Goal: Feedback & Contribution: Contribute content

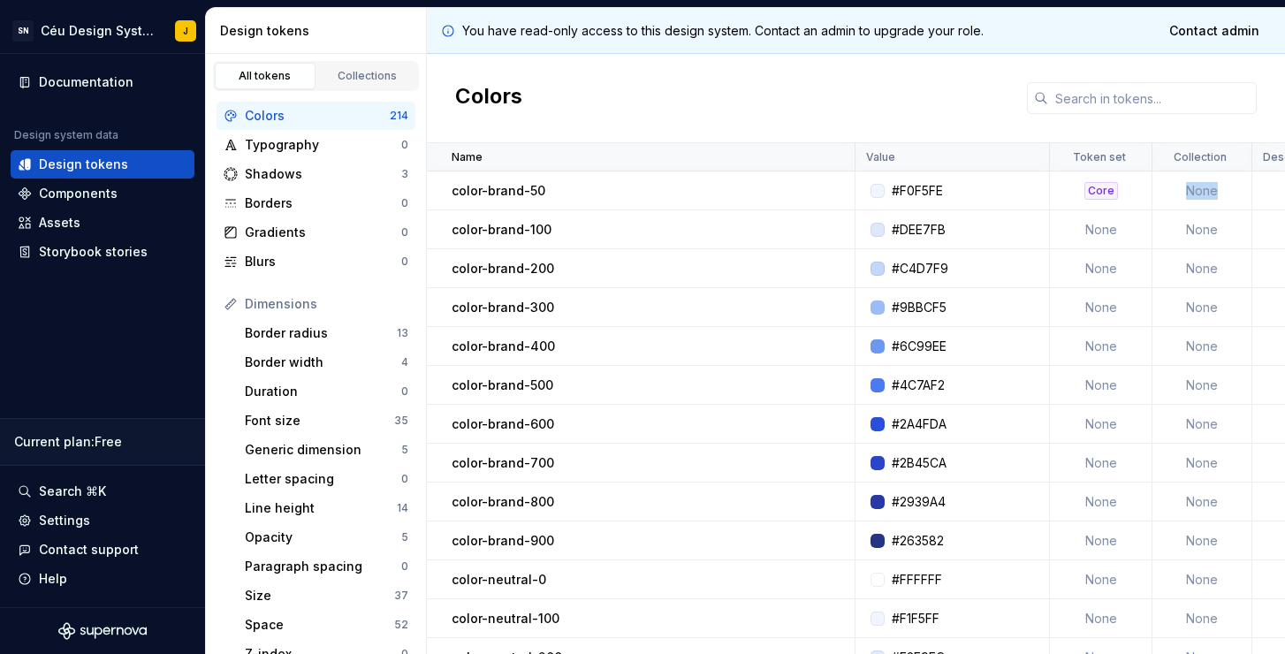
drag, startPoint x: 1188, startPoint y: 190, endPoint x: 1224, endPoint y: 192, distance: 36.3
click at [1217, 192] on td "None" at bounding box center [1203, 190] width 100 height 39
click at [1226, 192] on td "None" at bounding box center [1203, 190] width 100 height 39
click at [1101, 192] on div "Core" at bounding box center [1102, 191] width 34 height 18
click at [1105, 156] on p "Token set" at bounding box center [1099, 157] width 53 height 14
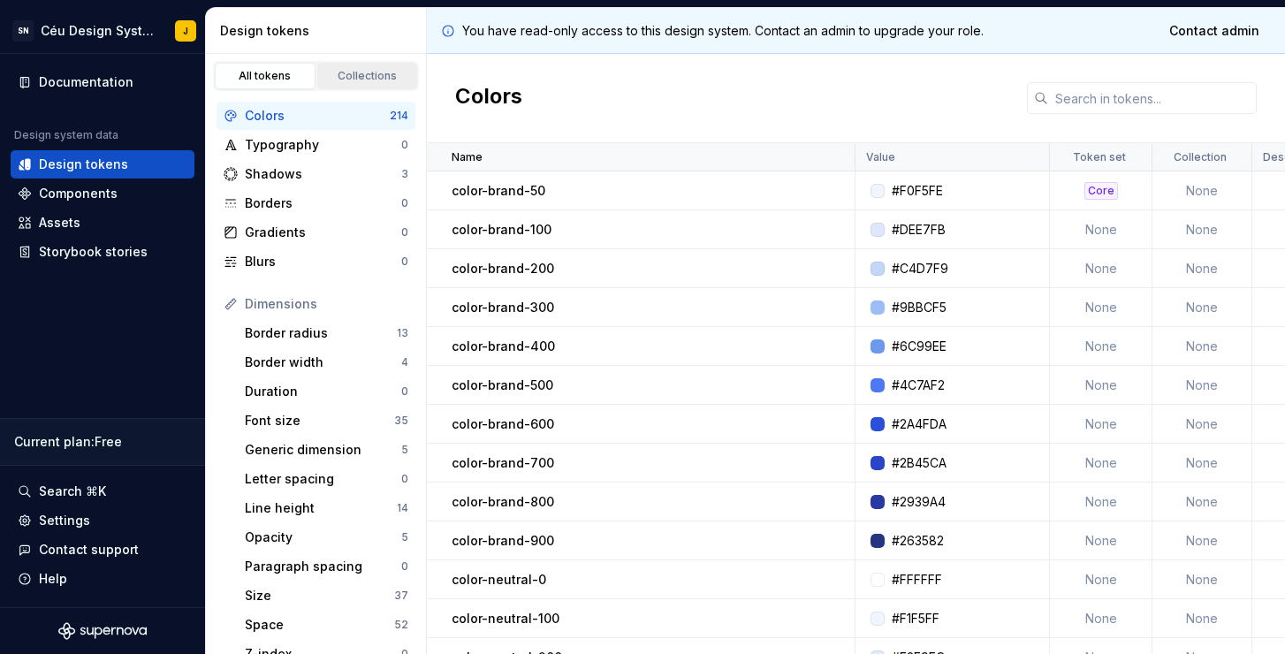
click at [363, 66] on link "Collections" at bounding box center [367, 76] width 101 height 27
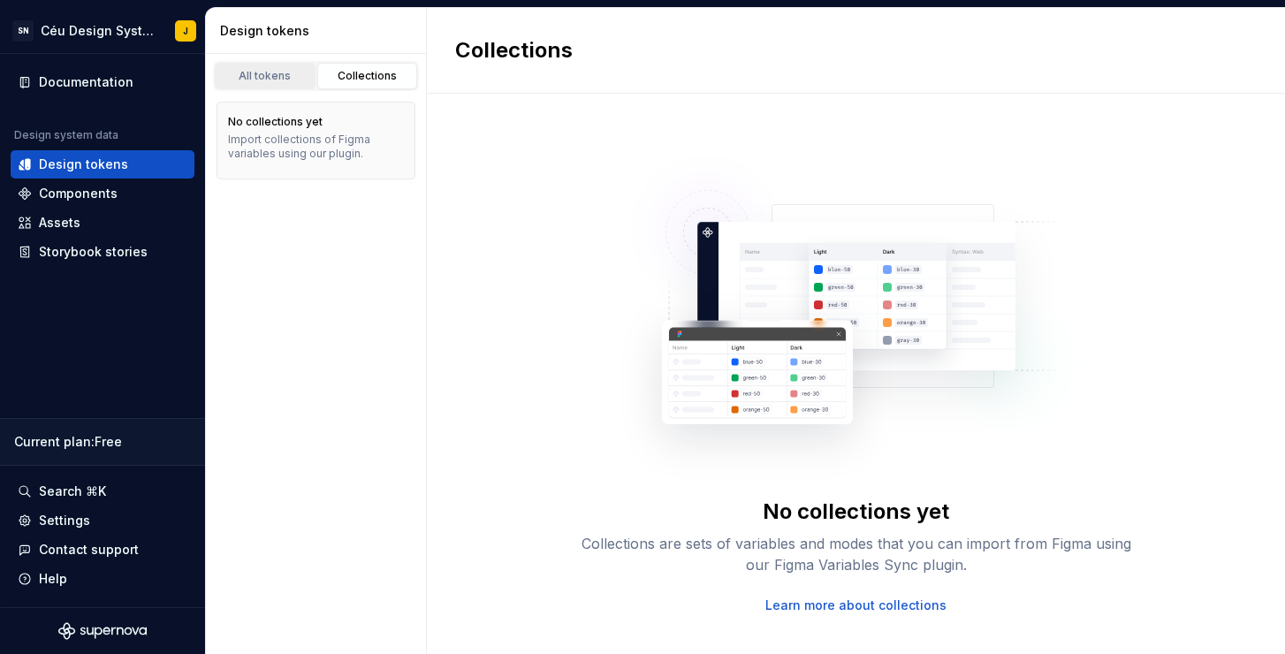
click at [280, 72] on div "All tokens" at bounding box center [265, 76] width 88 height 14
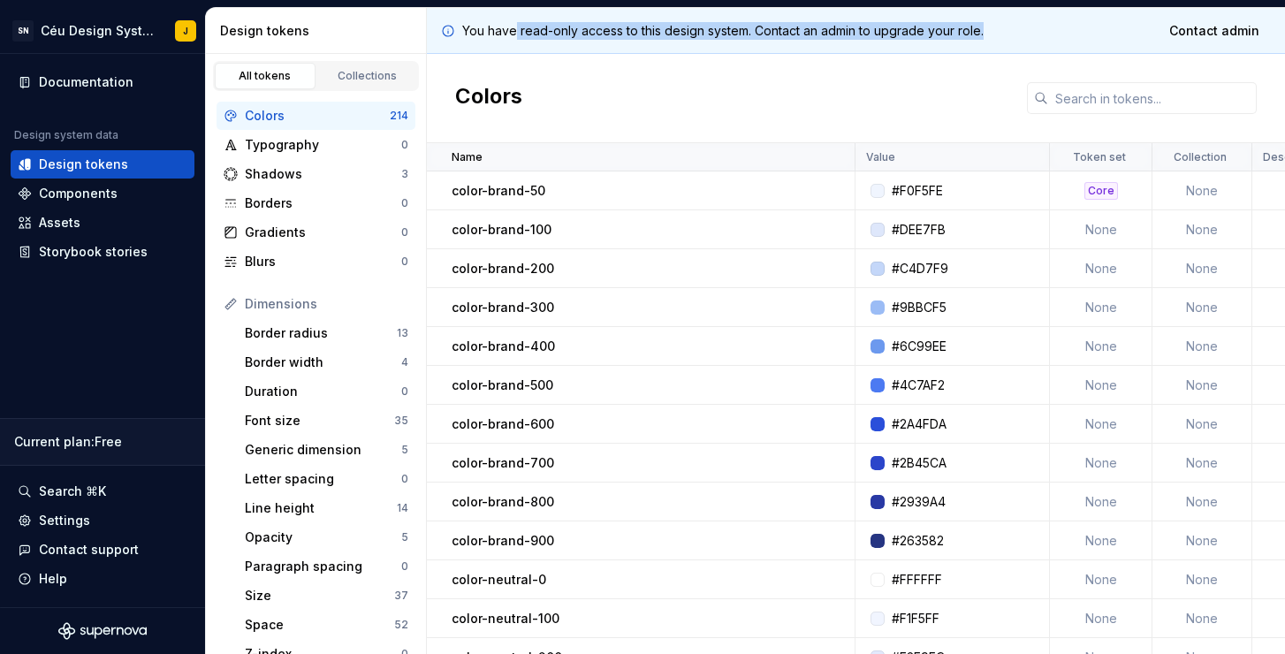
drag, startPoint x: 513, startPoint y: 32, endPoint x: 1019, endPoint y: 33, distance: 506.5
click at [1015, 34] on div "You have read-only access to this design system. Contact an admin to upgrade yo…" at bounding box center [856, 31] width 858 height 46
click at [1028, 33] on div "You have read-only access to this design system. Contact an admin to upgrade yo…" at bounding box center [856, 31] width 858 height 46
drag, startPoint x: 1048, startPoint y: 33, endPoint x: 462, endPoint y: 34, distance: 586.1
click at [462, 34] on div "You have read-only access to this design system. Contact an admin to upgrade yo…" at bounding box center [856, 31] width 858 height 46
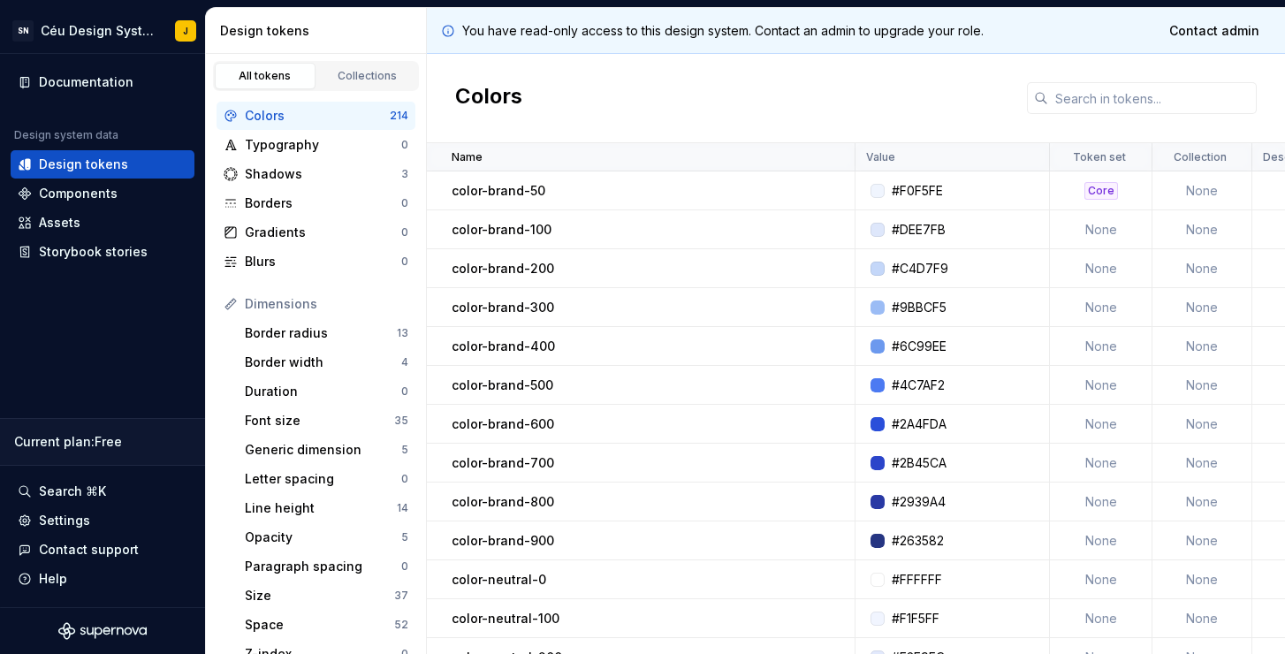
click at [559, 55] on div "Colors" at bounding box center [856, 98] width 858 height 89
click at [370, 84] on link "Collections" at bounding box center [367, 76] width 101 height 27
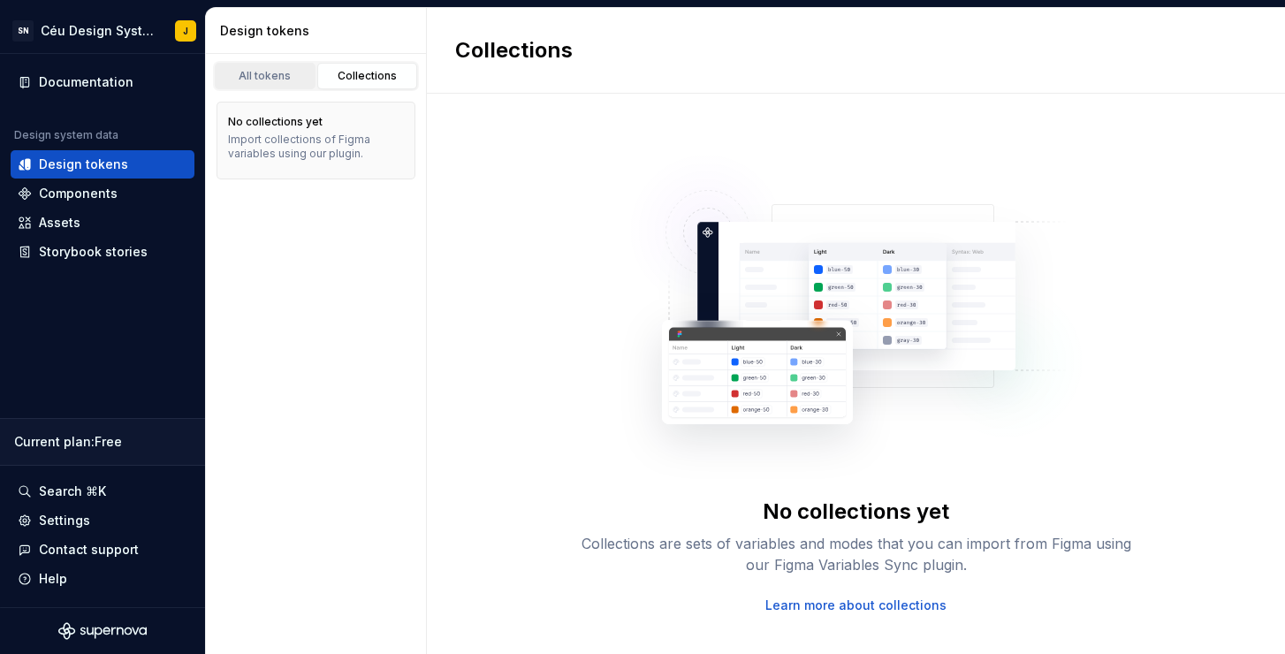
click at [276, 80] on div "All tokens" at bounding box center [265, 76] width 88 height 14
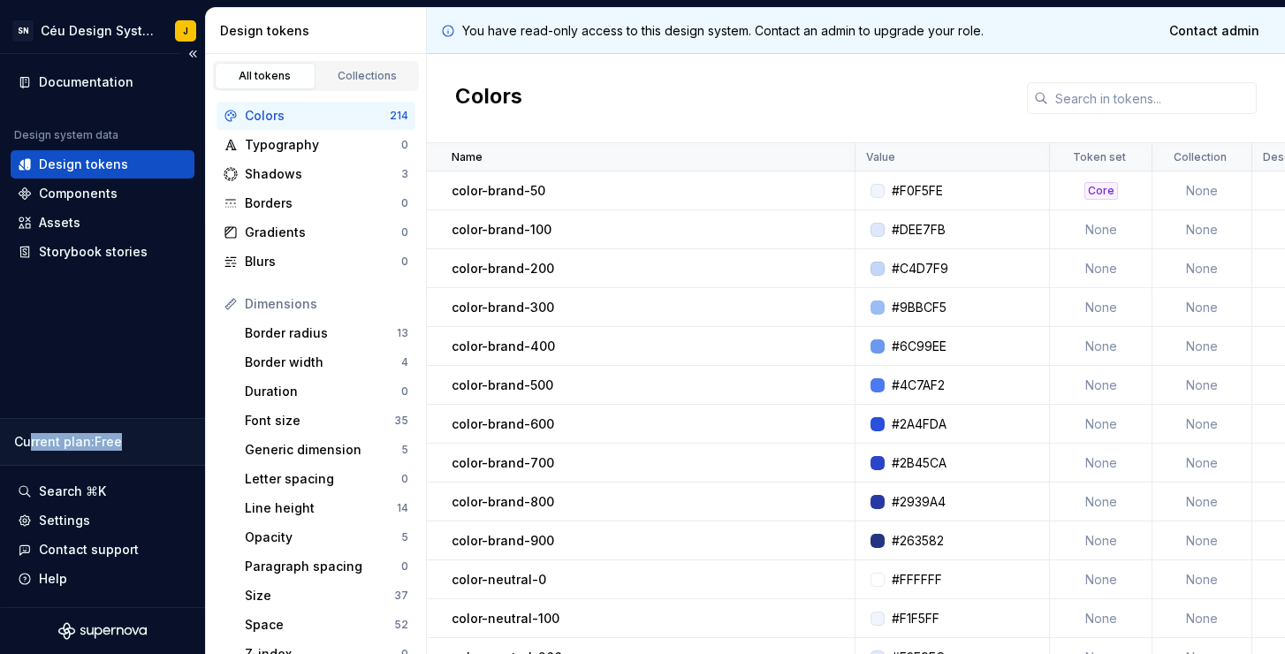
drag, startPoint x: 31, startPoint y: 438, endPoint x: 142, endPoint y: 445, distance: 111.6
click at [125, 445] on div "Current plan : Free" at bounding box center [102, 442] width 177 height 18
click at [142, 445] on div "Current plan : Free" at bounding box center [102, 442] width 177 height 18
drag, startPoint x: 143, startPoint y: 450, endPoint x: 18, endPoint y: 440, distance: 125.9
click at [18, 440] on div "Current plan : Free" at bounding box center [102, 442] width 177 height 18
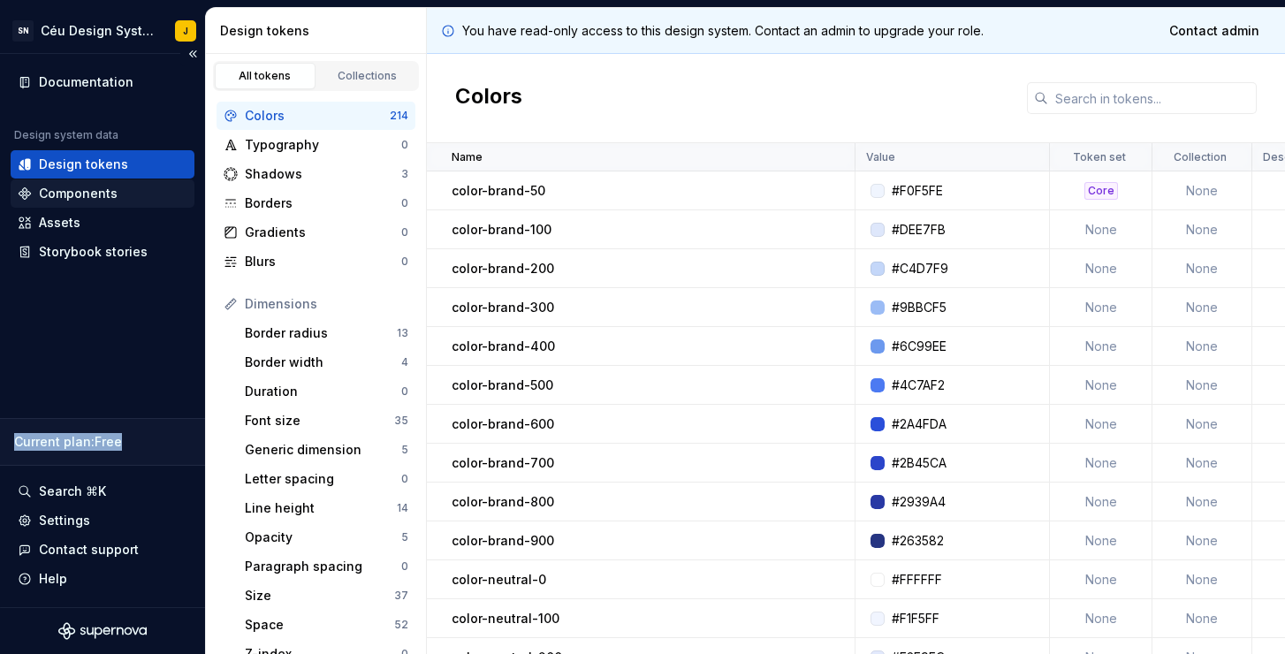
click at [88, 197] on div "Components" at bounding box center [78, 194] width 79 height 18
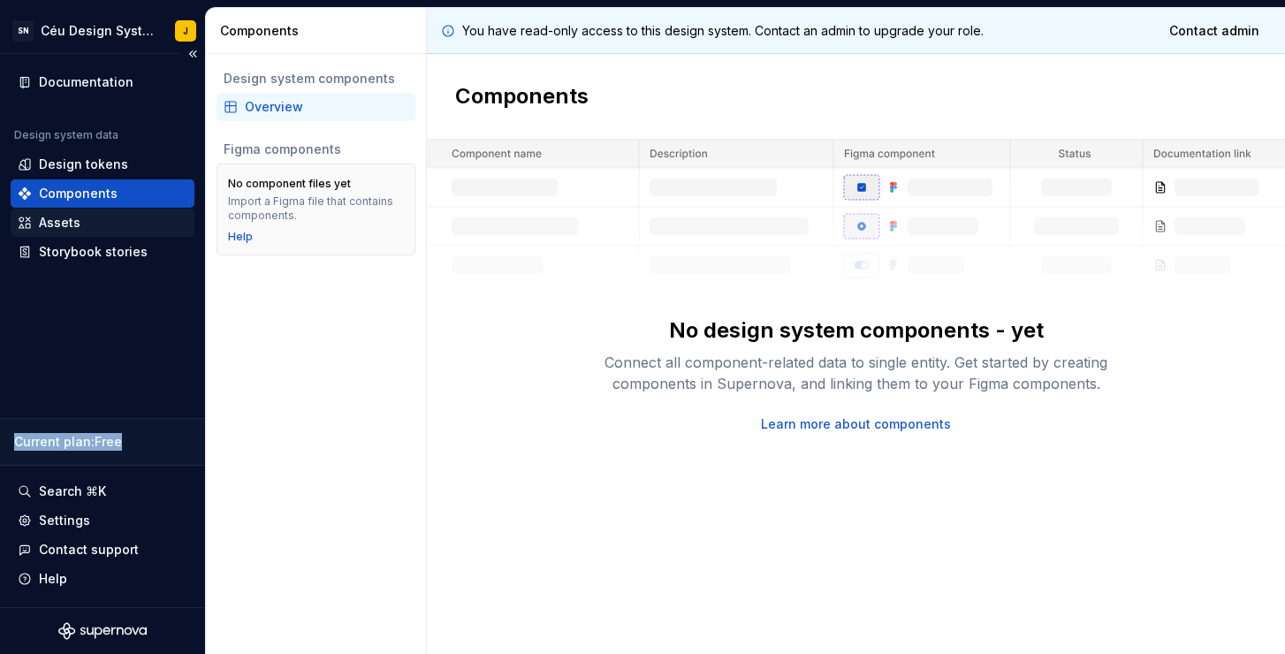
click at [77, 229] on div "Assets" at bounding box center [60, 223] width 42 height 18
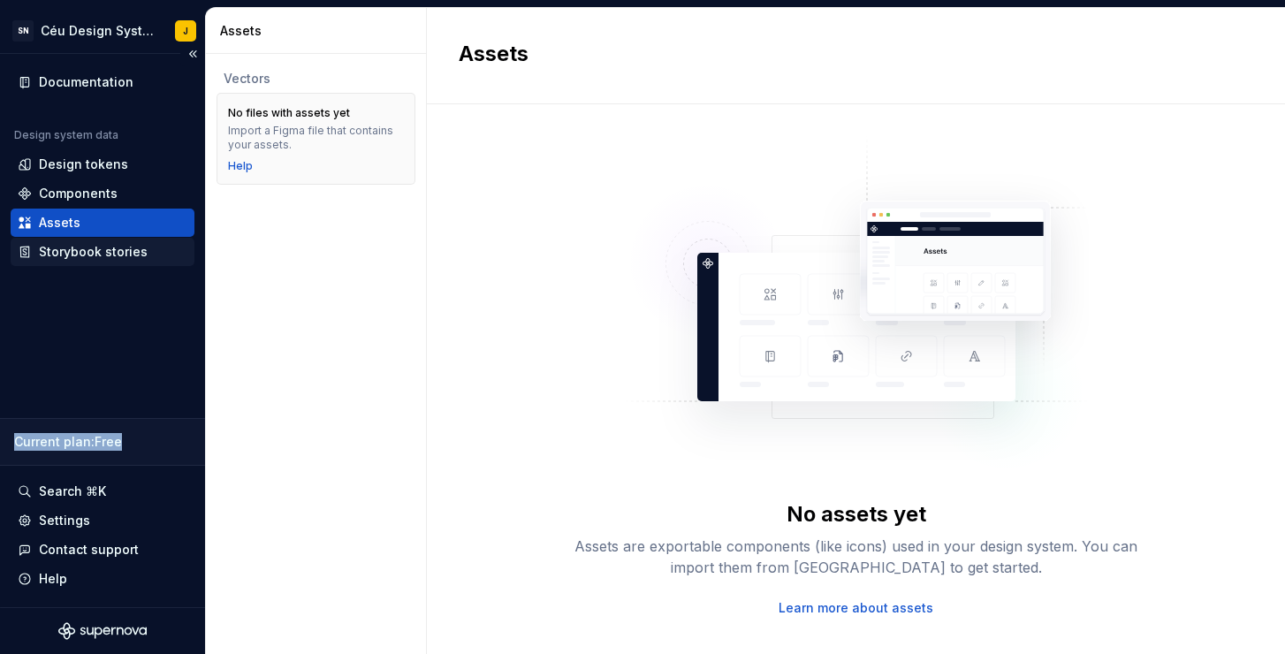
click at [116, 258] on div "Storybook stories" at bounding box center [93, 252] width 109 height 18
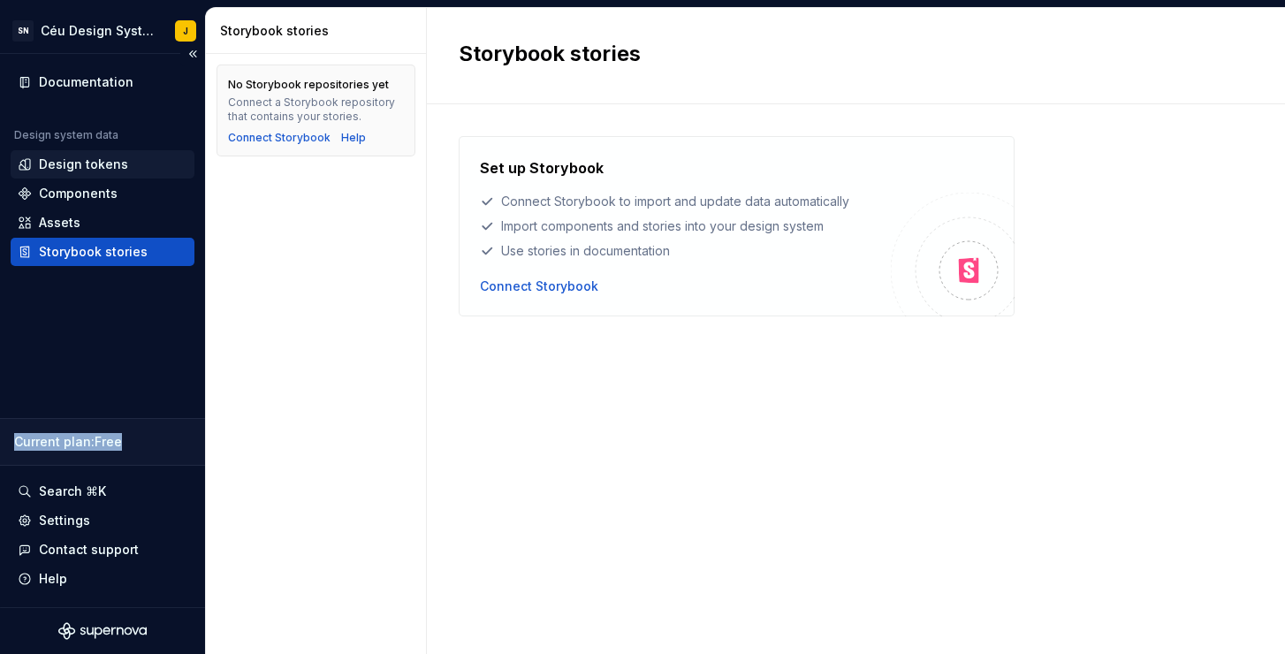
click at [105, 164] on div "Design tokens" at bounding box center [83, 165] width 89 height 18
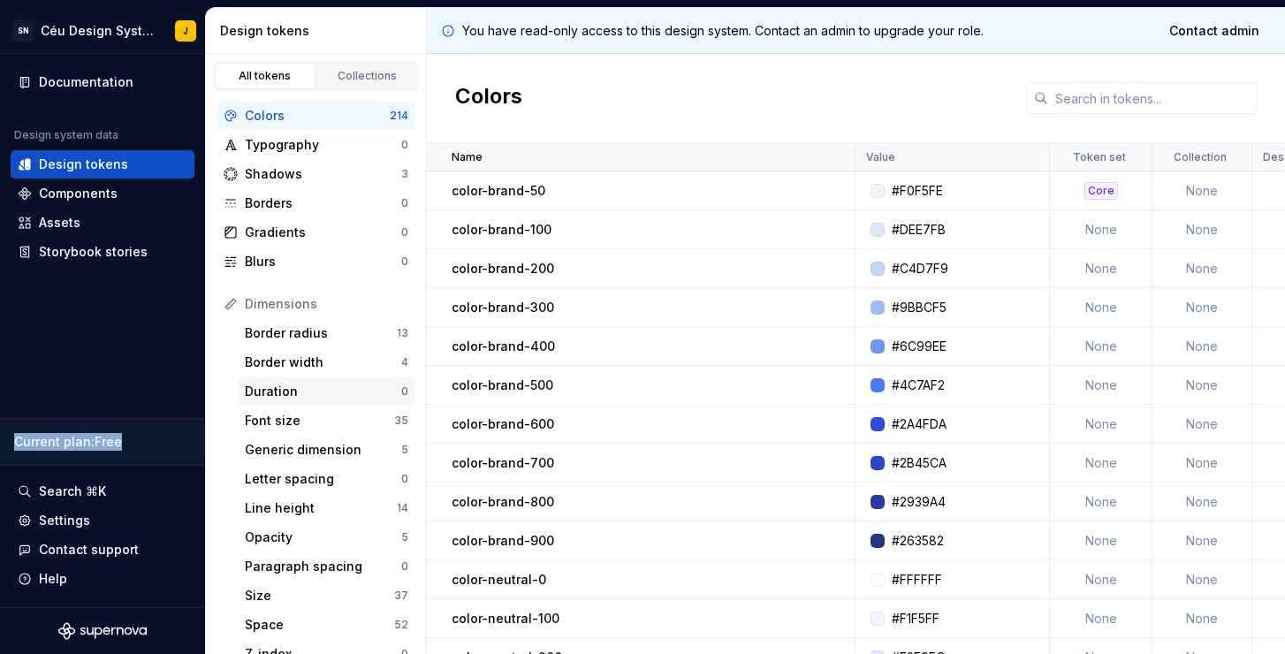
scroll to position [314, 0]
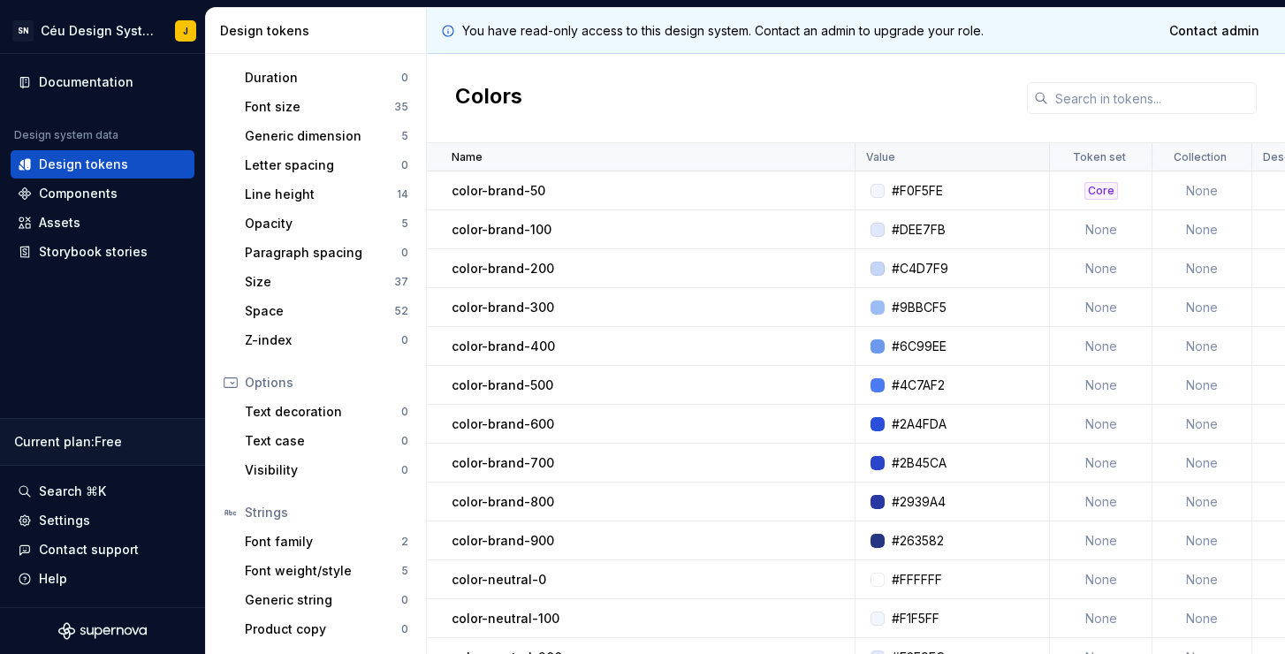
click at [874, 150] on p "Value" at bounding box center [880, 157] width 29 height 14
click at [1102, 151] on p "Token set" at bounding box center [1099, 157] width 53 height 14
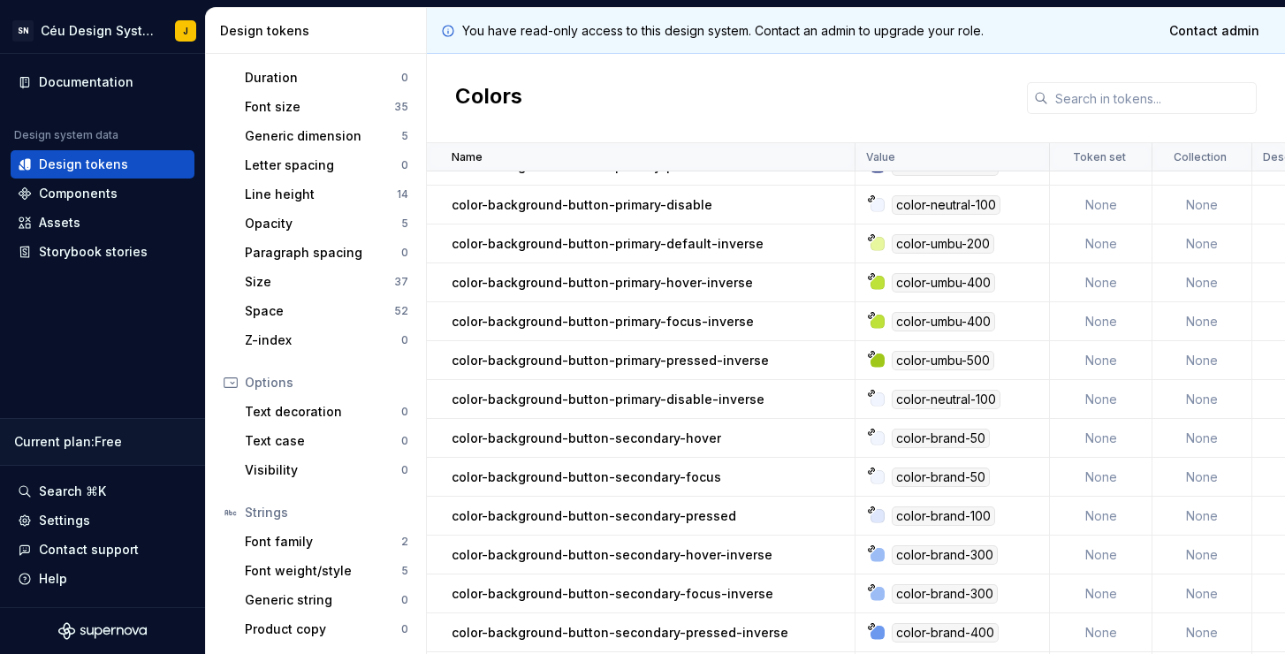
scroll to position [5965, 0]
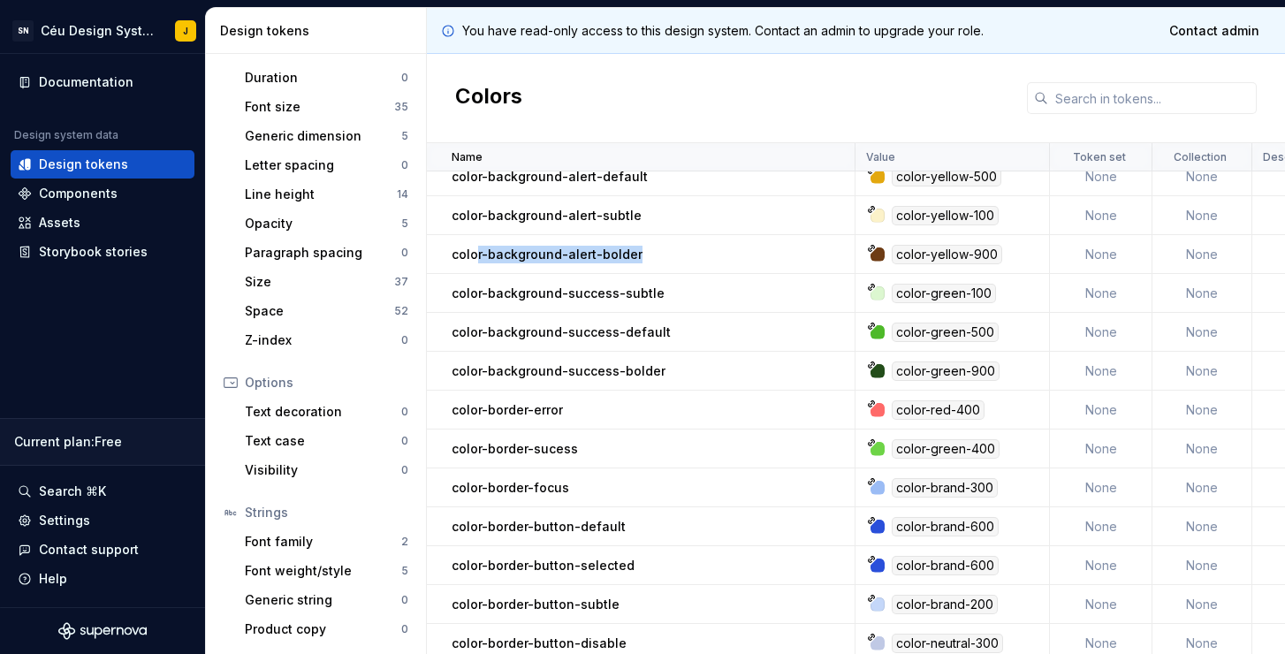
drag, startPoint x: 473, startPoint y: 255, endPoint x: 667, endPoint y: 260, distance: 194.6
click at [663, 258] on div "color-background-alert-bolder" at bounding box center [653, 255] width 402 height 18
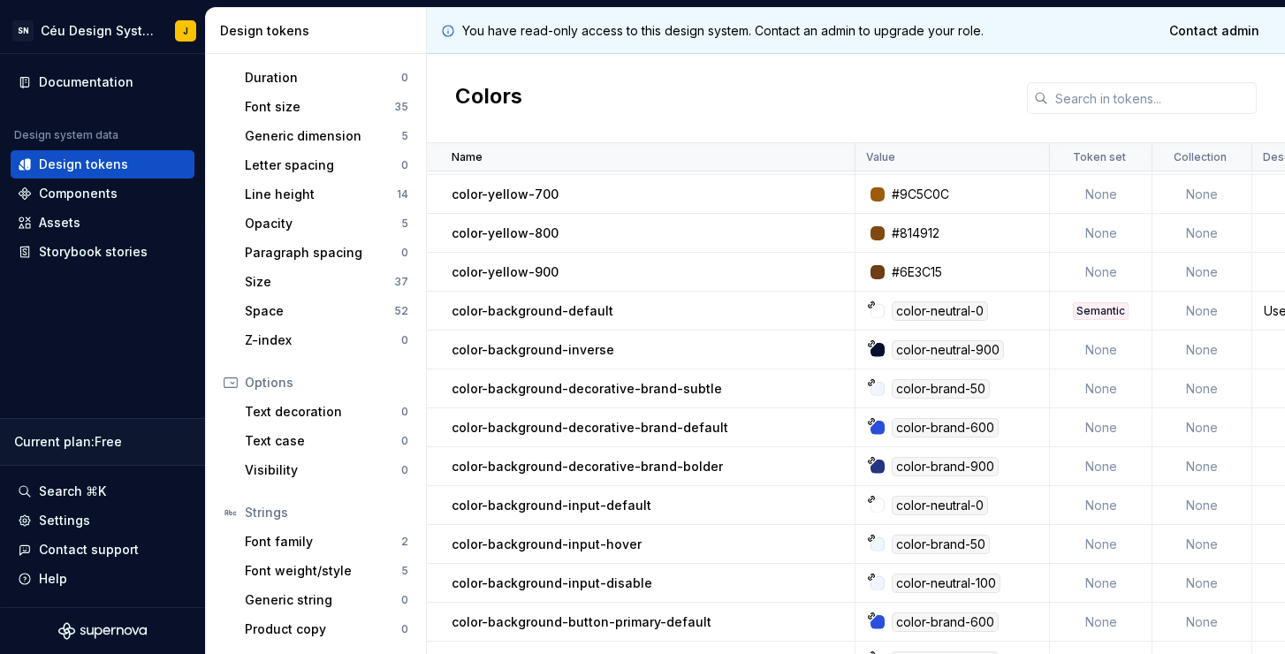
scroll to position [4537, 0]
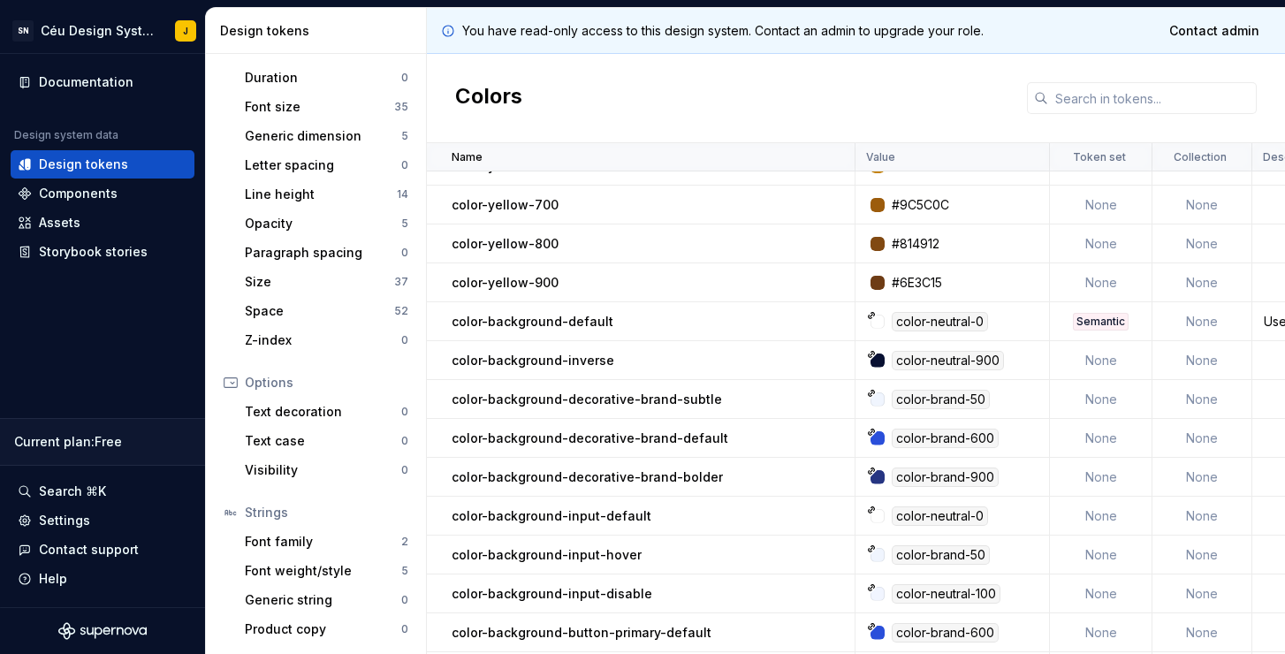
click at [1106, 319] on div "Semantic" at bounding box center [1101, 322] width 56 height 18
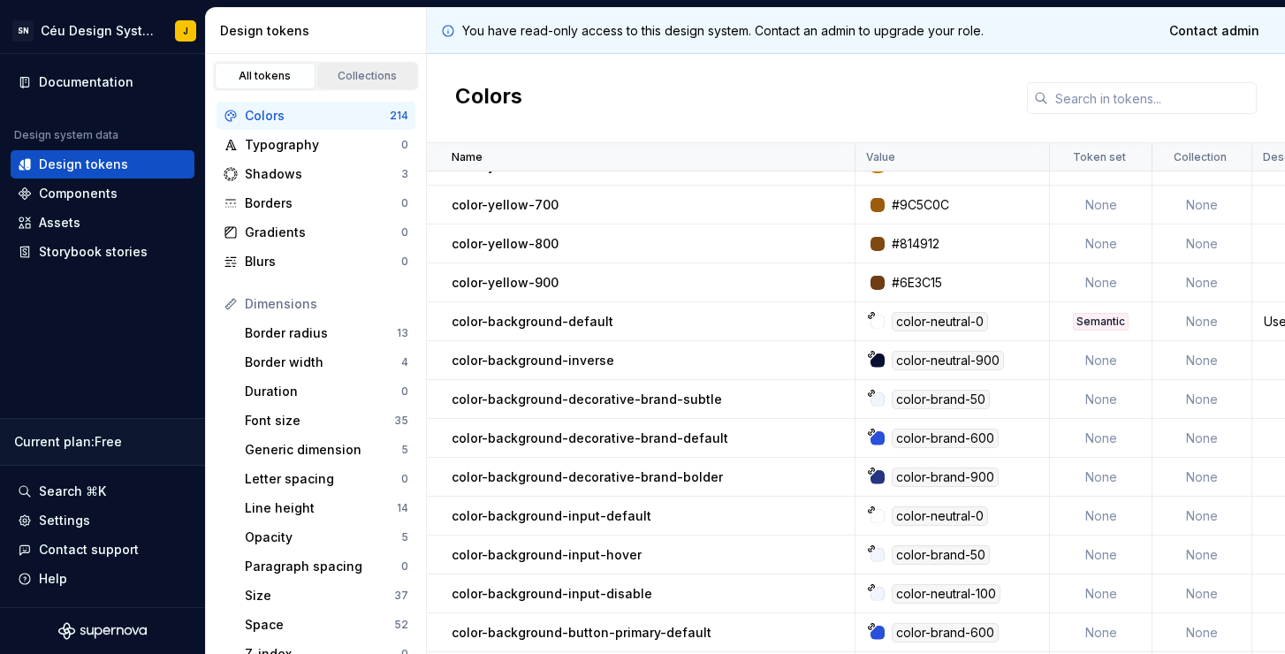
click at [360, 73] on div "Collections" at bounding box center [368, 76] width 88 height 14
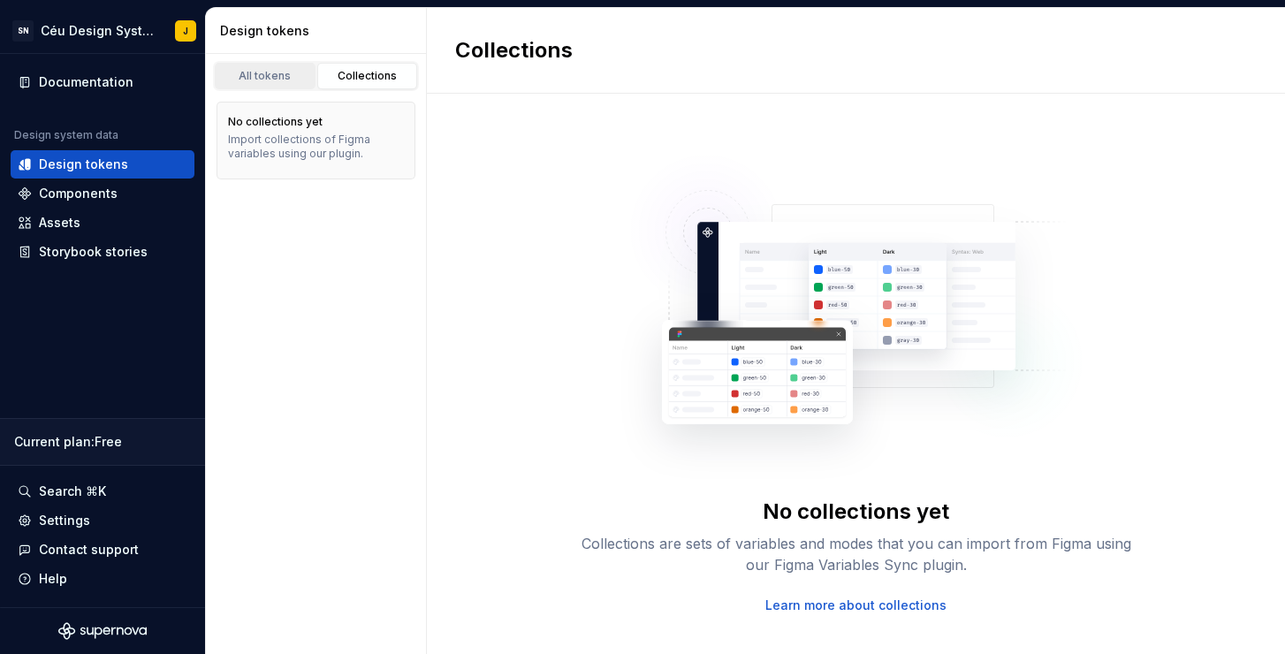
click at [232, 82] on div "All tokens" at bounding box center [265, 76] width 88 height 14
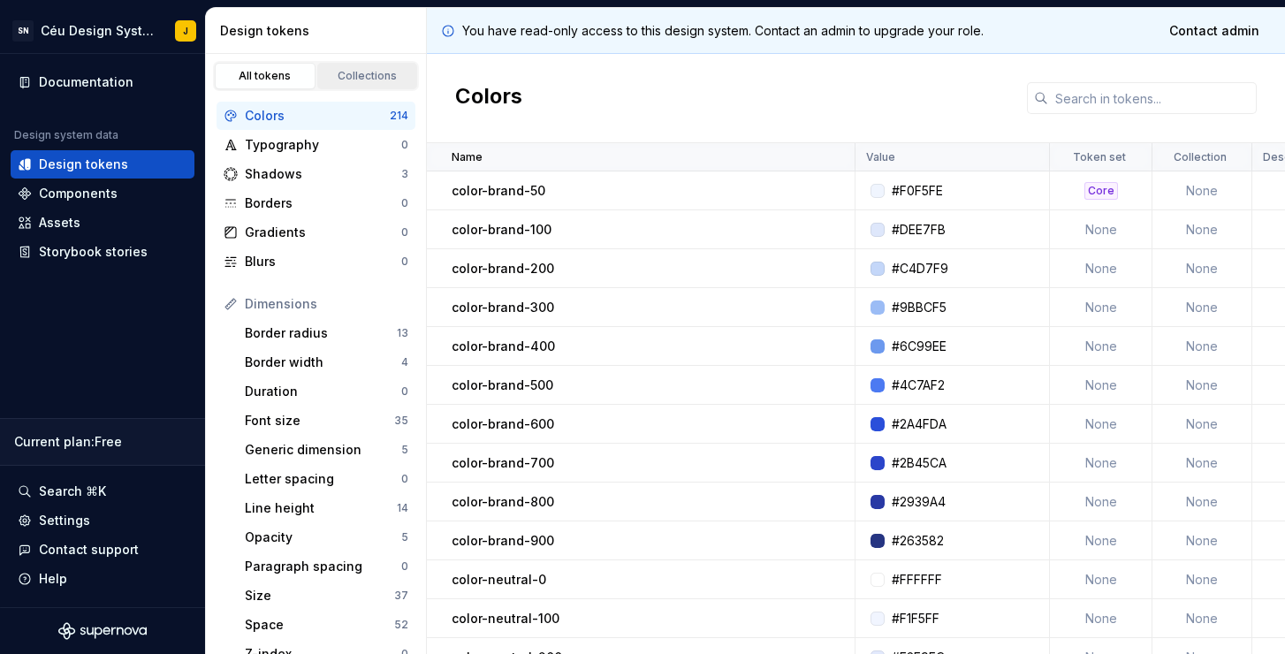
click at [341, 78] on div "Collections" at bounding box center [368, 76] width 88 height 14
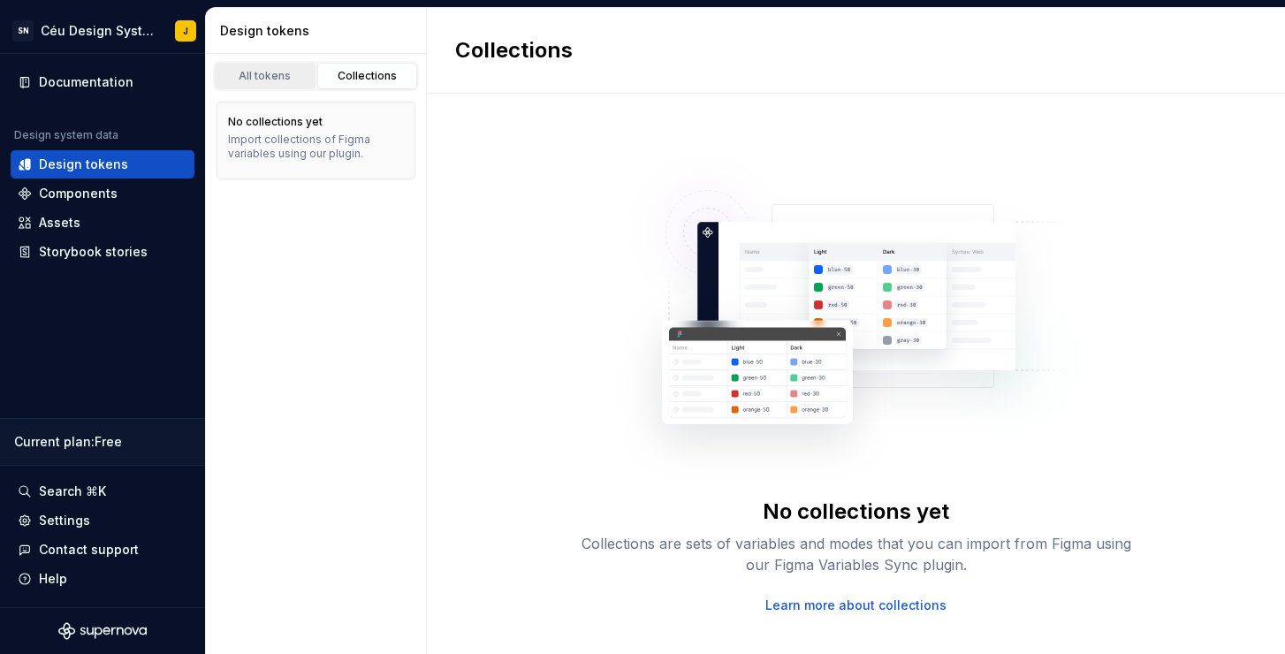
click at [263, 80] on div "All tokens" at bounding box center [265, 76] width 88 height 14
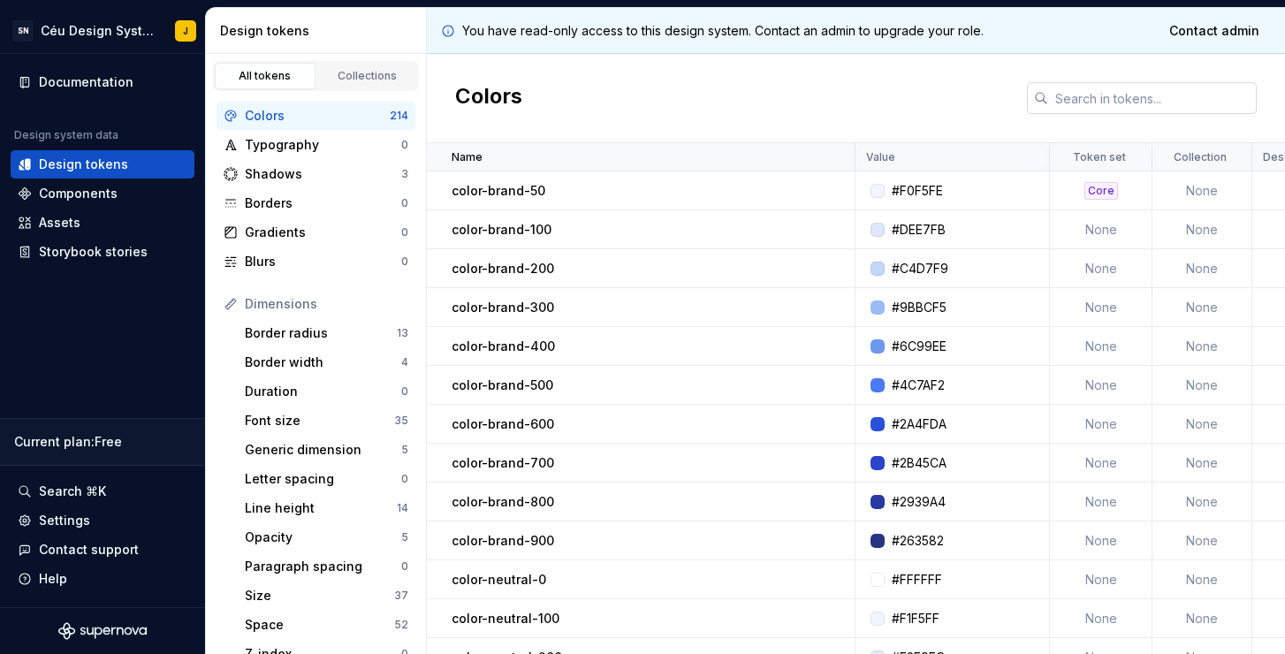
click at [1130, 88] on input "text" at bounding box center [1152, 98] width 209 height 32
click at [1036, 263] on div "#C4D7F9" at bounding box center [957, 269] width 181 height 18
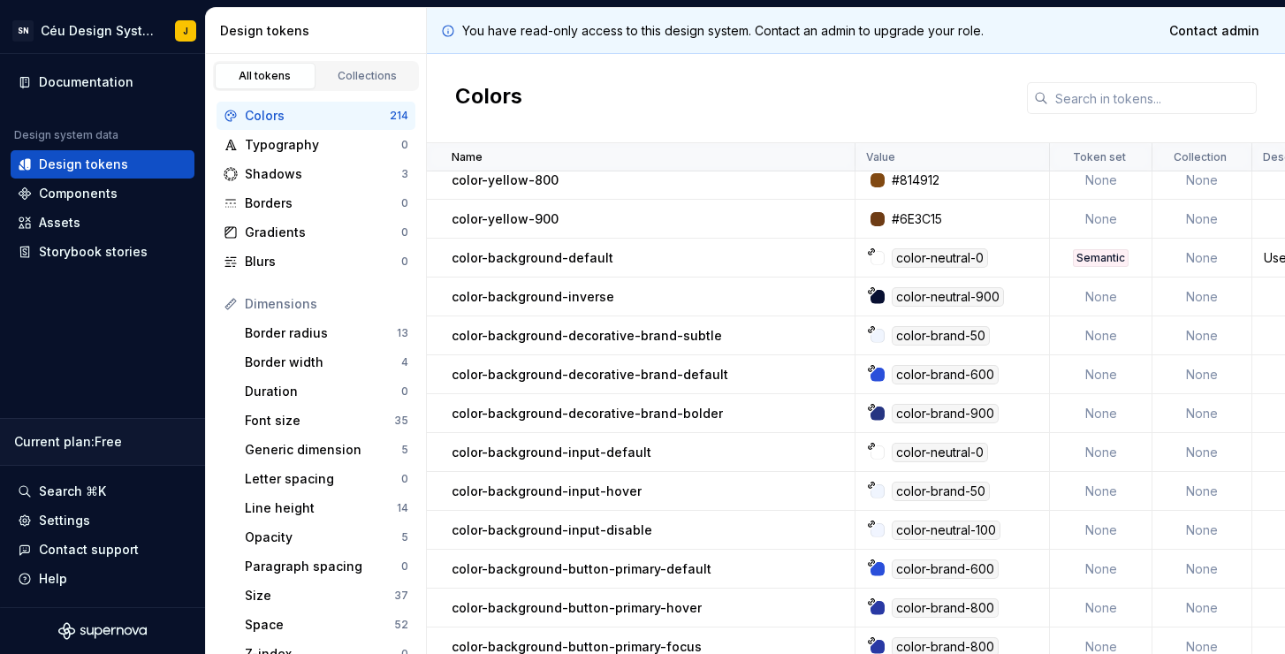
scroll to position [4619, 0]
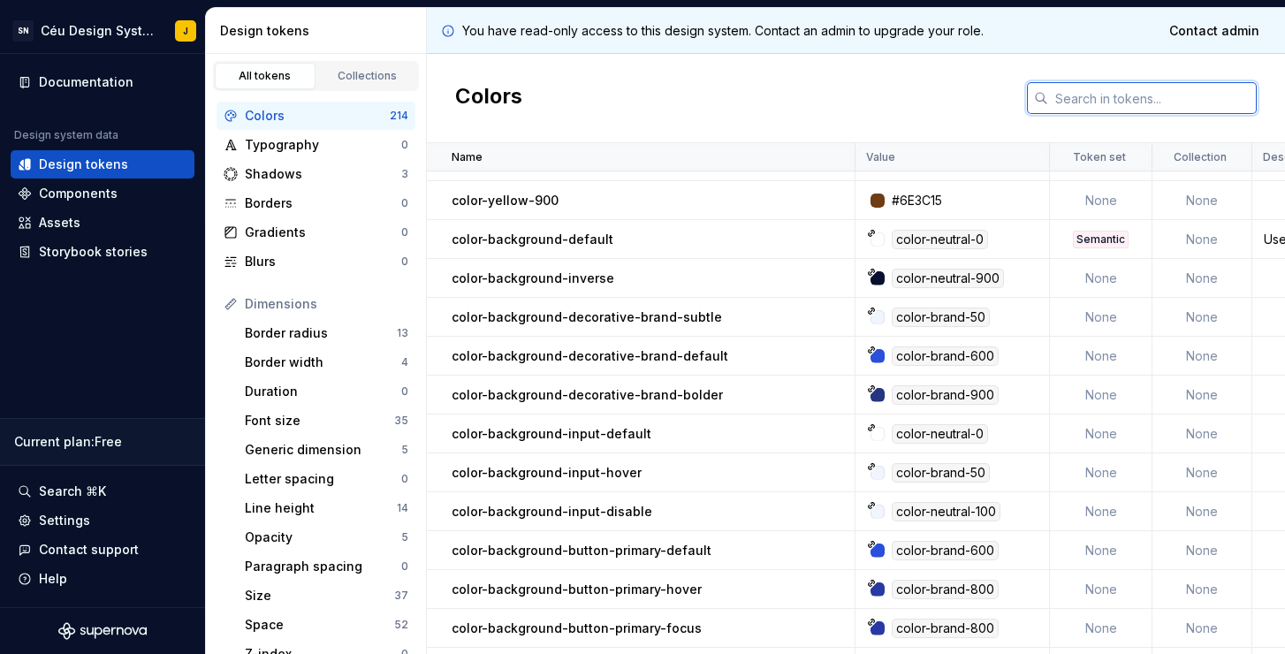
click at [1094, 90] on input "text" at bounding box center [1152, 98] width 209 height 32
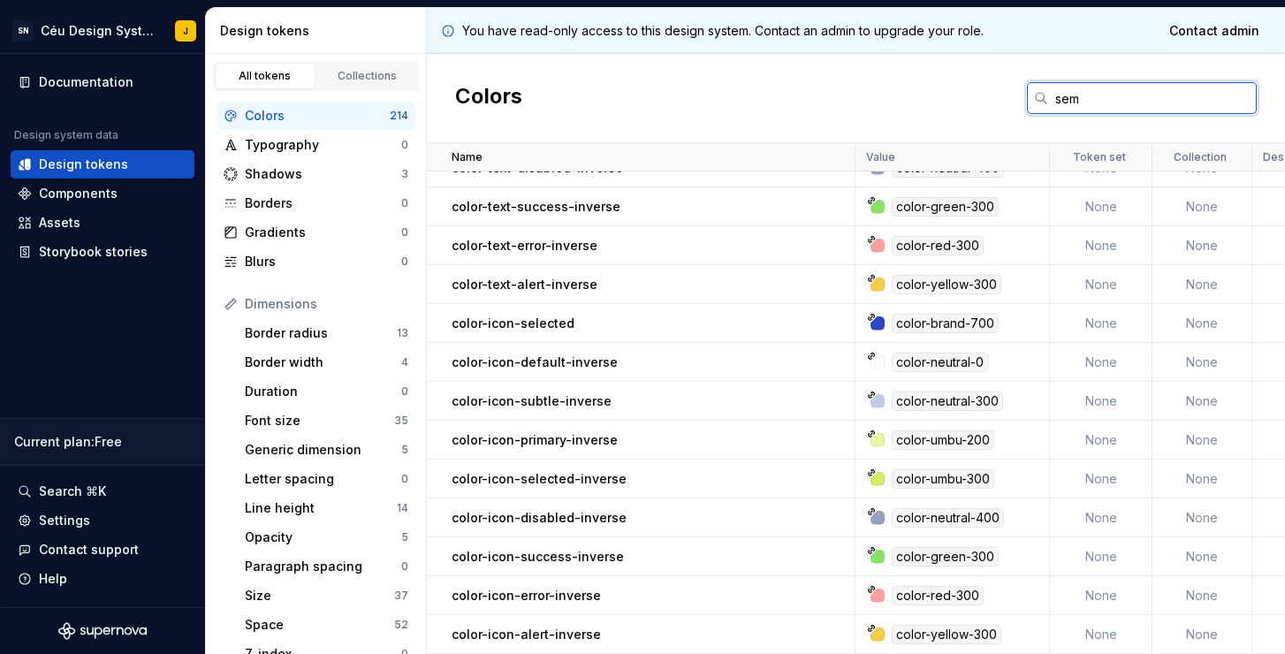
scroll to position [1355, 0]
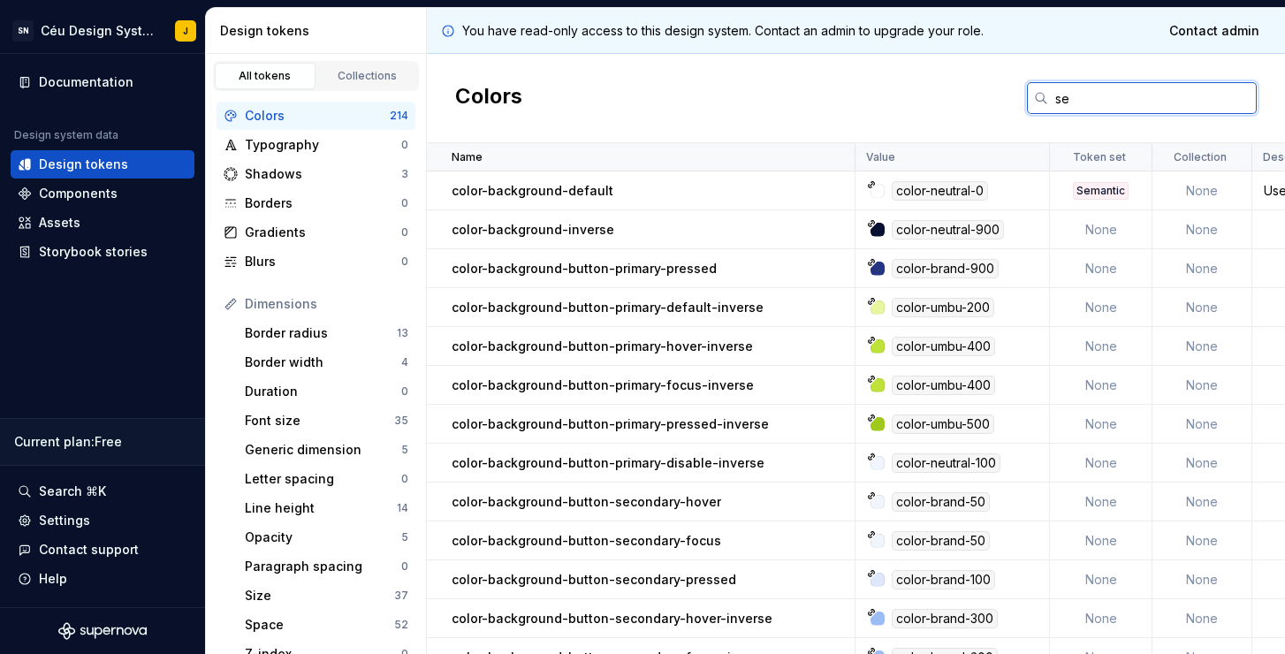
type input "s"
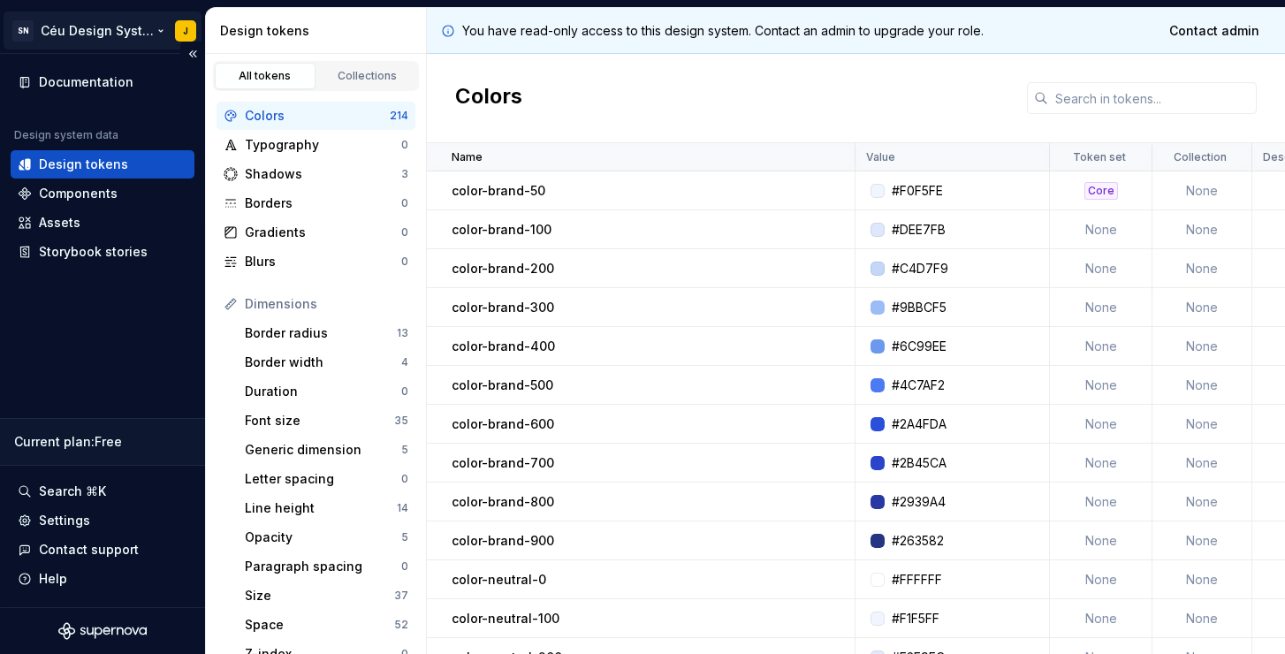
click at [158, 34] on html "SN Céu Design System J Documentation Design system data Design tokens Component…" at bounding box center [642, 327] width 1285 height 654
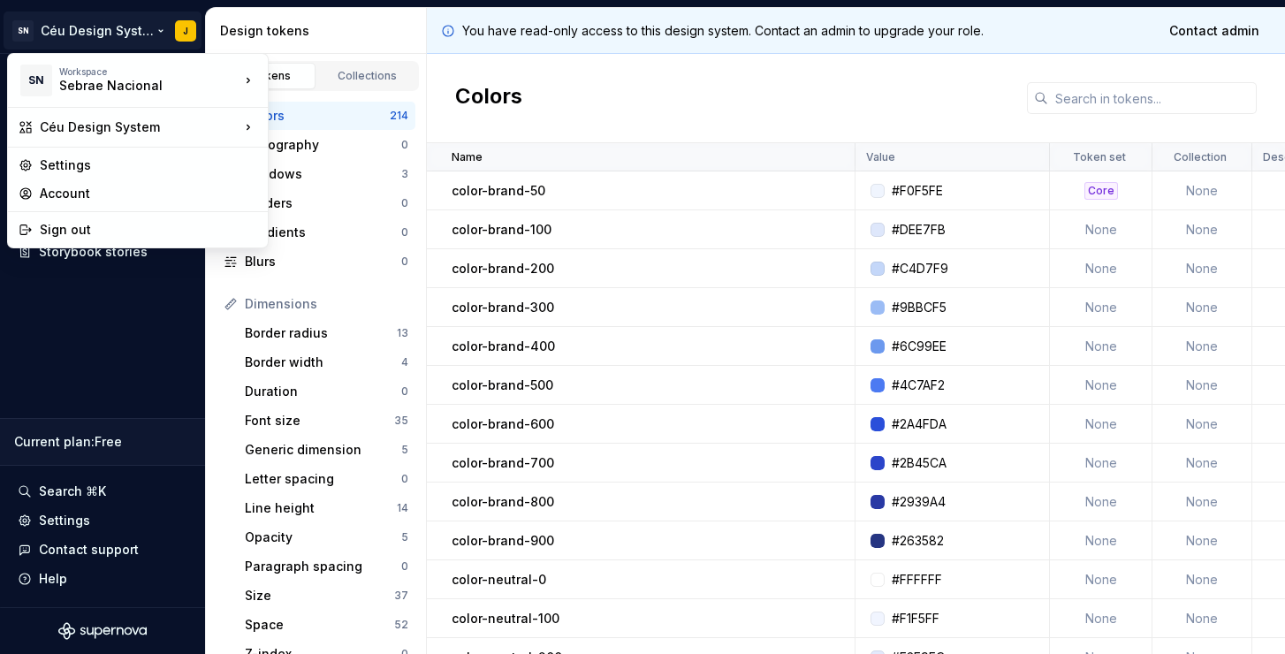
click at [123, 365] on html "SN Céu Design System J Documentation Design system data Design tokens Component…" at bounding box center [642, 327] width 1285 height 654
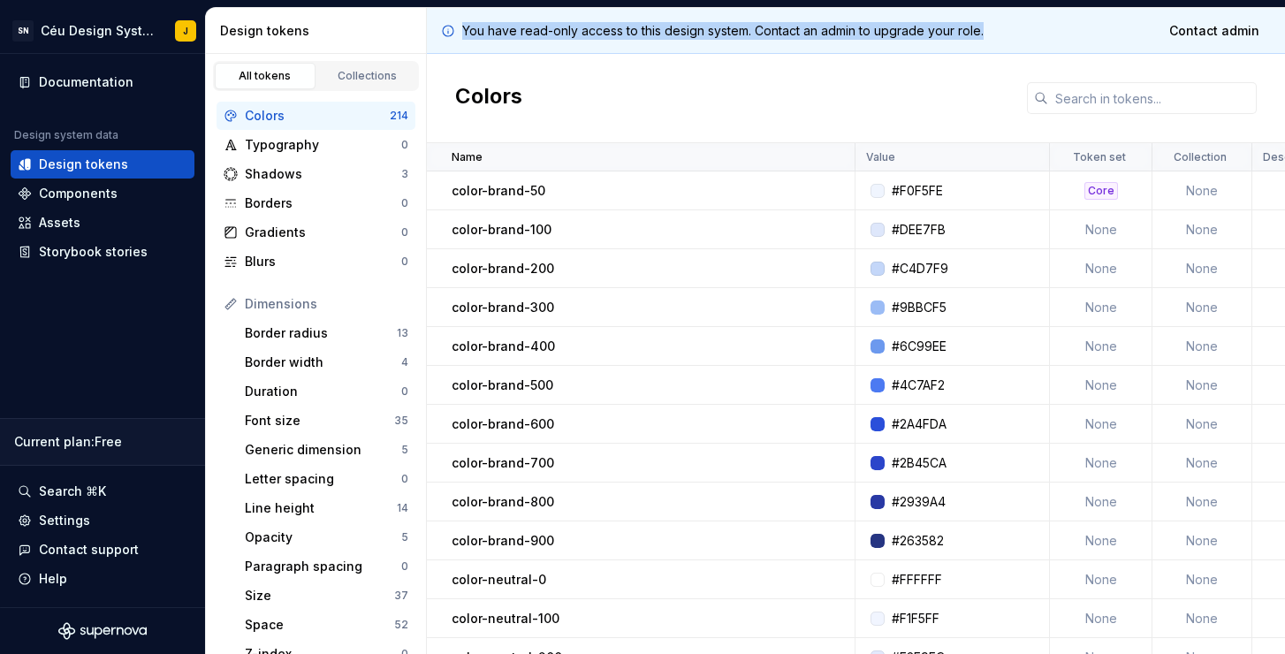
drag, startPoint x: 468, startPoint y: 29, endPoint x: 1043, endPoint y: 32, distance: 575.5
click at [1043, 32] on div "You have read-only access to this design system. Contact an admin to upgrade yo…" at bounding box center [856, 31] width 858 height 46
click at [1001, 27] on div "You have read-only access to this design system. Contact an admin to upgrade yo…" at bounding box center [856, 31] width 858 height 46
drag, startPoint x: 1057, startPoint y: 15, endPoint x: 1076, endPoint y: 27, distance: 21.8
click at [1076, 27] on div "You have read-only access to this design system. Contact an admin to upgrade yo…" at bounding box center [856, 31] width 858 height 46
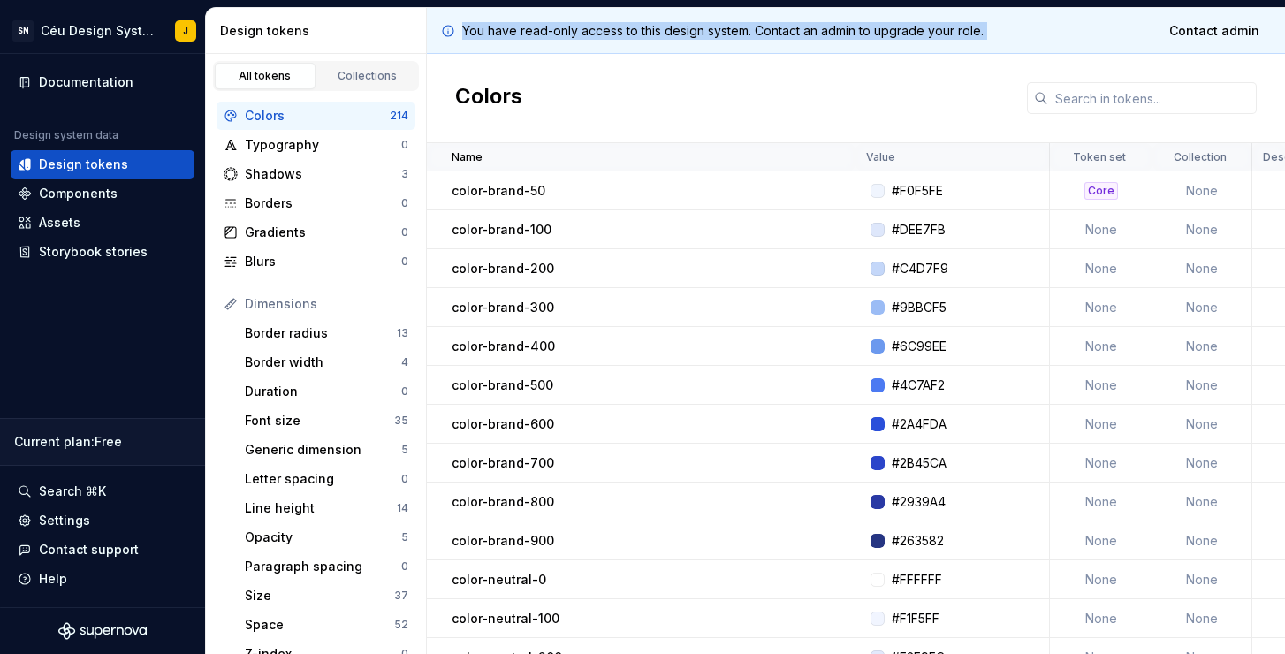
click at [1008, 34] on div "You have read-only access to this design system. Contact an admin to upgrade yo…" at bounding box center [856, 31] width 858 height 46
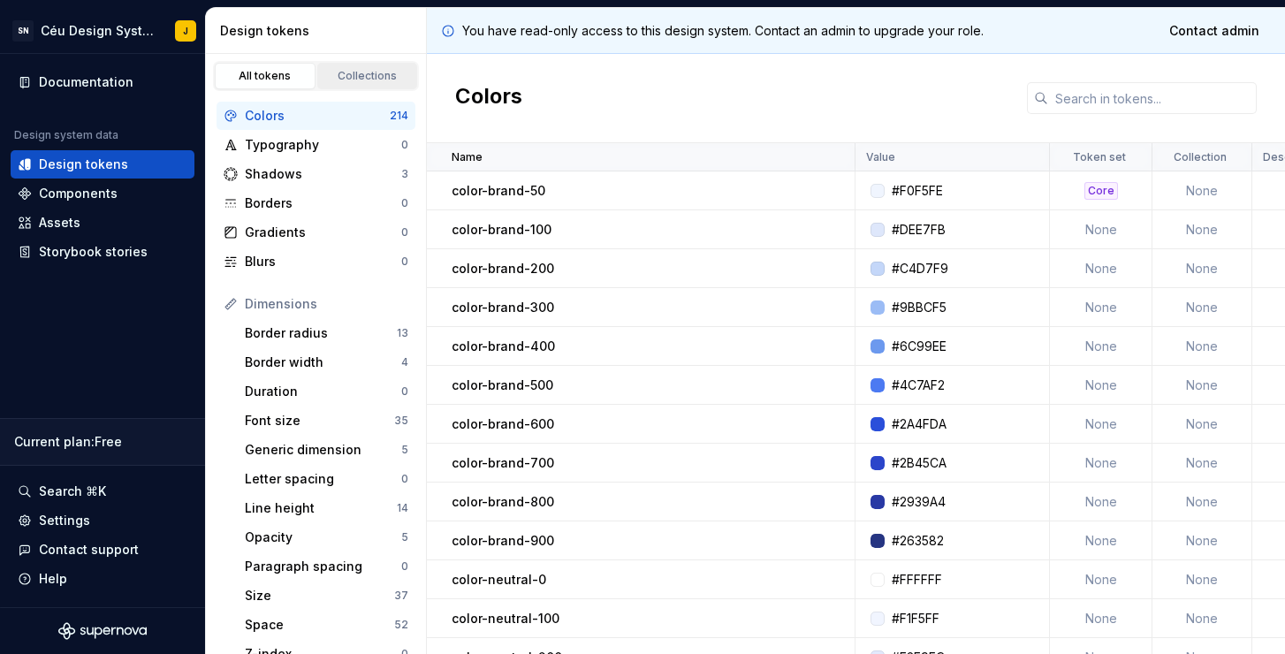
click at [360, 76] on div "Collections" at bounding box center [368, 76] width 88 height 14
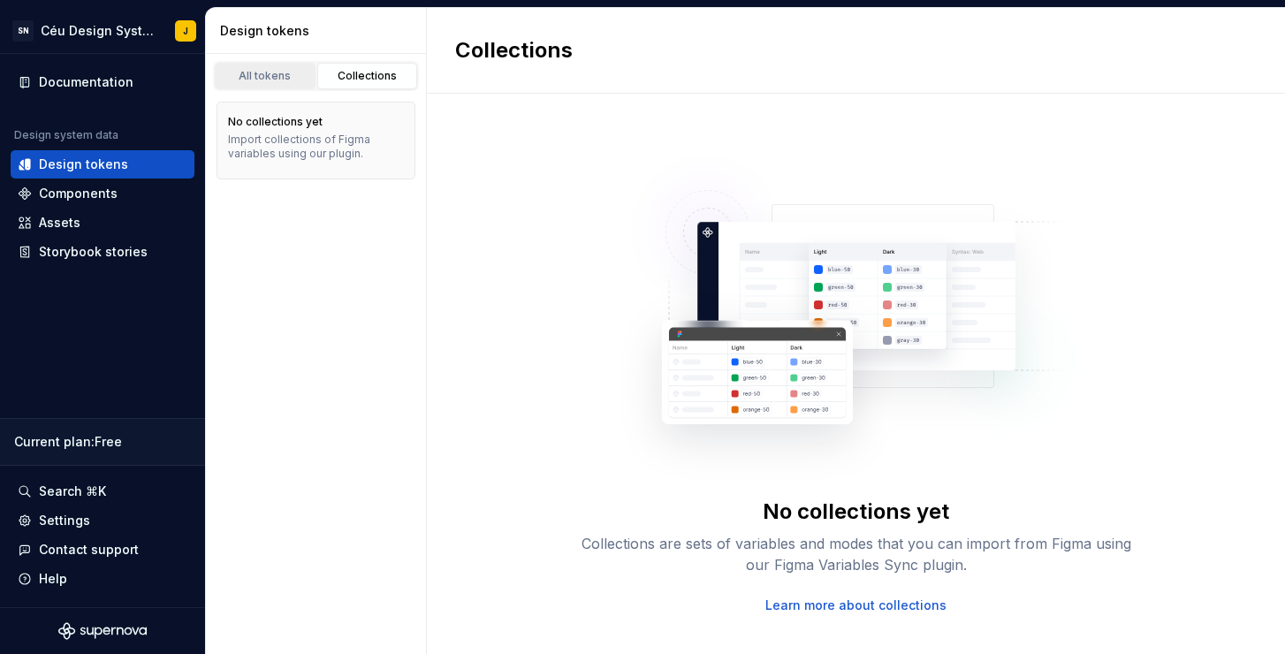
click at [273, 65] on link "All tokens" at bounding box center [265, 76] width 101 height 27
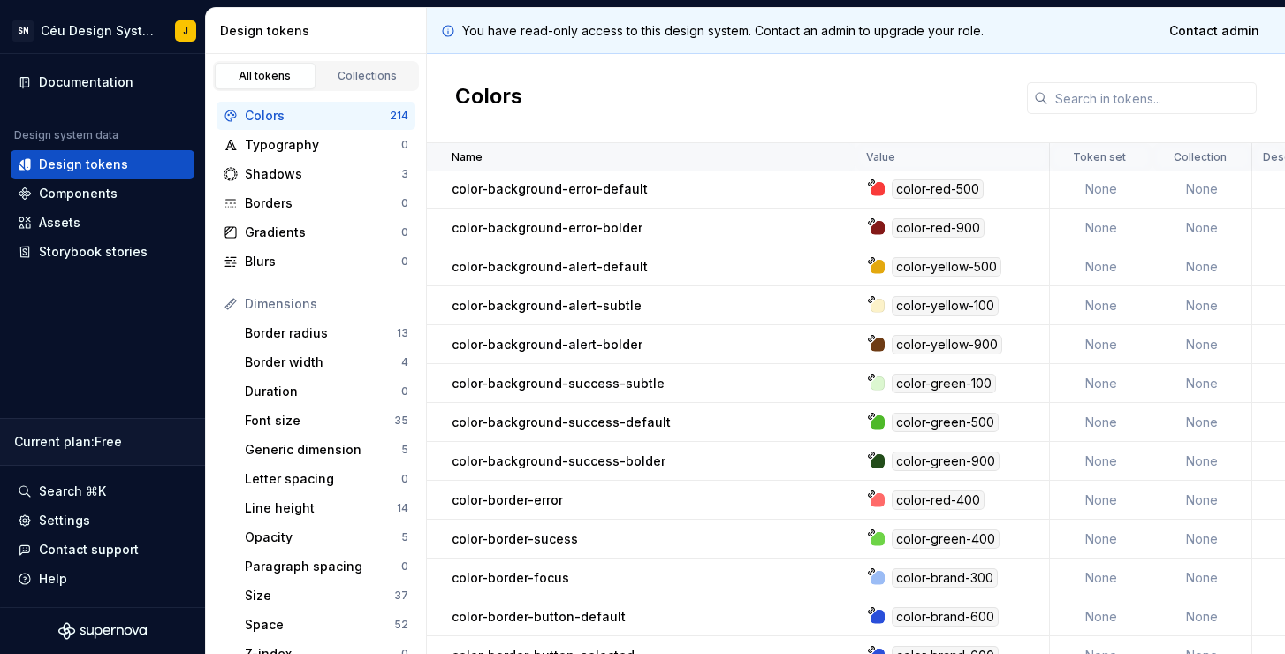
scroll to position [7035, 0]
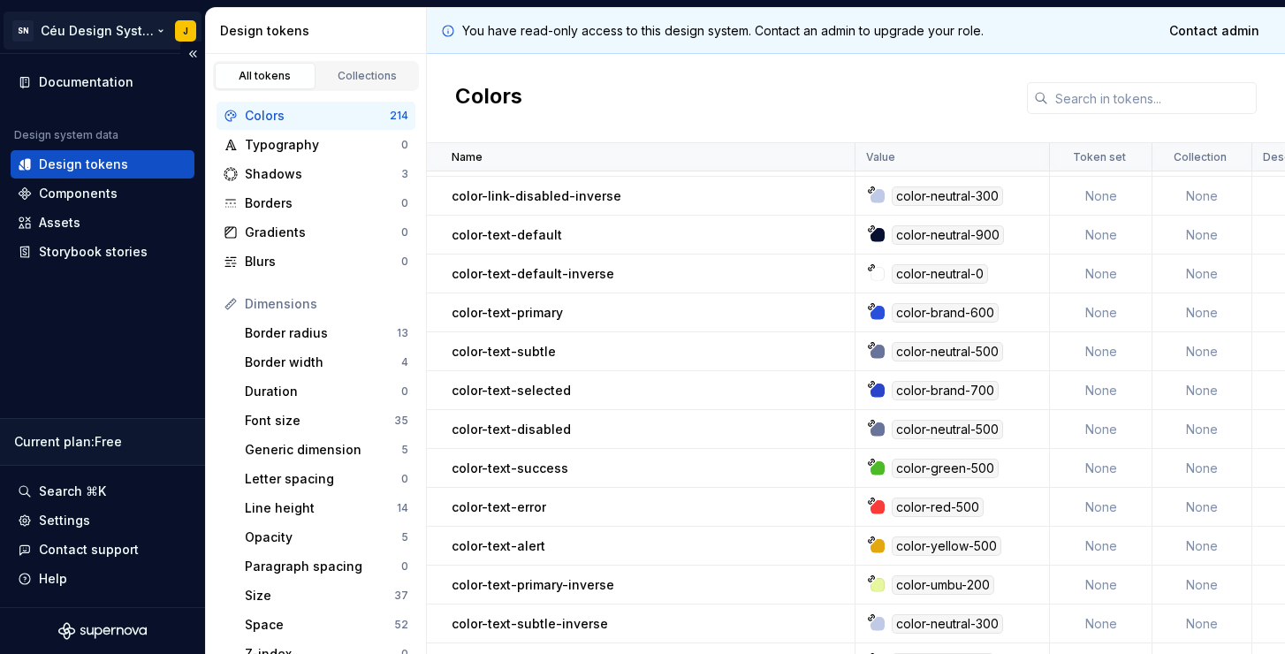
click at [103, 36] on html "SN Céu Design System J Documentation Design system data Design tokens Component…" at bounding box center [642, 327] width 1285 height 654
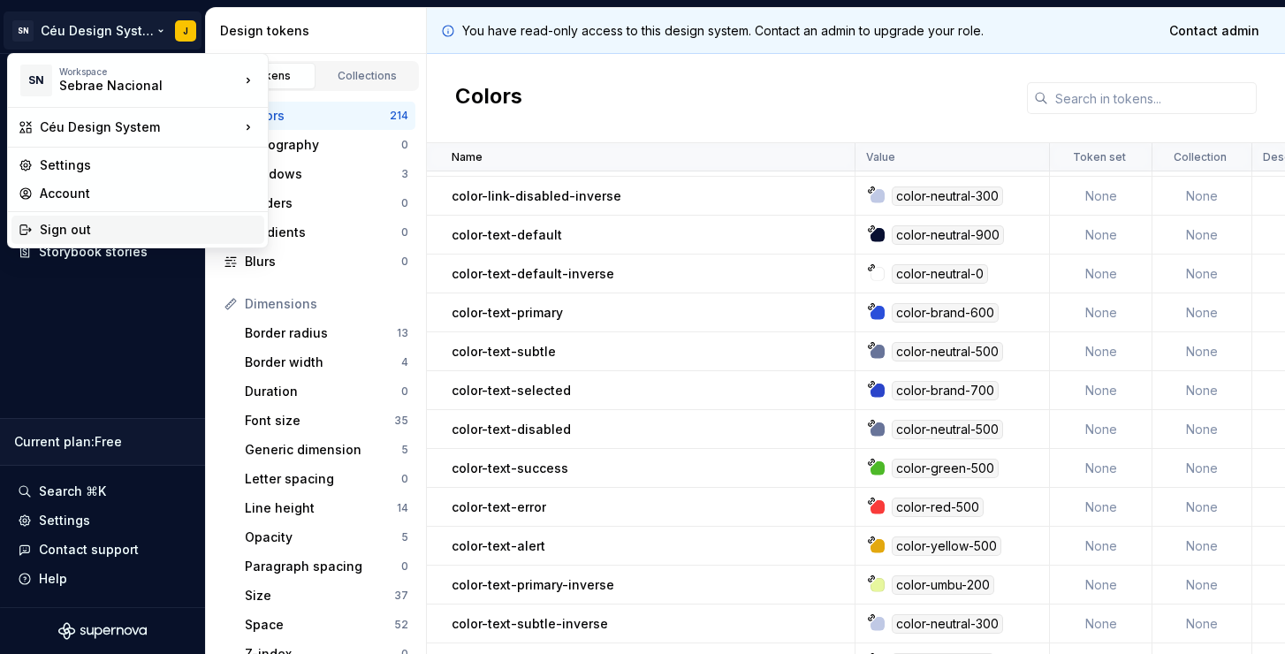
click at [82, 237] on div "Sign out" at bounding box center [148, 230] width 217 height 18
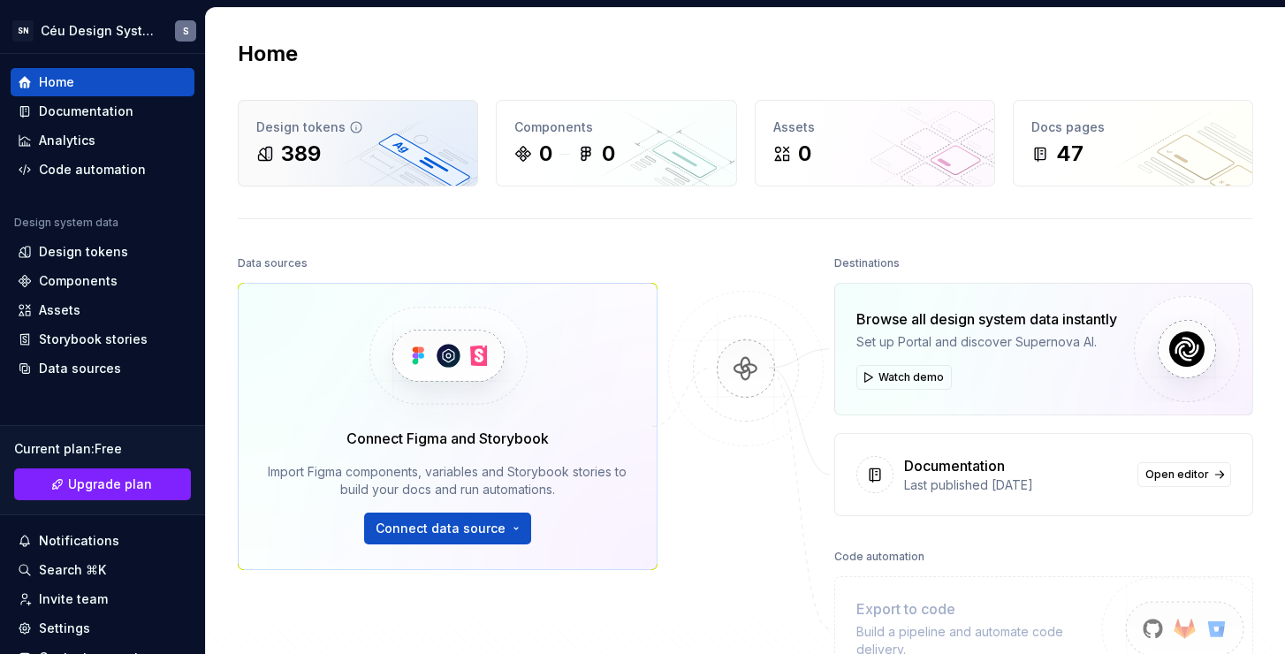
click at [300, 141] on div "389" at bounding box center [301, 154] width 40 height 28
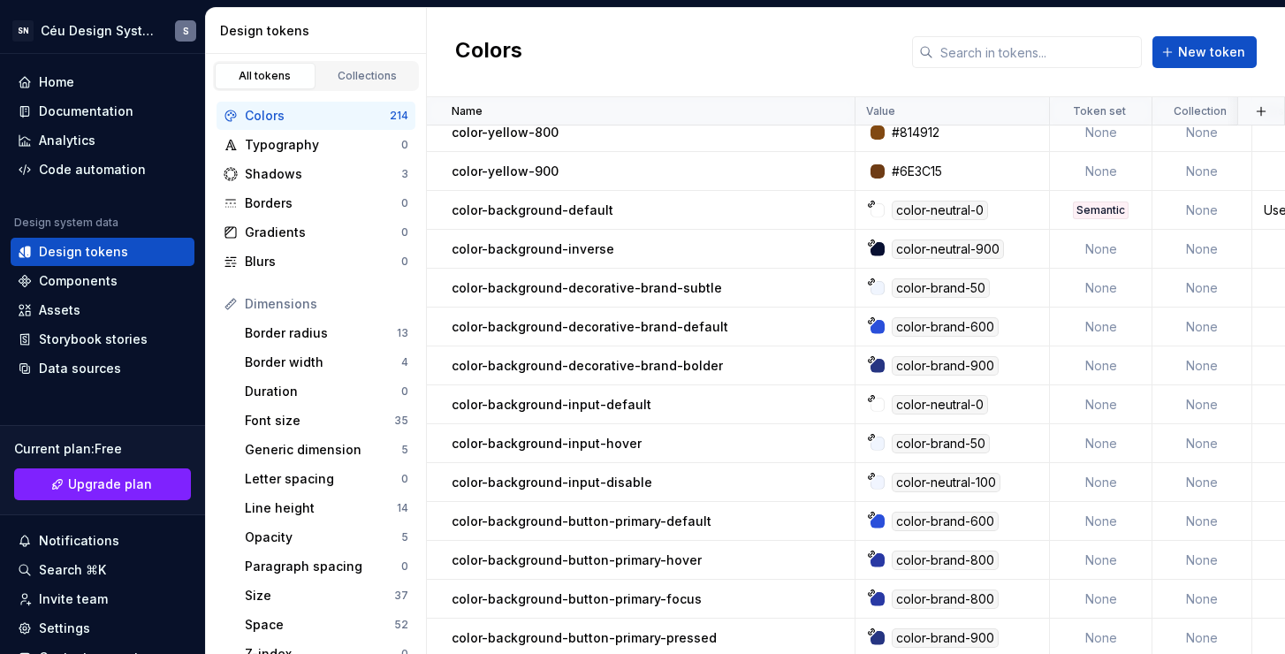
scroll to position [4469, 0]
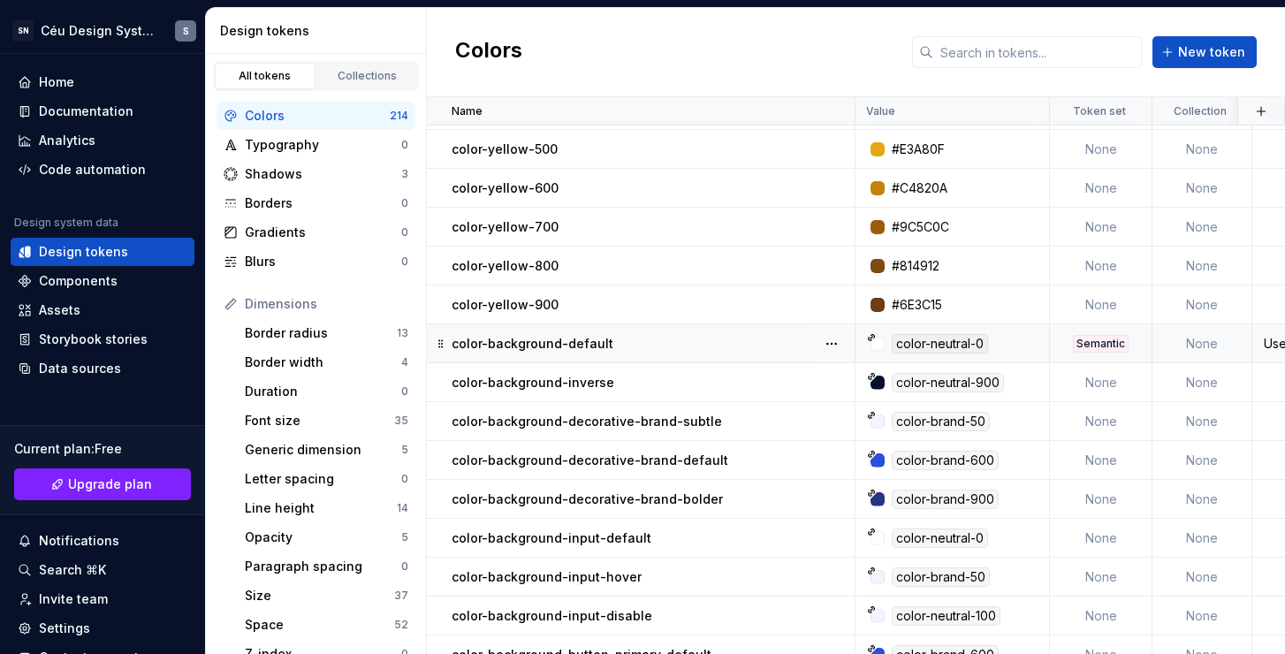
click at [1099, 339] on div "Semantic" at bounding box center [1101, 344] width 56 height 18
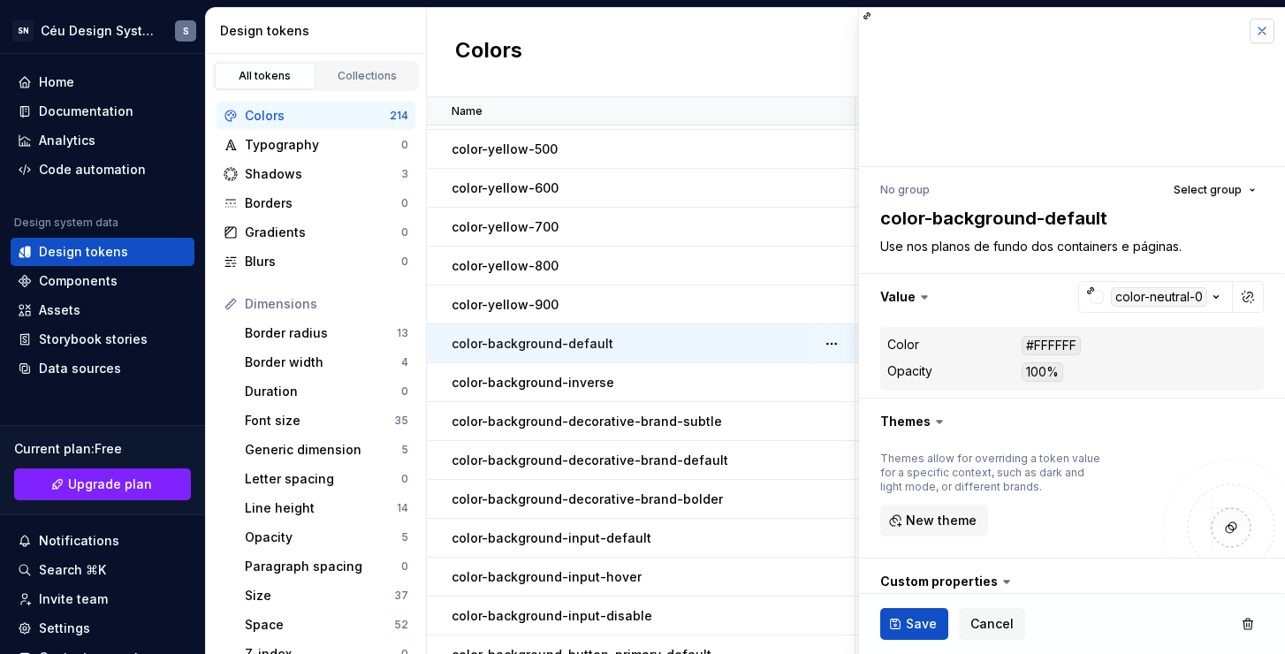
click at [1253, 31] on button "button" at bounding box center [1262, 31] width 25 height 25
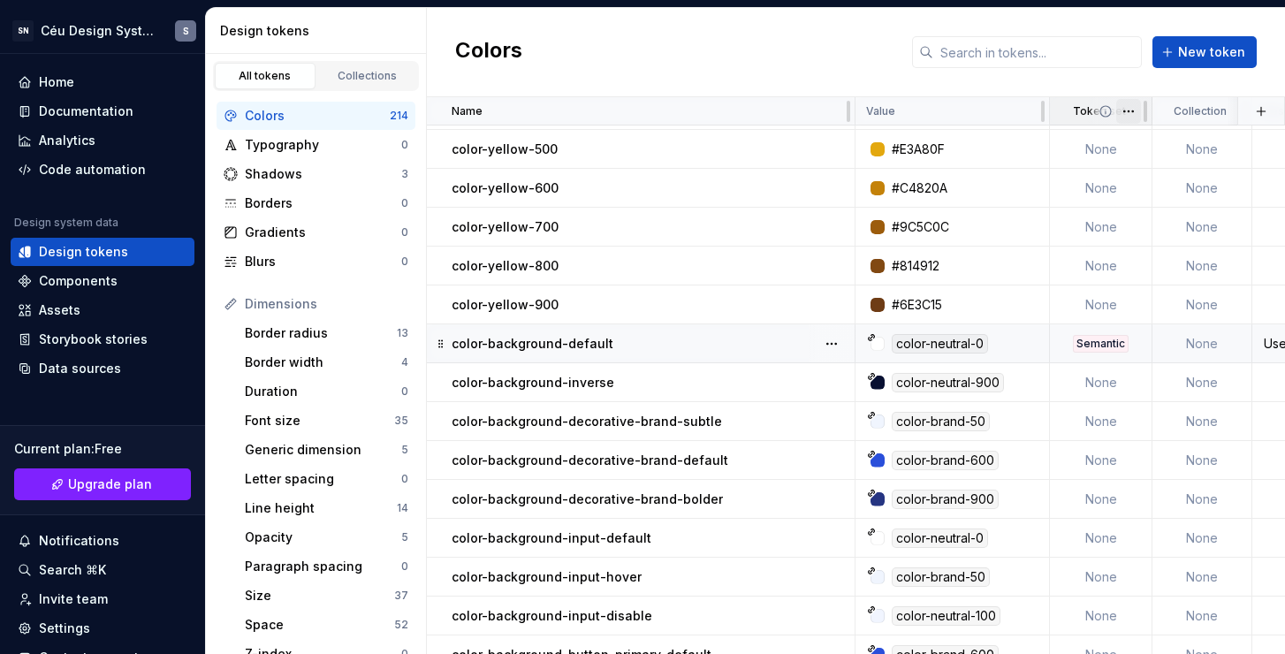
click at [1135, 111] on html "SN Céu Design System S Home Documentation Analytics Code automation Design syst…" at bounding box center [642, 327] width 1285 height 654
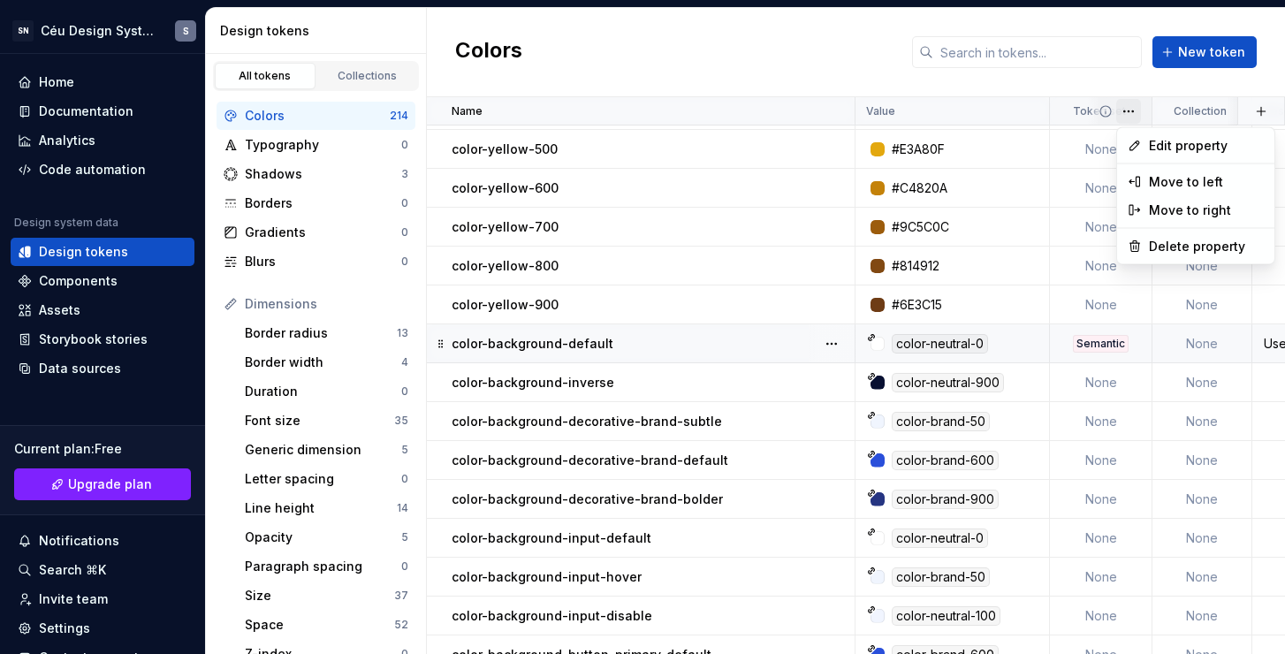
click at [812, 79] on html "SN Céu Design System S Home Documentation Analytics Code automation Design syst…" at bounding box center [642, 327] width 1285 height 654
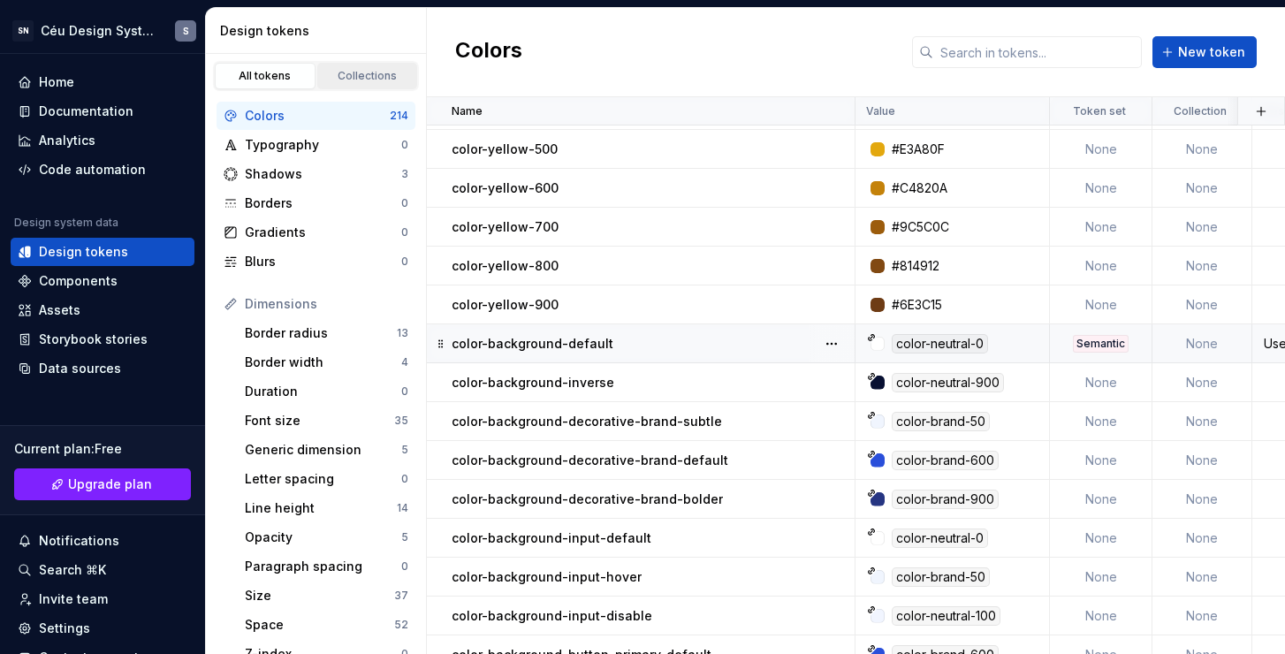
click at [327, 72] on div "Collections" at bounding box center [368, 76] width 88 height 14
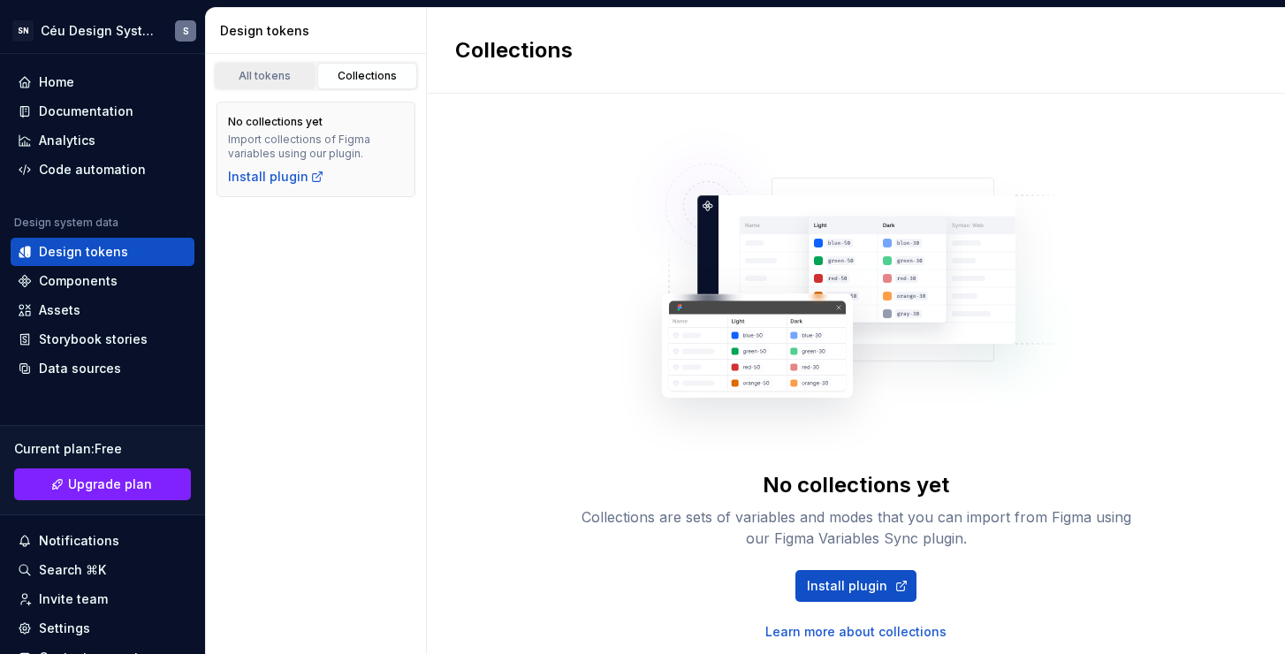
click at [266, 80] on div "All tokens" at bounding box center [265, 76] width 88 height 14
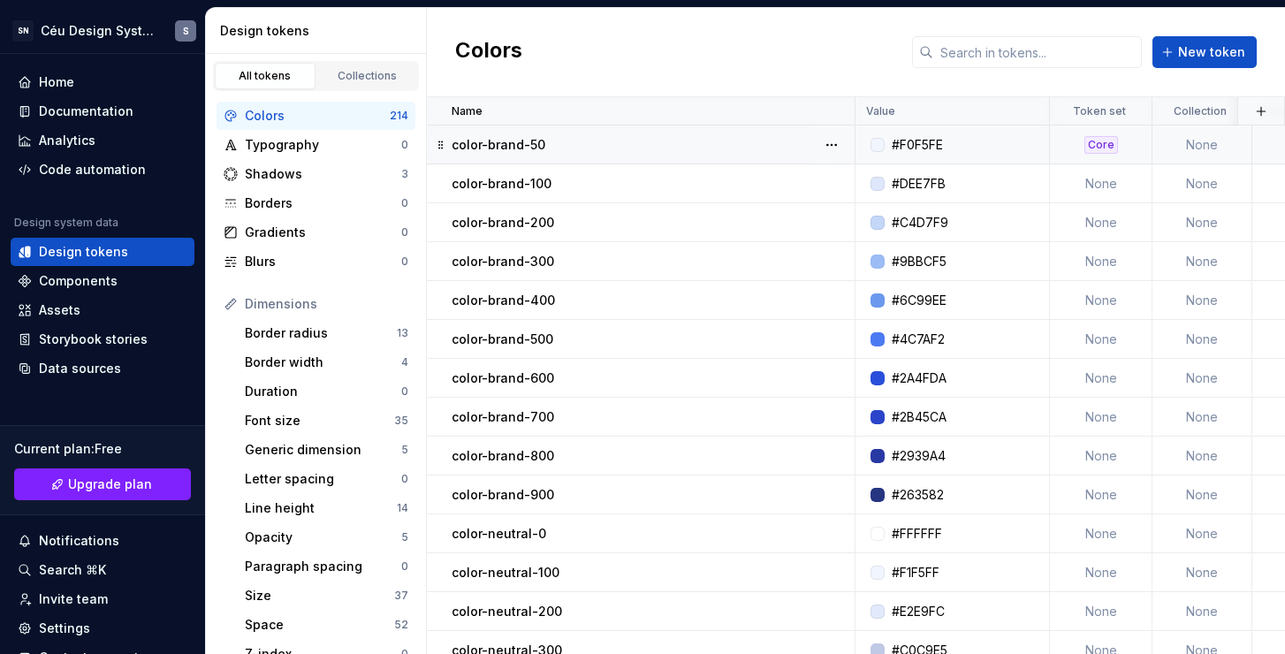
click at [1100, 145] on div "Core" at bounding box center [1102, 145] width 34 height 18
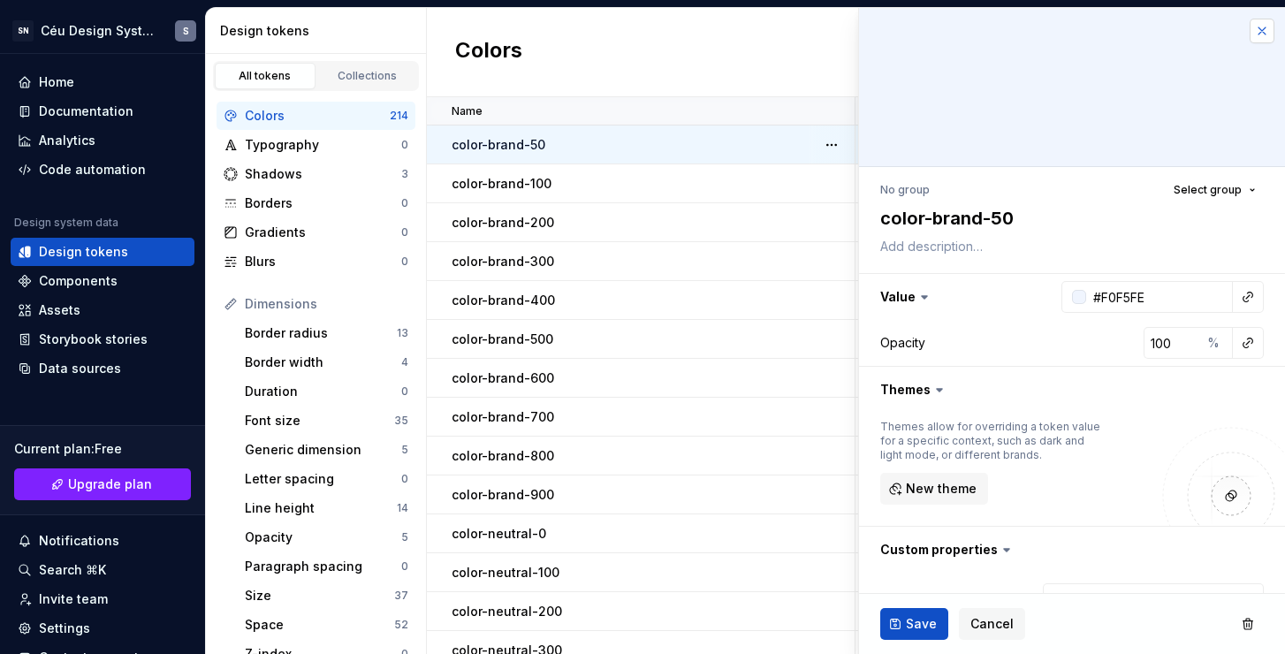
click at [1254, 35] on button "button" at bounding box center [1262, 31] width 25 height 25
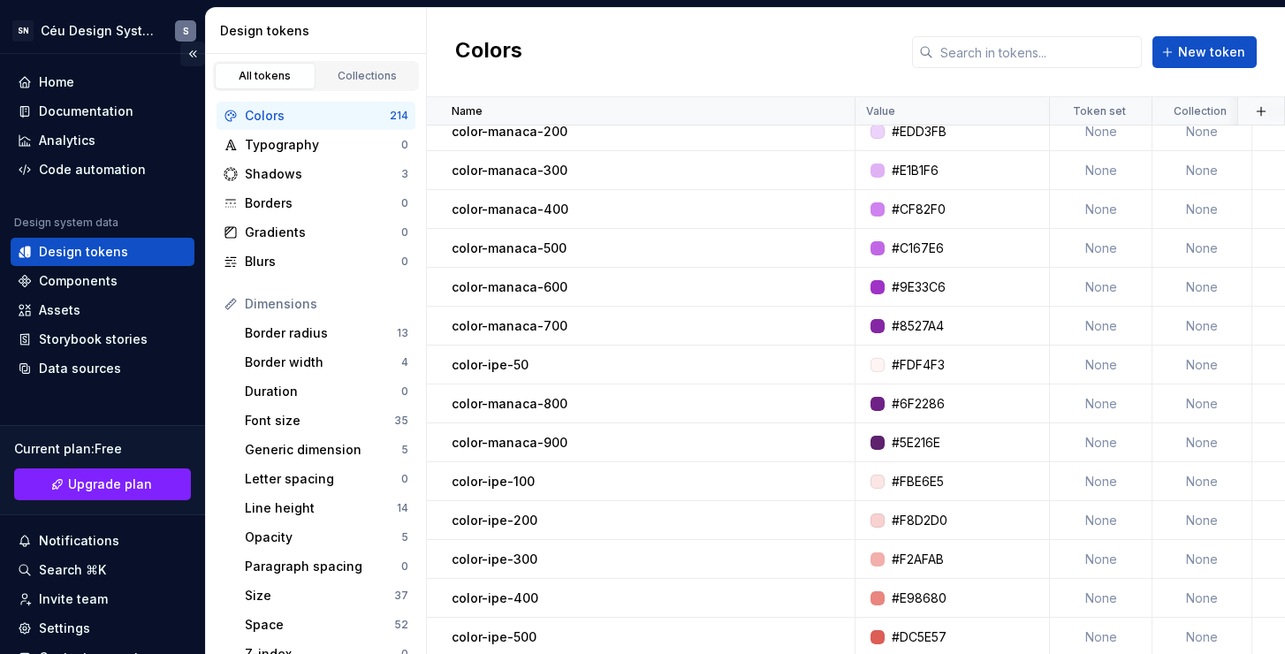
click at [183, 56] on button "Collapse sidebar" at bounding box center [192, 54] width 25 height 25
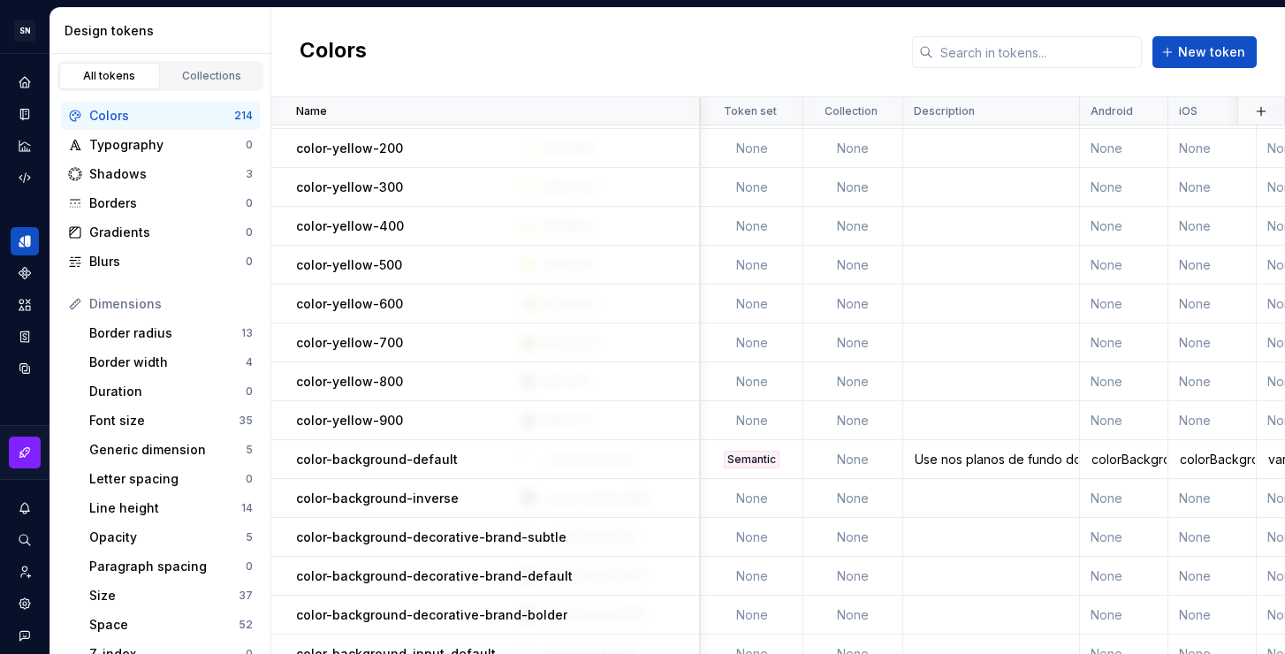
scroll to position [4353, 193]
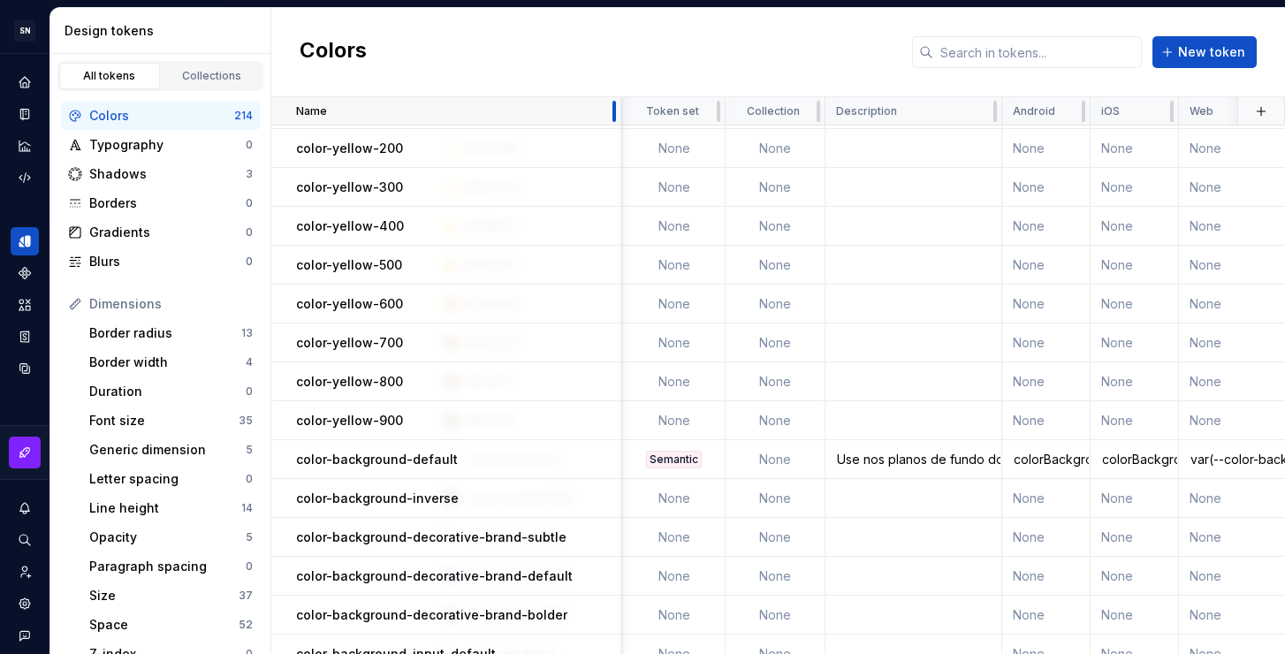
drag, startPoint x: 698, startPoint y: 113, endPoint x: 620, endPoint y: 111, distance: 78.7
click at [620, 111] on div at bounding box center [614, 111] width 14 height 28
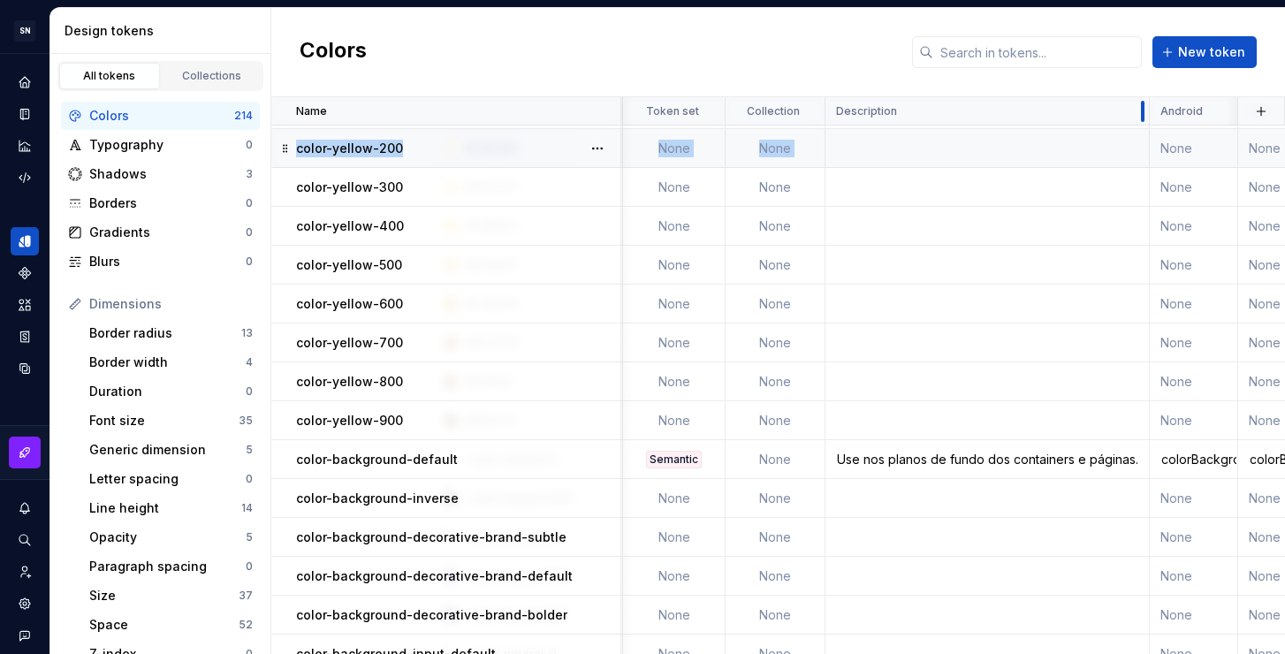
drag, startPoint x: 997, startPoint y: 111, endPoint x: 1145, endPoint y: 130, distance: 148.9
click at [938, 457] on div "Use nos planos de fundo dos containers e páginas." at bounding box center [988, 460] width 322 height 18
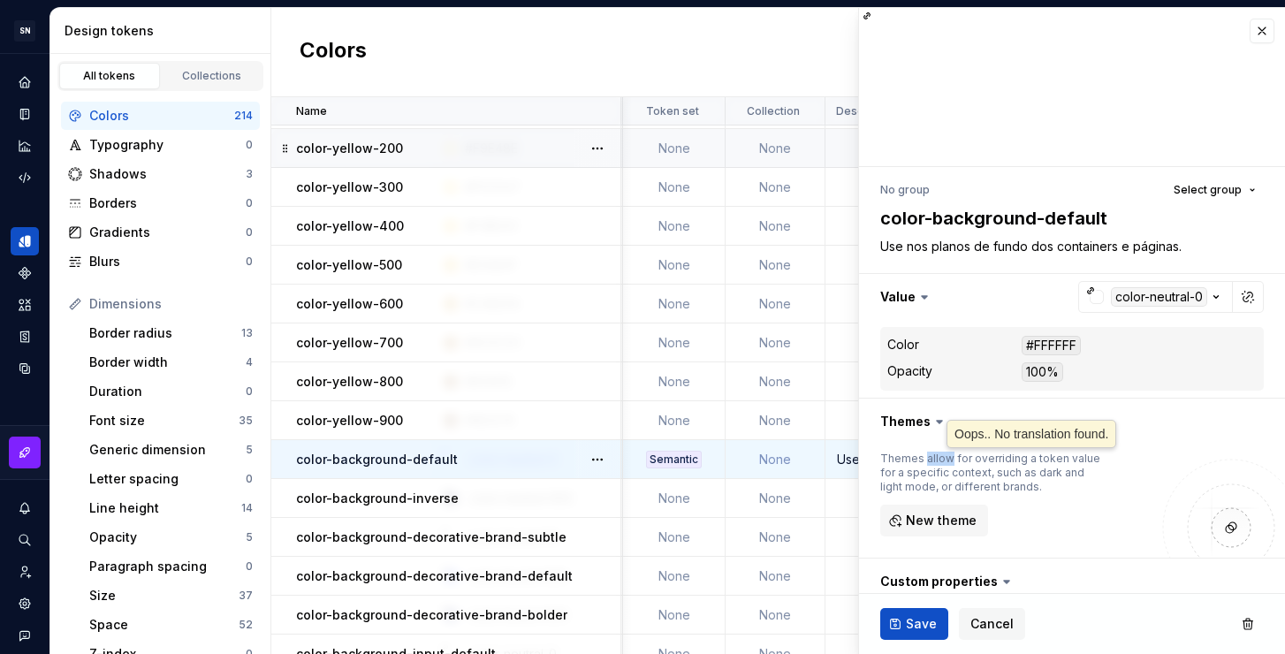
click at [938, 457] on div "Themes allow for overriding a token value for a specific context, such as dark …" at bounding box center [990, 473] width 221 height 42
click at [989, 248] on textarea "Use nos planos de fundo dos containers e páginas." at bounding box center [1069, 246] width 384 height 25
click at [1195, 246] on textarea "Use nos planos de fundo dos containers e páginas." at bounding box center [1069, 246] width 384 height 25
click at [834, 458] on div "Use nos planos de fundo dos containers e páginas." at bounding box center [988, 460] width 322 height 18
click at [852, 497] on td at bounding box center [988, 498] width 324 height 39
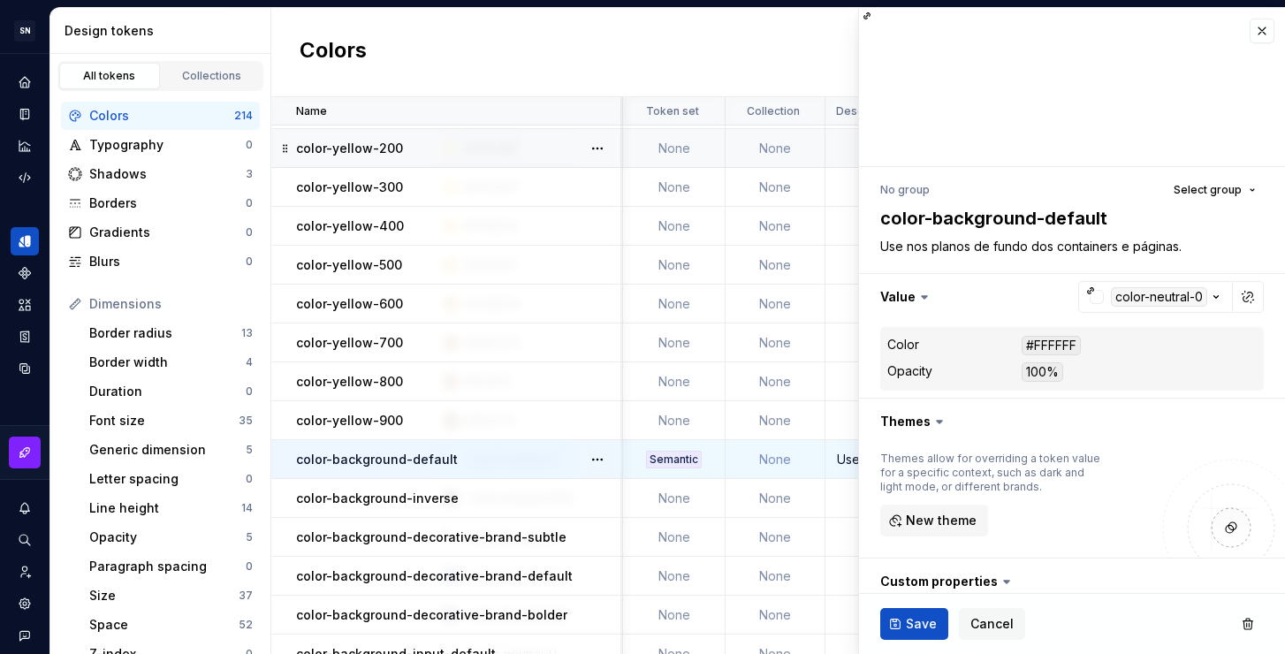
click at [852, 497] on td at bounding box center [988, 498] width 324 height 39
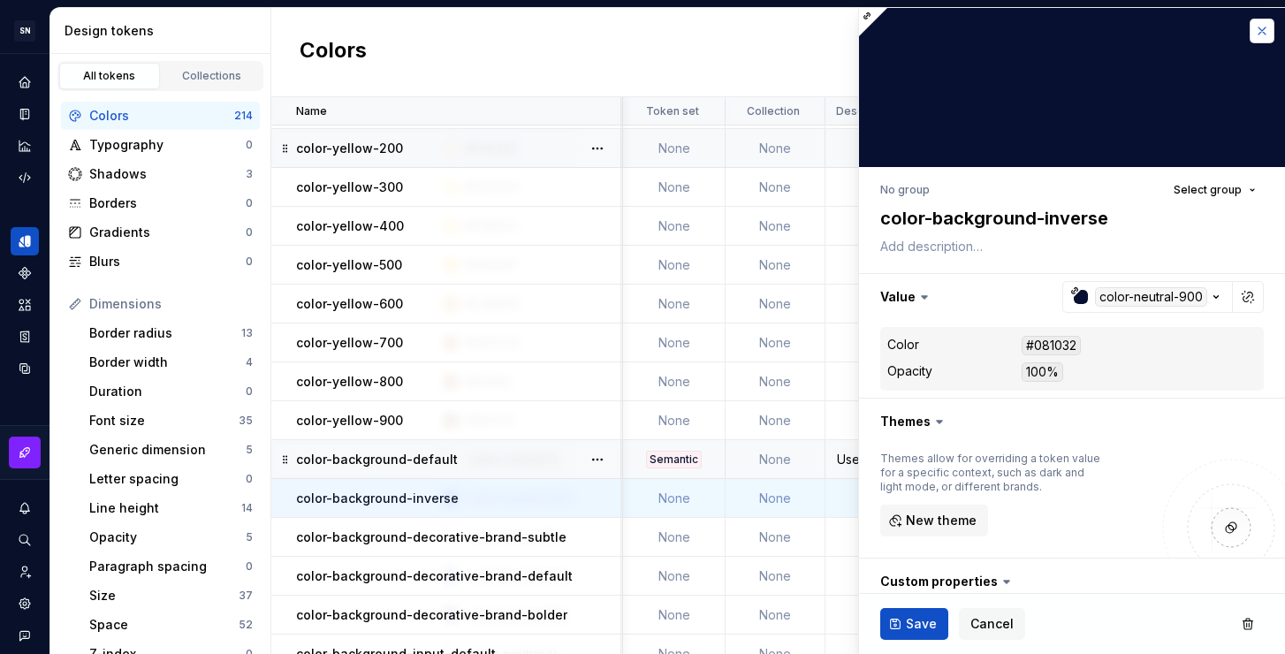
click at [1256, 27] on button "button" at bounding box center [1262, 31] width 25 height 25
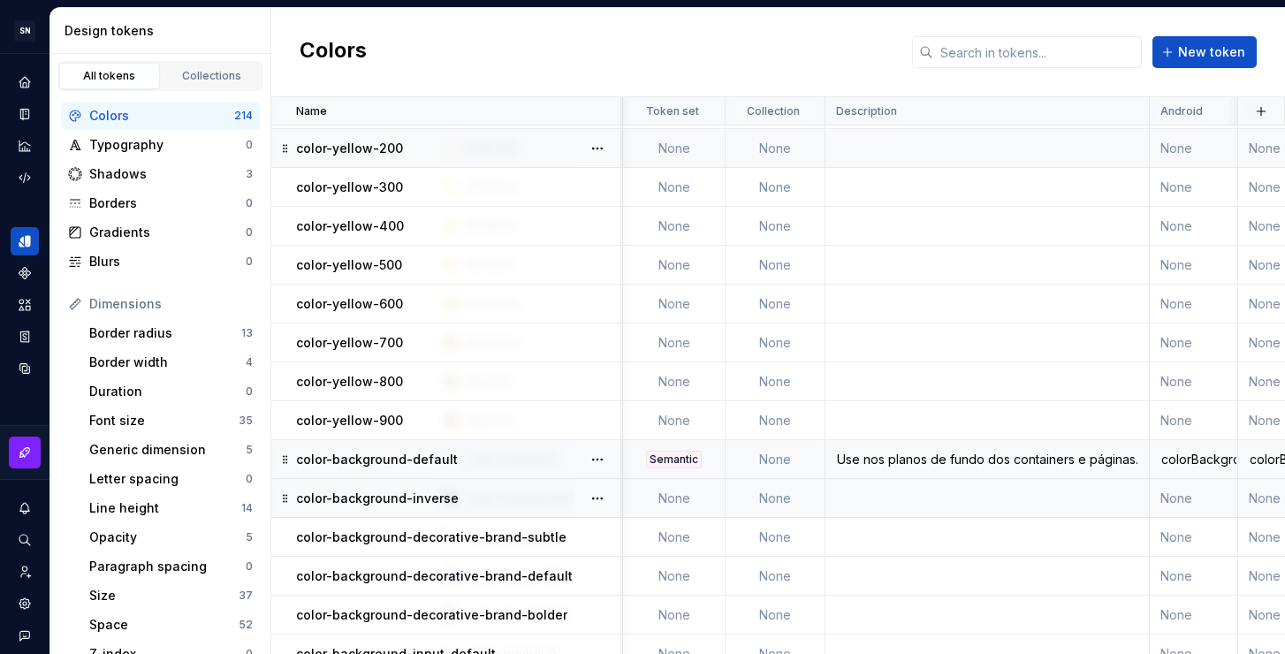
click at [892, 500] on td at bounding box center [988, 498] width 324 height 39
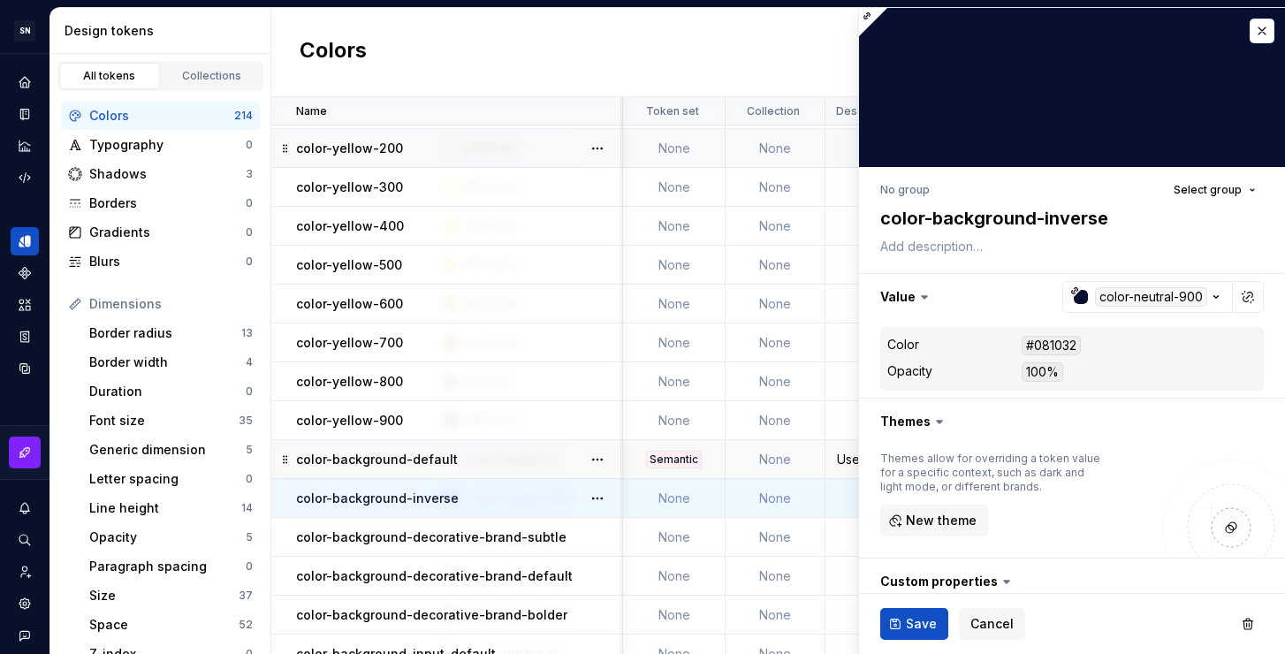
click at [875, 497] on div "Themes allow for overriding a token value for a specific context, such as dark …" at bounding box center [1072, 501] width 426 height 113
click at [1057, 246] on textarea at bounding box center [1069, 246] width 384 height 25
paste textarea "Use nos planos de fundo dos containers e páginas."
type textarea "*"
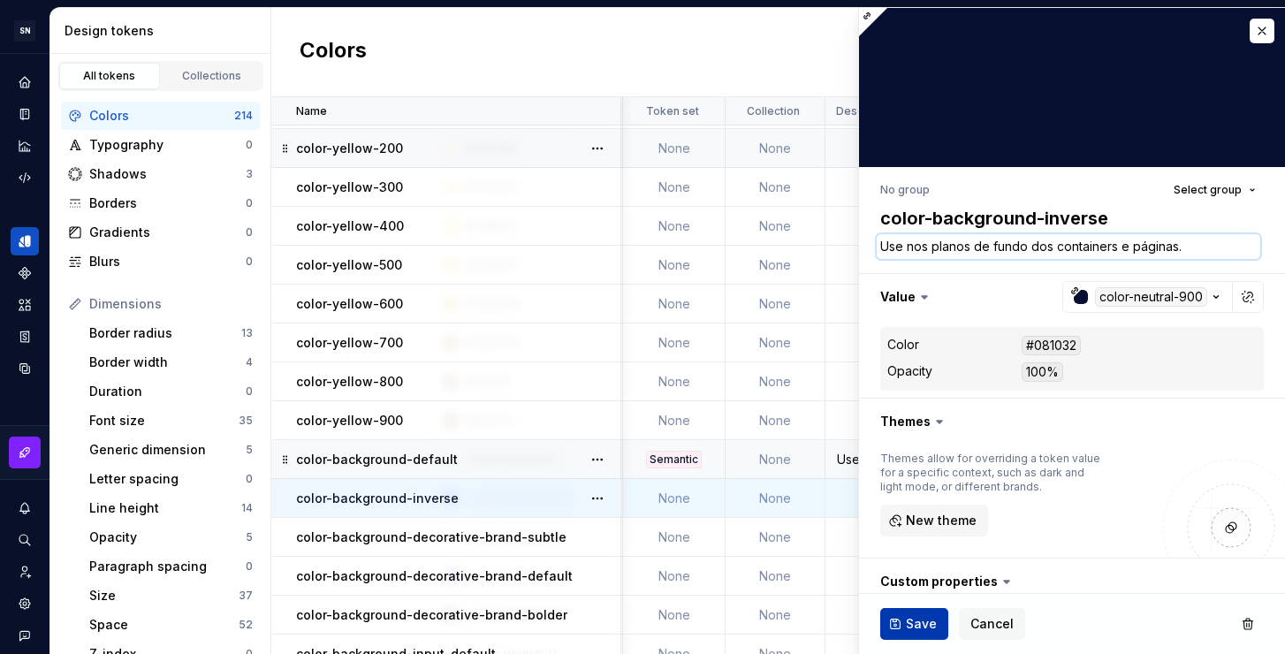
type textarea "Use nos planos de fundo dos containers e páginas."
click at [915, 622] on span "Save" at bounding box center [921, 624] width 31 height 18
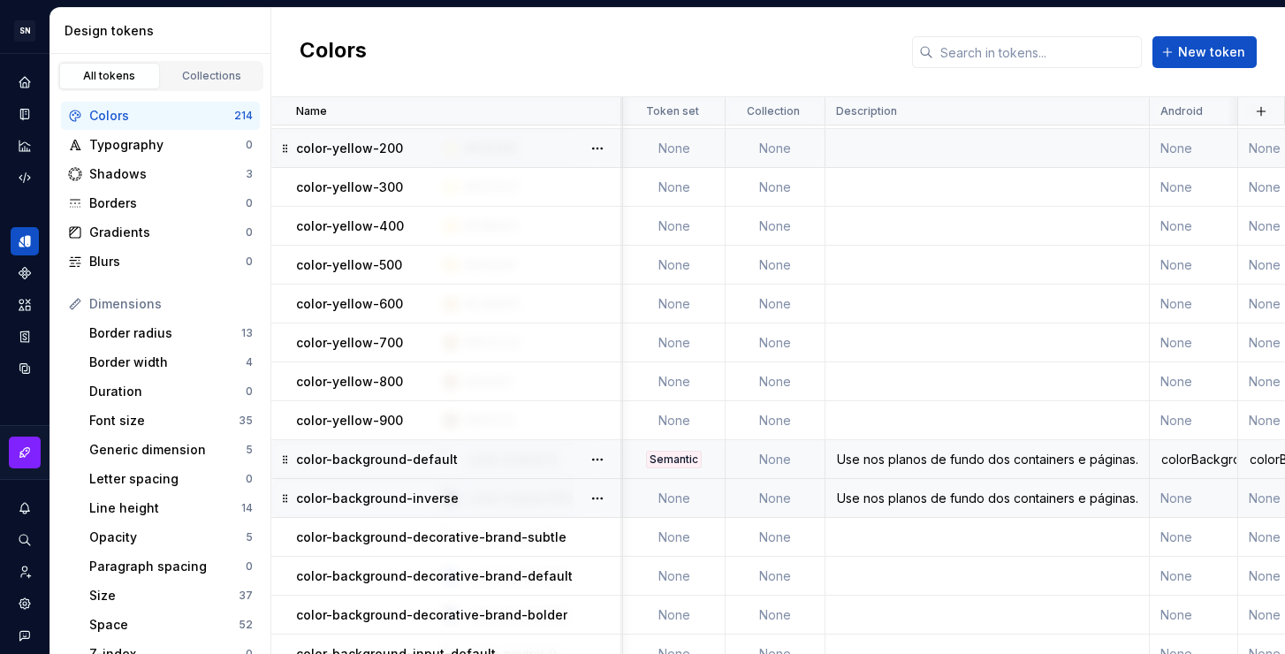
click at [1048, 460] on div "Use nos planos de fundo dos containers e páginas." at bounding box center [988, 460] width 322 height 18
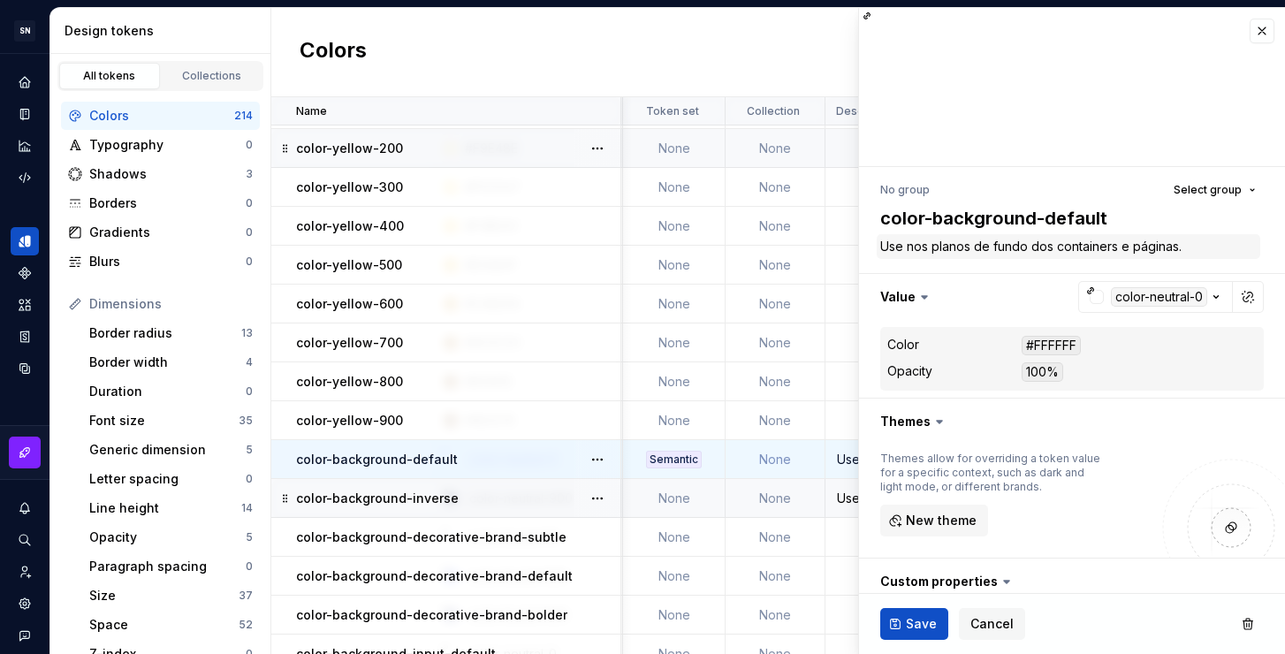
type textarea "*"
click at [911, 245] on textarea "Use nos planos de fundo dos containers e páginas." at bounding box center [1069, 246] width 384 height 25
click at [925, 245] on textarea "Use nos planos de fundo dos containers e páginas." at bounding box center [1069, 246] width 384 height 25
type textarea "Use no planos de fundo dos containers e páginas."
type textarea "*"
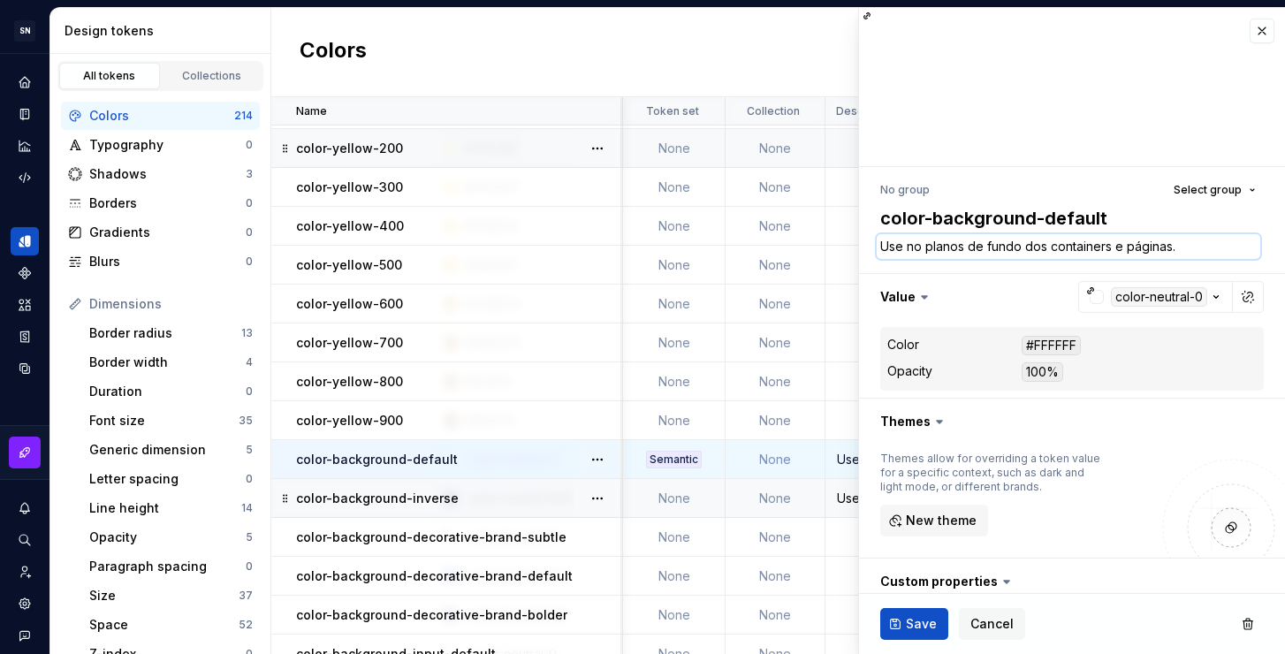
type textarea "Use n planos de fundo dos containers e páginas."
type textarea "*"
type textarea "Use planos de fundo dos containers e páginas."
type textarea "*"
type textarea "Use c planos de fundo dos containers e páginas."
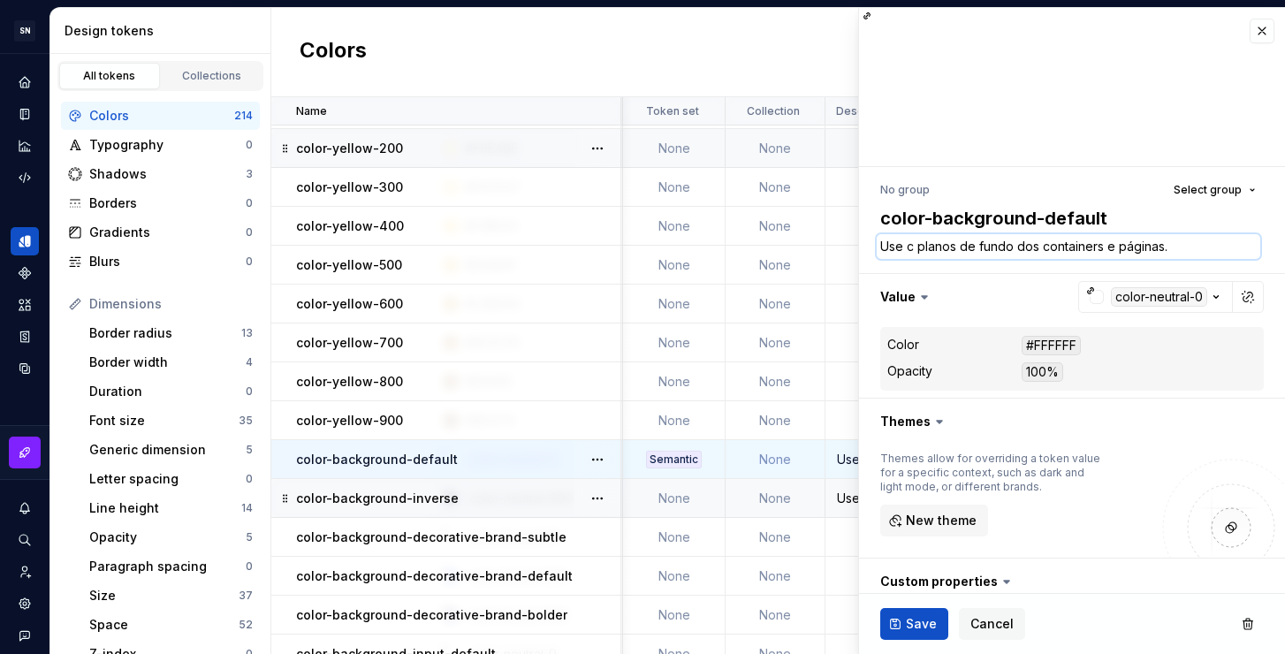
type textarea "*"
type textarea "Use co planos de fundo dos containers e páginas."
type textarea "*"
type textarea "Use com planos de fundo dos containers e páginas."
type textarea "*"
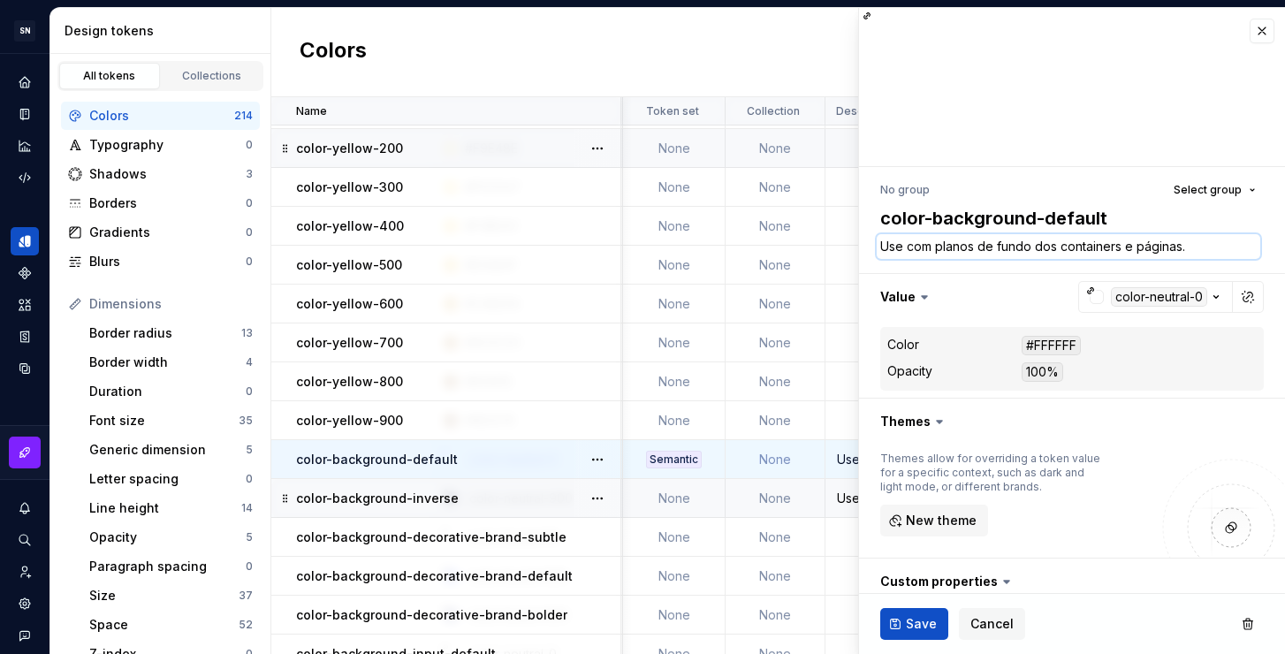
type textarea "Use como planos de fundo dos containers e páginas."
type textarea "*"
type textarea "Use como planos de fundo dos containers e páginas."
type textarea "*"
type textarea "Use como planos de fundo dos containers e páginas."
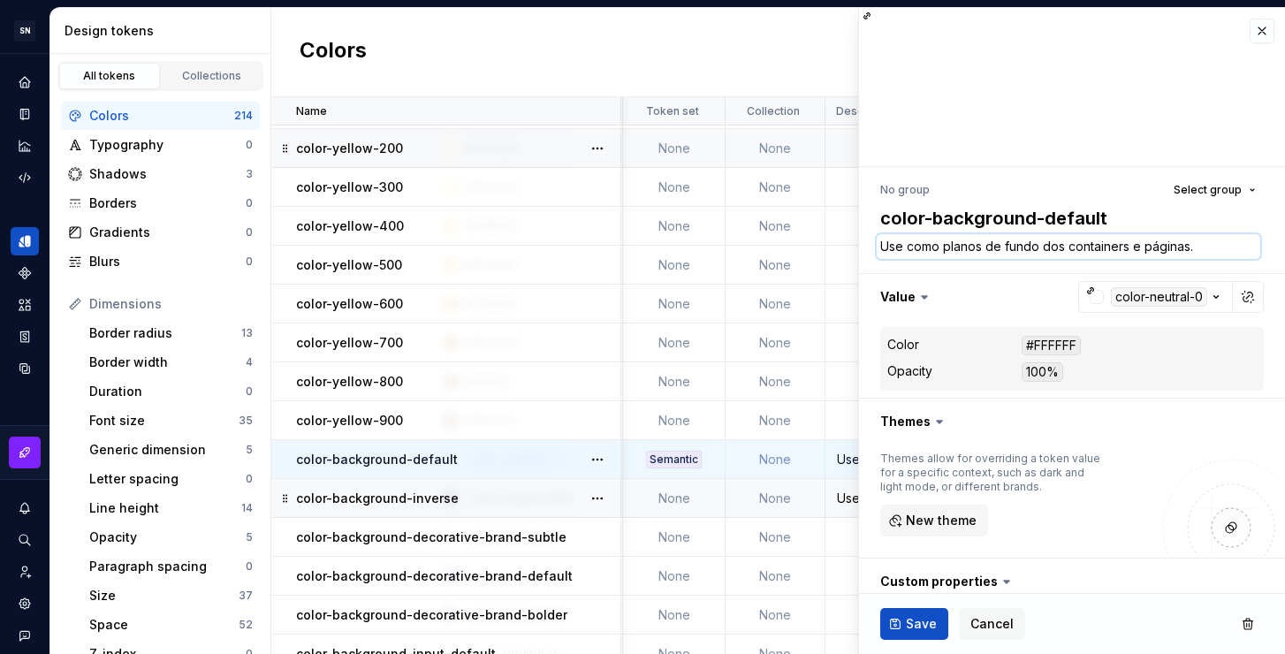
click at [980, 247] on textarea "Use como planos de fundo dos containers e páginas." at bounding box center [1069, 246] width 384 height 25
type textarea "*"
drag, startPoint x: 1035, startPoint y: 247, endPoint x: 1188, endPoint y: 254, distance: 153.1
click at [1189, 254] on textarea "Use como plano de fundo dos containers e páginas." at bounding box center [1069, 246] width 384 height 25
type textarea "Use como plano de fundo p"
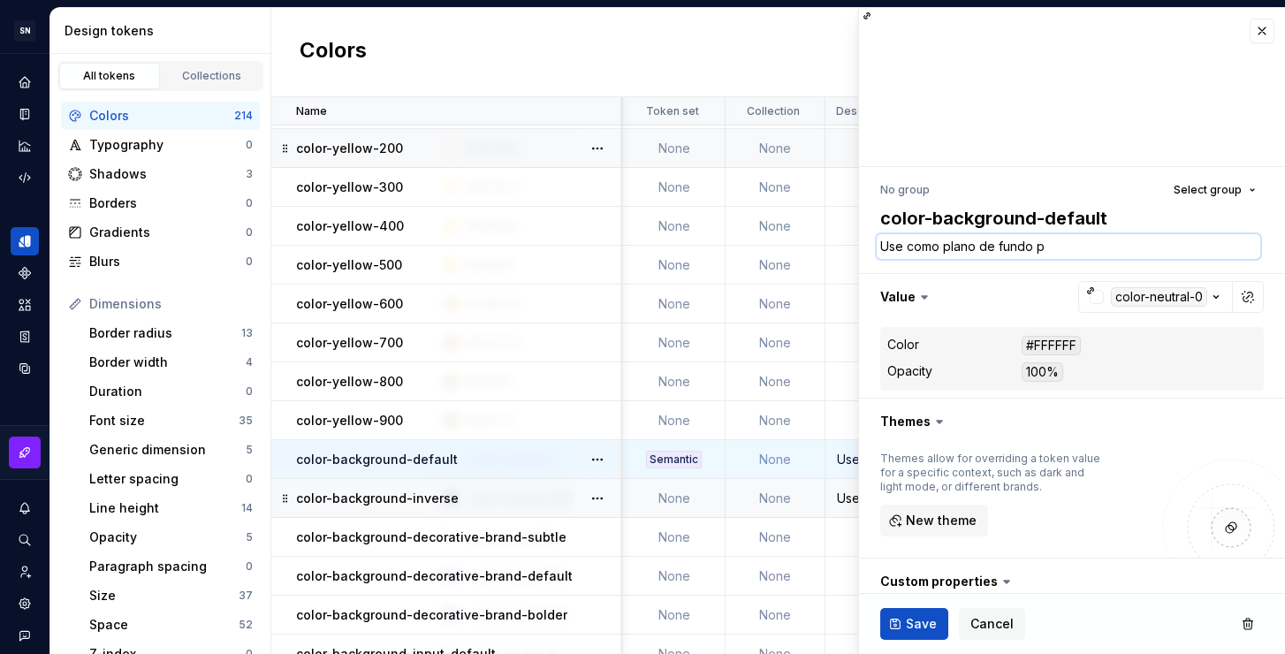
type textarea "*"
type textarea "Use como plano de fundo pr"
type textarea "*"
type textarea "Use como plano de fundo pri"
type textarea "*"
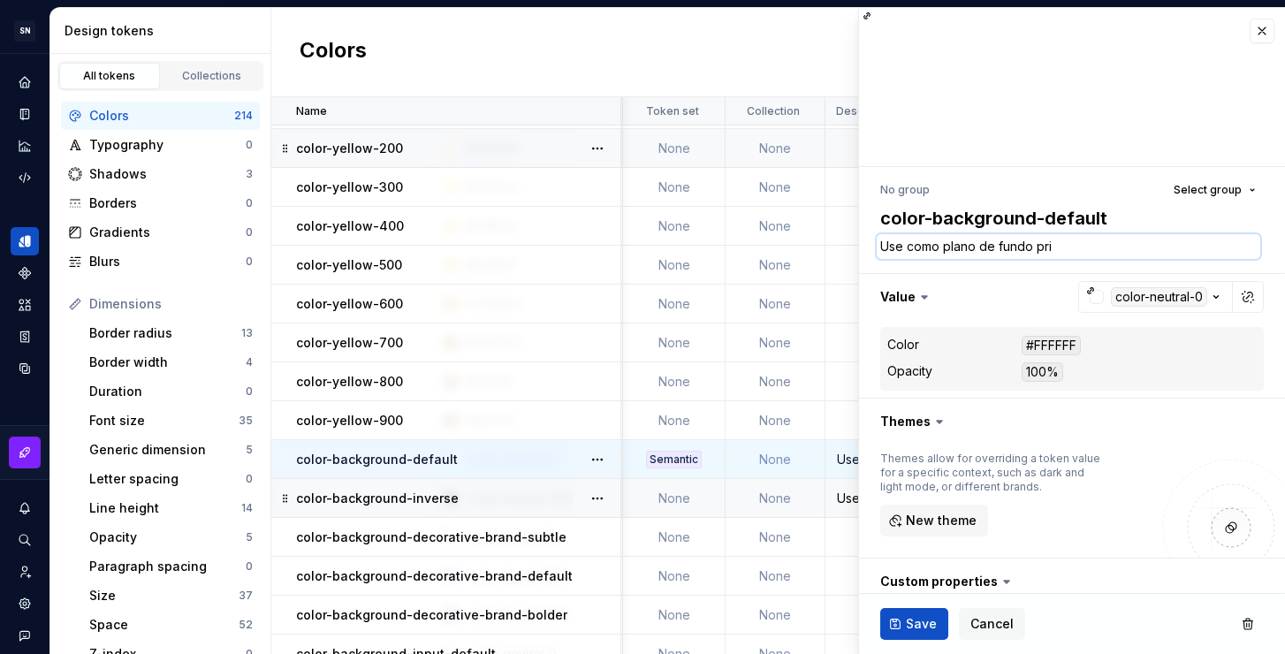
type textarea "Use como plano de fundo prim"
type textarea "*"
type textarea "Use como plano de fundo prim'"
type textarea "*"
type textarea "Use como plano de fundo primá"
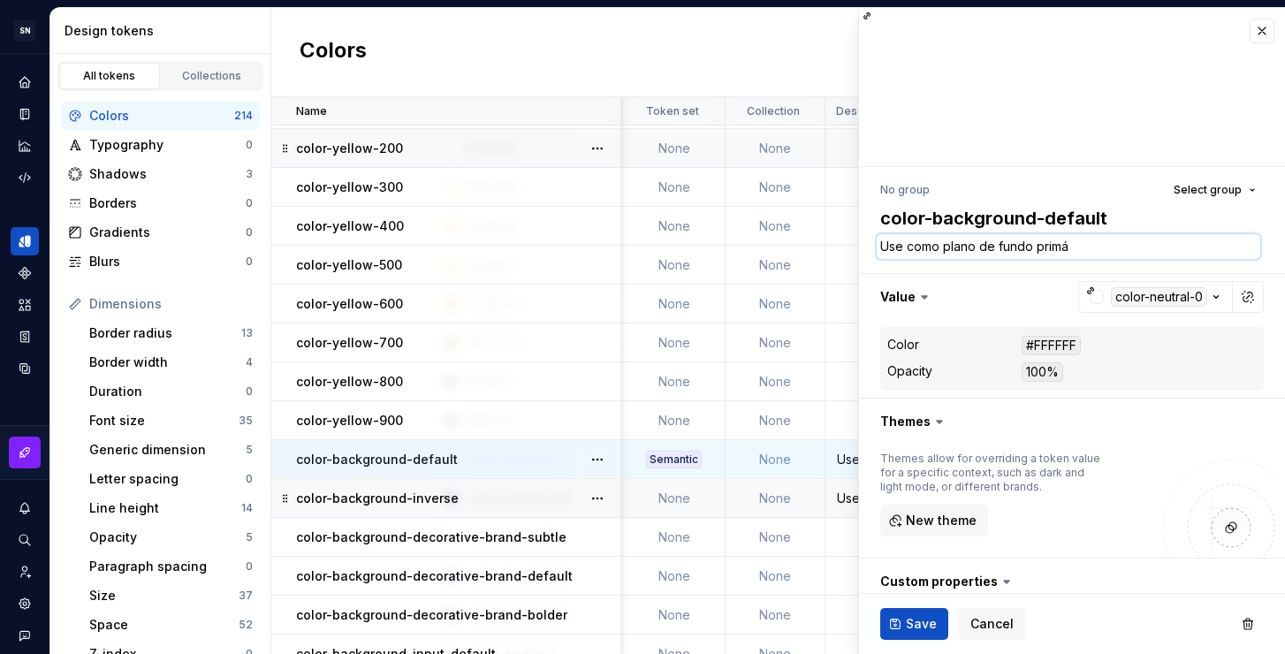
type textarea "*"
type textarea "Use como plano de fundo primár"
type textarea "*"
type textarea "Use como plano de fundo primári"
type textarea "*"
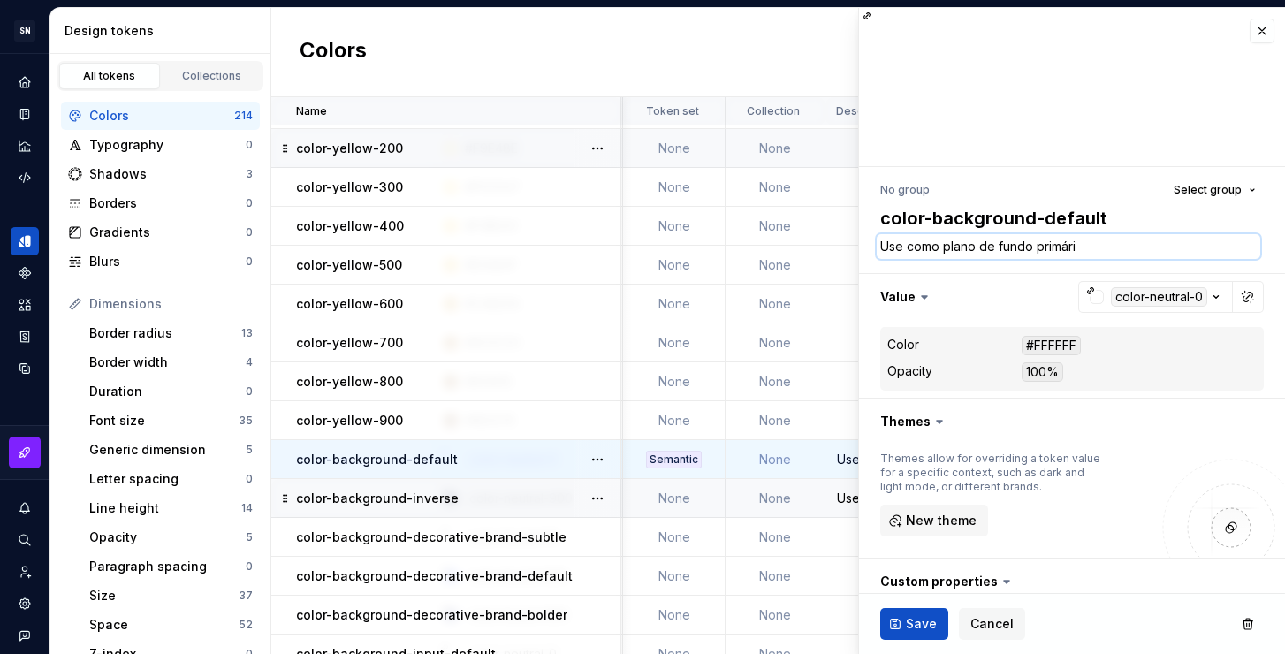
type textarea "Use como plano de fundo primário"
type textarea "*"
type textarea "Use como plano de fundo primário"
type textarea "*"
type textarea "Use como plano de fundo primário p"
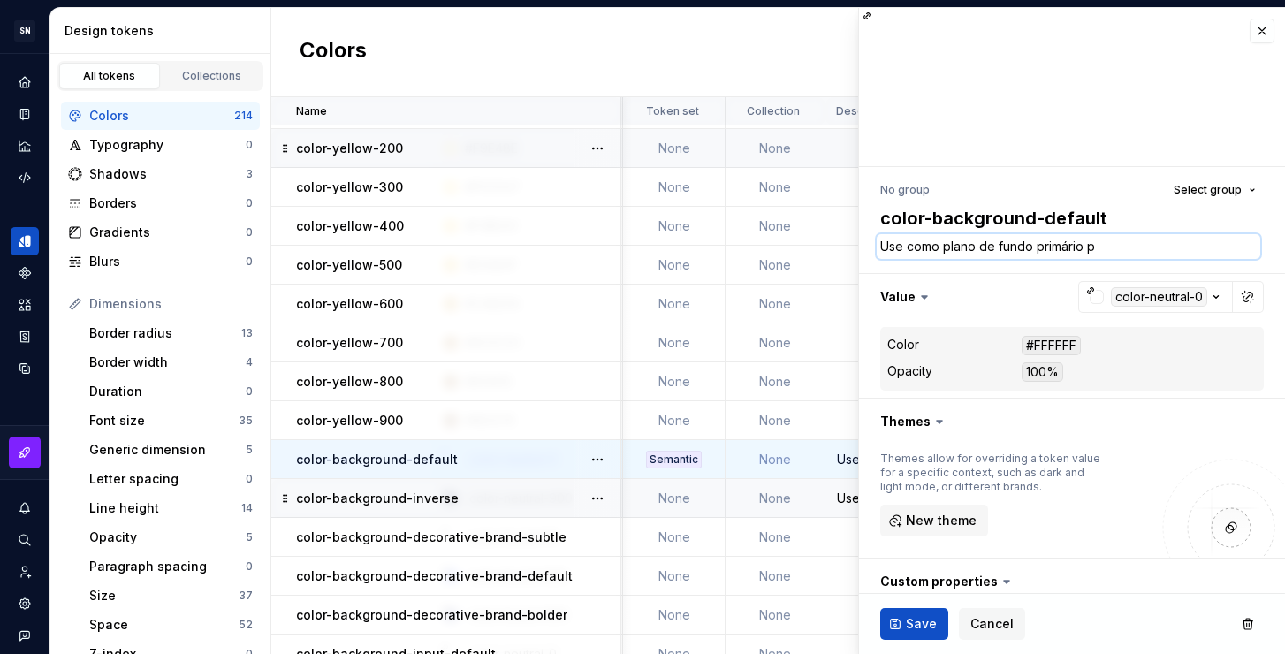
type textarea "*"
type textarea "Use como plano de fundo primário pa"
type textarea "*"
type textarea "Use como plano de fundo primário par"
type textarea "*"
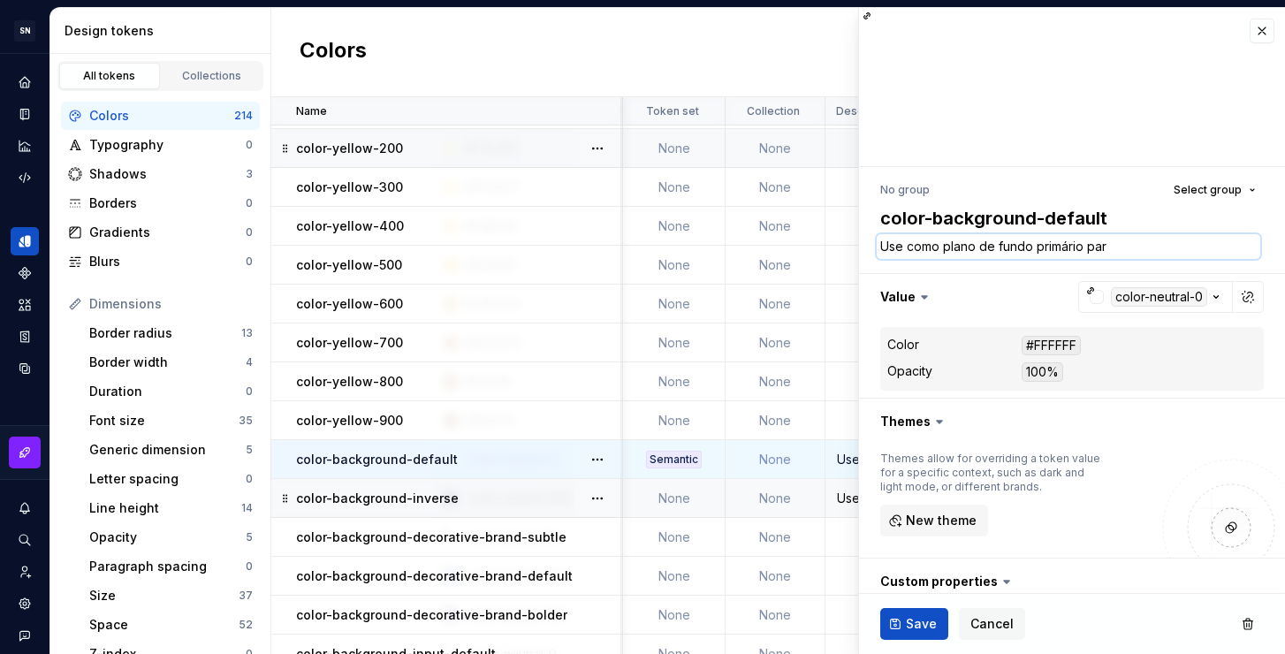
type textarea "Use como plano de fundo primário para"
type textarea "*"
type textarea "Use como plano de fundo primário para"
type textarea "*"
type textarea "Use como plano de fundo primário para a"
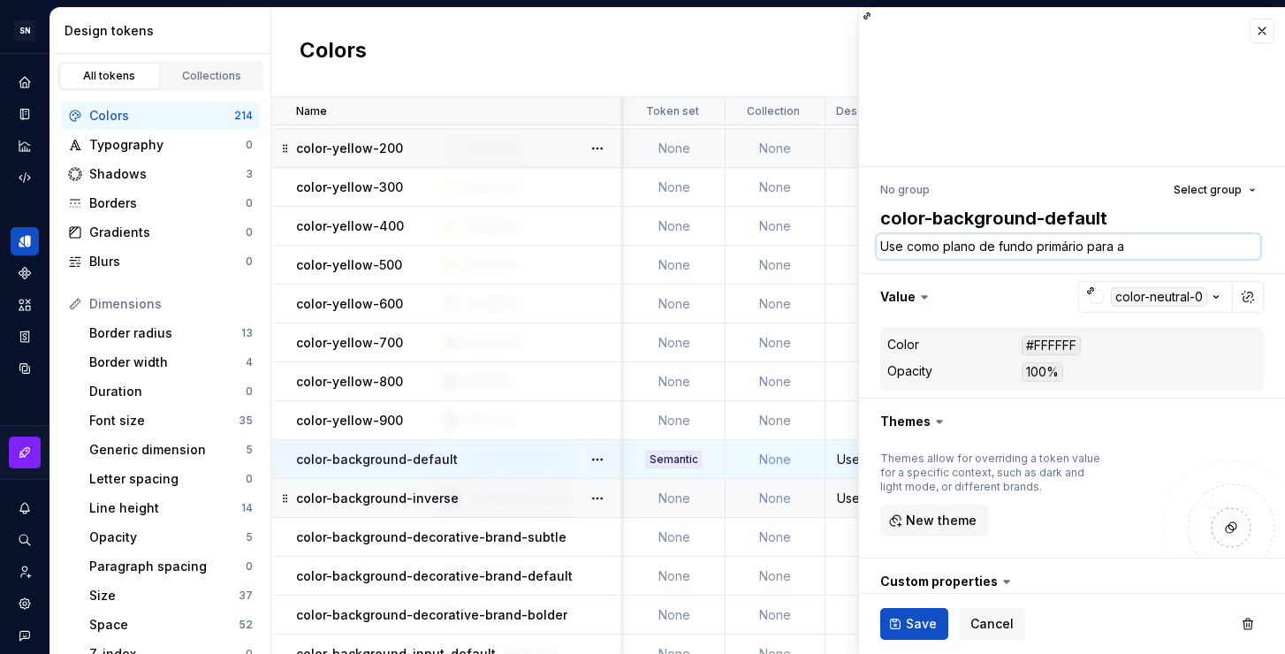
type textarea "*"
type textarea "Use como plano de fundo primário para a"
type textarea "*"
type textarea "Use como plano de fundo primário para a i"
type textarea "*"
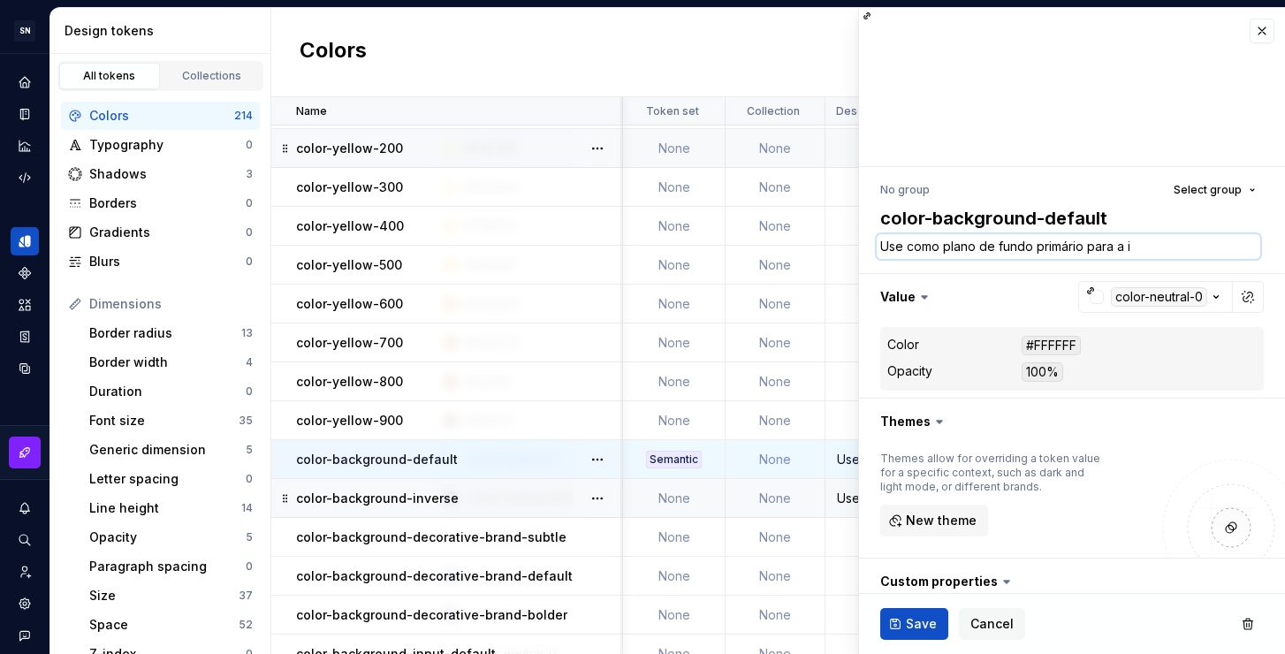
type textarea "Use como plano de fundo primário para a in"
type textarea "*"
type textarea "Use como plano de fundo primário para a int"
type textarea "*"
type textarea "Use como plano de fundo primário para a inte"
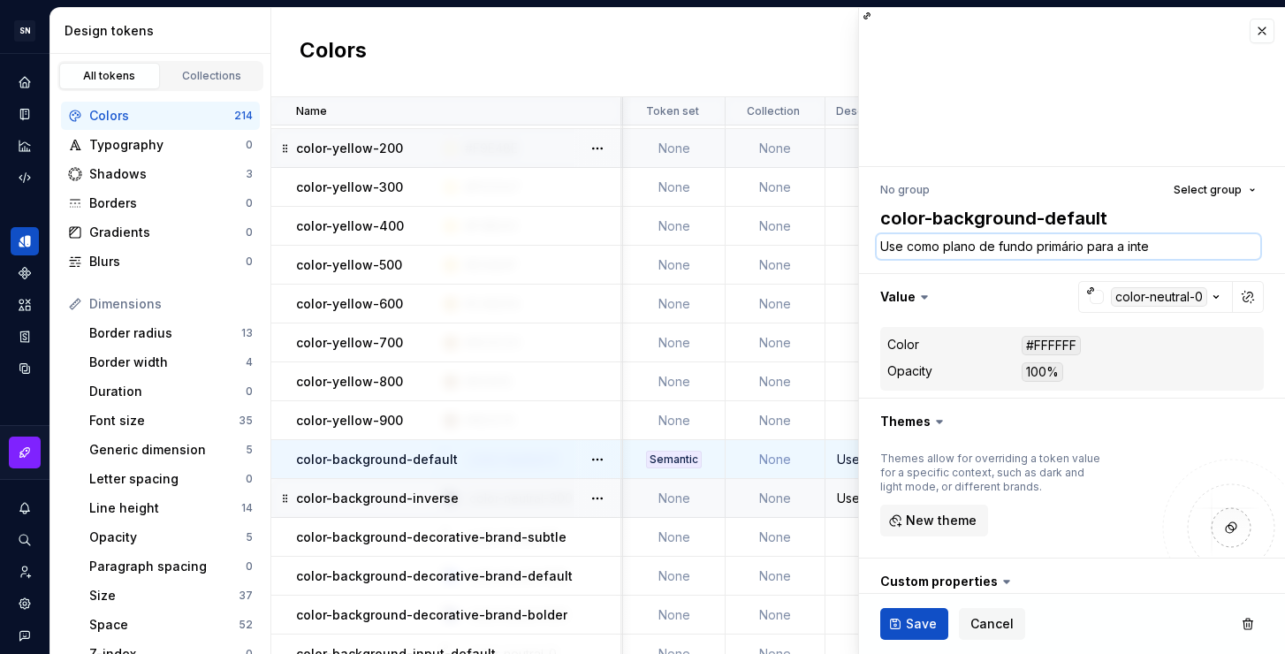
type textarea "*"
type textarea "Use como plano de fundo primário para a inter"
type textarea "*"
type textarea "Use como plano de fundo primário para a interf"
type textarea "*"
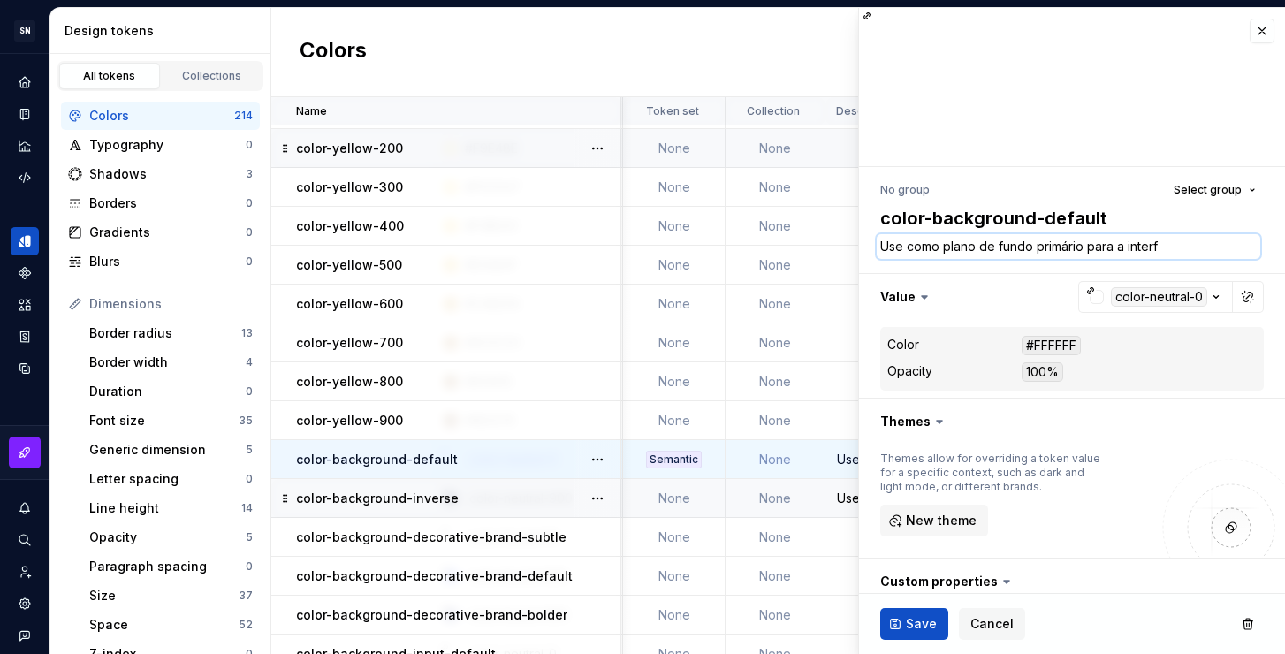
type textarea "Use como plano de fundo primário para a interfa"
type textarea "*"
type textarea "Use como plano de fundo primário para a interfac"
type textarea "*"
type textarea "Use como plano de fundo primário para a interface"
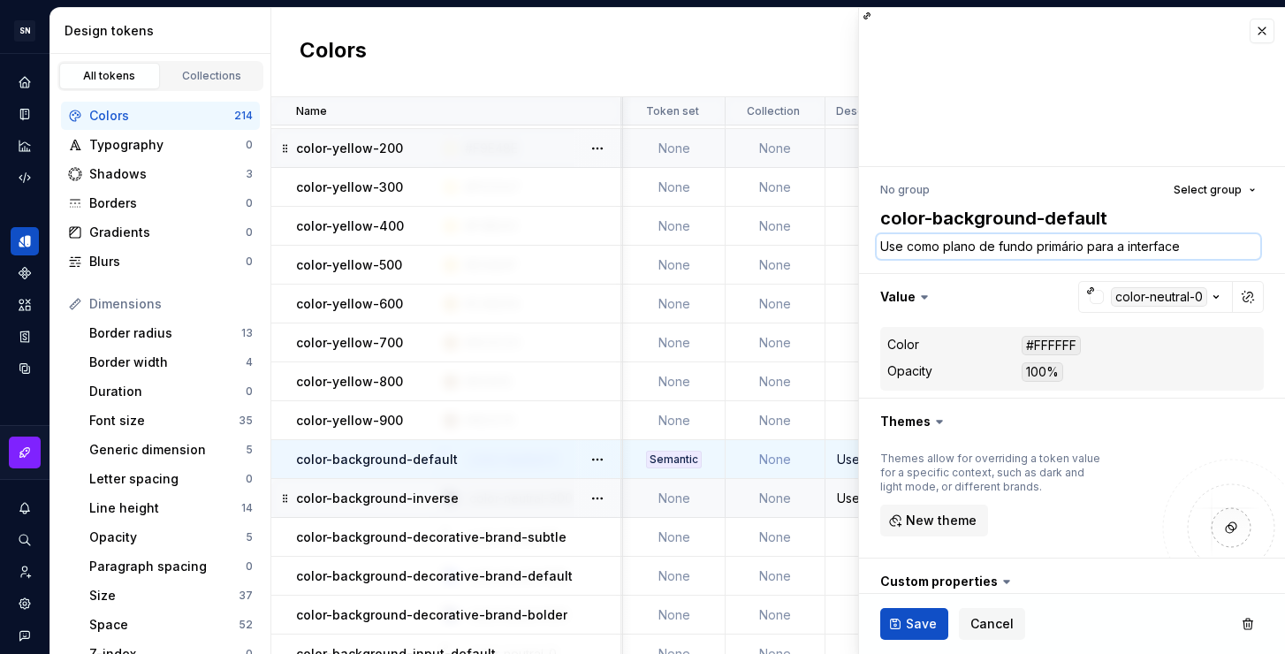
type textarea "*"
type textarea "Use como plano de fundo primário para a interface."
paste textarea "ncipal para a interface do usuário"
type textarea "*"
type textarea "Use como plano de fundo principal para a interface do usuário."
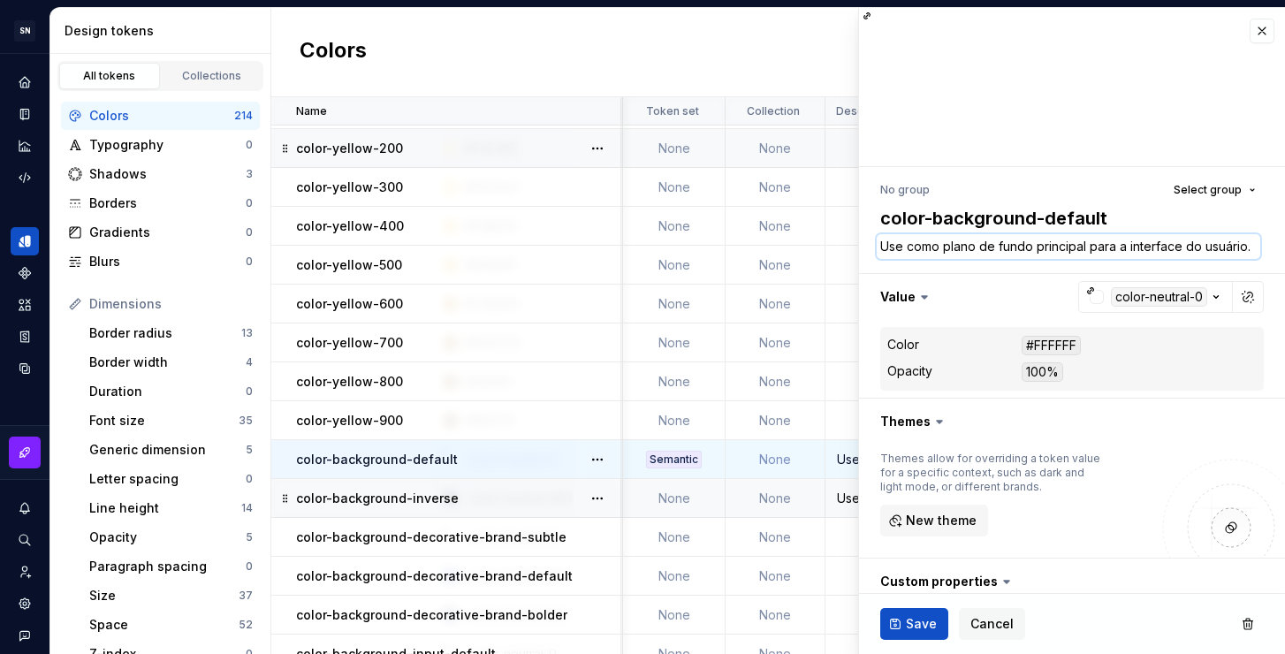
drag, startPoint x: 1187, startPoint y: 246, endPoint x: 1288, endPoint y: 252, distance: 101.0
click at [1284, 252] on html "SN Céu Design System S Design system data Design tokens All tokens Collections …" at bounding box center [642, 327] width 1285 height 654
type textarea "*"
type textarea "Use como plano de fundo principal para a interface"
type textarea "*"
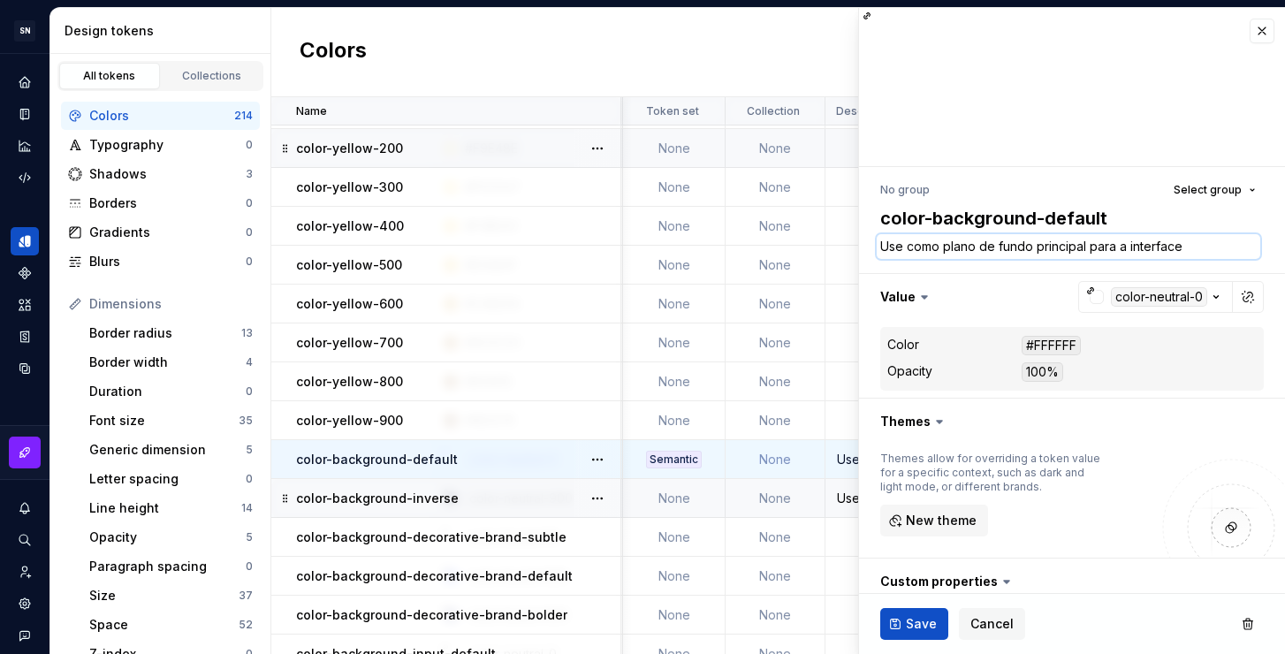
type textarea "Use como plano de fundo principal para a interface"
type textarea "*"
drag, startPoint x: 1197, startPoint y: 245, endPoint x: 878, endPoint y: 252, distance: 319.2
click at [878, 252] on textarea "Use como plano de fundo principal para a interface." at bounding box center [1069, 246] width 384 height 25
type textarea "Use como plano de fundo principal para a interface."
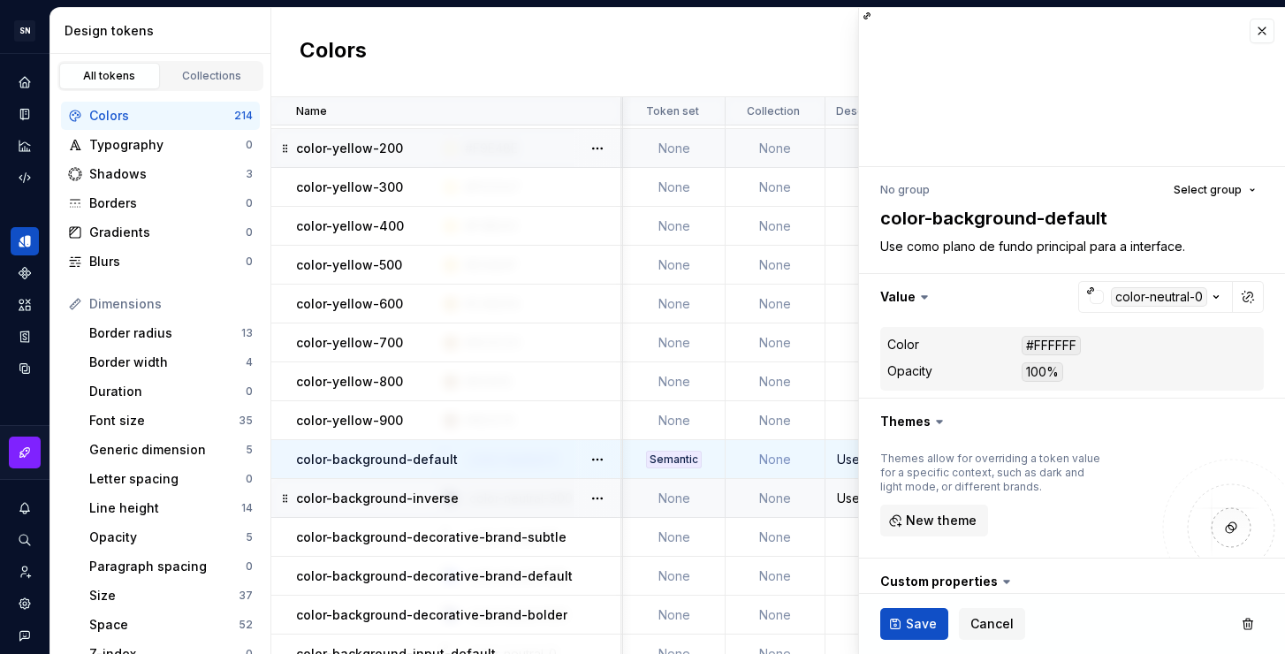
click at [847, 499] on div "Use nos planos de fundo dos containers e páginas." at bounding box center [988, 499] width 322 height 18
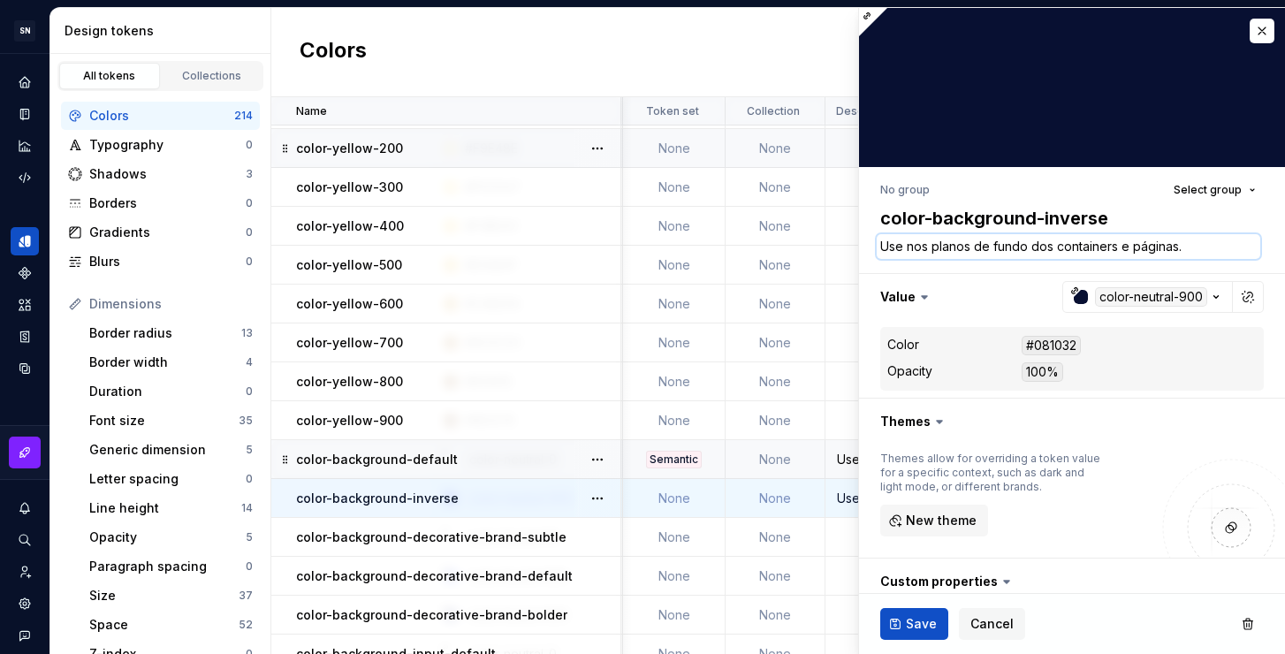
click at [1182, 247] on textarea "Use nos planos de fundo dos containers e páginas." at bounding box center [1069, 246] width 384 height 25
paste textarea "como plano de fundo principal para a interface"
type textarea "*"
type textarea "Use como plano de fundo principal para a interface."
drag, startPoint x: 1208, startPoint y: 246, endPoint x: 1077, endPoint y: 242, distance: 130.9
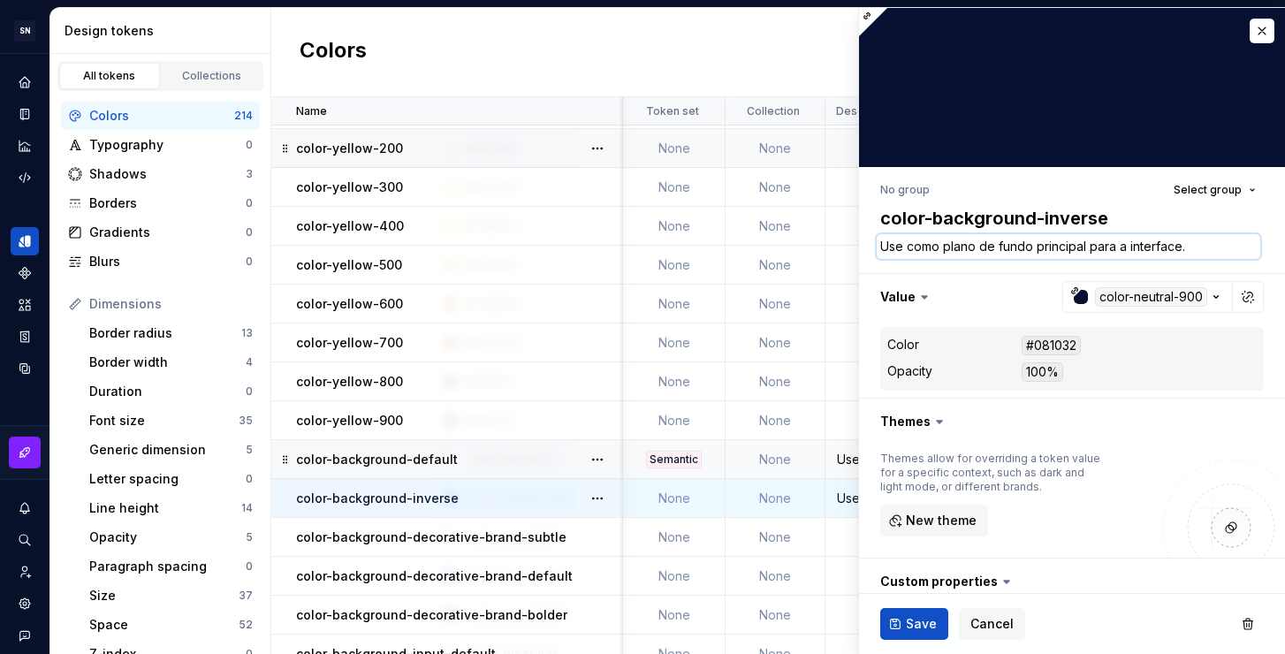
click at [1076, 242] on textarea "Use como plano de fundo principal para a interface." at bounding box center [1069, 246] width 384 height 25
click at [1089, 245] on textarea "Use como plano de fundo principal para a interface." at bounding box center [1069, 246] width 384 height 25
drag, startPoint x: 1034, startPoint y: 242, endPoint x: 1207, endPoint y: 255, distance: 172.9
click at [1207, 255] on textarea "Use como plano de fundo principal para a interface." at bounding box center [1069, 246] width 384 height 25
type textarea "*"
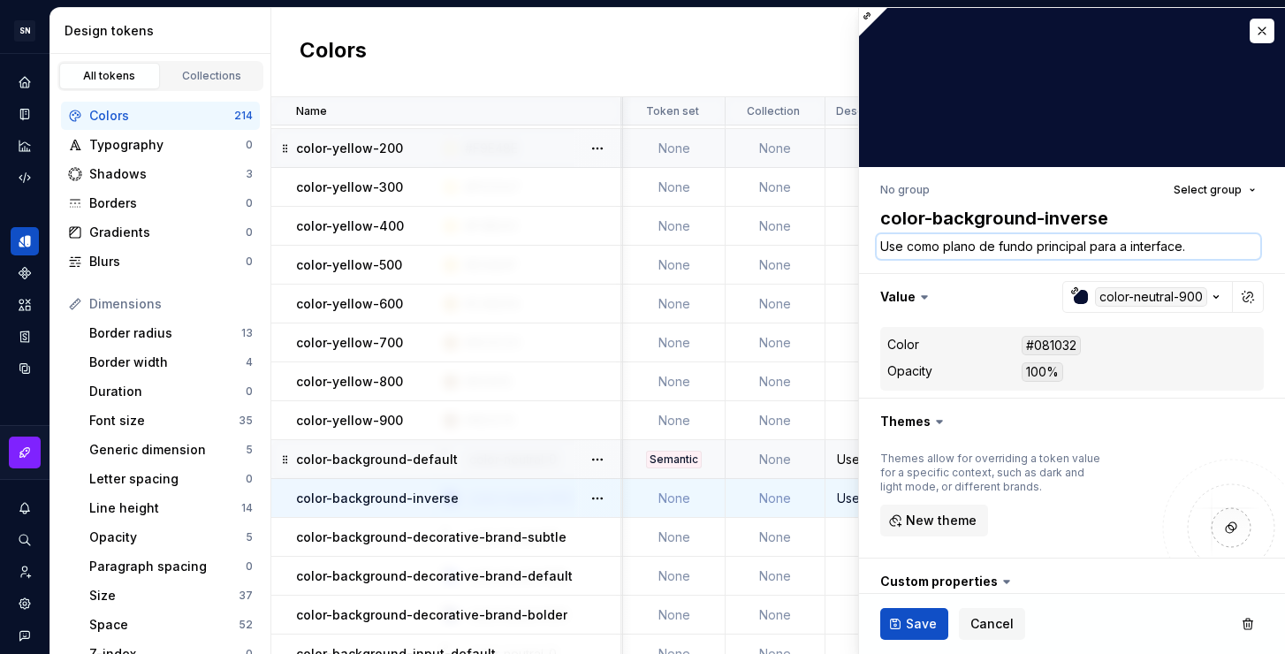
click at [1207, 245] on textarea "Use como plano de fundo principal para a interface." at bounding box center [1069, 246] width 384 height 25
drag, startPoint x: 1035, startPoint y: 243, endPoint x: 1196, endPoint y: 244, distance: 160.9
click at [1196, 244] on textarea "Use como plano de fundo principal para a interface." at bounding box center [1069, 246] width 384 height 25
type textarea "Use como plano de fundo principal para a interface."
click at [835, 465] on div "Use nos planos de fundo dos containers e páginas." at bounding box center [988, 460] width 322 height 18
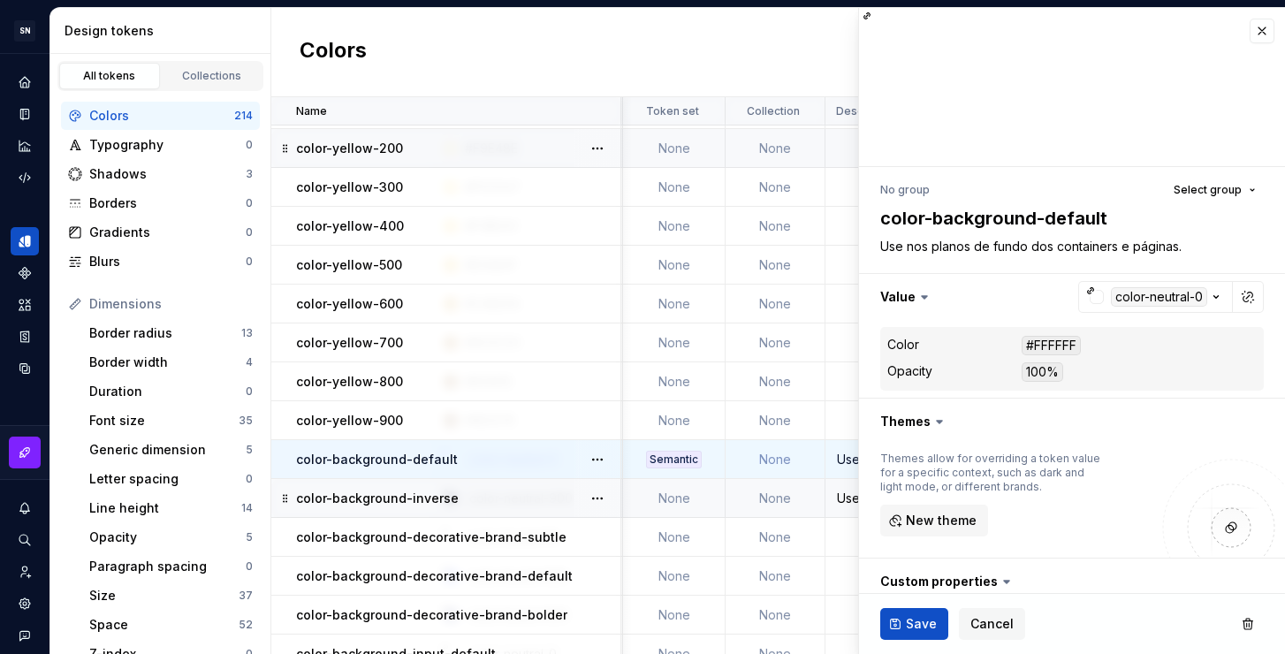
click at [847, 459] on div "Use nos planos de fundo dos containers e páginas." at bounding box center [988, 460] width 322 height 18
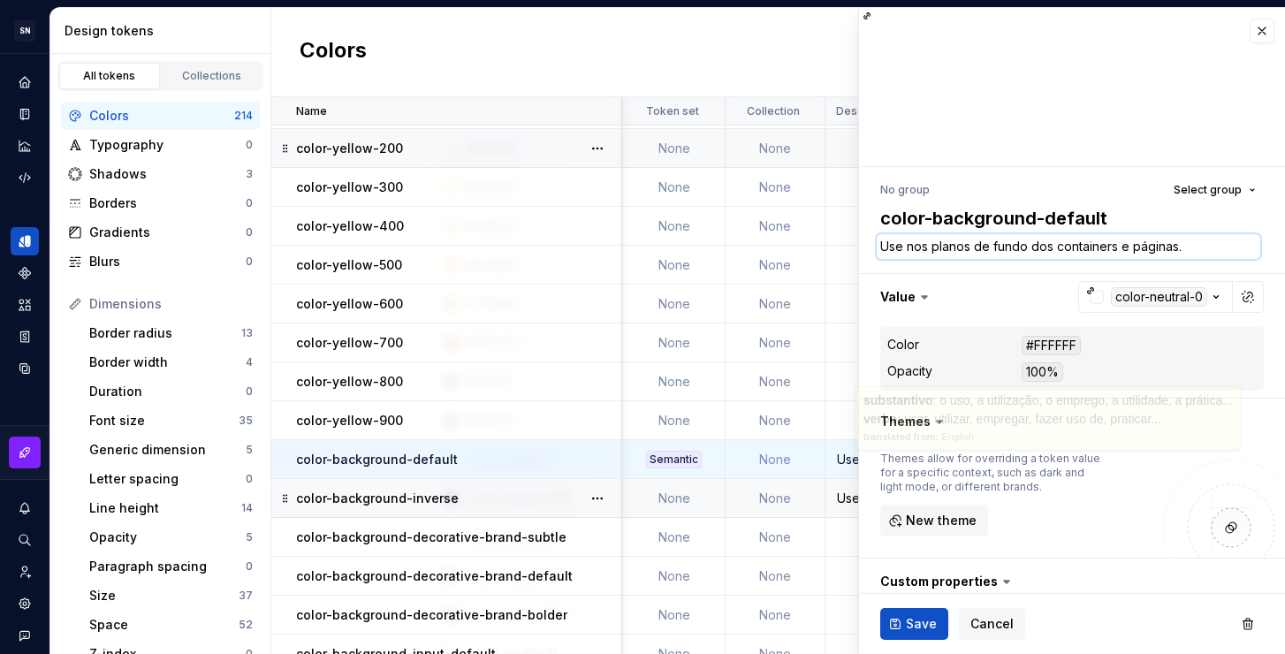
click at [989, 250] on textarea "Use nos planos de fundo dos containers e páginas." at bounding box center [1069, 246] width 384 height 25
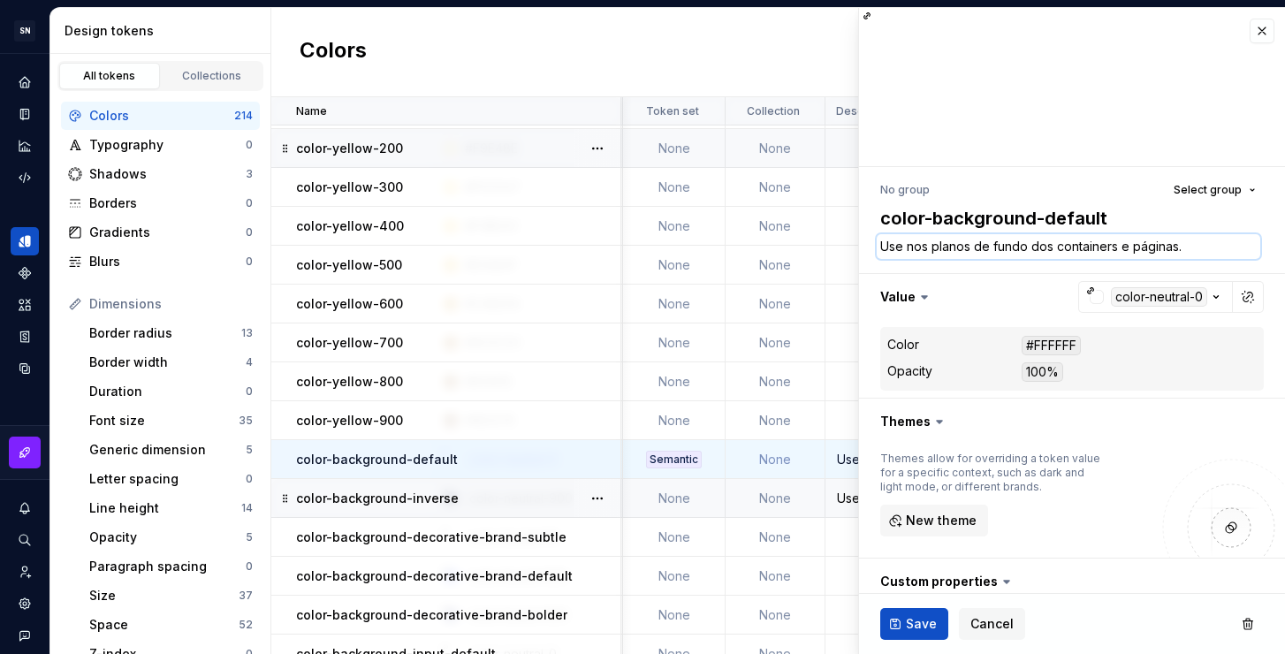
click at [939, 255] on textarea "Use nos planos de fundo dos containers e páginas." at bounding box center [1069, 246] width 384 height 25
drag, startPoint x: 908, startPoint y: 246, endPoint x: 927, endPoint y: 247, distance: 19.5
click at [927, 247] on textarea "Use nos planos de fundo dos containers e páginas." at bounding box center [1069, 246] width 384 height 25
type textarea "*"
type textarea "Use c planos de fundo dos containers e páginas."
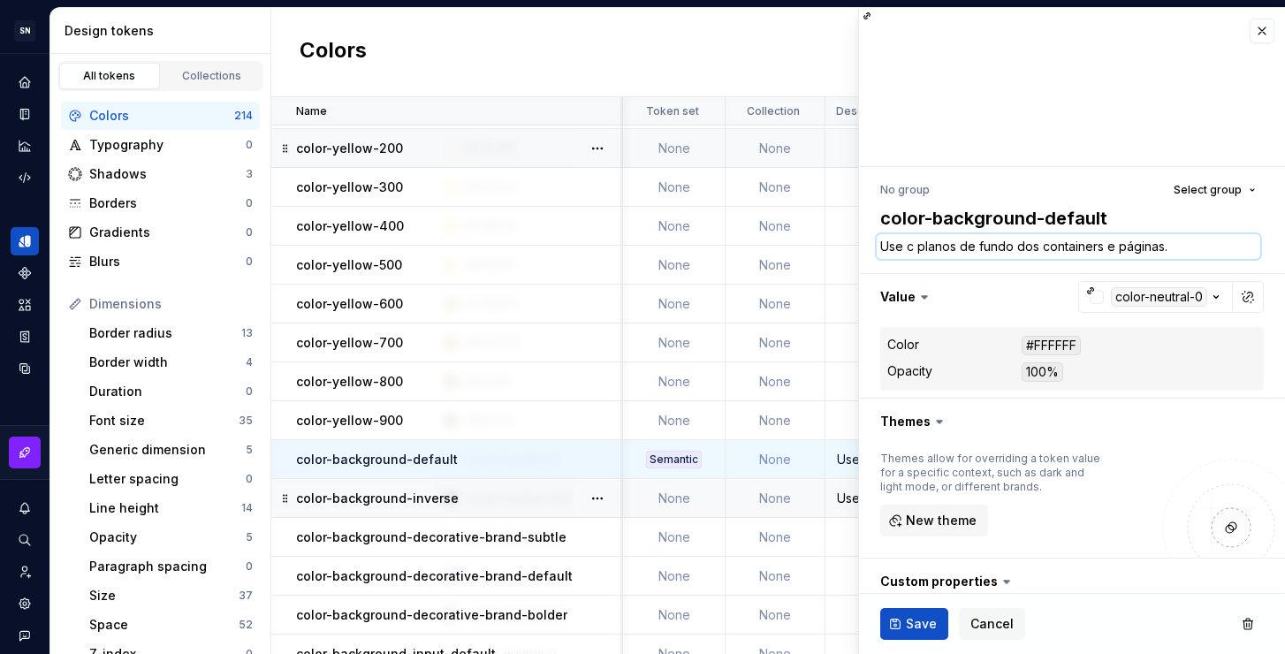
type textarea "*"
type textarea "Use co planos de fundo dos containers e páginas."
type textarea "*"
type textarea "Use com planos de fundo dos containers e páginas."
type textarea "*"
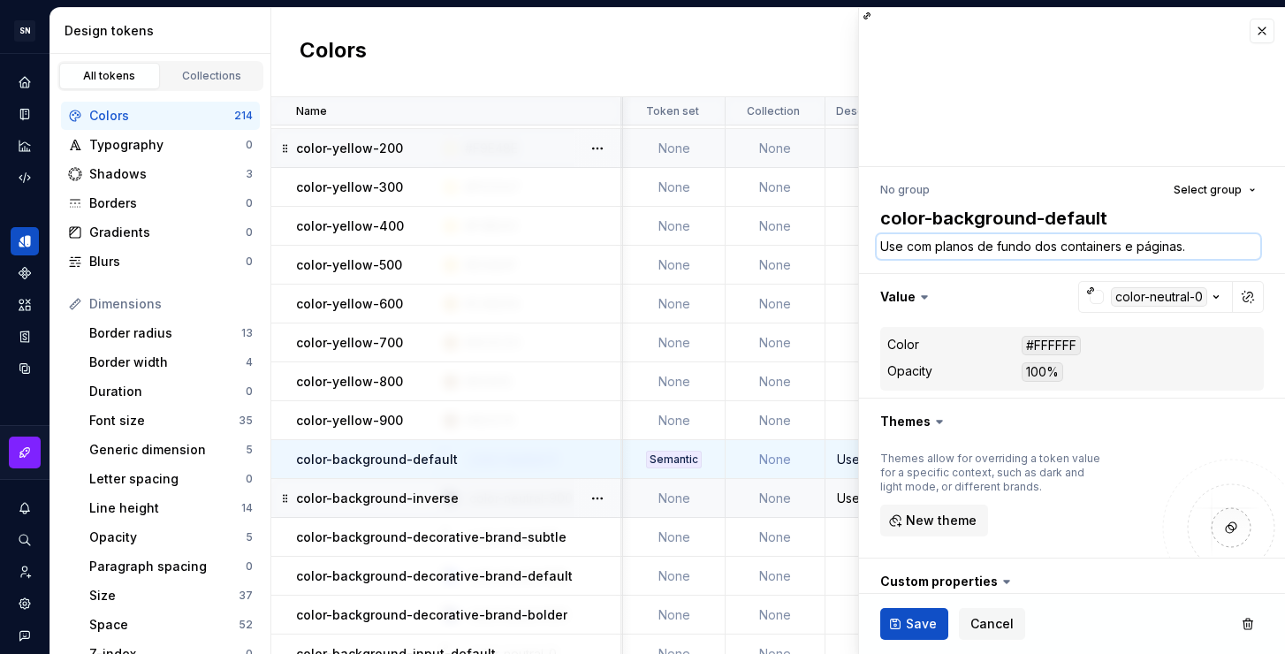
type textarea "Use como planos de fundo dos containers e páginas."
click at [979, 251] on textarea "Use como planos de fundo dos containers e páginas." at bounding box center [1069, 246] width 384 height 25
type textarea "*"
type textarea "Use como plano de fundo dos containers e páginas."
click at [1036, 243] on textarea "Use como plano de fundo dos containers e páginas." at bounding box center [1069, 246] width 384 height 25
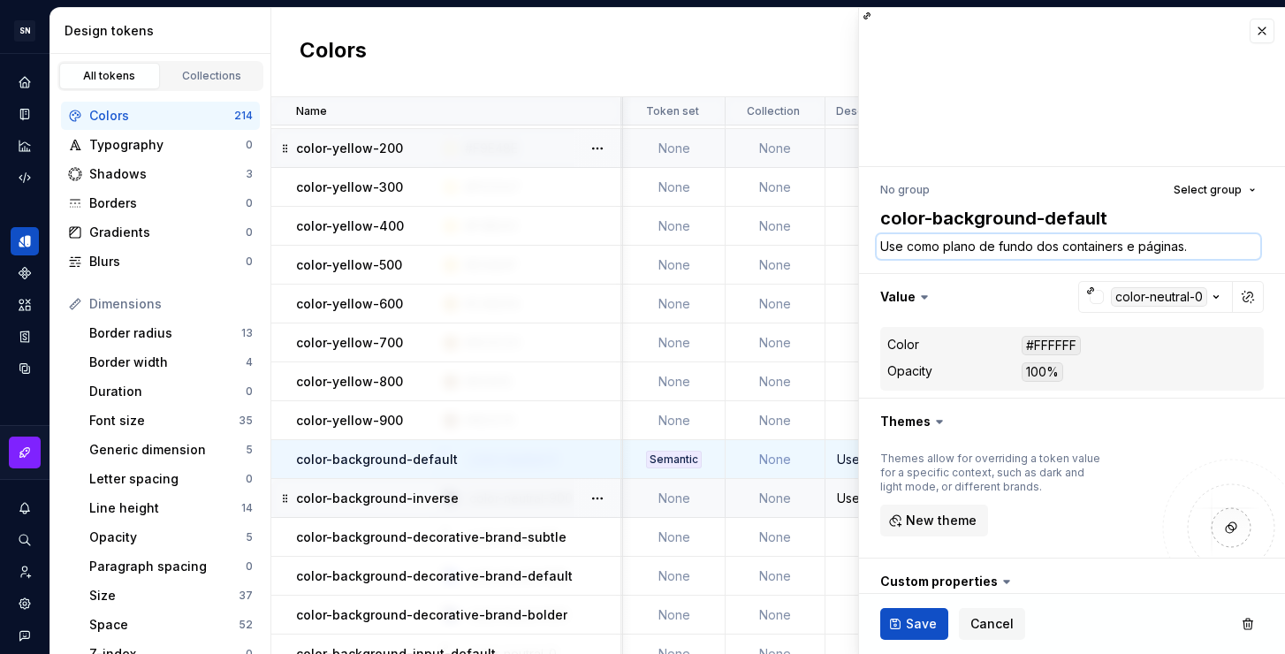
type textarea "*"
type textarea "Use como plano de fundo pdos containers e páginas."
type textarea "*"
type textarea "Use como plano de fundo prdos containers e páginas."
type textarea "*"
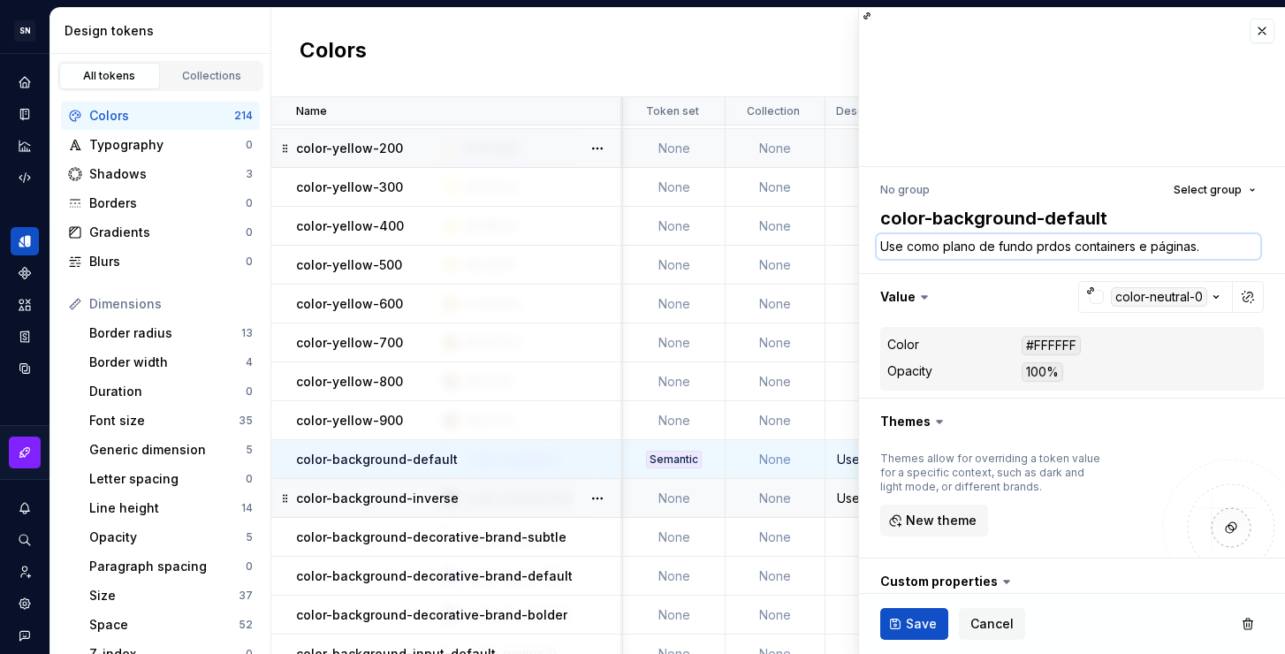
type textarea "Use como plano de fundo pridos containers e páginas."
type textarea "*"
type textarea "Use como plano de fundo prindos containers e páginas."
type textarea "*"
type textarea "Use como plano de fundo princdos containers e páginas."
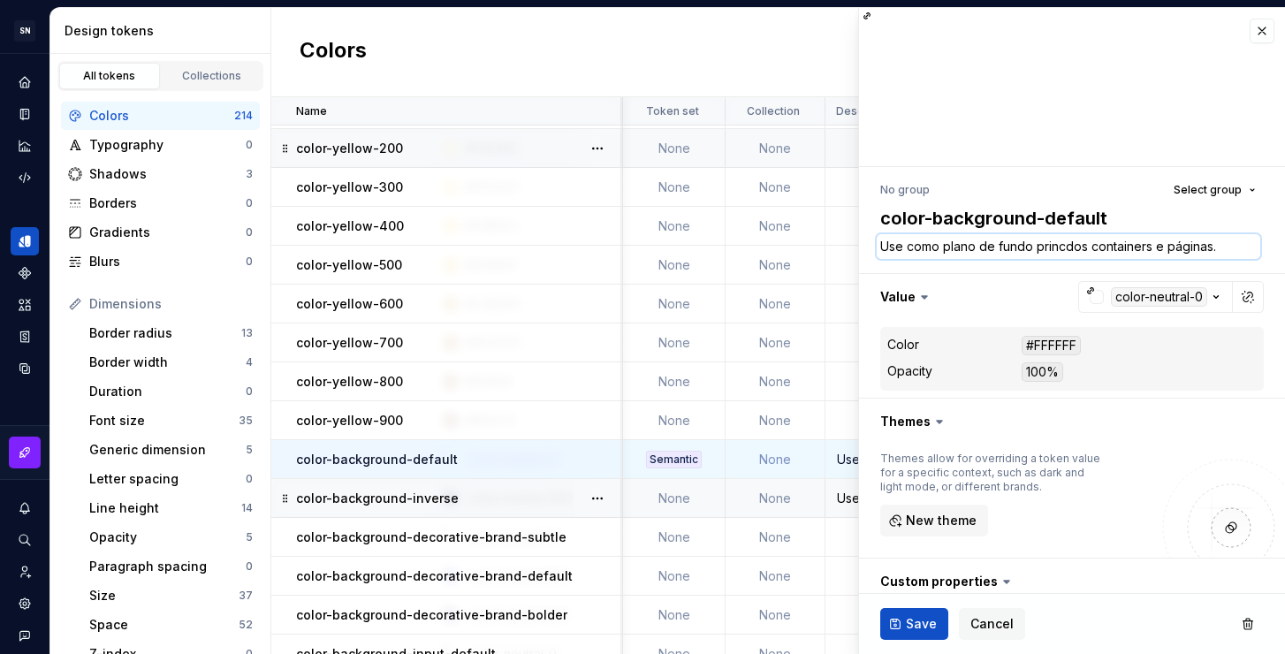
type textarea "*"
type textarea "Use como plano de fundo princidos containers e páginas."
type textarea "*"
type textarea "Use como plano de fundo principdos containers e páginas."
type textarea "*"
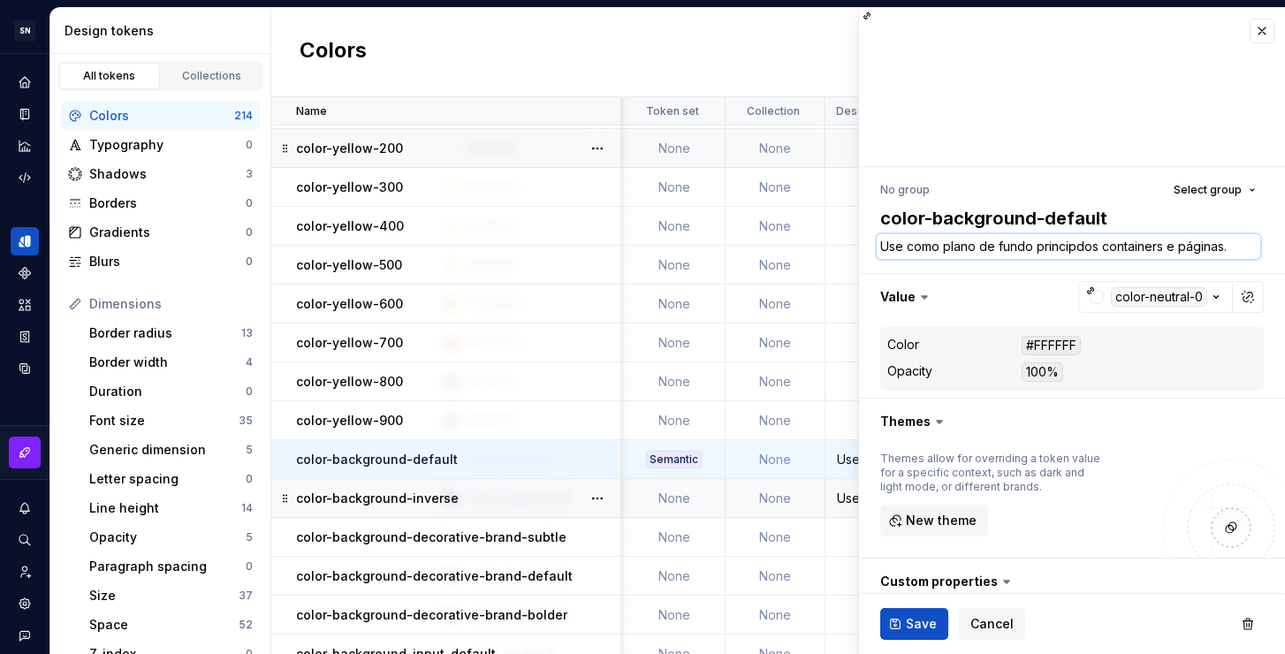
type textarea "Use como plano de fundo principados containers e páginas."
type textarea "*"
type textarea "Use como plano de fundo principaldos containers e páginas."
type textarea "*"
type textarea "Use como plano de fundo principal dos containers e páginas."
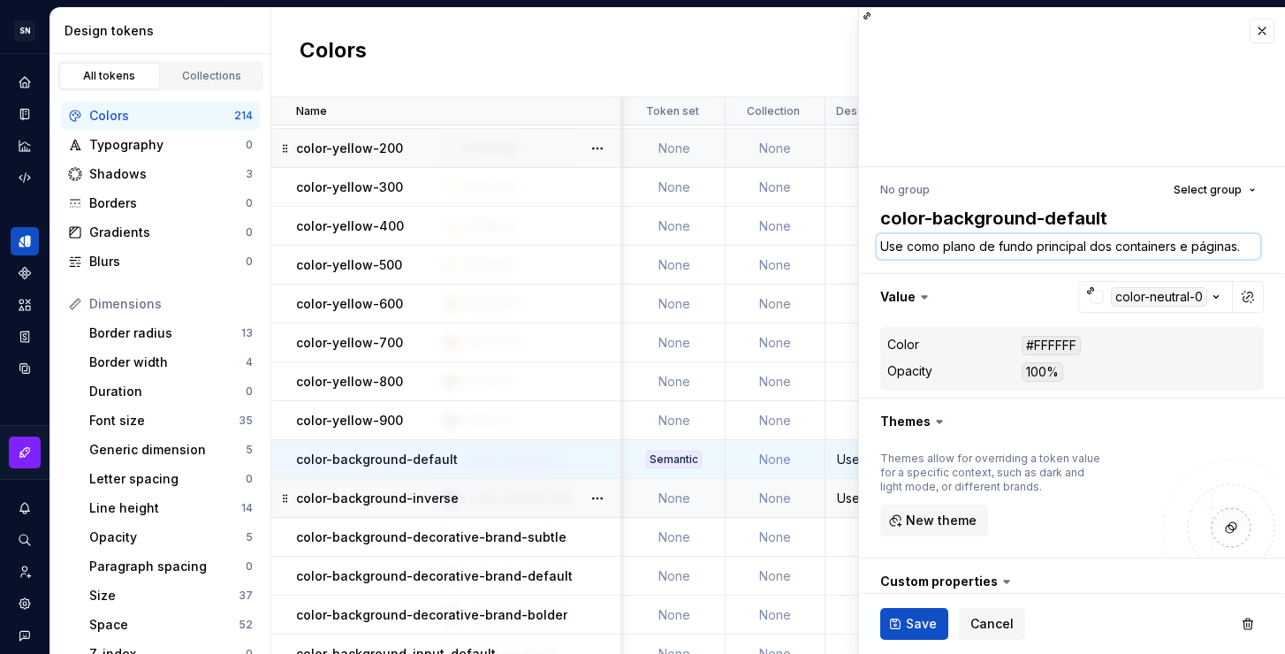
type textarea "*"
type textarea "Use como plano de fundo principal pdos containers e páginas."
type textarea "*"
type textarea "Use como plano de fundo principal pardos containers e páginas."
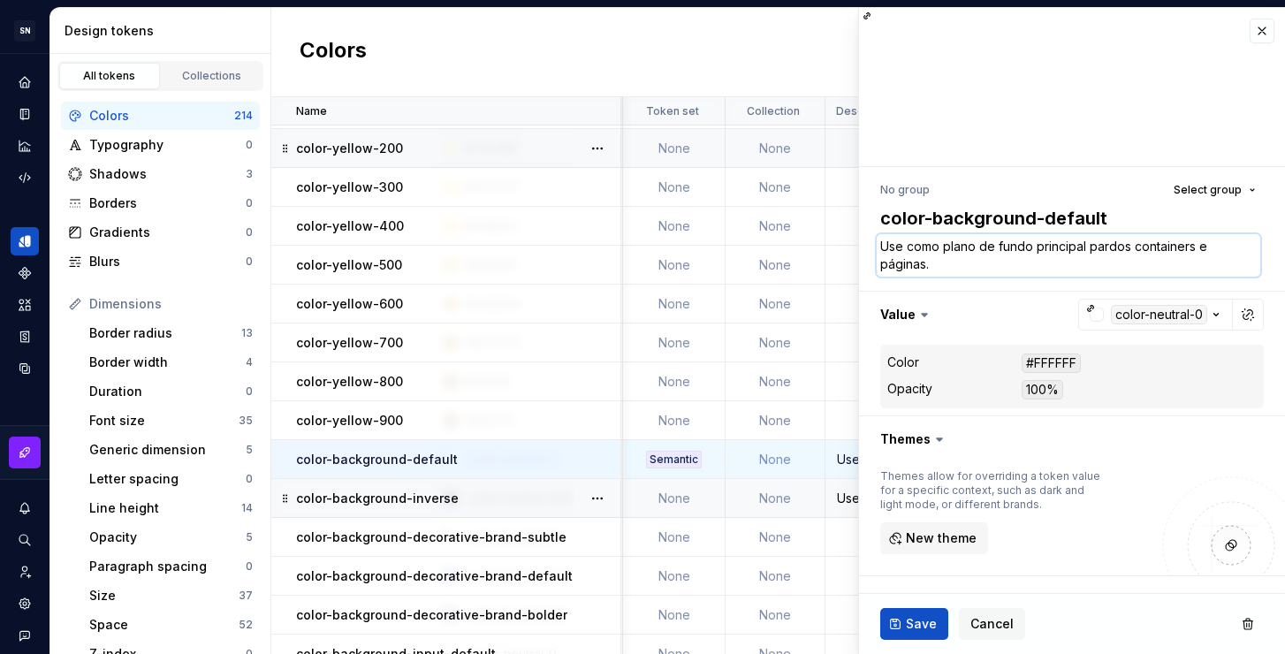
type textarea "*"
type textarea "Use como plano de fundo principal parados containers e páginas."
type textarea "*"
type textarea "Use como plano de fundo principal para dos containers e páginas."
type textarea "*"
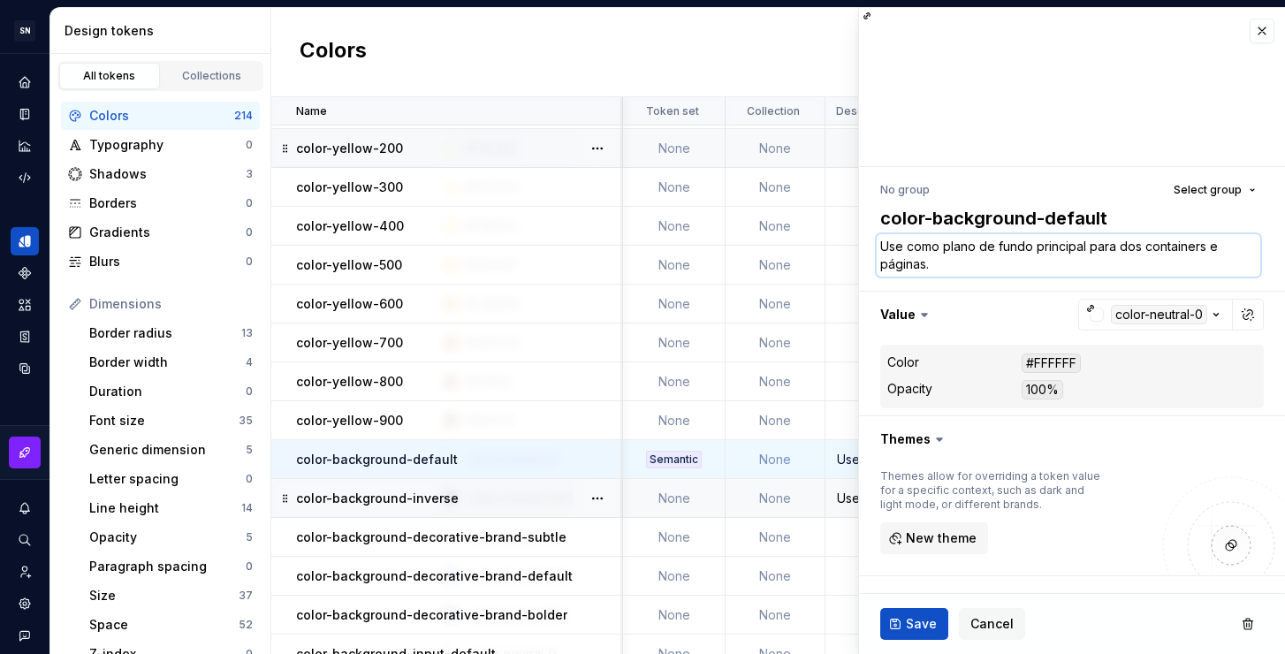
type textarea "Use como plano de fundo principal parados containers e páginas."
type textarea "*"
type textarea "Use como plano de fundo principal pardos containers e páginas."
type textarea "*"
type textarea "Use como plano de fundo principal pados containers e páginas."
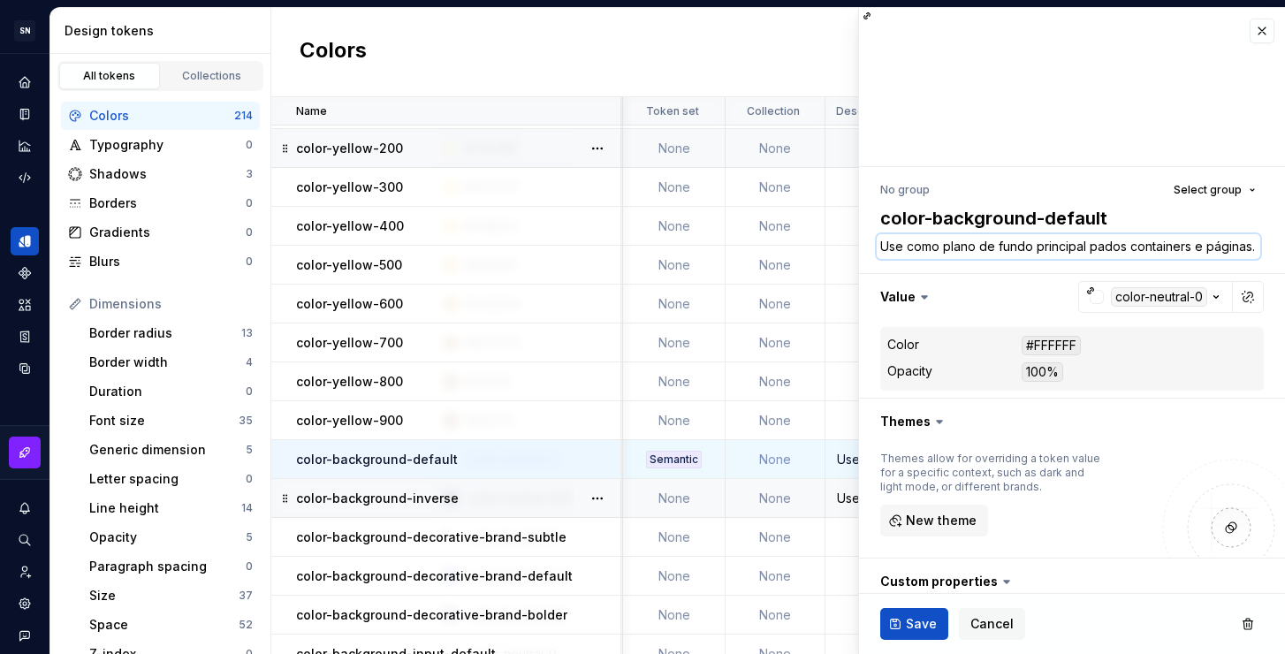
type textarea "*"
type textarea "Use como plano de fundo principal pdos containers e páginas."
type textarea "*"
type textarea "Use como plano de fundo principal dos containers e páginas."
type textarea "*"
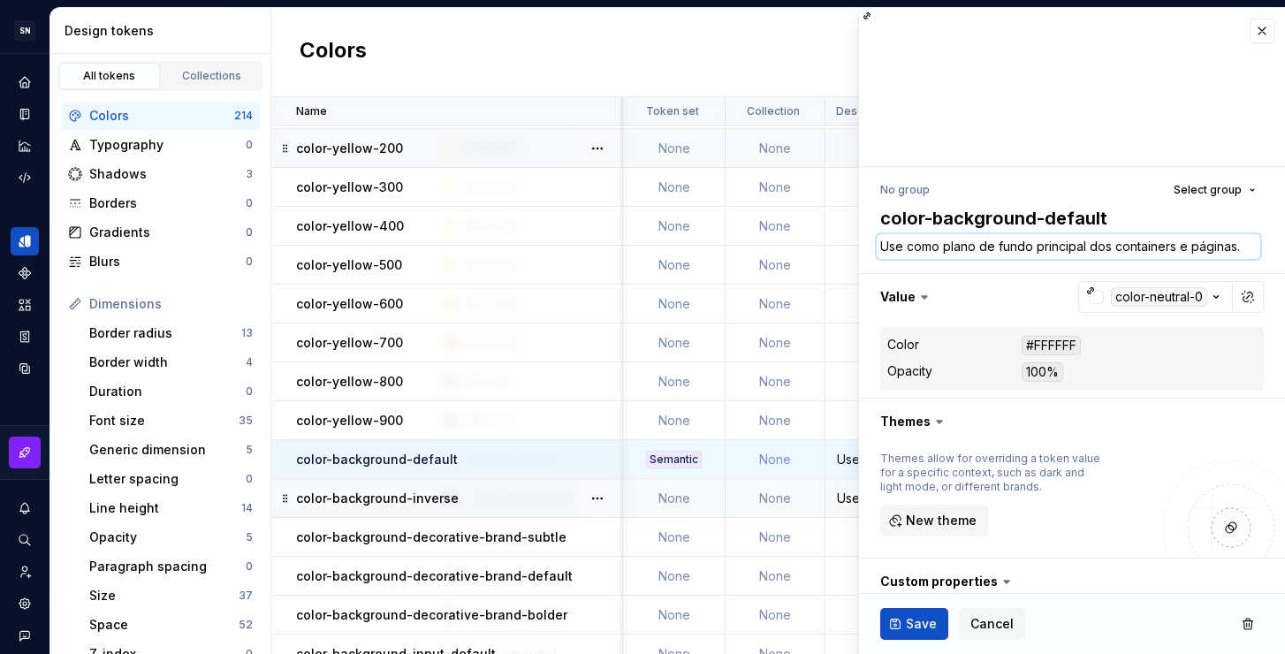
type textarea "Use como plano de fundo principal edos containers e páginas."
type textarea "*"
type textarea "Use como plano de fundo principal emdos containers e páginas."
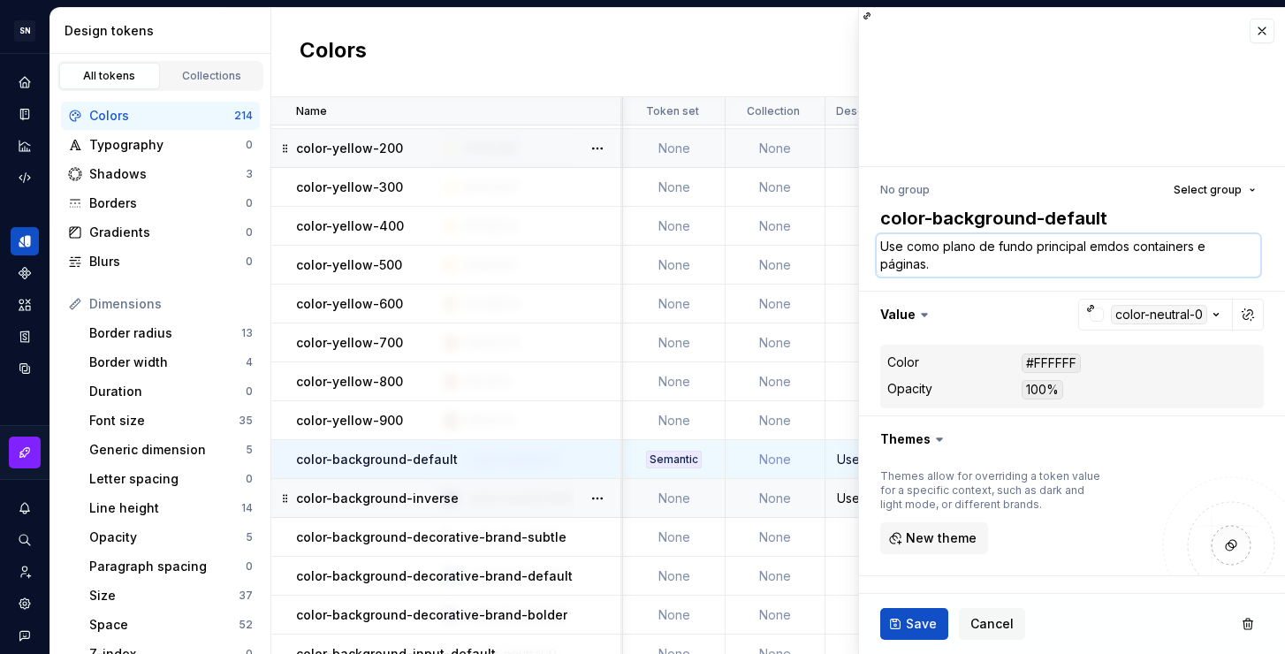
type textarea "*"
type textarea "Use como plano de fundo principal emdo containers e páginas."
type textarea "*"
type textarea "Use como plano de fundo principal emd containers e páginas."
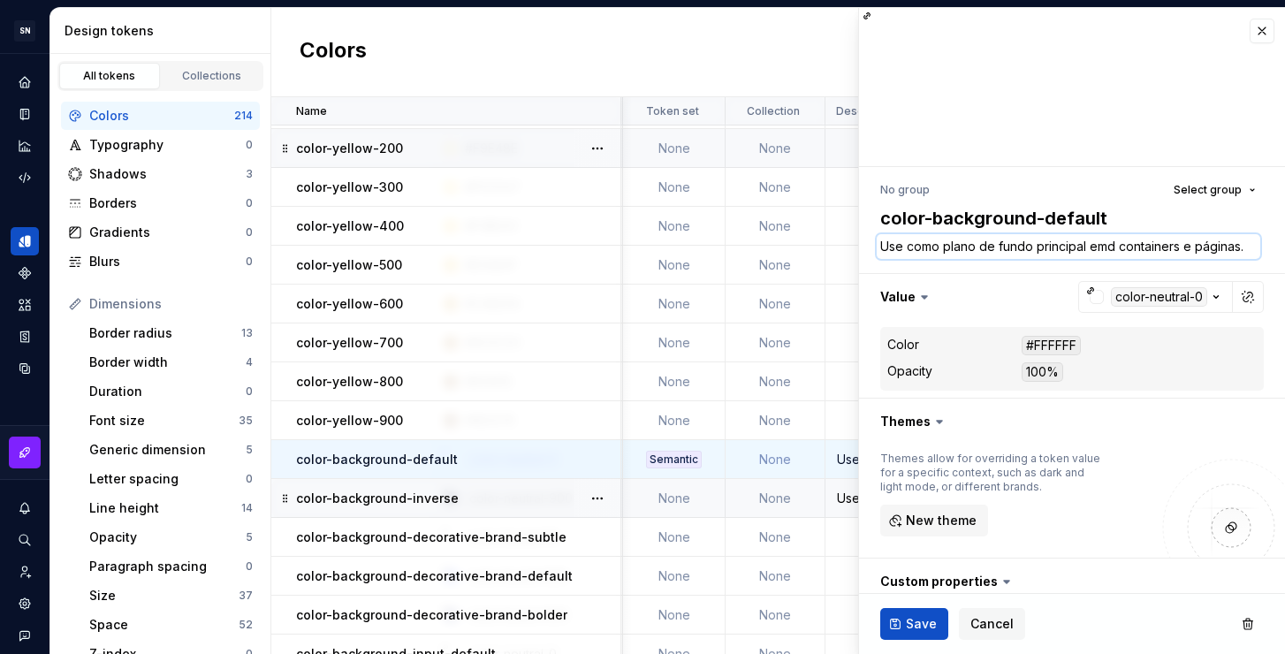
type textarea "*"
click at [1248, 248] on textarea "Use como plano de fundo principal em containers e páginas." at bounding box center [1069, 246] width 384 height 25
type textarea "Use como plano de fundo principal em containers e páginas."
click at [927, 625] on span "Save" at bounding box center [921, 624] width 31 height 18
click at [839, 498] on div "Use nos planos de fundo dos containers e páginas." at bounding box center [988, 499] width 322 height 18
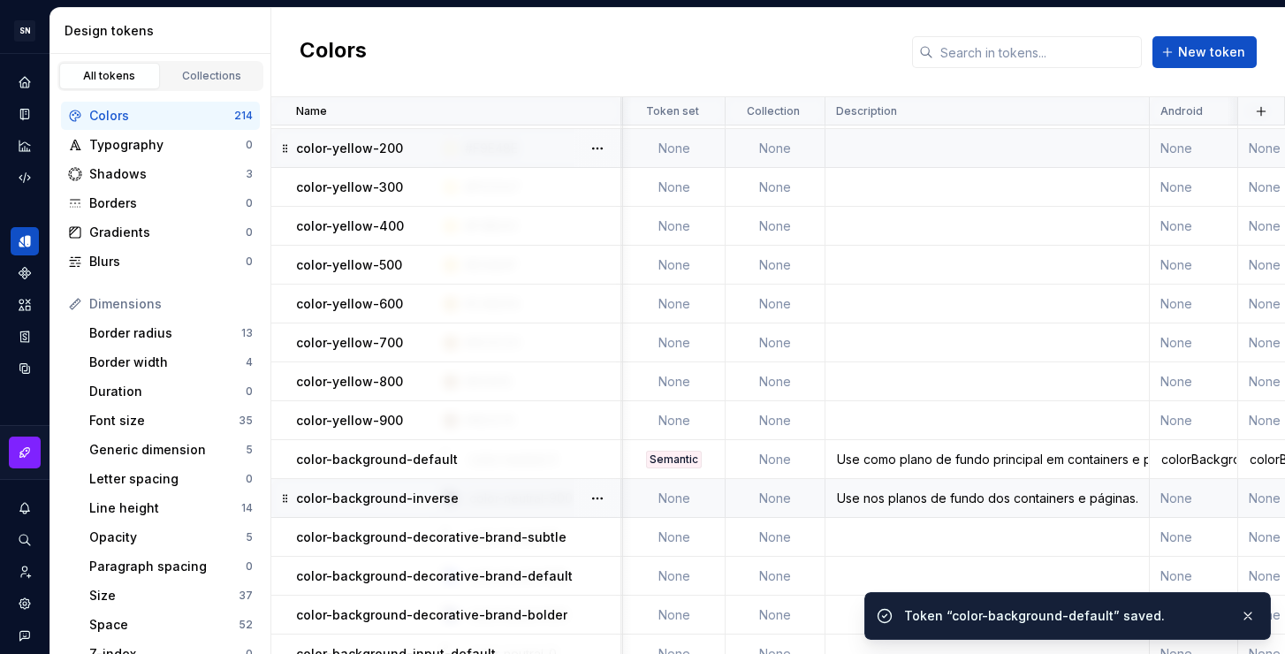
click at [1178, 246] on td "None" at bounding box center [1194, 265] width 88 height 39
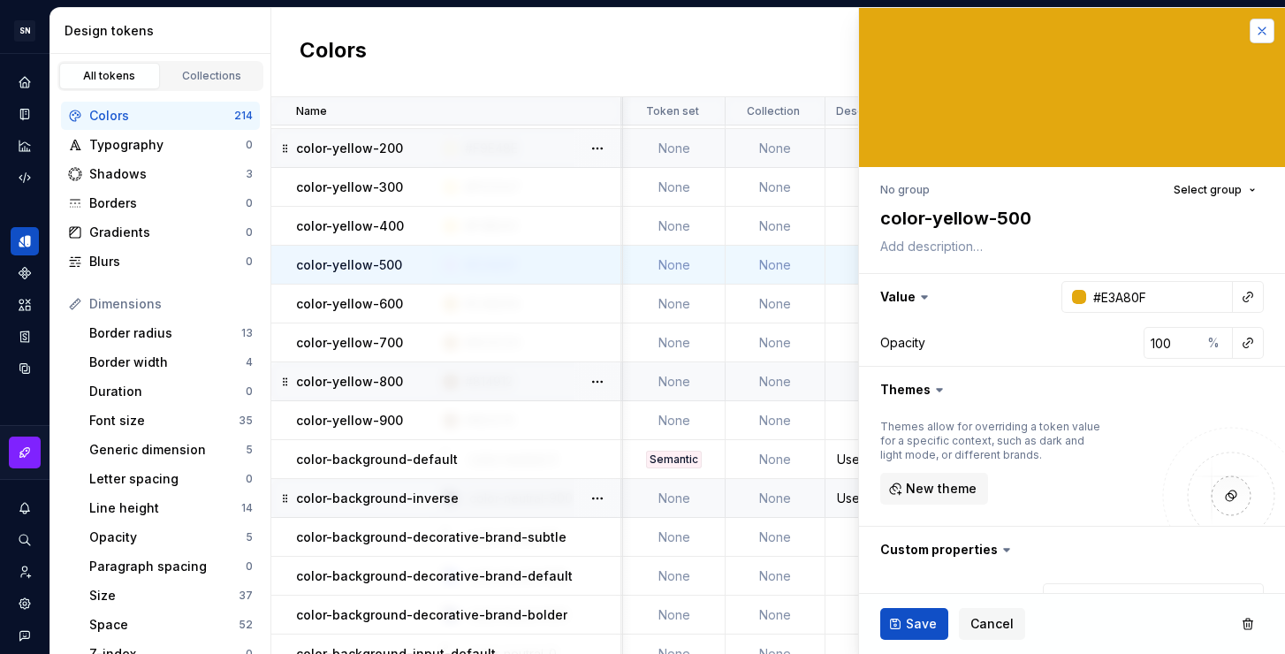
click at [1268, 27] on button "button" at bounding box center [1262, 31] width 25 height 25
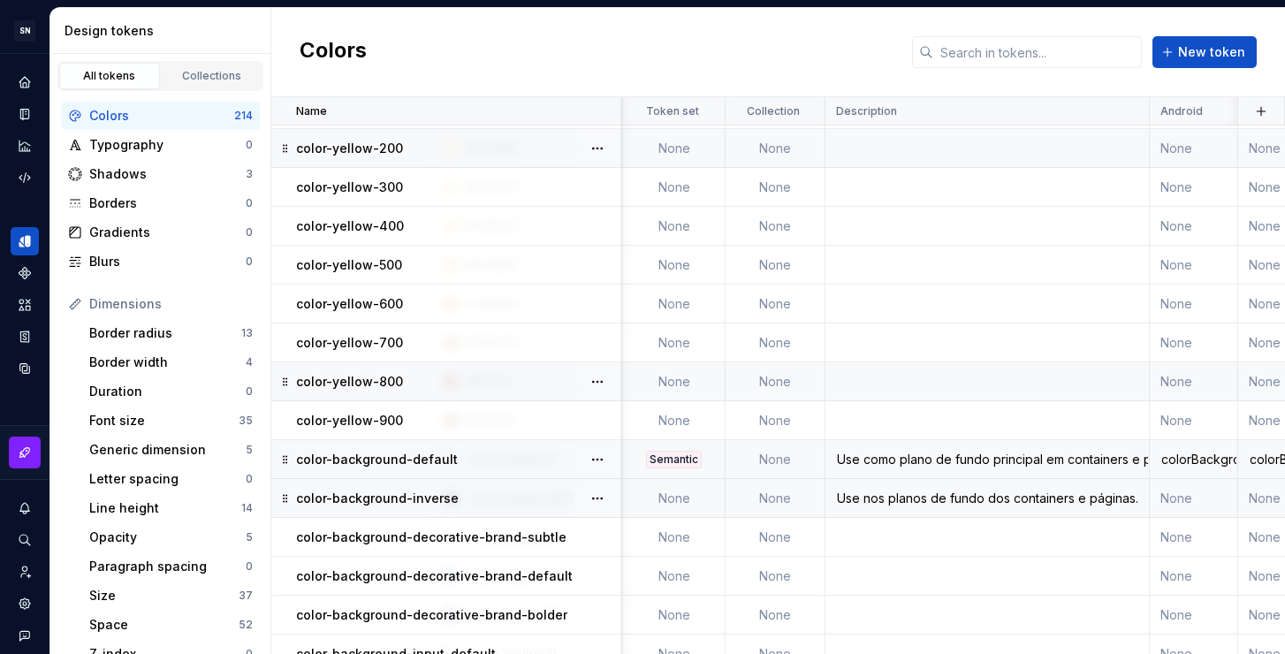
click at [858, 504] on div "Use nos planos de fundo dos containers e páginas." at bounding box center [988, 499] width 322 height 18
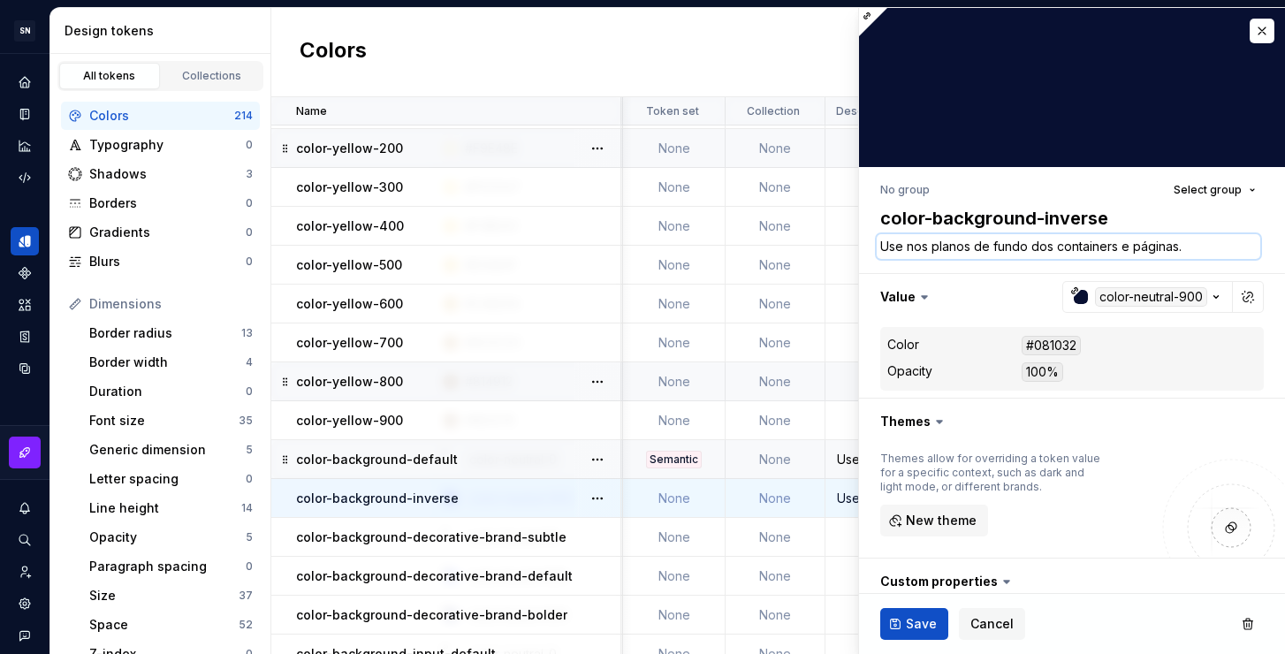
click at [1147, 245] on textarea "Use nos planos de fundo dos containers e páginas." at bounding box center [1069, 246] width 384 height 25
click at [1185, 244] on textarea "Use nos planos de fundo dos containers e páginas." at bounding box center [1069, 246] width 384 height 25
drag, startPoint x: 1211, startPoint y: 244, endPoint x: 910, endPoint y: 242, distance: 301.5
click at [910, 242] on textarea "Use nos planos de fundo dos containers e páginas." at bounding box center [1069, 246] width 384 height 25
type textarea "*"
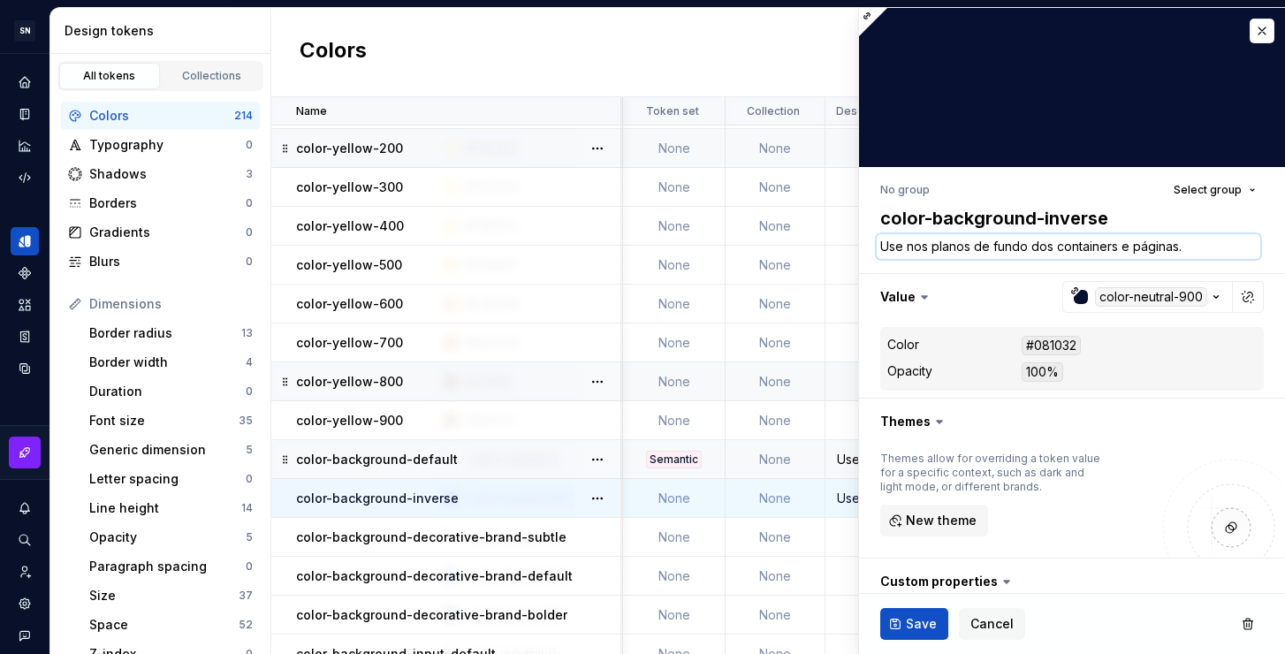
type textarea "Use c"
type textarea "*"
type textarea "Use co"
type textarea "*"
type textarea "Use com"
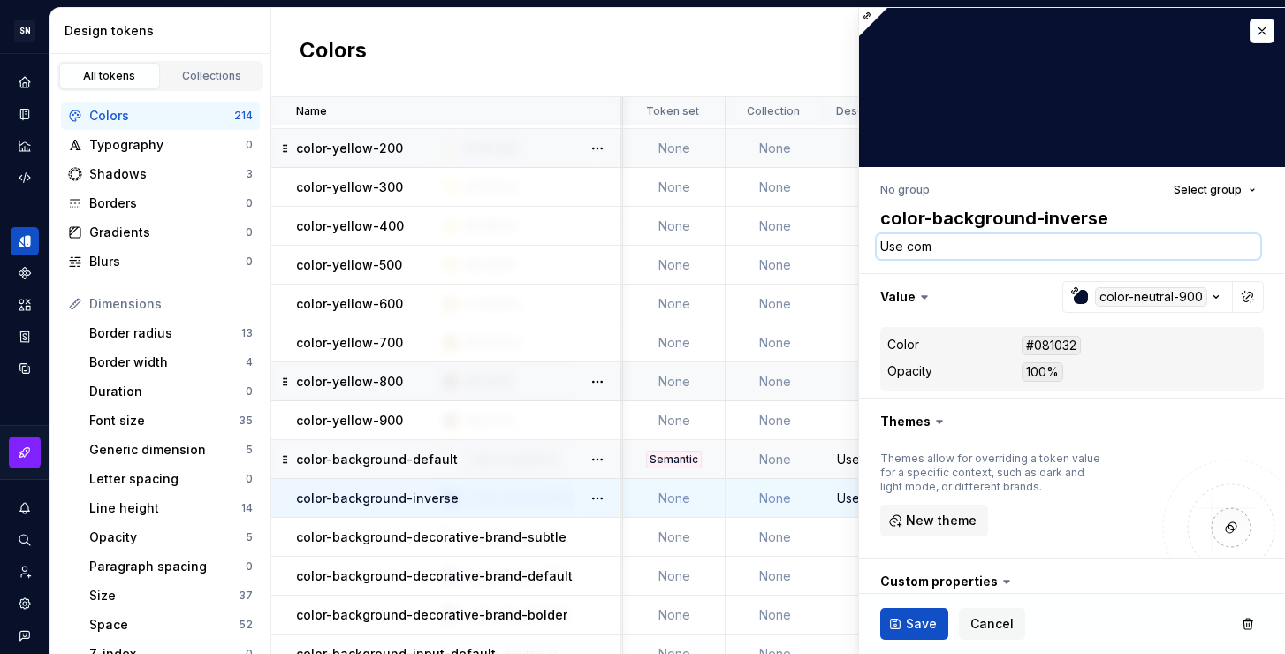
type textarea "*"
type textarea "Use como"
type textarea "*"
type textarea "Use como"
type textarea "*"
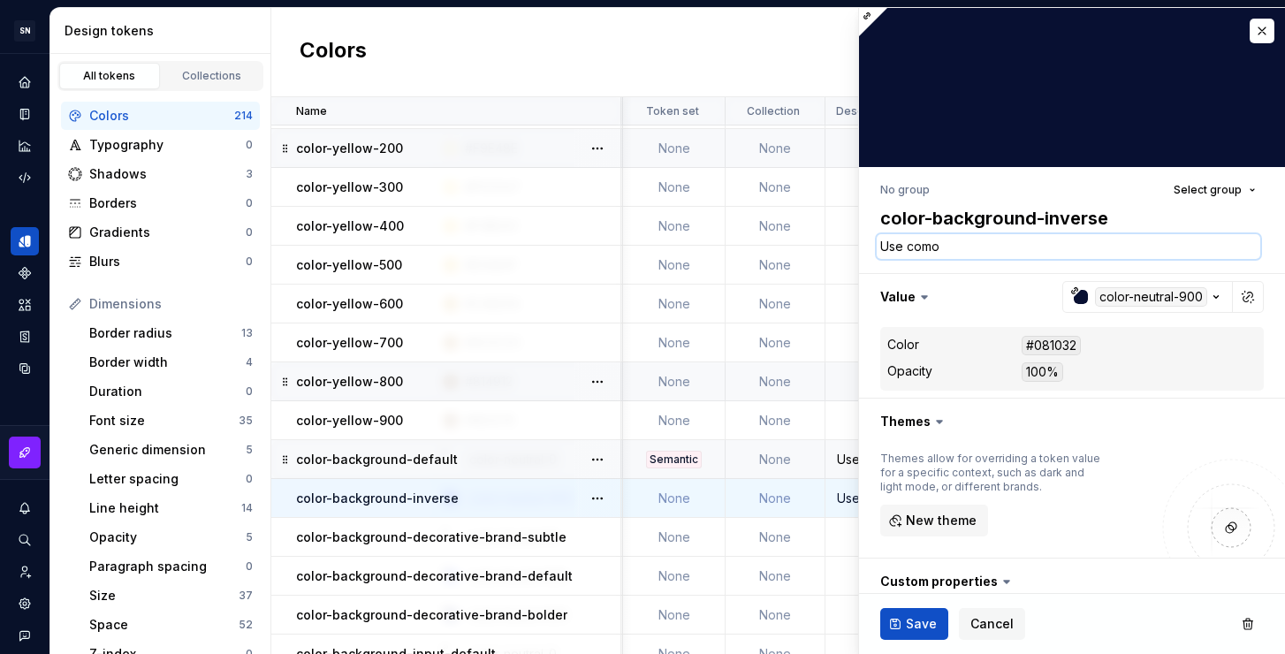
type textarea "Use como p"
type textarea "*"
type textarea "Use como pl"
type textarea "*"
type textarea "Use como pla"
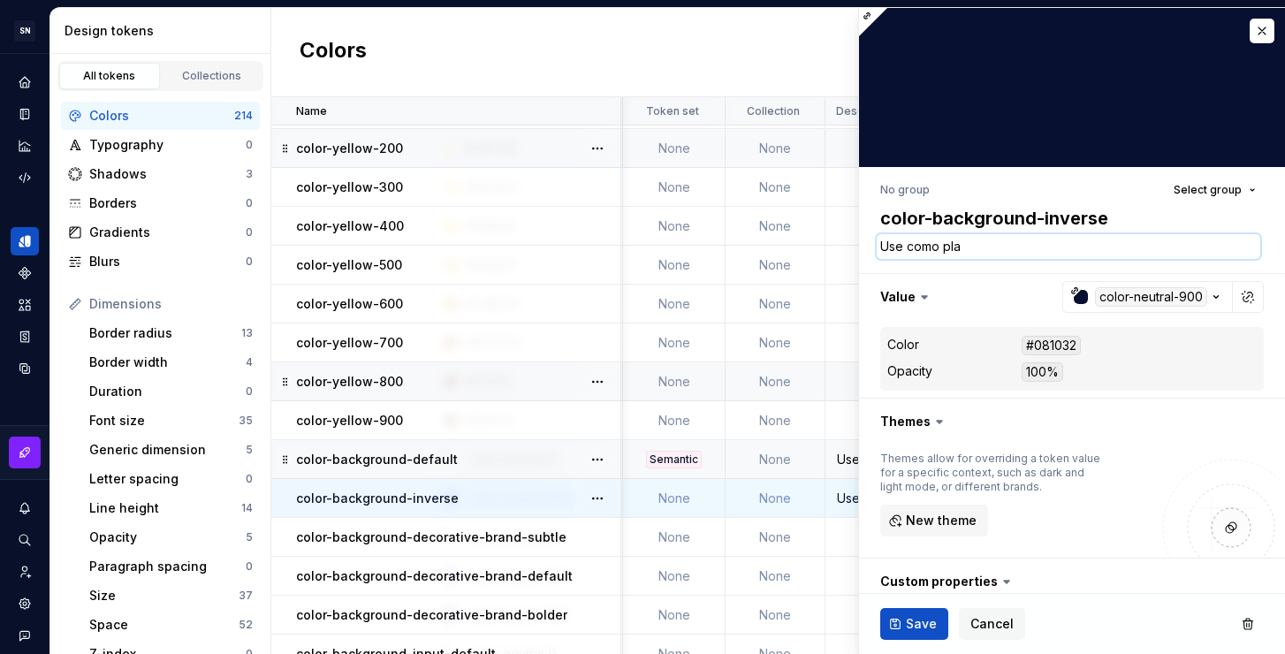
type textarea "*"
type textarea "Use como plan"
type textarea "*"
type textarea "Use como plano"
type textarea "*"
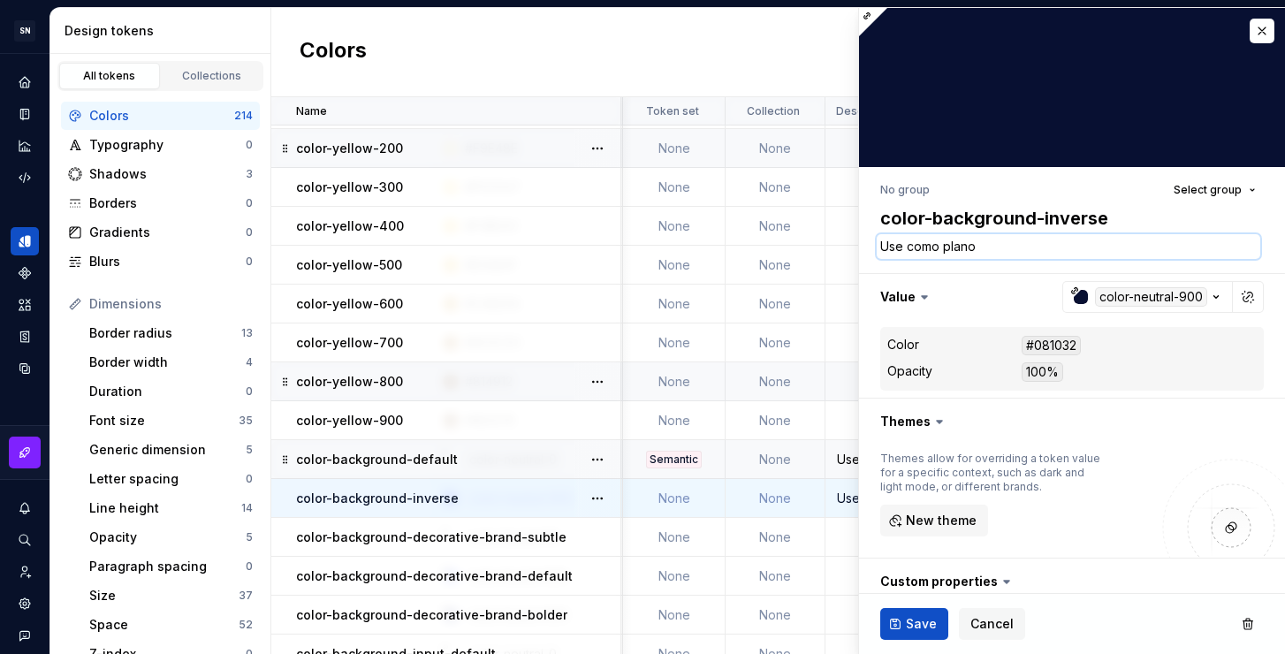
type textarea "Use como plano"
type textarea "*"
type textarea "Use como plano d"
type textarea "*"
type textarea "Use como plano de"
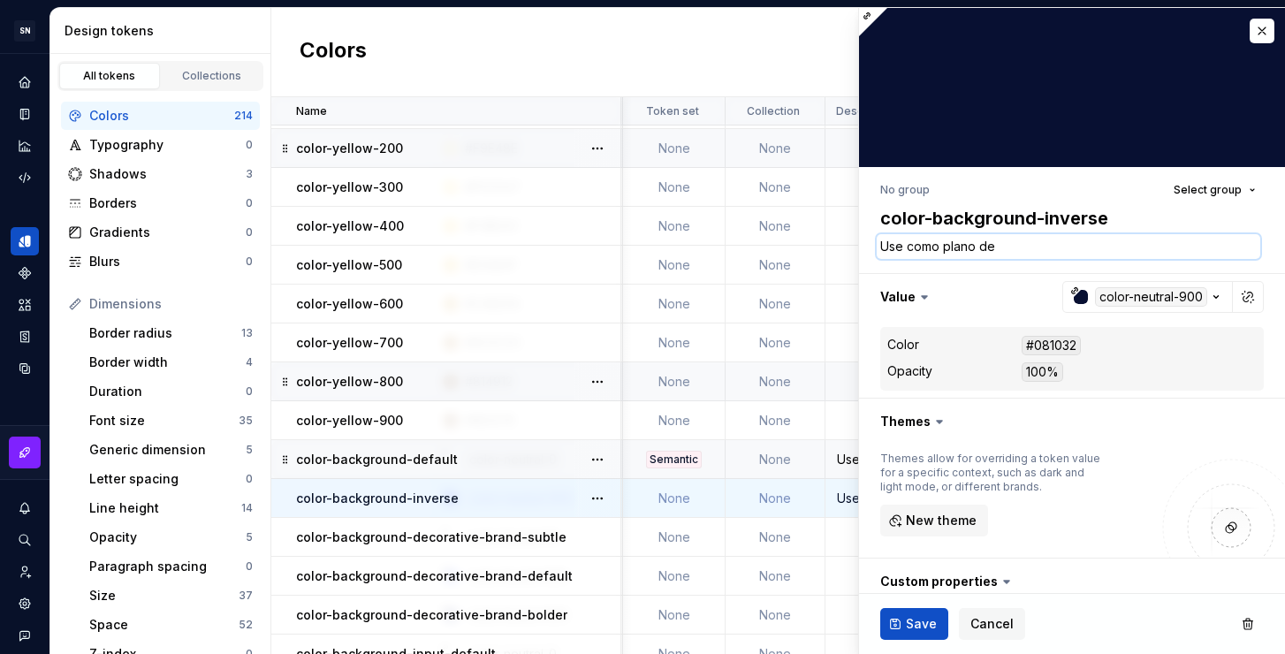
type textarea "*"
type textarea "Use como plano de"
type textarea "*"
type textarea "Use como plano de f"
type textarea "*"
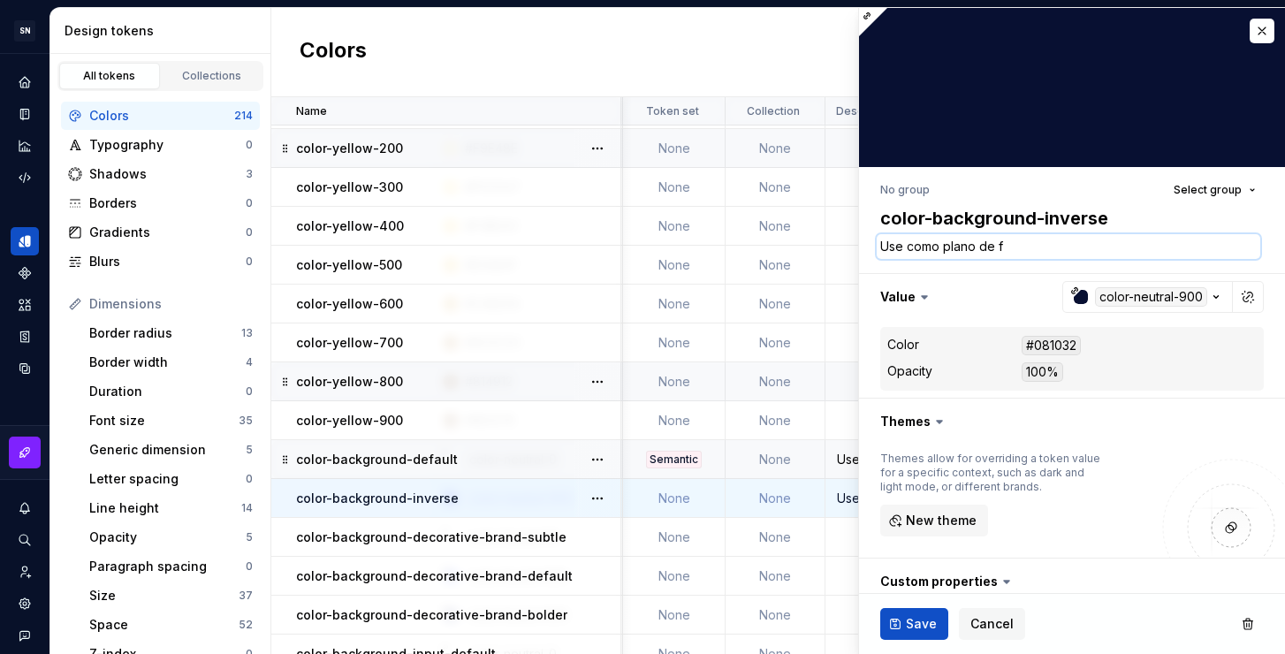
type textarea "Use como plano de fu"
type textarea "*"
type textarea "Use como plano de func"
type textarea "*"
type textarea "Use como plano de funco"
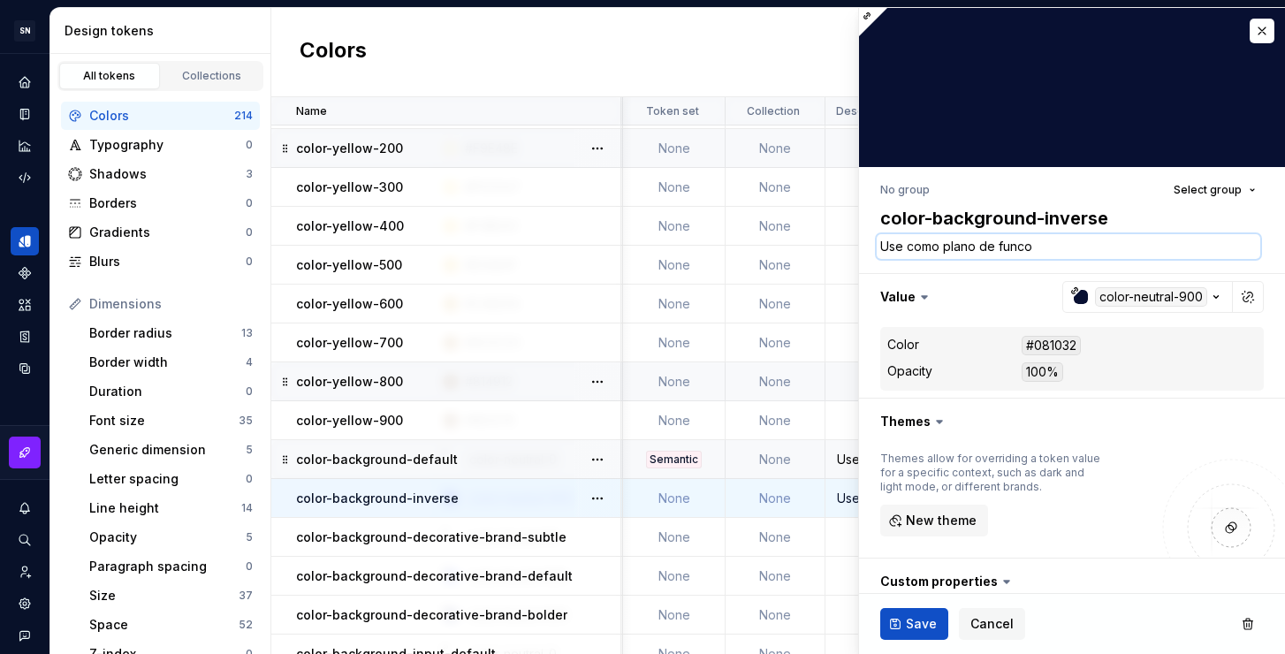
type textarea "*"
type textarea "Use como plano de funco"
type textarea "*"
type textarea "Use como plano de funco"
type textarea "*"
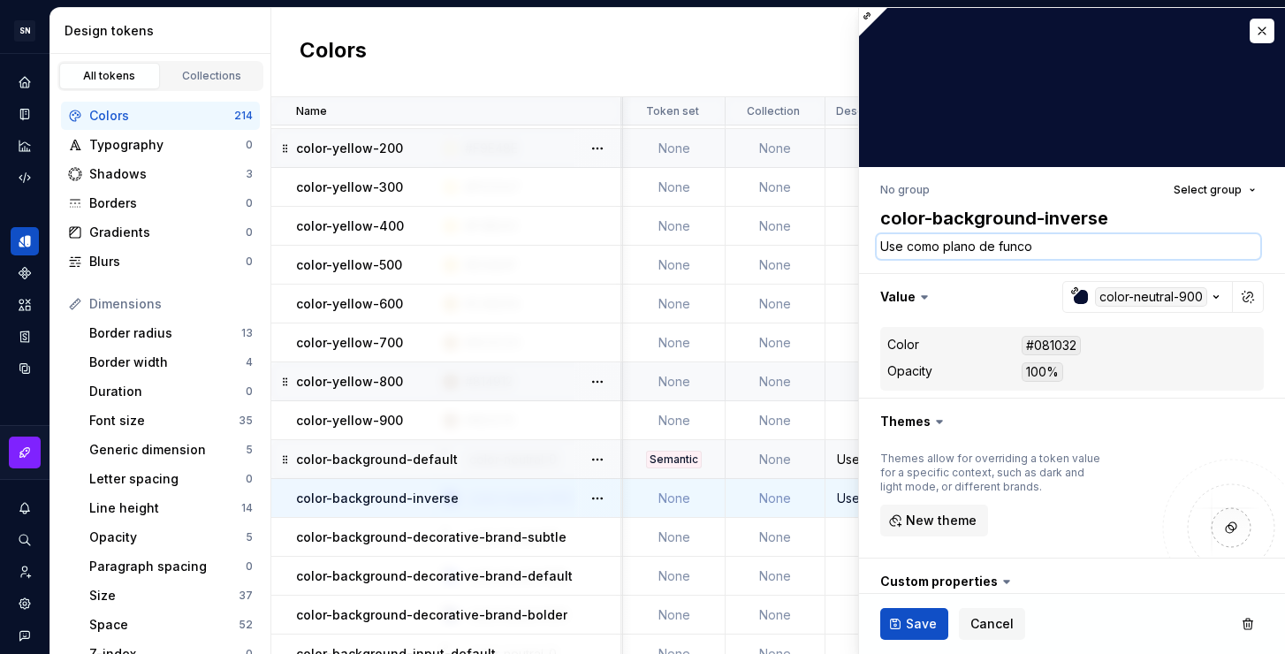
type textarea "Use como plano de func"
type textarea "*"
type textarea "Use como plano de fun"
type textarea "*"
type textarea "Use como plano de fund"
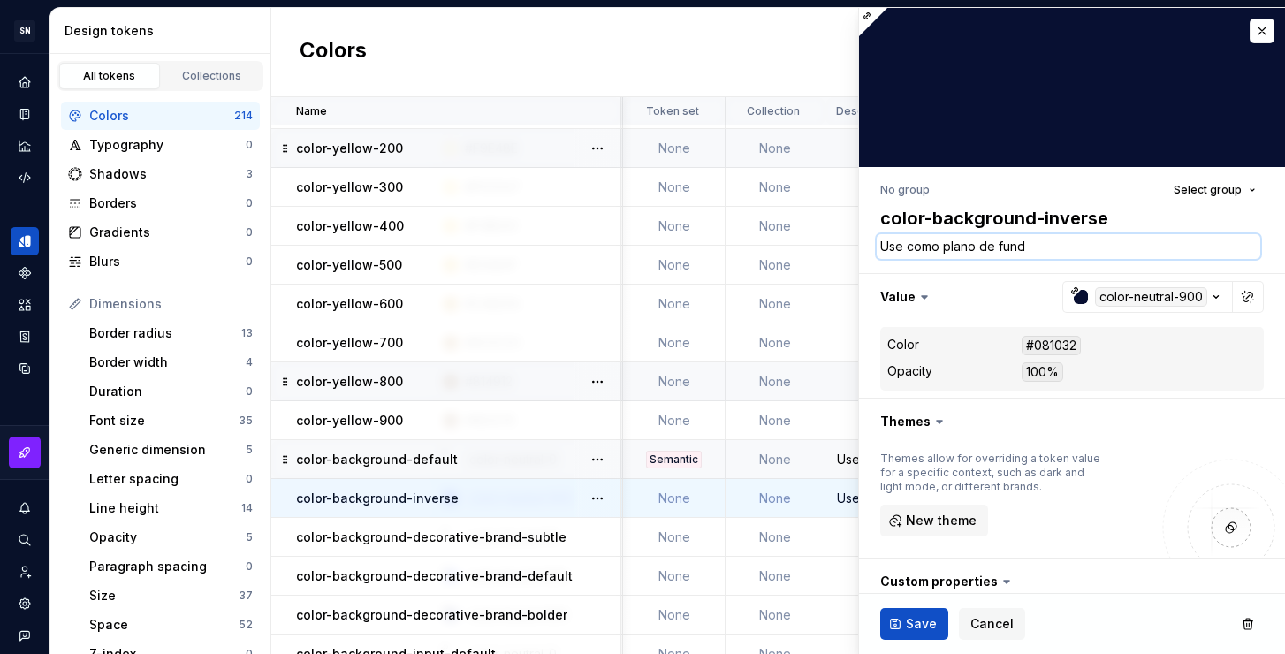
type textarea "*"
type textarea "Use como plano de fundo"
type textarea "*"
type textarea "Use como plano de fundo"
type textarea "*"
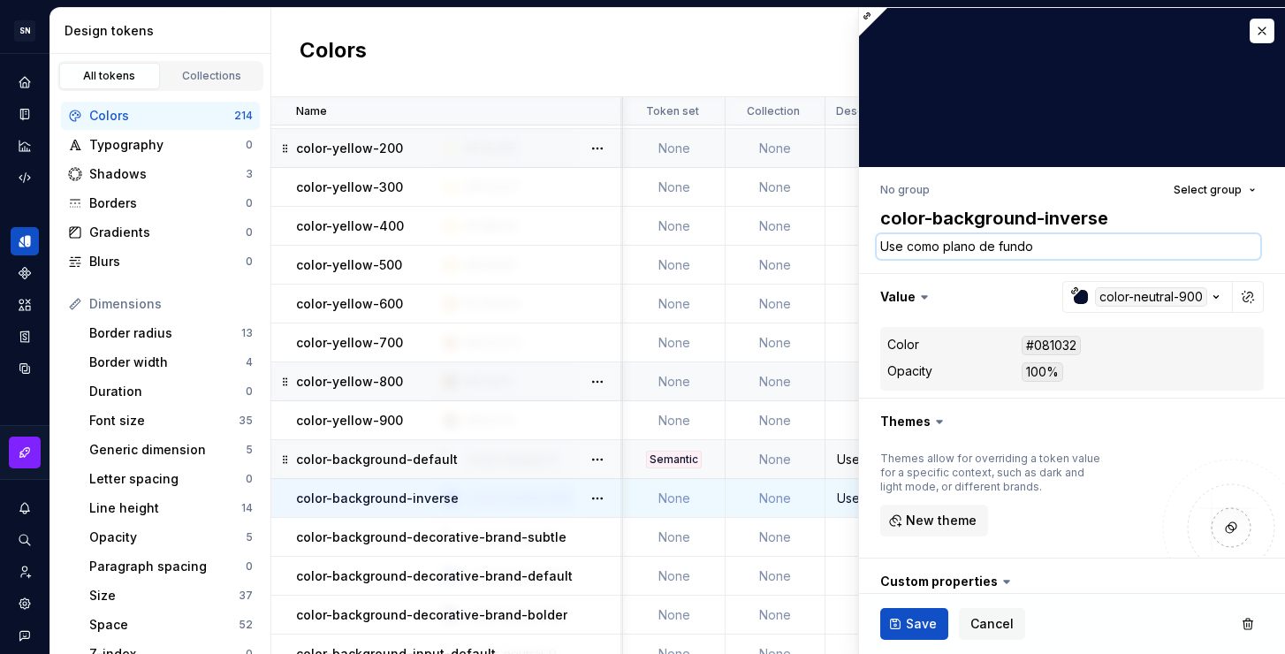
type textarea "Use como plano de fundo s"
type textarea "*"
type textarea "Use como plano de fundo se"
type textarea "*"
type textarea "Use como plano de fundo sec"
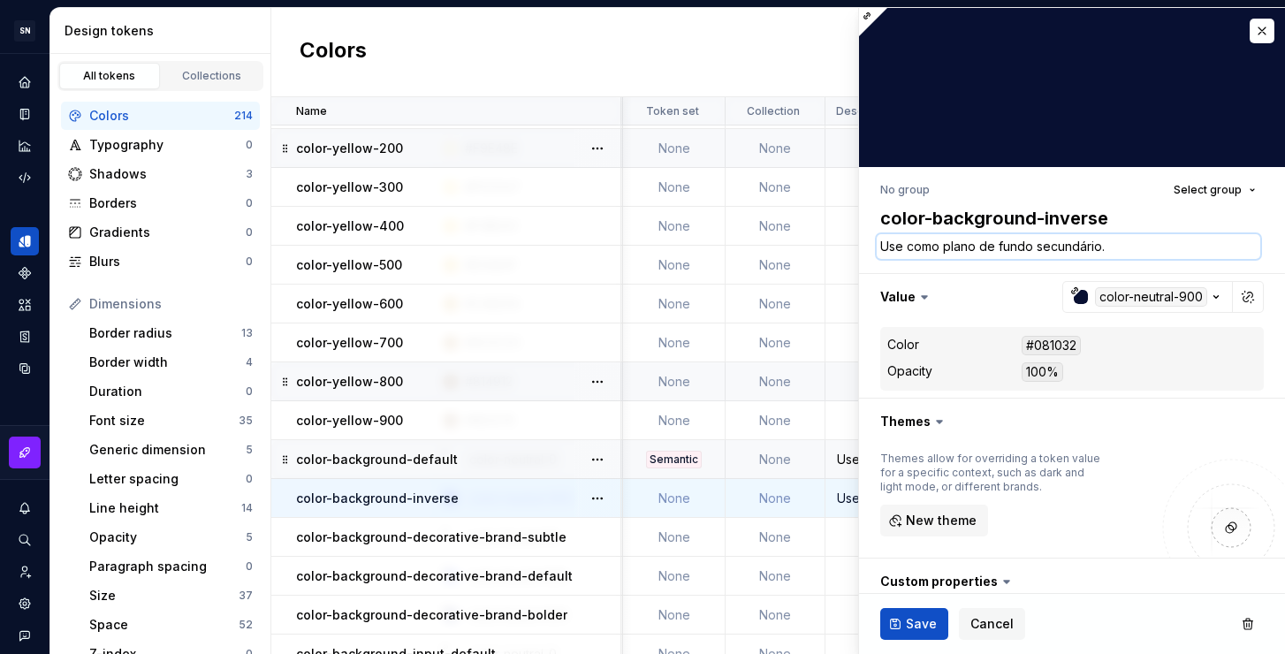
drag, startPoint x: 1117, startPoint y: 251, endPoint x: 876, endPoint y: 240, distance: 240.7
click at [877, 240] on textarea "Use como plano de fundo secundário." at bounding box center [1069, 246] width 384 height 25
click at [844, 534] on td at bounding box center [988, 537] width 324 height 39
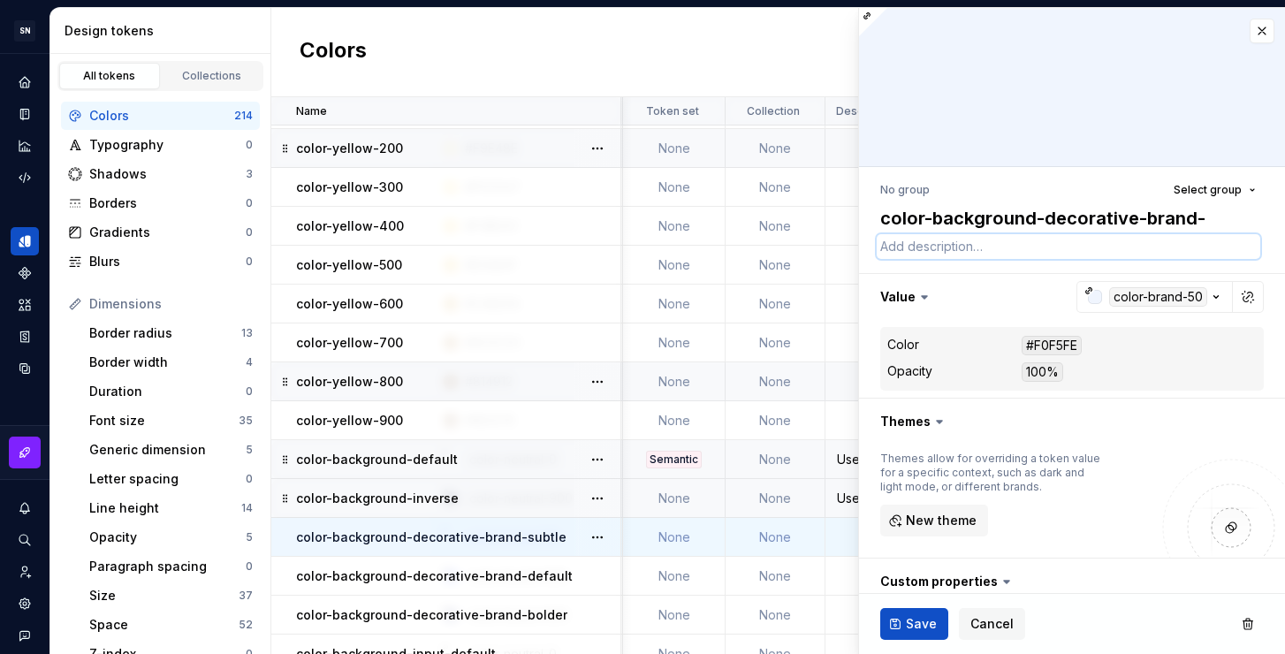
click at [967, 235] on textarea at bounding box center [1069, 246] width 384 height 25
paste textarea "Use como plano de fundo secundário."
click at [1031, 248] on textarea "Use como plano de fundo secundário." at bounding box center [1069, 246] width 384 height 25
drag, startPoint x: 1124, startPoint y: 249, endPoint x: 1039, endPoint y: 246, distance: 84.9
click at [1039, 246] on textarea "Use como plano de fundo secundário." at bounding box center [1069, 246] width 384 height 25
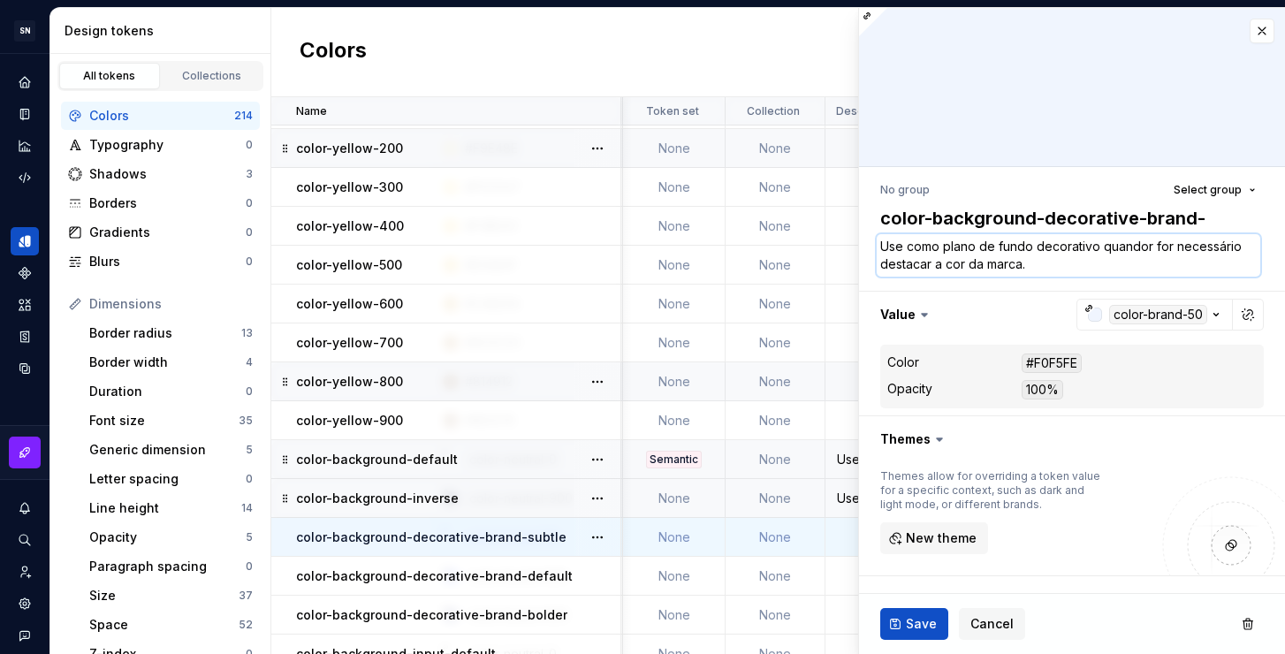
click at [1096, 244] on textarea "Use como plano de fundo decorativo quandor for necessário destacar a cor da mar…" at bounding box center [1069, 255] width 384 height 42
click at [1090, 262] on textarea "Use como plano de fundo decorativo quandor for necessário destacar a cor da mar…" at bounding box center [1069, 255] width 384 height 42
drag, startPoint x: 1042, startPoint y: 265, endPoint x: 876, endPoint y: 238, distance: 168.4
click at [875, 237] on div "No group Select group color-background-decorative-brand-subtle Use como plano d…" at bounding box center [1072, 504] width 426 height 675
click at [836, 577] on td at bounding box center [988, 576] width 324 height 39
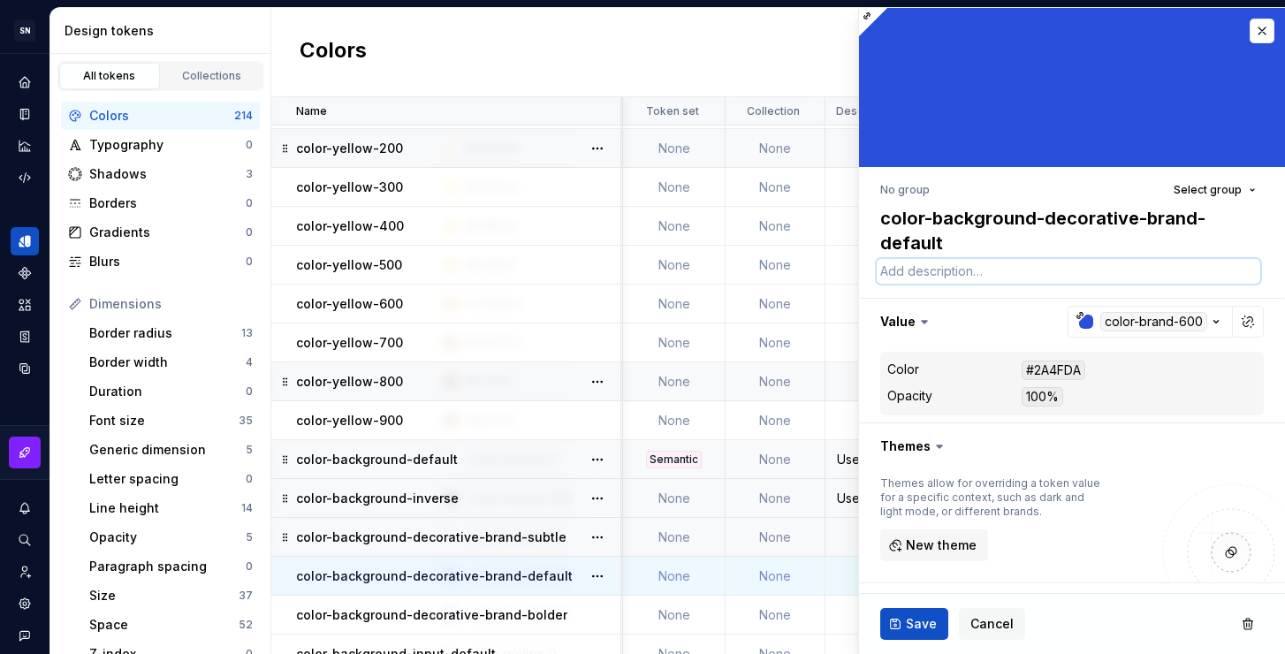
click at [992, 264] on textarea at bounding box center [1069, 271] width 384 height 25
paste textarea "Use como plano de fundo decorativo quandor for necessário destacar a cor da mar…"
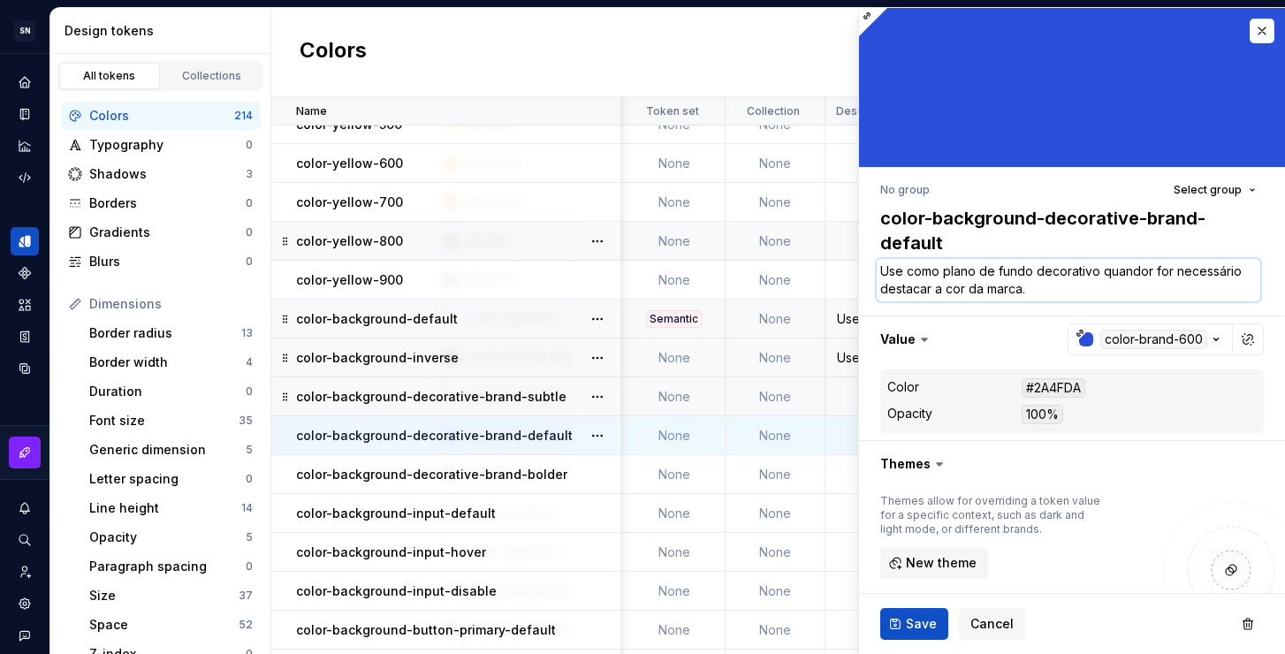
scroll to position [4496, 193]
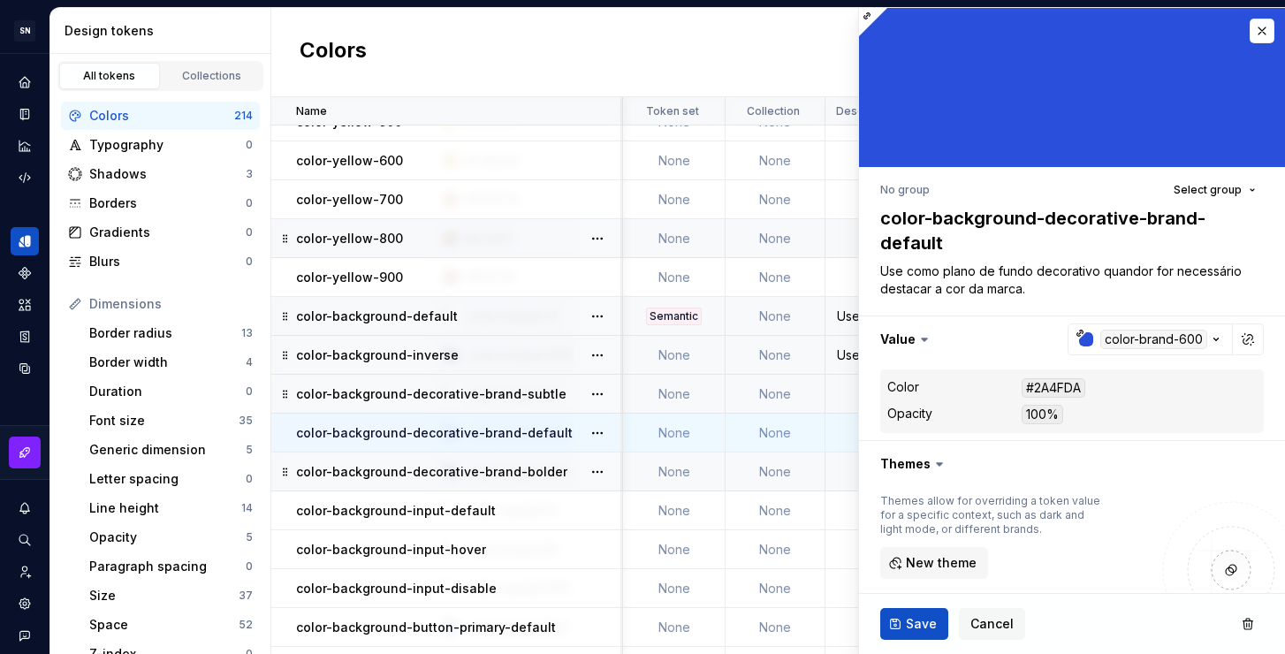
click at [848, 472] on td at bounding box center [988, 472] width 324 height 39
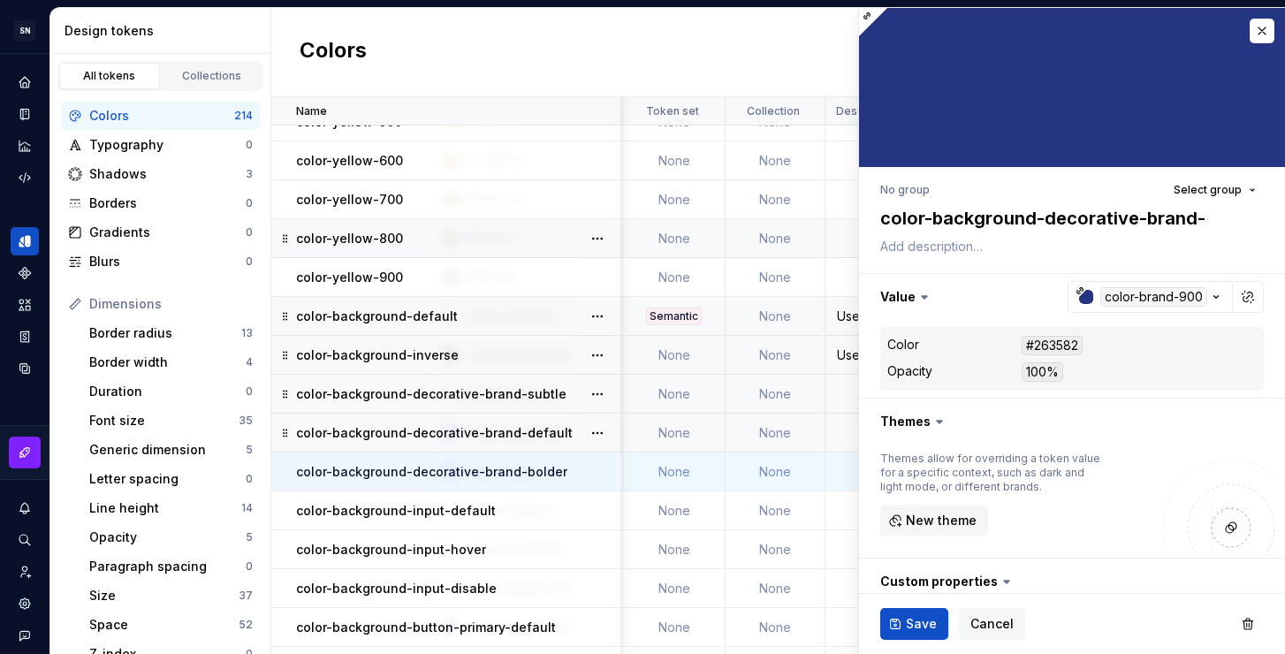
click at [837, 385] on td at bounding box center [988, 394] width 324 height 39
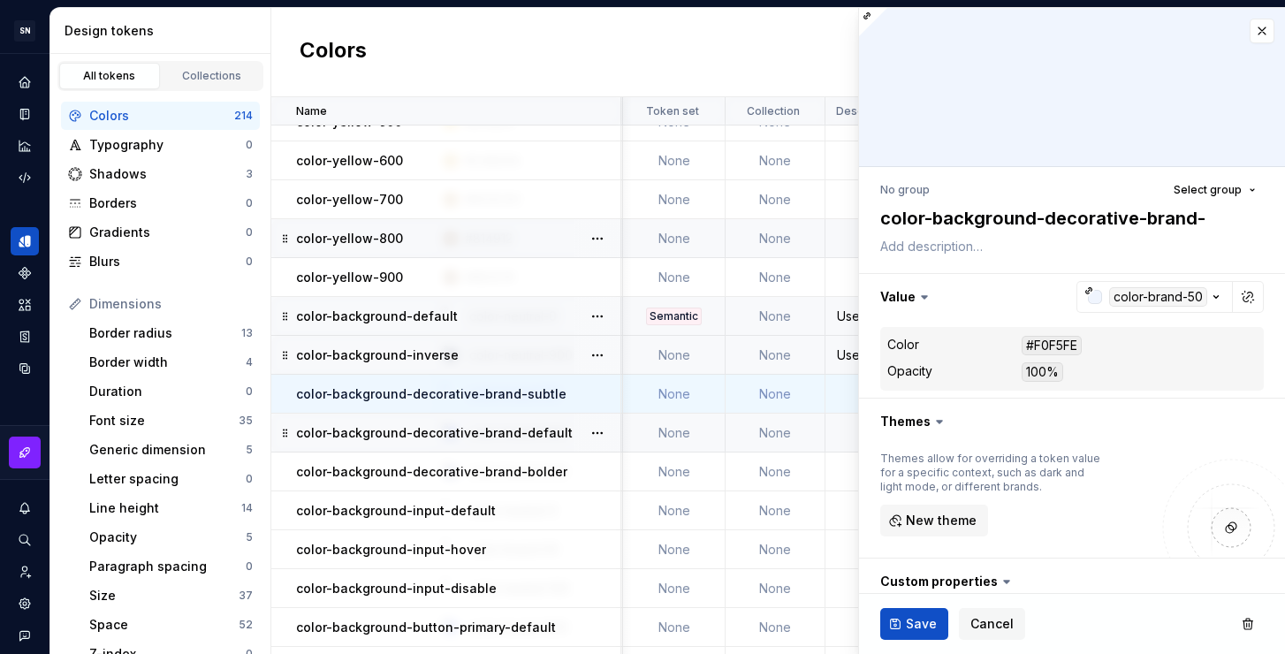
click at [846, 362] on div "Use nos planos de fundo dos containers e páginas." at bounding box center [988, 356] width 322 height 18
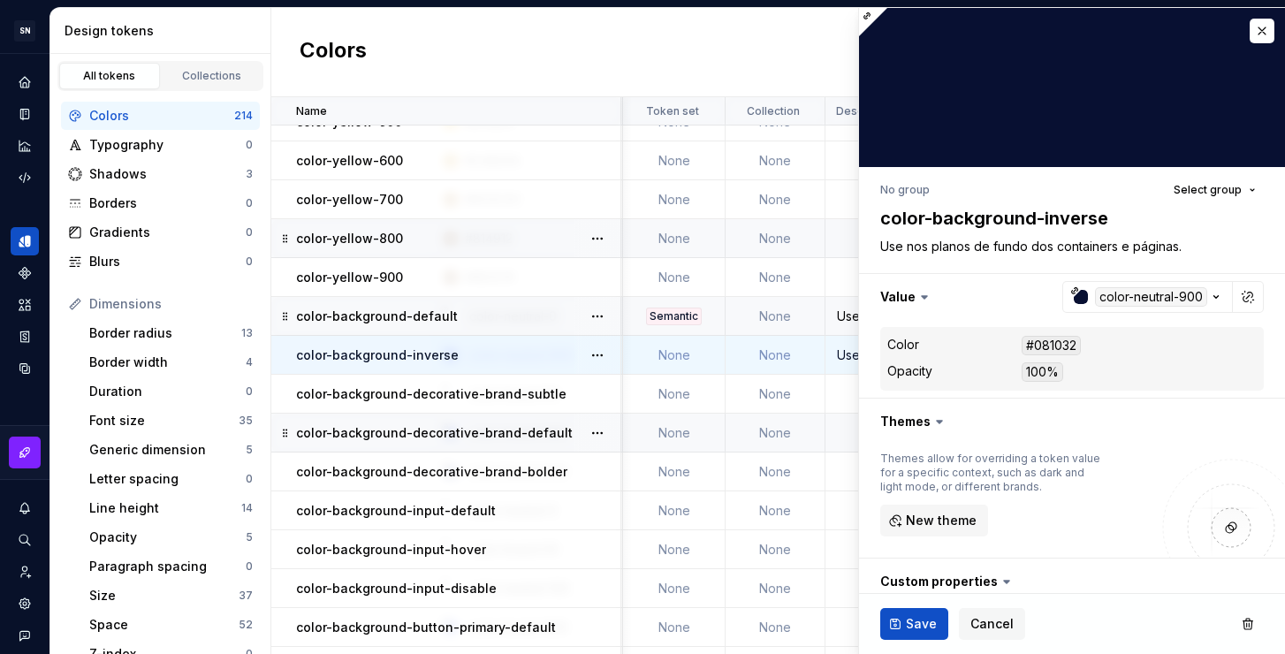
click at [847, 344] on td "Use nos planos de fundo dos containers e páginas." at bounding box center [988, 355] width 324 height 39
click at [1178, 239] on textarea "Use nos planos de fundo dos containers e páginas." at bounding box center [1069, 246] width 384 height 25
click at [1202, 246] on textarea "Use nos planos de fundo dos containers e páginas." at bounding box center [1069, 246] width 384 height 25
click at [847, 313] on div "Use como plano de fundo principal em containers e páginas." at bounding box center [988, 317] width 322 height 18
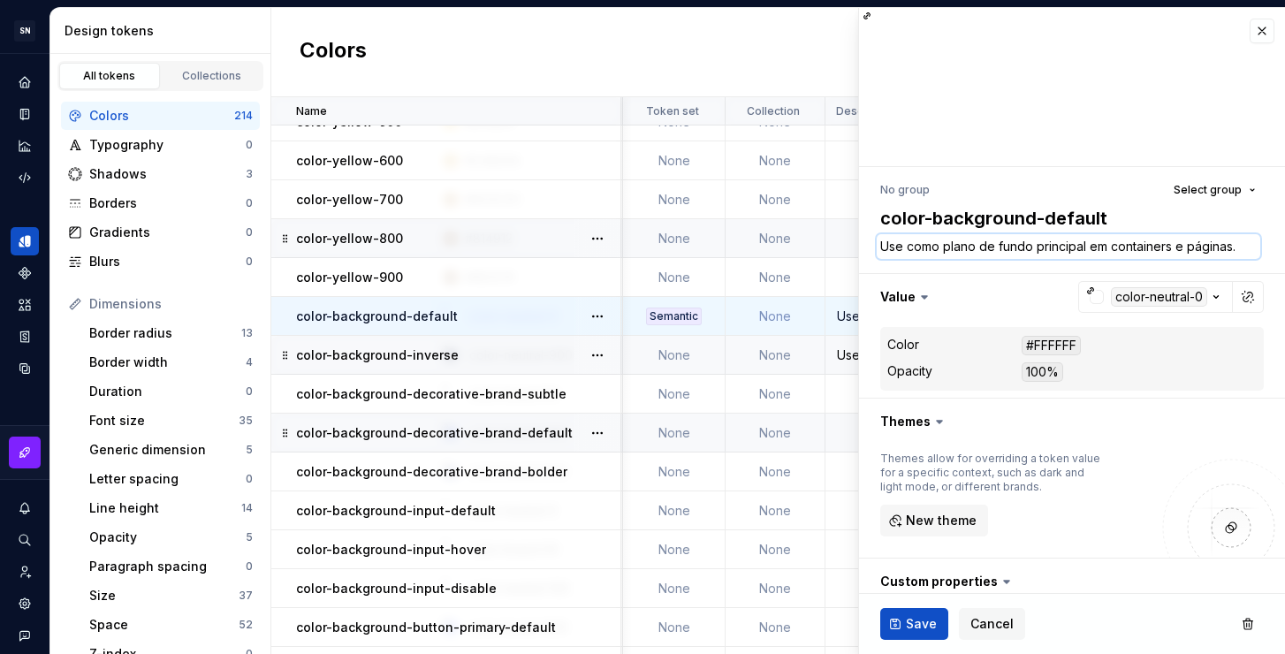
click at [983, 248] on textarea "Use como plano de fundo principal em containers e páginas." at bounding box center [1069, 246] width 384 height 25
click at [843, 339] on td "Use nos planos de fundo dos containers e páginas." at bounding box center [988, 355] width 324 height 39
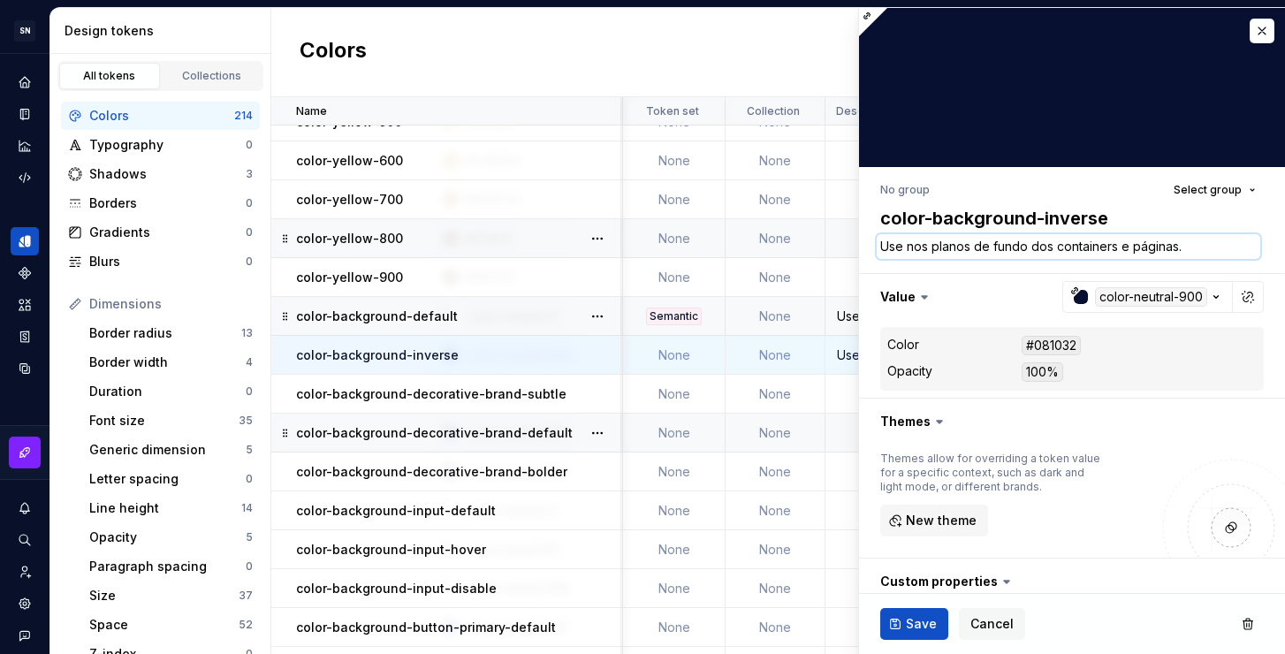
click at [1049, 247] on textarea "Use nos planos de fundo dos containers e páginas." at bounding box center [1069, 246] width 384 height 25
paste textarea "como plano de fundo principal em containers e páginas."
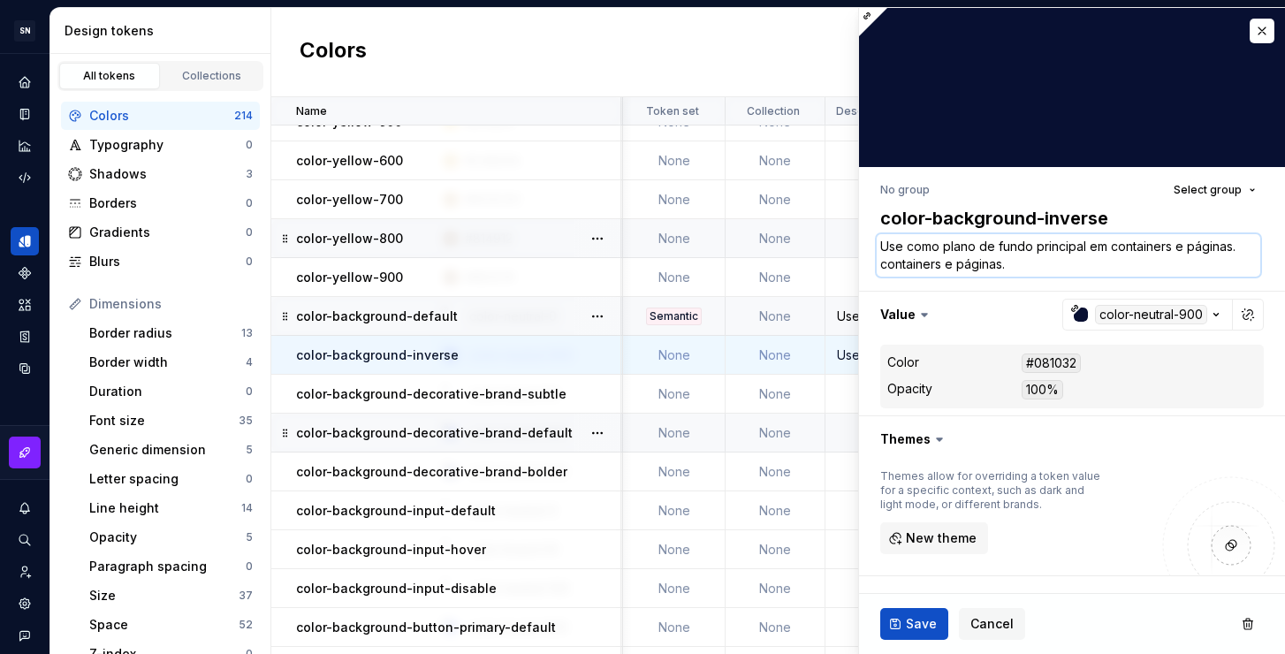
drag, startPoint x: 1024, startPoint y: 263, endPoint x: 812, endPoint y: 250, distance: 211.7
click at [812, 250] on body "SN Céu Design System S Design system data Design tokens All tokens Collections …" at bounding box center [642, 327] width 1285 height 654
paste textarea
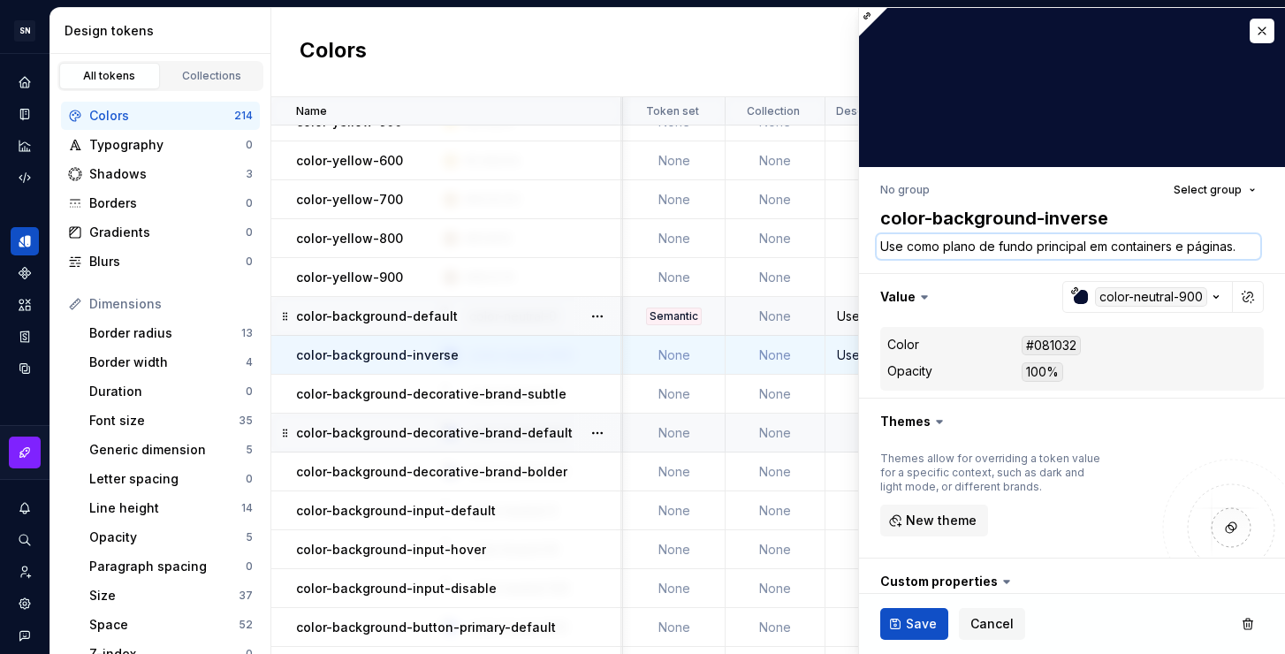
drag, startPoint x: 1085, startPoint y: 246, endPoint x: 1034, endPoint y: 243, distance: 50.5
click at [1034, 243] on textarea "Use como plano de fundo principal em containers e páginas." at bounding box center [1069, 246] width 384 height 25
click at [910, 624] on span "Save" at bounding box center [921, 624] width 31 height 18
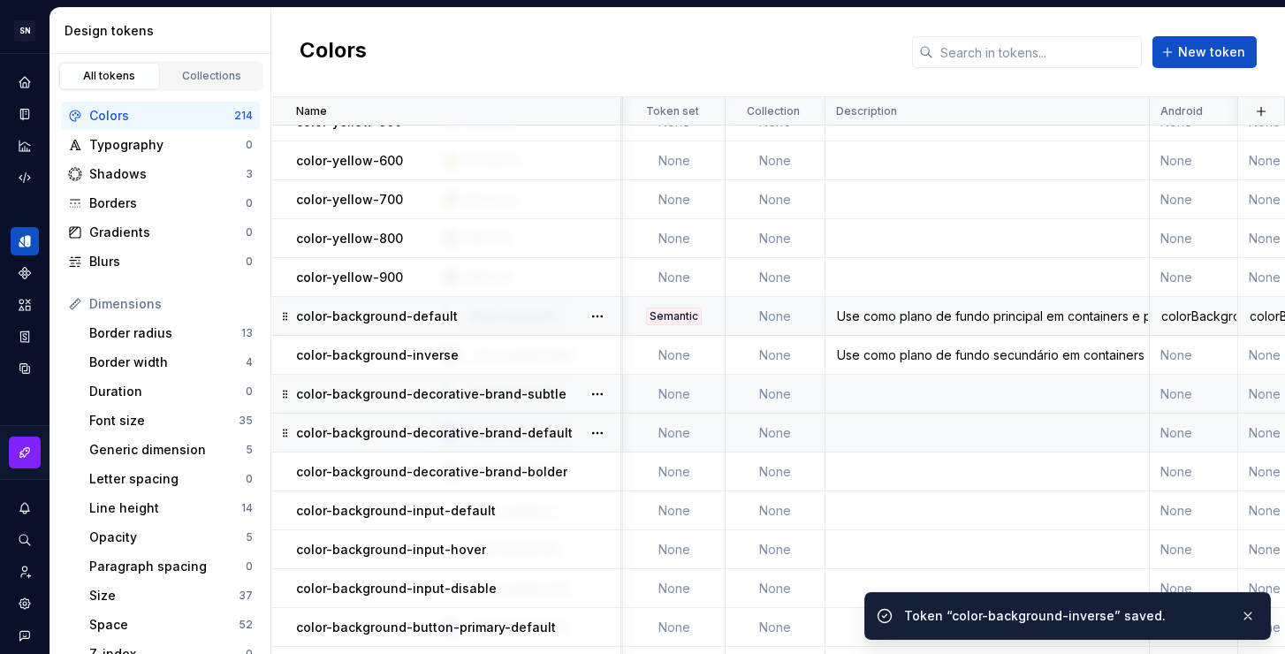
click at [840, 391] on td at bounding box center [988, 394] width 324 height 39
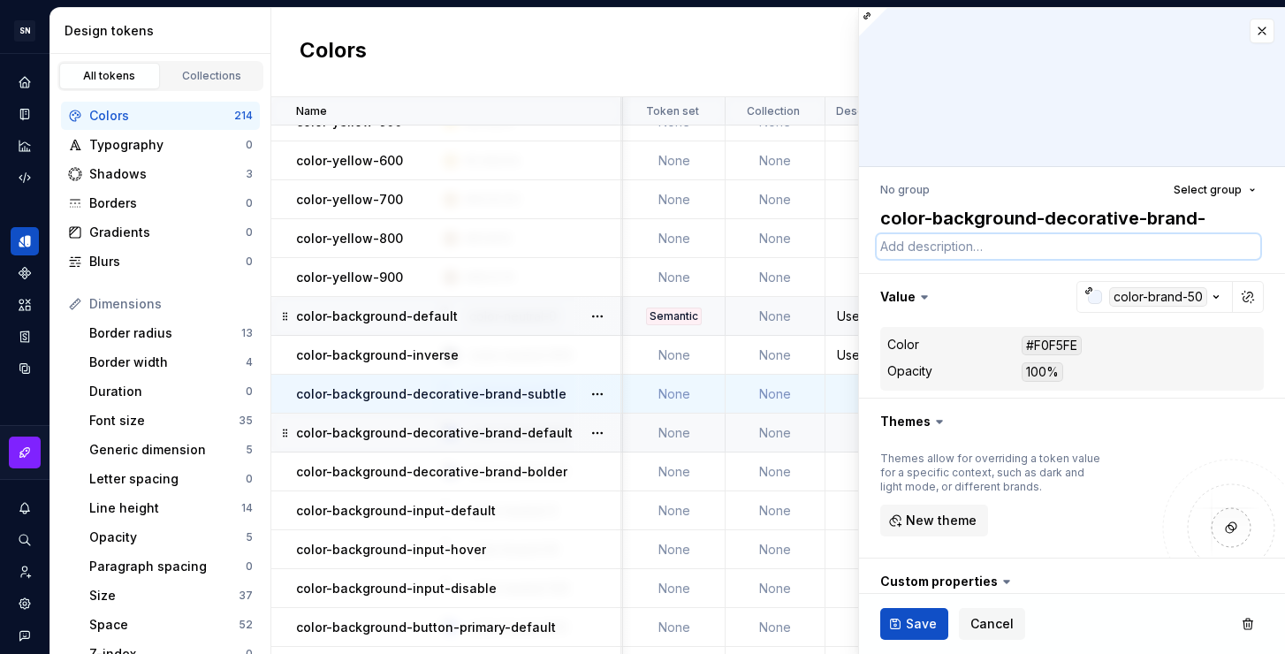
click at [964, 248] on textarea at bounding box center [1069, 246] width 384 height 25
paste textarea "Use como plano de fundo principal em containers e páginas."
drag, startPoint x: 1037, startPoint y: 245, endPoint x: 1251, endPoint y: 251, distance: 214.0
click at [1251, 251] on textarea "Use como plano de fundo principal em containers e páginas." at bounding box center [1069, 246] width 384 height 25
click at [1079, 244] on textarea "Use como plano de fundo principal em containers e páginas." at bounding box center [1069, 246] width 384 height 25
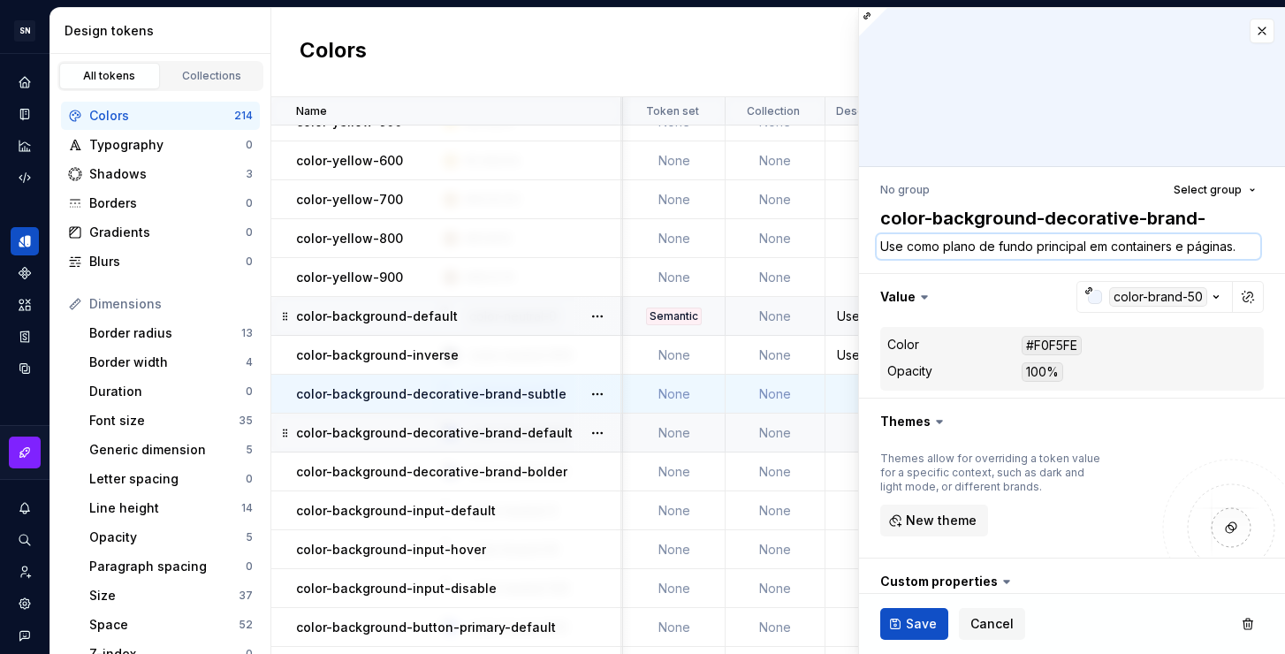
drag, startPoint x: 1084, startPoint y: 244, endPoint x: 1036, endPoint y: 248, distance: 47.9
click at [1036, 248] on textarea "Use como plano de fundo principal em containers e páginas." at bounding box center [1069, 246] width 384 height 25
drag, startPoint x: 1246, startPoint y: 248, endPoint x: 879, endPoint y: 246, distance: 366.9
click at [879, 246] on textarea "Use como plano de fundo decorativo em containers e páginas." at bounding box center [1069, 246] width 384 height 25
click at [1247, 247] on textarea "Use como plano de fundo decorativo em containers e páginas." at bounding box center [1069, 246] width 384 height 25
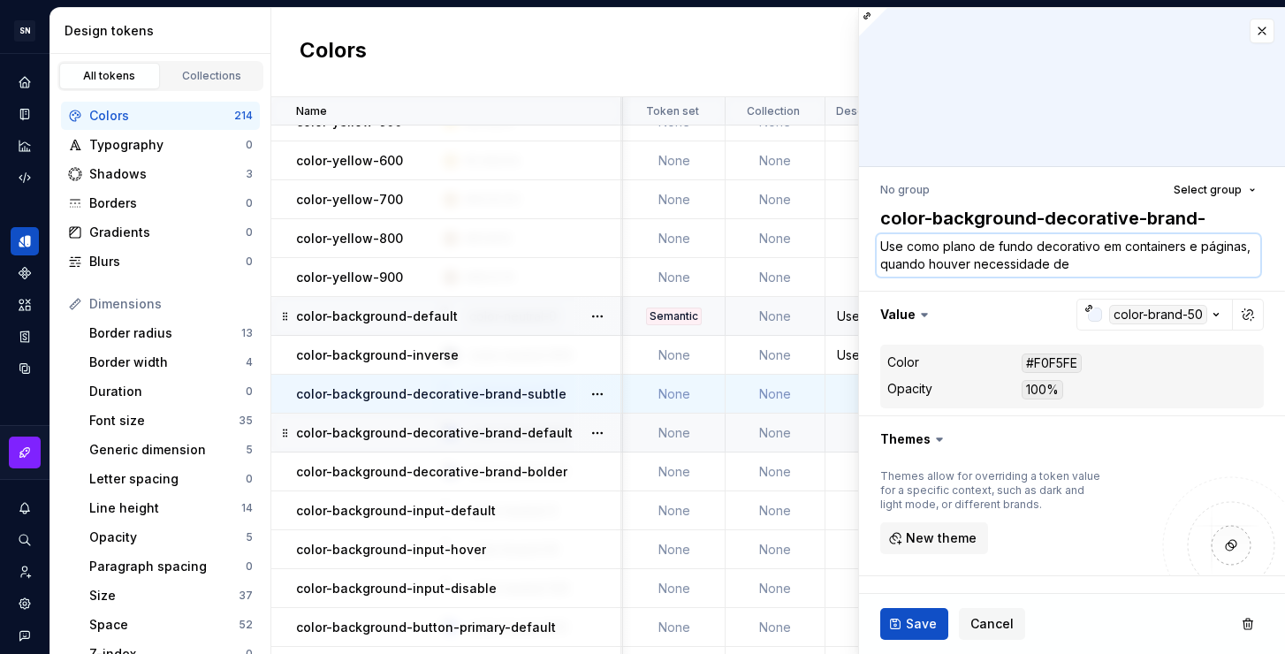
drag, startPoint x: 1102, startPoint y: 245, endPoint x: 1246, endPoint y: 248, distance: 143.3
click at [1246, 248] on textarea "Use como plano de fundo decorativo em containers e páginas, quando houver neces…" at bounding box center [1069, 255] width 384 height 42
click at [1096, 265] on textarea "Use como plano de fundo decorativo em containers e páginas, quando houver neces…" at bounding box center [1069, 255] width 384 height 42
click at [1243, 264] on textarea "Use como plano de fundo decorativo em containers e páginas, quando houver neces…" at bounding box center [1069, 255] width 384 height 42
click at [919, 626] on span "Save" at bounding box center [921, 624] width 31 height 18
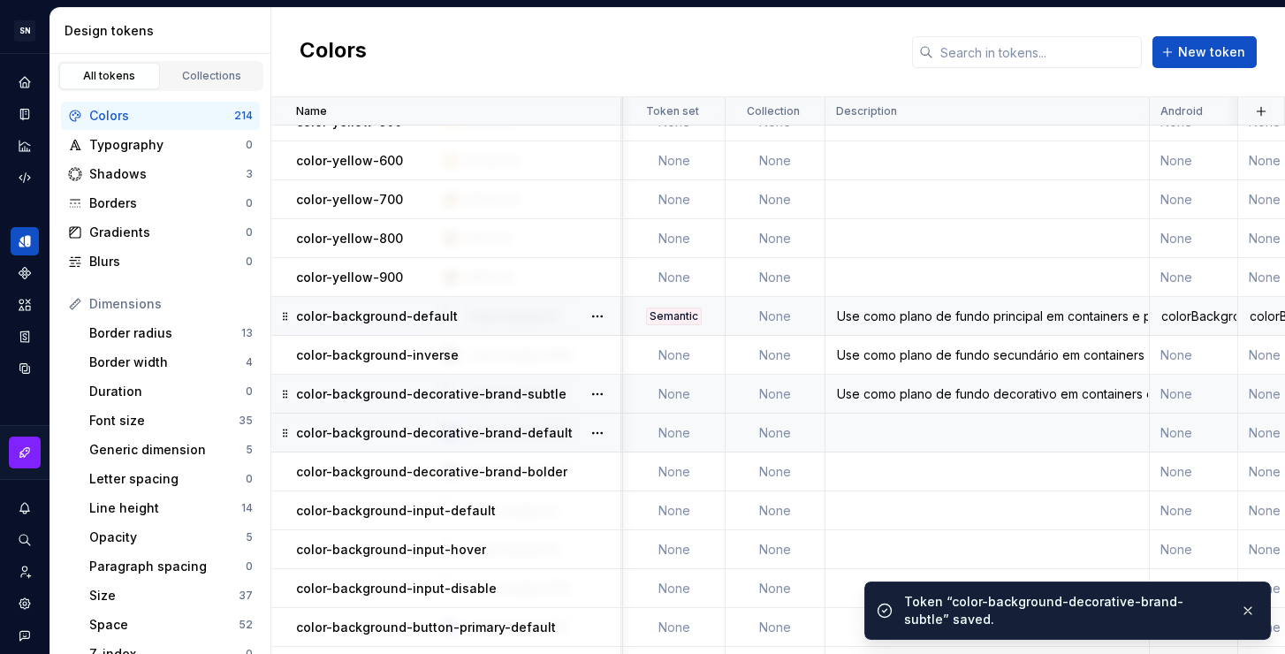
click at [842, 433] on td at bounding box center [988, 433] width 324 height 39
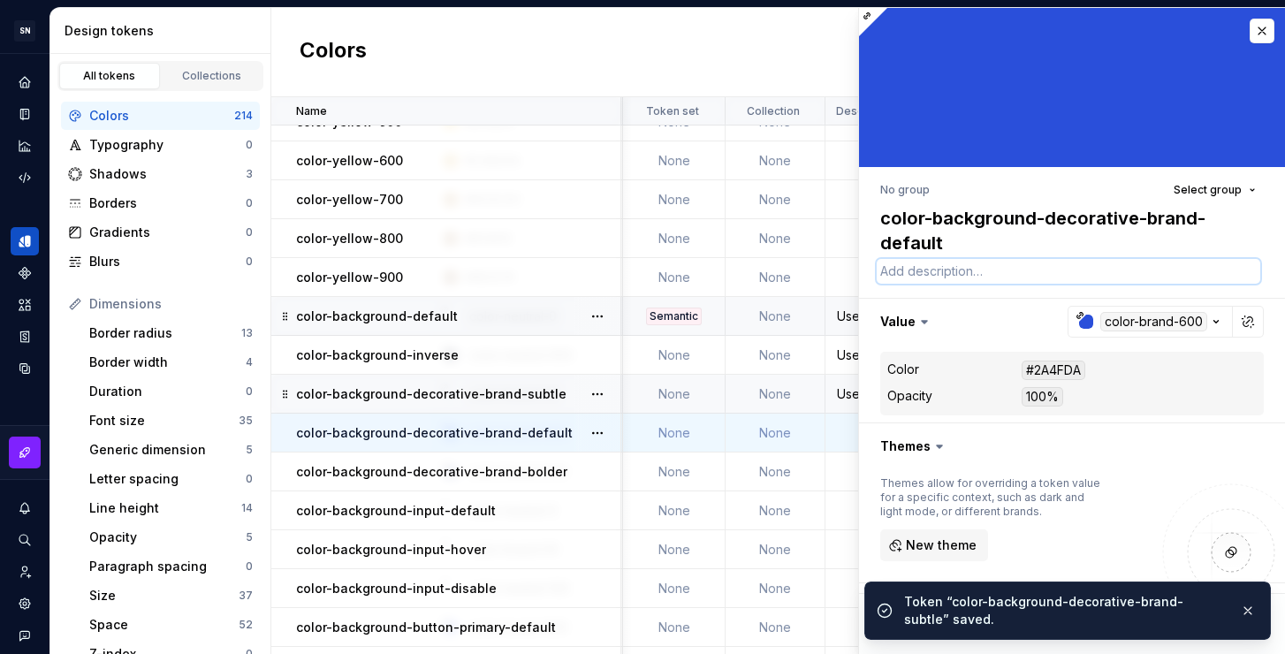
click at [977, 266] on textarea at bounding box center [1069, 271] width 384 height 25
paste textarea "Use como plano de fundo decorativo em containers e páginas, quando houver neces…"
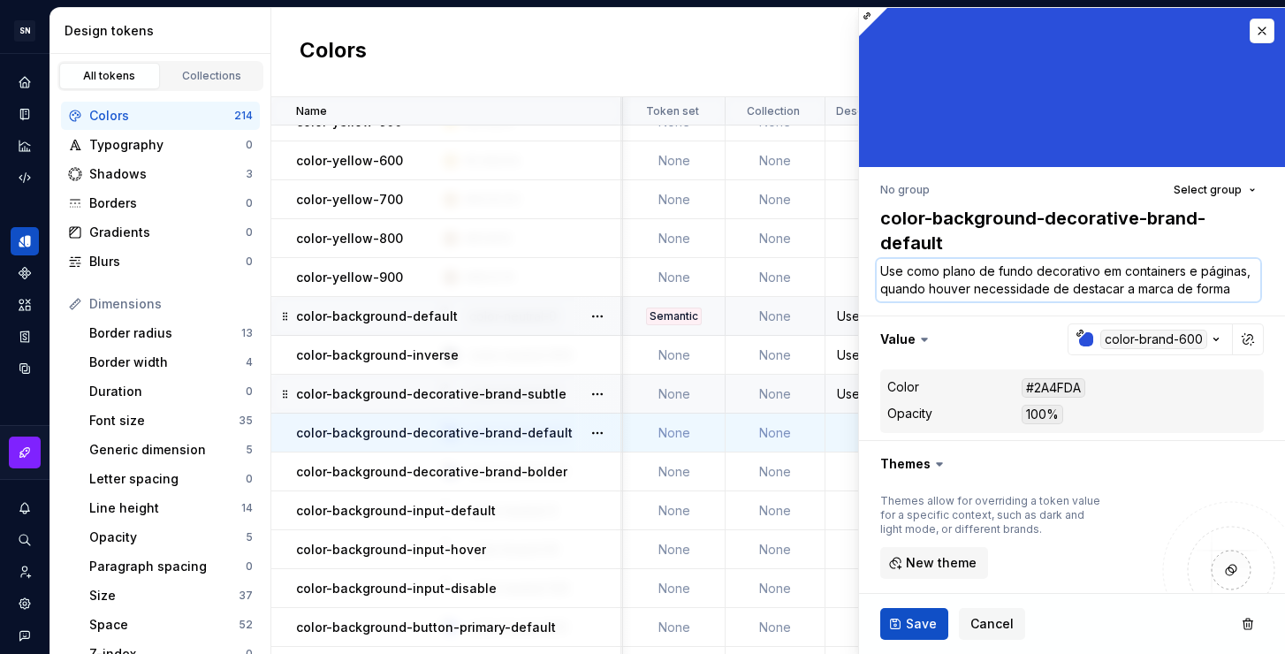
drag, startPoint x: 1177, startPoint y: 290, endPoint x: 1299, endPoint y: 304, distance: 122.8
click at [1284, 304] on html "SN Céu Design System S Design system data Design tokens All tokens Collections …" at bounding box center [642, 327] width 1285 height 654
click at [908, 621] on span "Save" at bounding box center [921, 624] width 31 height 18
click at [840, 472] on td at bounding box center [988, 472] width 324 height 39
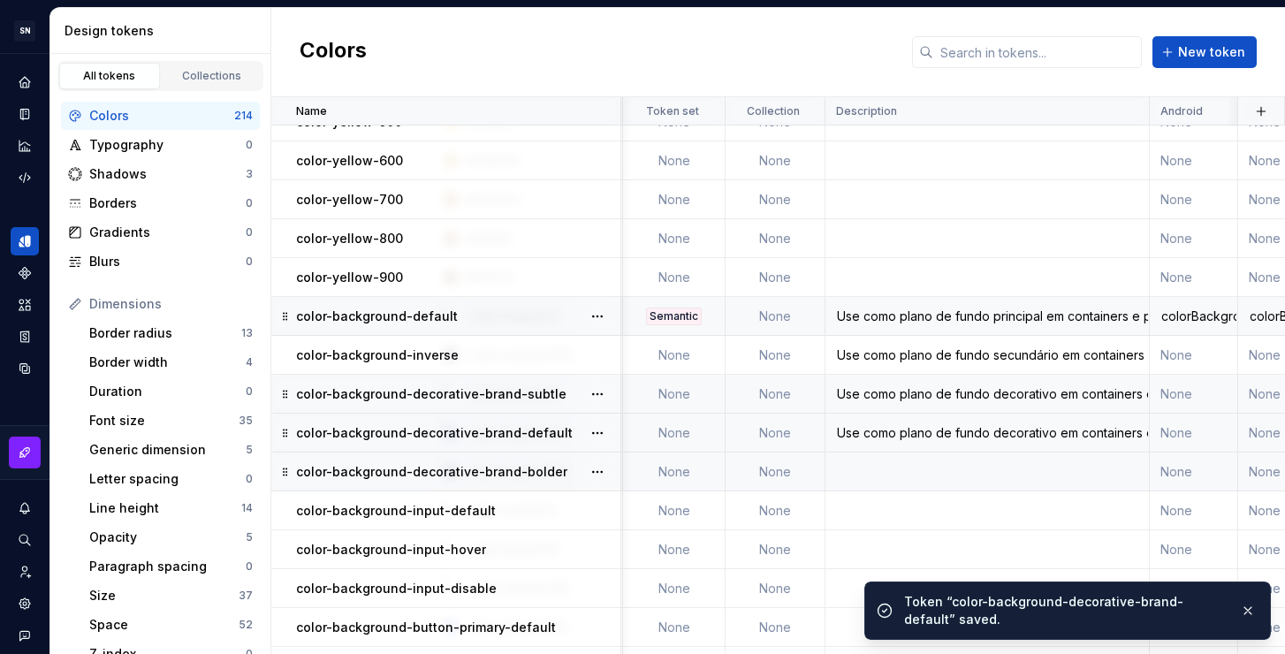
click at [890, 471] on td at bounding box center [988, 472] width 324 height 39
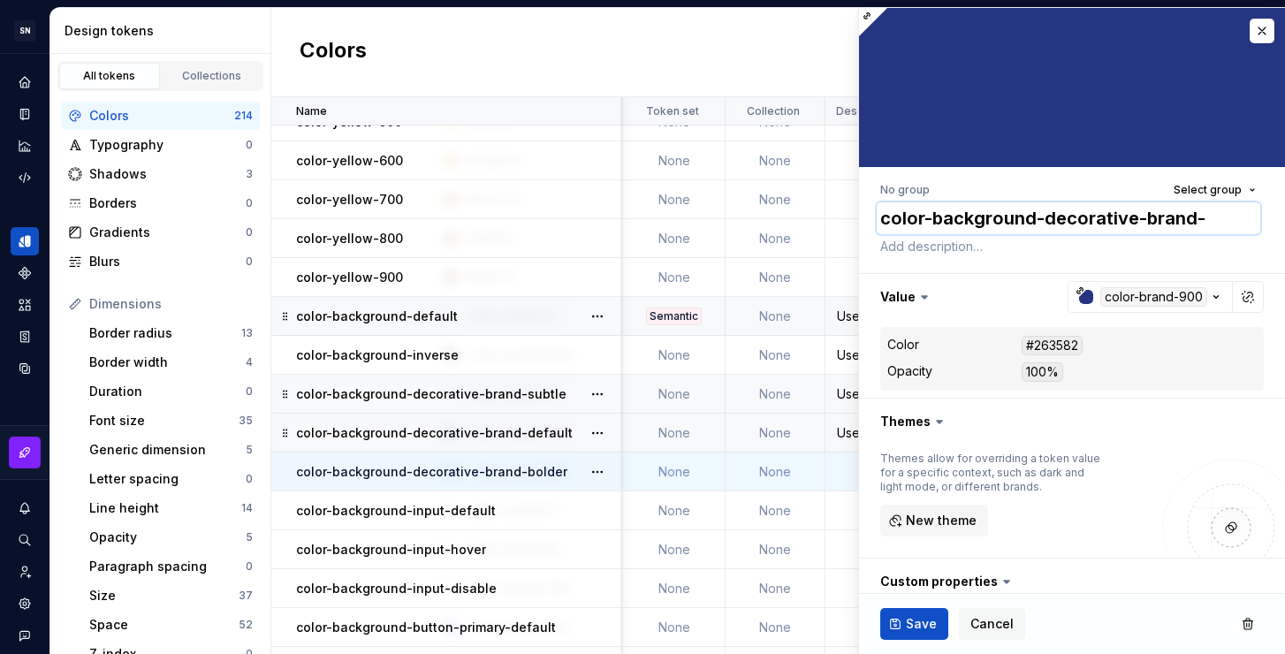
click at [981, 232] on textarea "color-background-decorative-brand-bolder" at bounding box center [1069, 218] width 384 height 32
click at [969, 254] on textarea at bounding box center [1069, 246] width 384 height 25
paste textarea "Use como plano de fundo decorativo em containers e páginas, quando houver neces…"
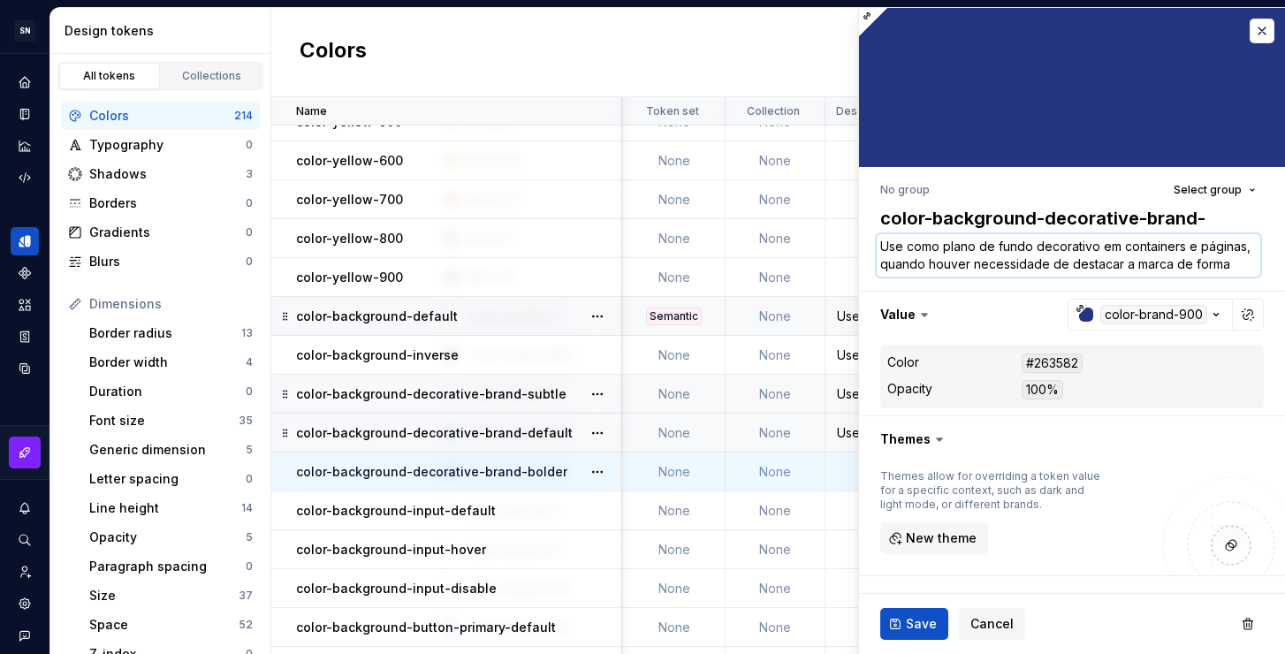
drag, startPoint x: 1256, startPoint y: 265, endPoint x: 1232, endPoint y: 267, distance: 23.9
click at [1232, 267] on textarea "Use como plano de fundo decorativo em containers e páginas, quando houver neces…" at bounding box center [1069, 255] width 384 height 42
click at [1228, 263] on textarea "Use como plano de fundo decorativo em containers e páginas, quando houver neces…" at bounding box center [1069, 255] width 384 height 42
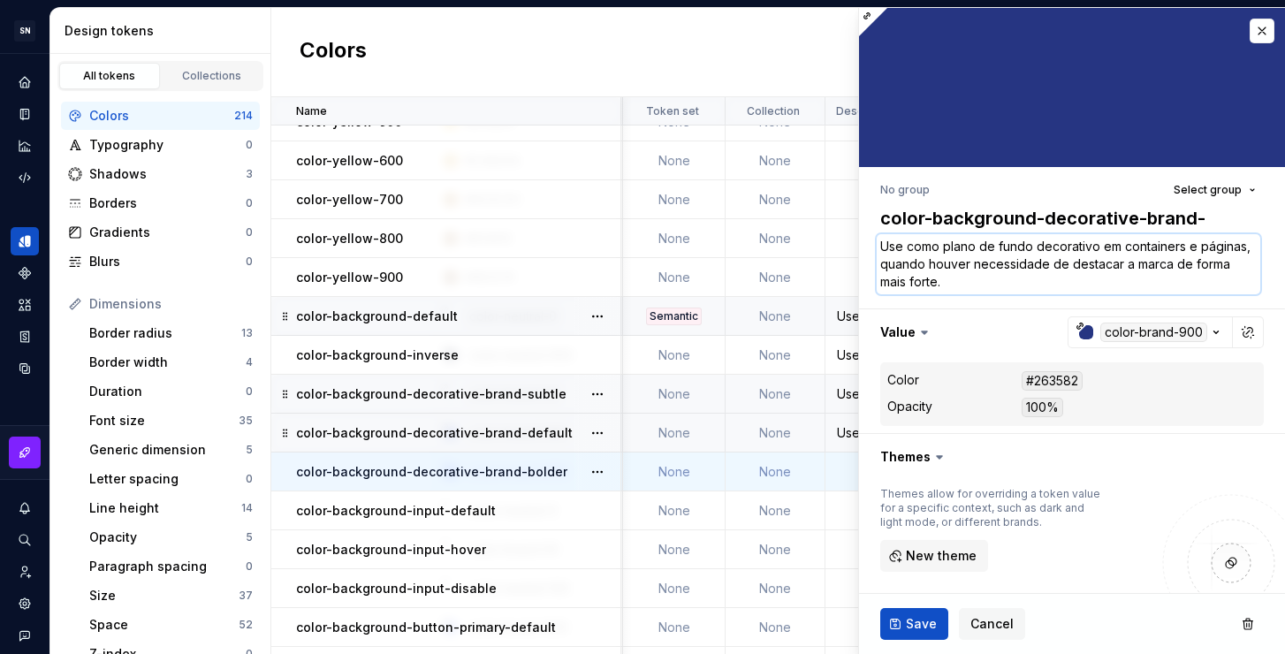
drag, startPoint x: 931, startPoint y: 286, endPoint x: 879, endPoint y: 286, distance: 52.2
click at [879, 286] on textarea "Use como plano de fundo decorativo em containers e páginas, quando houver neces…" at bounding box center [1069, 264] width 384 height 60
click at [915, 623] on span "Save" at bounding box center [921, 624] width 31 height 18
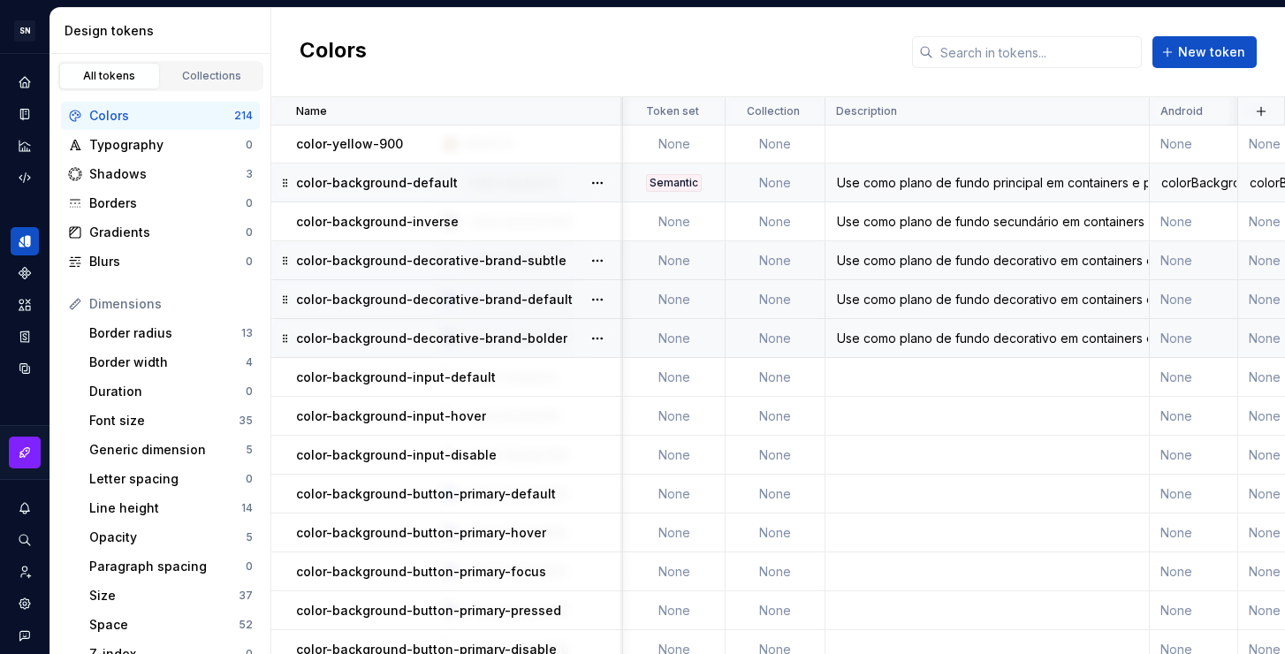
scroll to position [4631, 193]
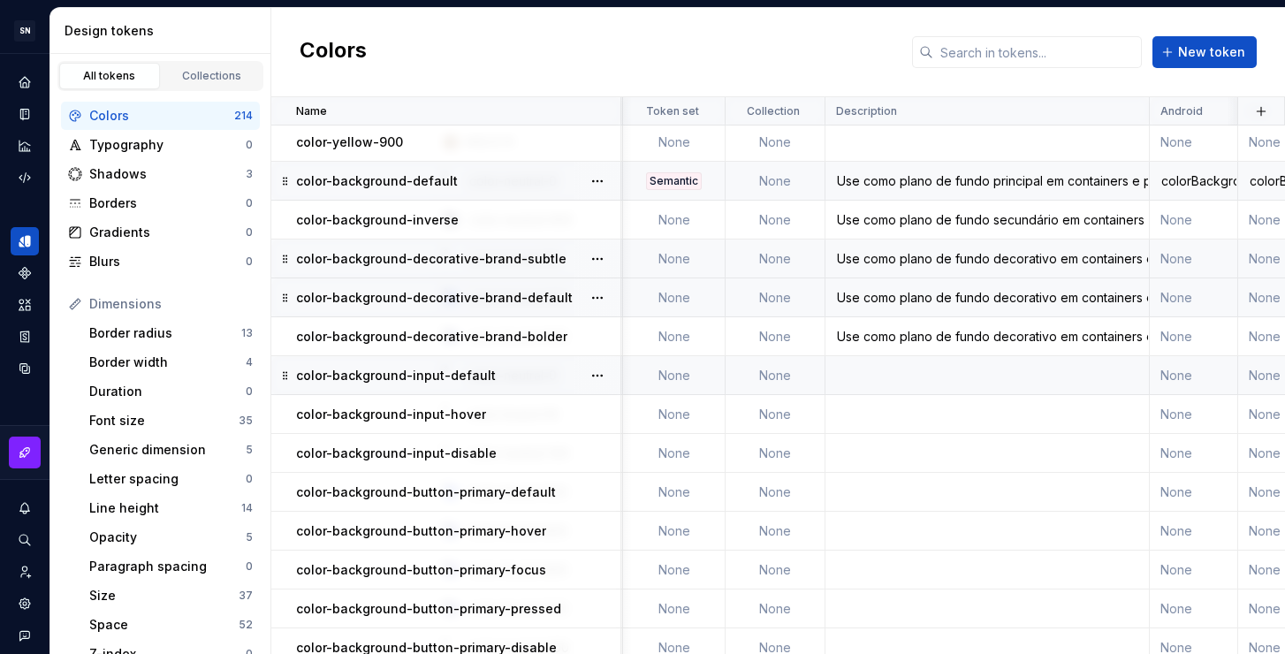
click at [923, 378] on td at bounding box center [988, 375] width 324 height 39
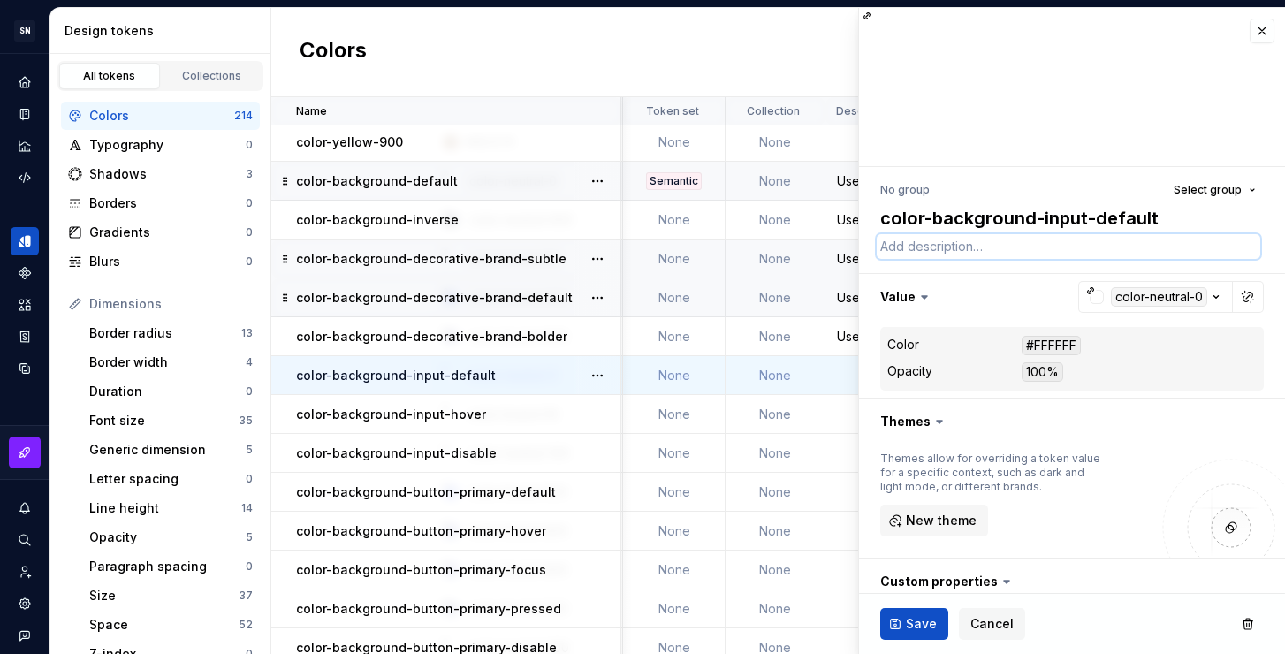
click at [923, 255] on textarea at bounding box center [1069, 246] width 384 height 25
paste textarea "Use como plano de fundo decorativo em containers e páginas, quando houver neces…"
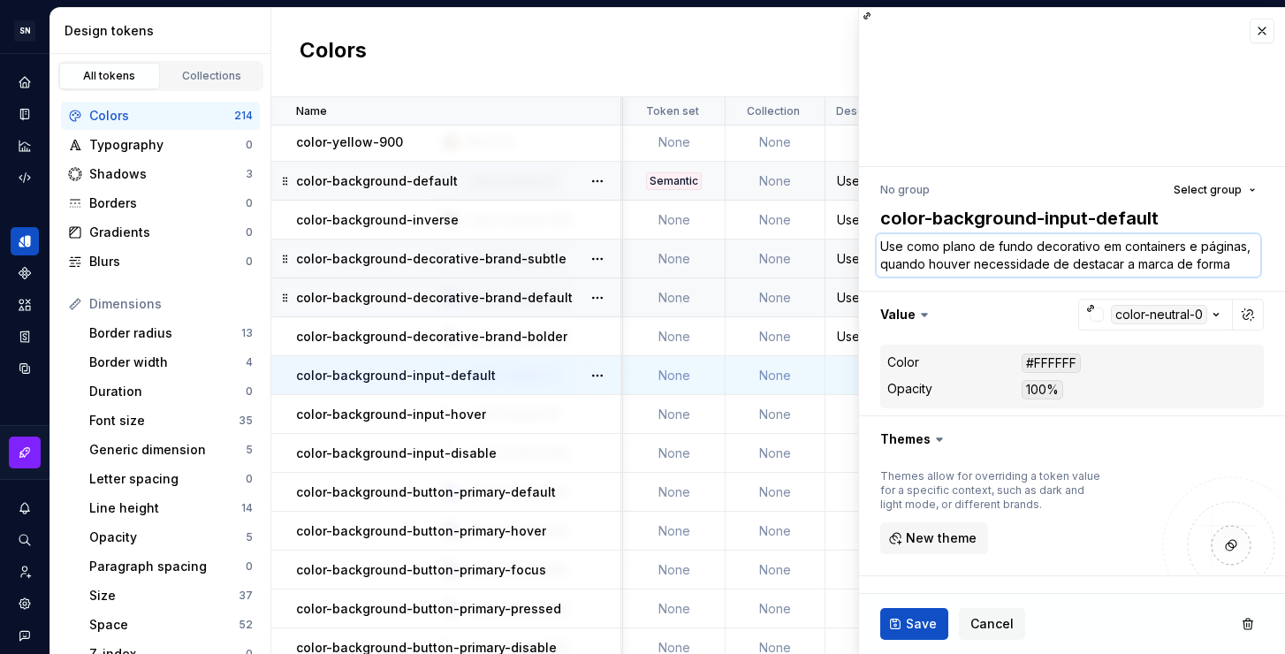
drag, startPoint x: 943, startPoint y: 245, endPoint x: 997, endPoint y: 248, distance: 54.0
click at [997, 248] on textarea "Use como plano de fundo decorativo em containers e páginas, quando houver neces…" at bounding box center [1069, 255] width 384 height 42
drag, startPoint x: 983, startPoint y: 246, endPoint x: 1225, endPoint y: 263, distance: 242.9
click at [1225, 263] on textarea "Use como fundo decorativo em containers e páginas, quando houver necessidade de…" at bounding box center [1069, 255] width 384 height 42
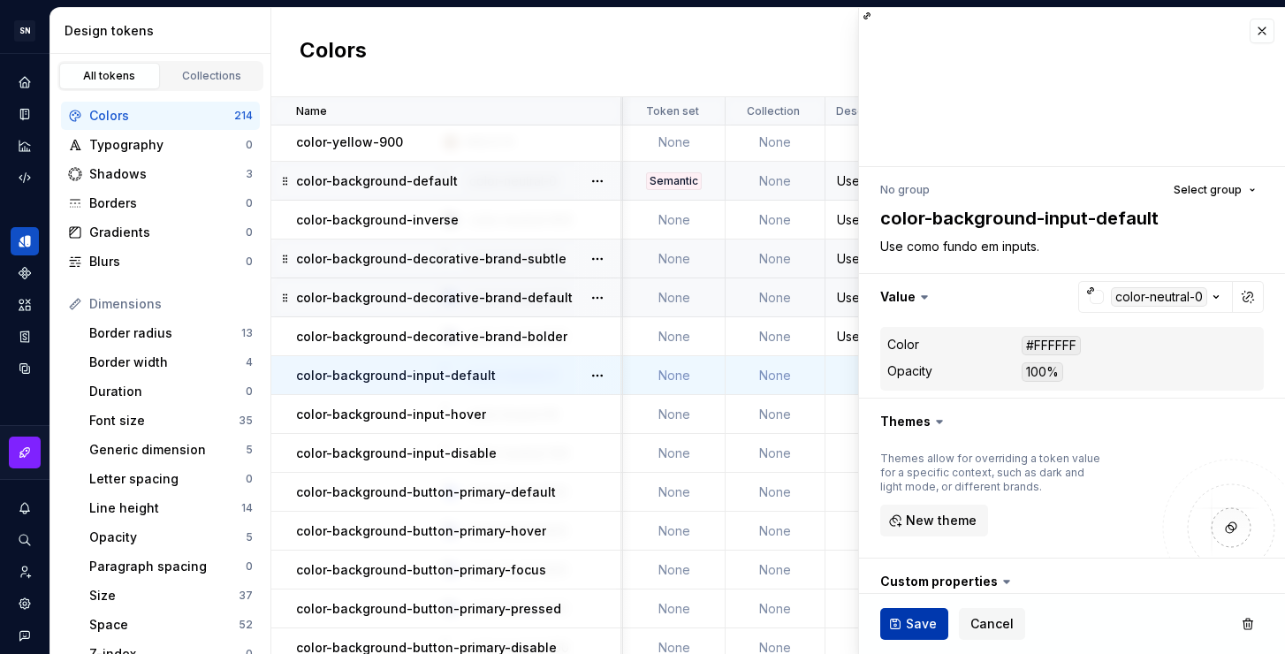
click at [904, 626] on button "Save" at bounding box center [914, 624] width 68 height 32
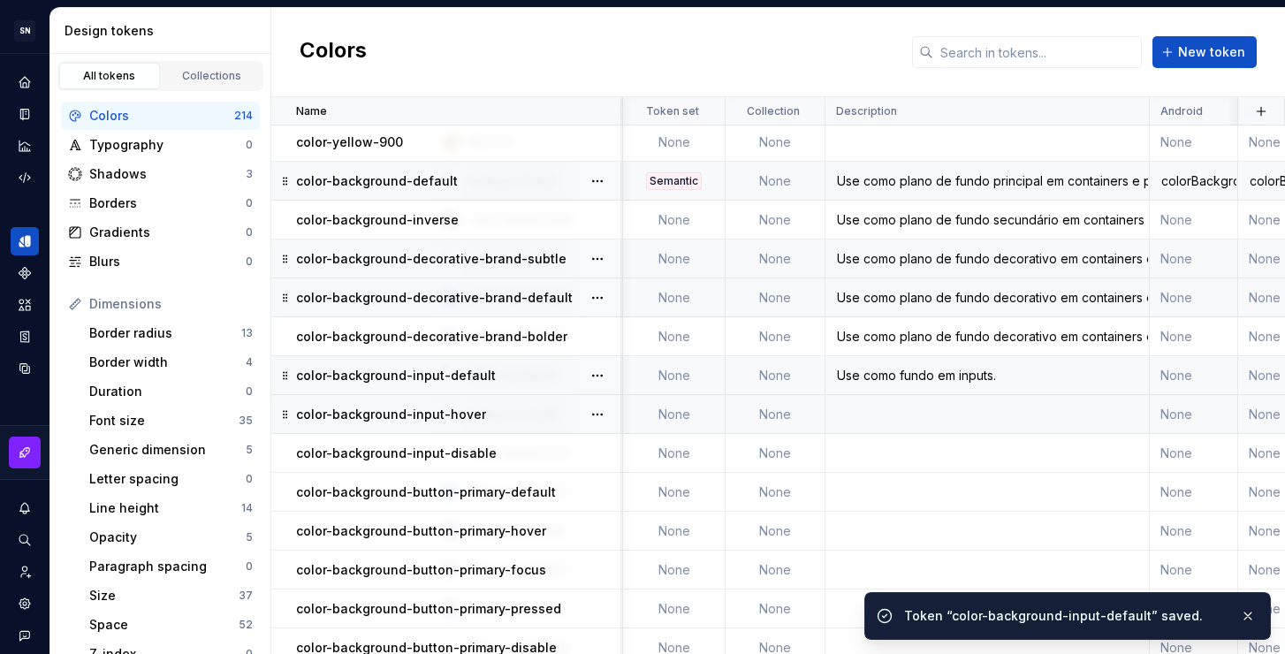
click at [880, 423] on td at bounding box center [988, 414] width 324 height 39
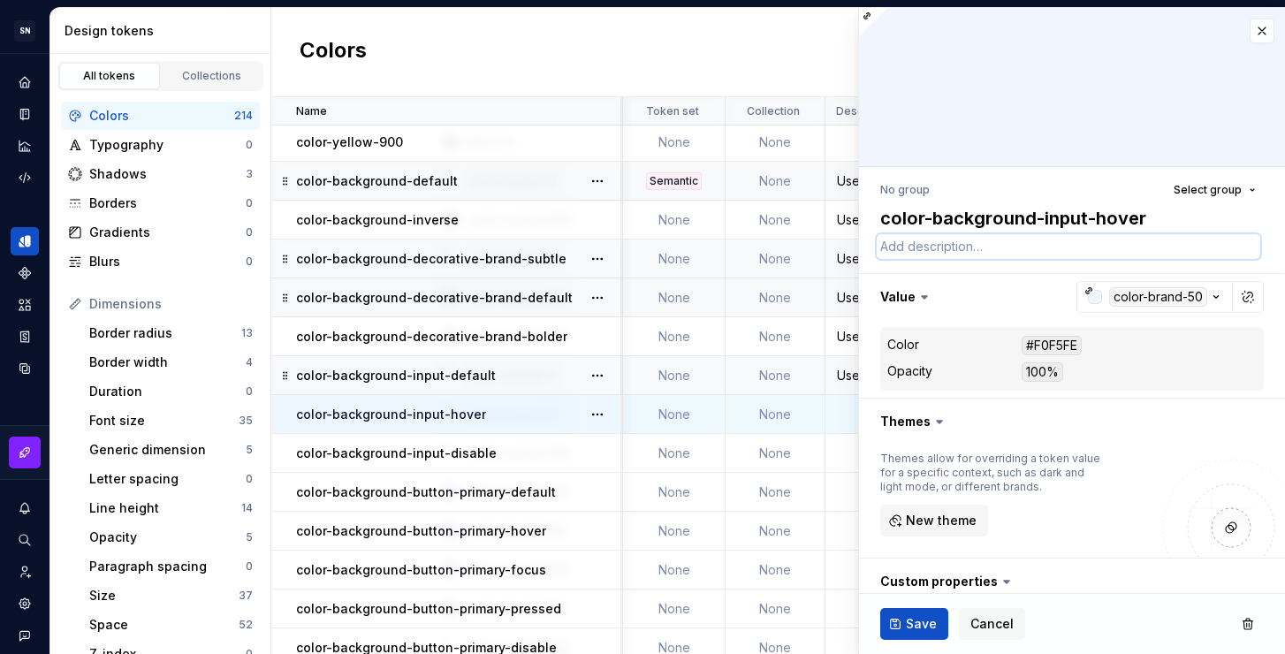
click at [994, 251] on textarea at bounding box center [1069, 246] width 384 height 25
paste textarea "Use como fundo em inputs."
drag, startPoint x: 1071, startPoint y: 245, endPoint x: 1063, endPoint y: 249, distance: 9.1
click at [1063, 249] on textarea "Use como fundo em inputs." at bounding box center [1069, 246] width 384 height 25
click at [904, 627] on button "Save" at bounding box center [914, 624] width 68 height 32
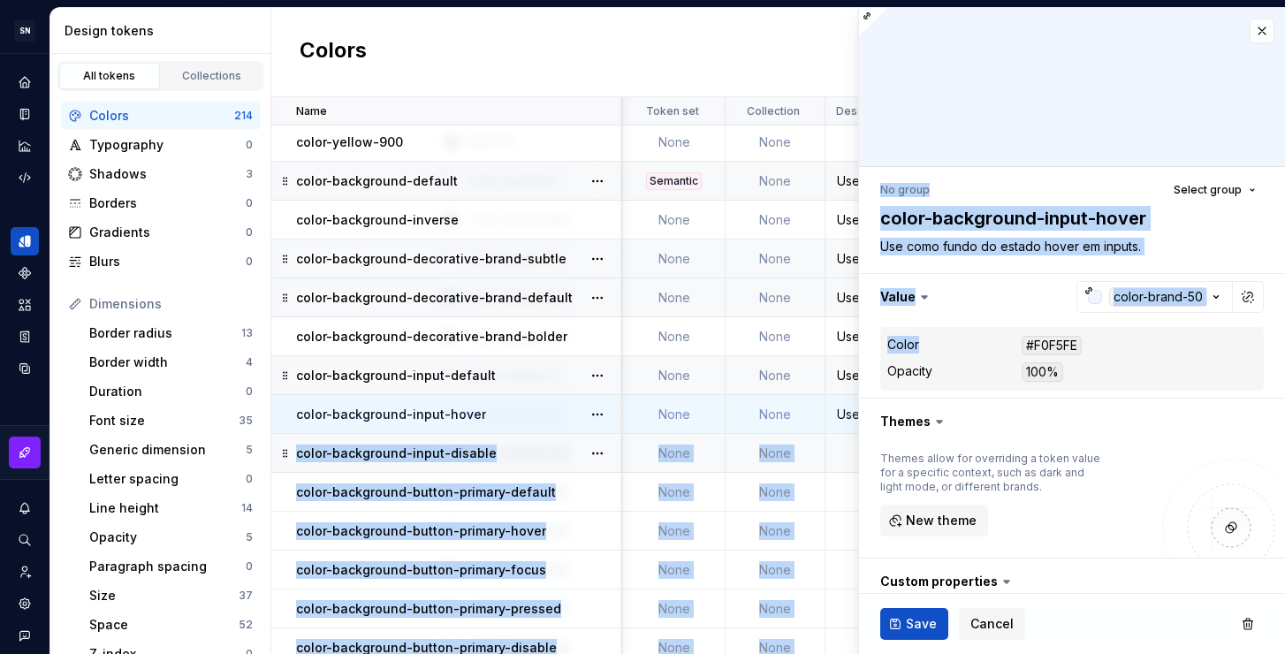
drag, startPoint x: 838, startPoint y: 454, endPoint x: 981, endPoint y: 356, distance: 173.6
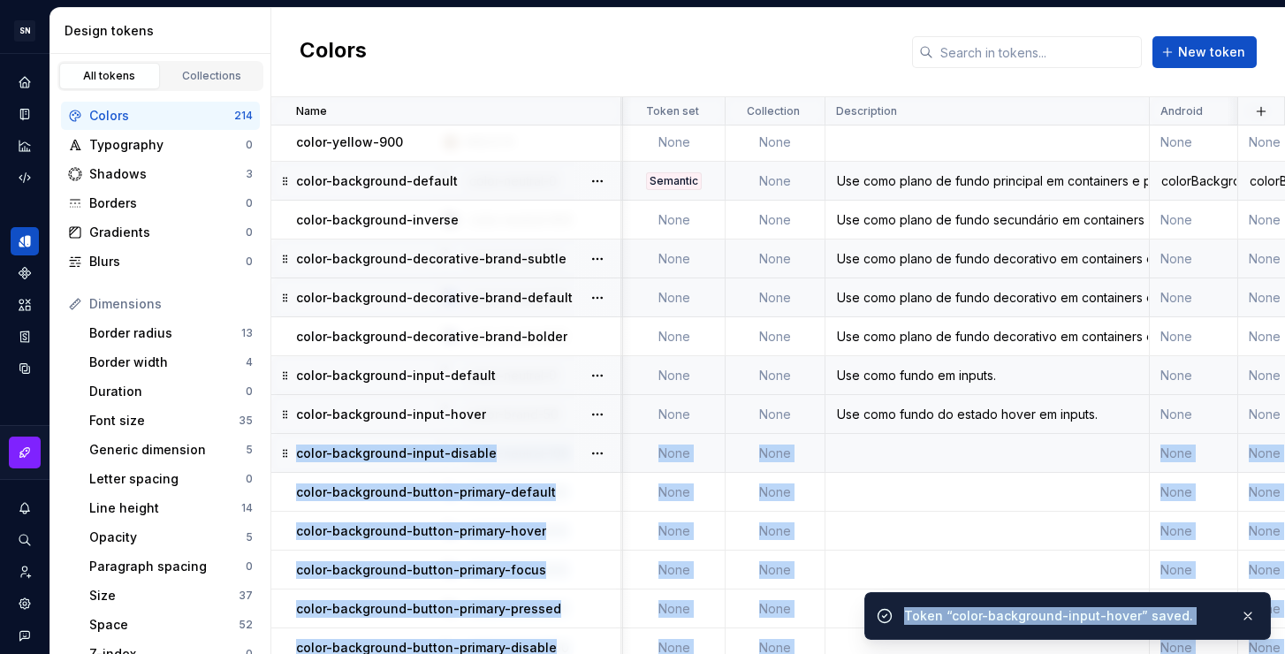
click at [834, 455] on td at bounding box center [988, 453] width 324 height 39
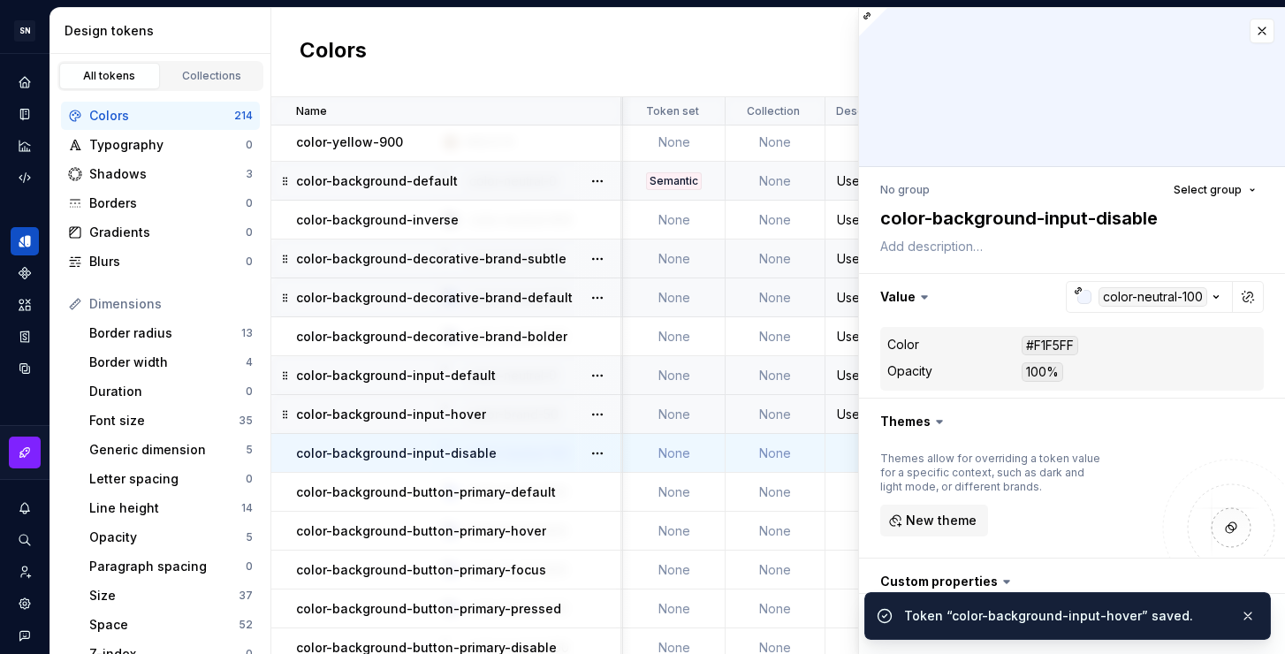
click at [875, 455] on div "Themes allow for overriding a token value for a specific context, such as dark …" at bounding box center [1072, 501] width 426 height 113
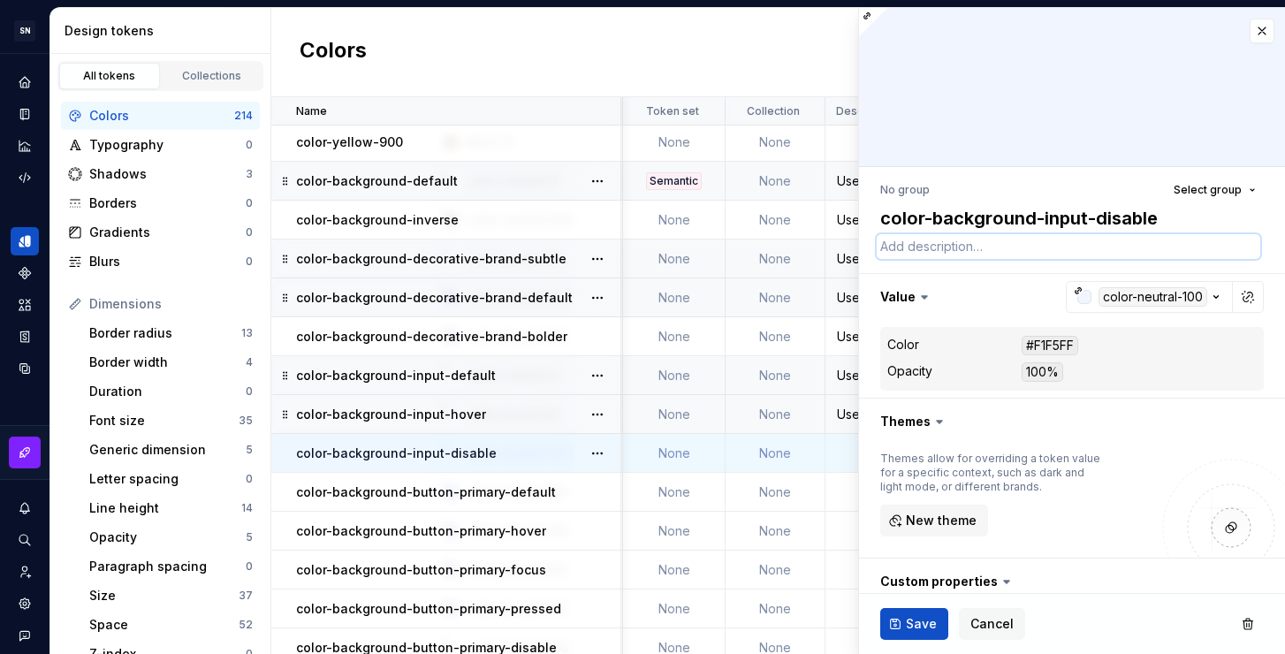
click at [943, 248] on textarea at bounding box center [1069, 246] width 384 height 25
paste textarea "Use como fundo do estado hover em inputs."
drag, startPoint x: 1075, startPoint y: 248, endPoint x: 1040, endPoint y: 248, distance: 35.4
click at [1040, 248] on textarea "Use como fundo do estado hover em inputs." at bounding box center [1069, 246] width 384 height 25
click at [911, 628] on span "Save" at bounding box center [921, 624] width 31 height 18
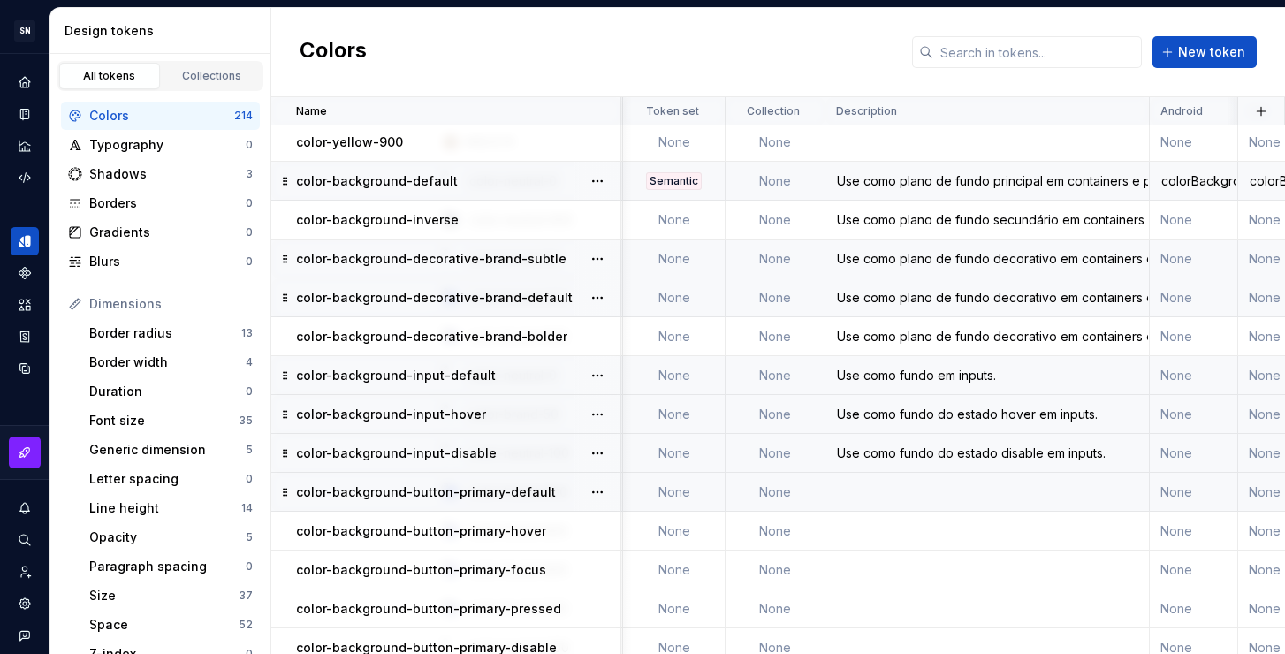
click at [910, 485] on td at bounding box center [988, 492] width 324 height 39
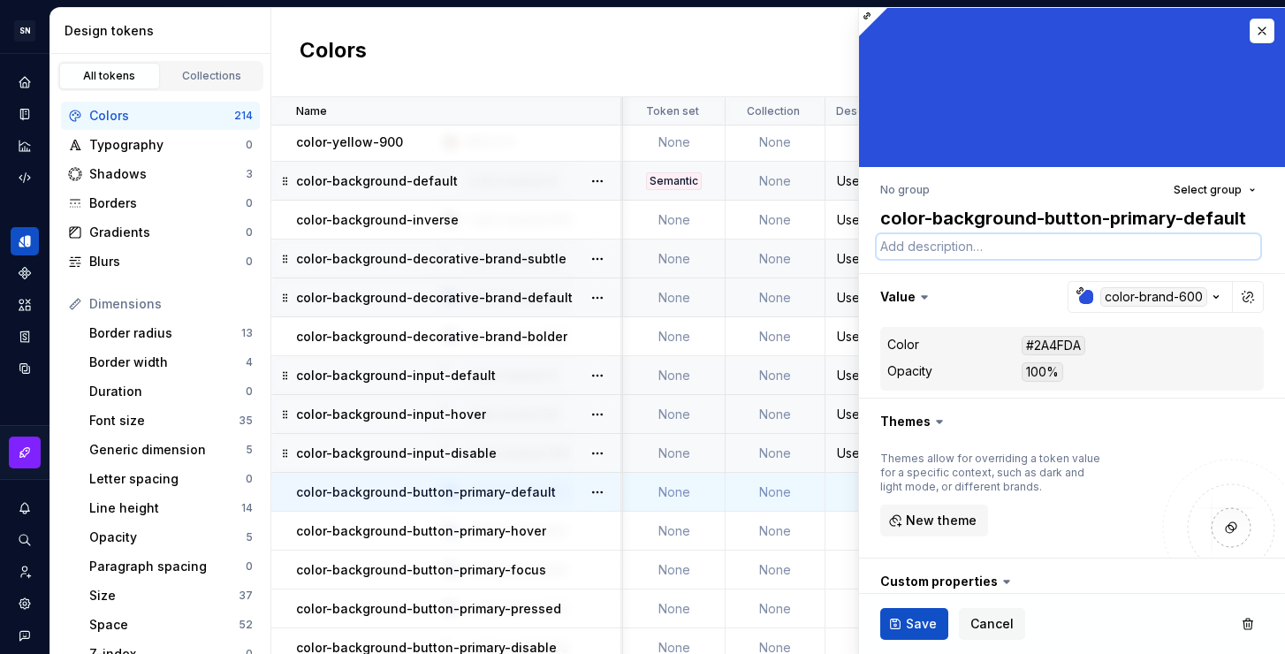
click at [943, 249] on textarea at bounding box center [1069, 246] width 384 height 25
click at [909, 622] on span "Save" at bounding box center [921, 624] width 31 height 18
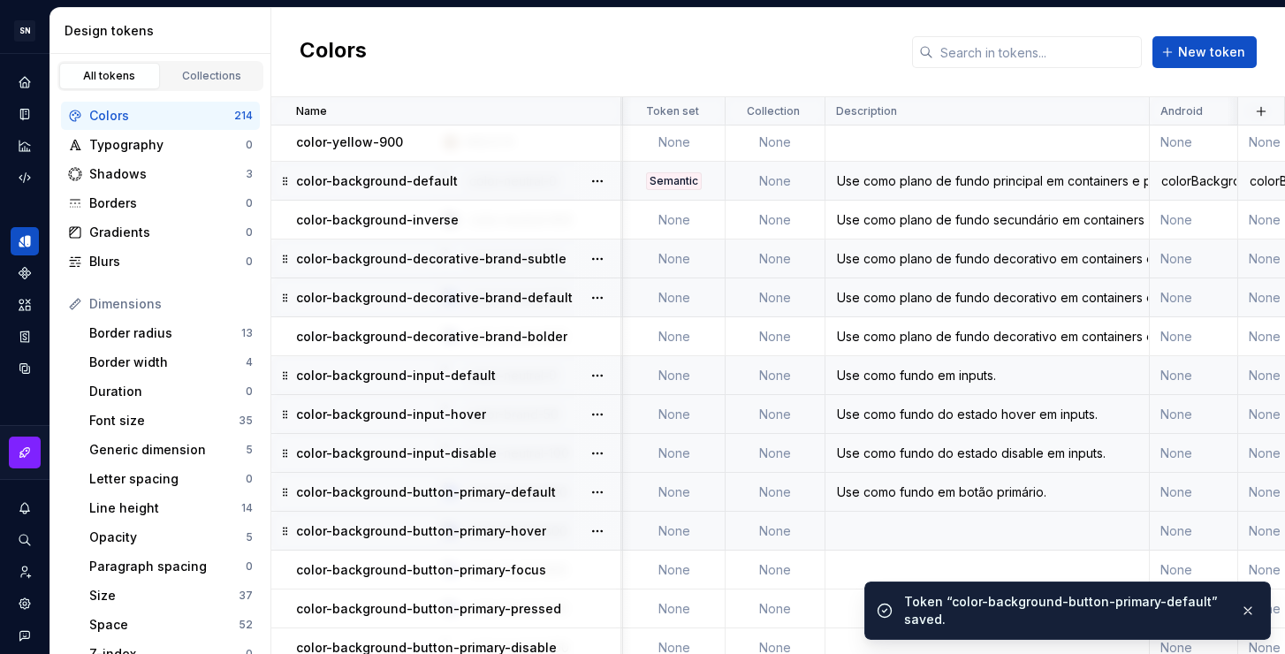
click at [880, 528] on td at bounding box center [988, 531] width 324 height 39
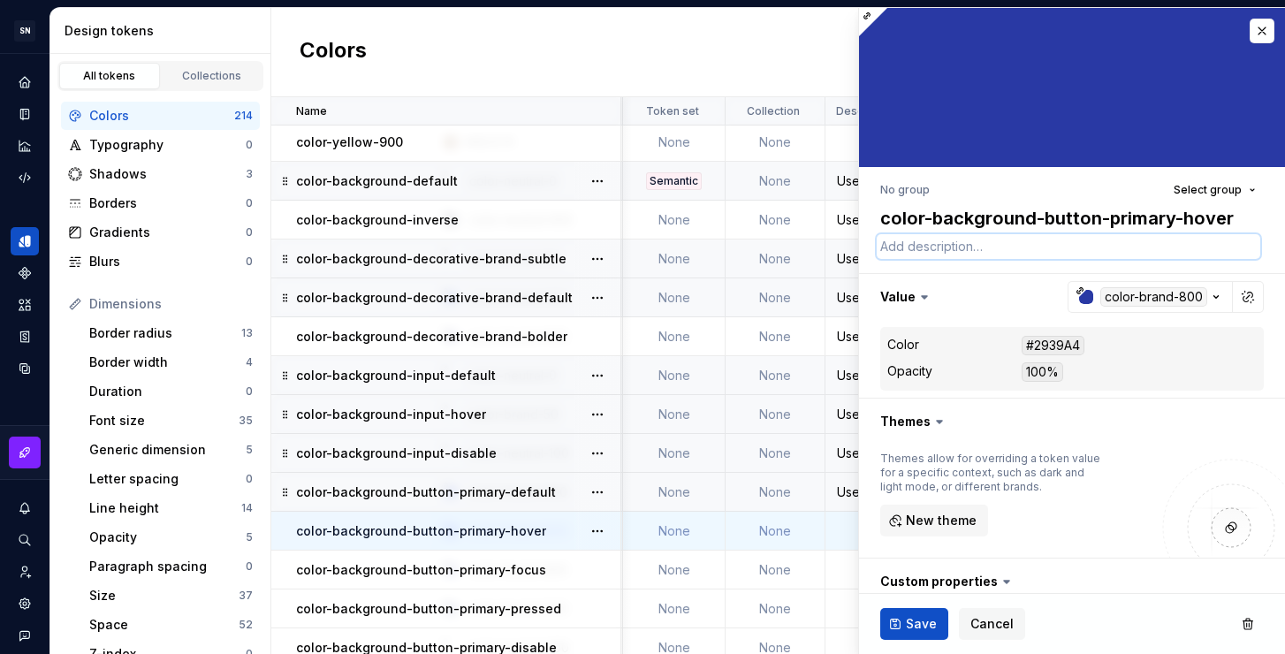
click at [971, 245] on textarea at bounding box center [1069, 246] width 384 height 25
paste textarea "Use como fundo em botão primário."
drag, startPoint x: 1194, startPoint y: 244, endPoint x: 1090, endPoint y: 245, distance: 104.3
click at [1089, 245] on textarea "Use como fundo em botão primário no estado hover." at bounding box center [1069, 246] width 384 height 25
click at [983, 245] on textarea "Use como fundo em botão primário" at bounding box center [1069, 246] width 384 height 25
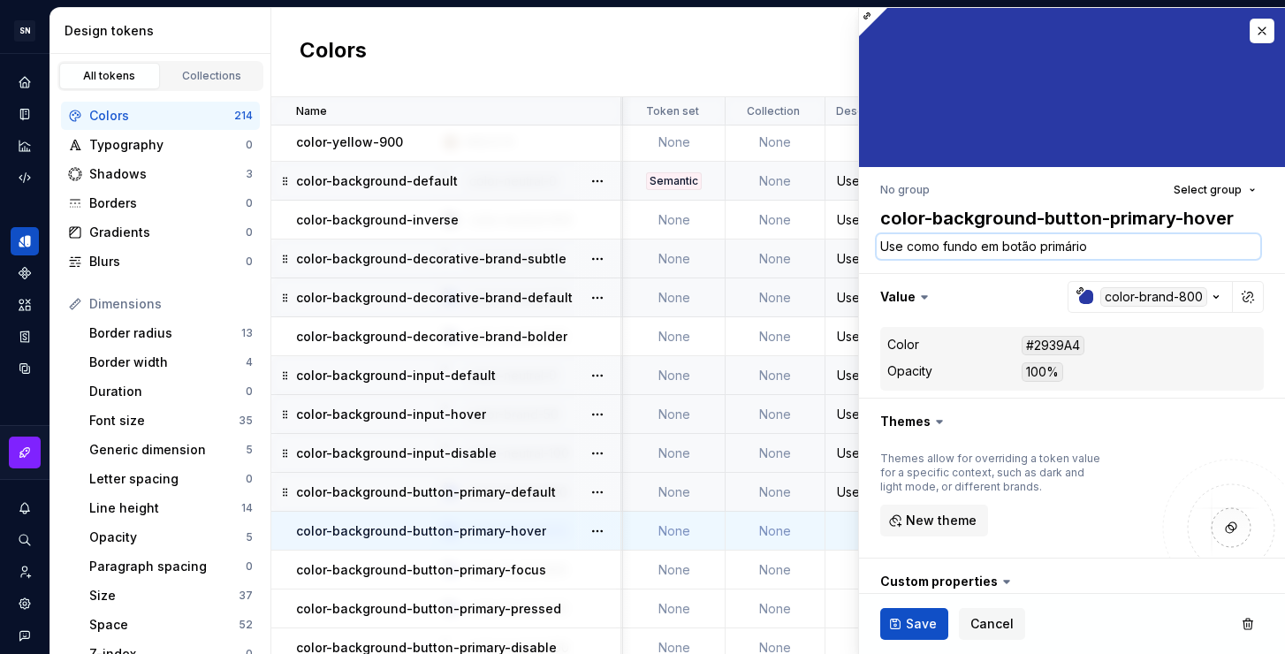
paste textarea "no estado hover."
click at [918, 628] on span "Save" at bounding box center [921, 624] width 31 height 18
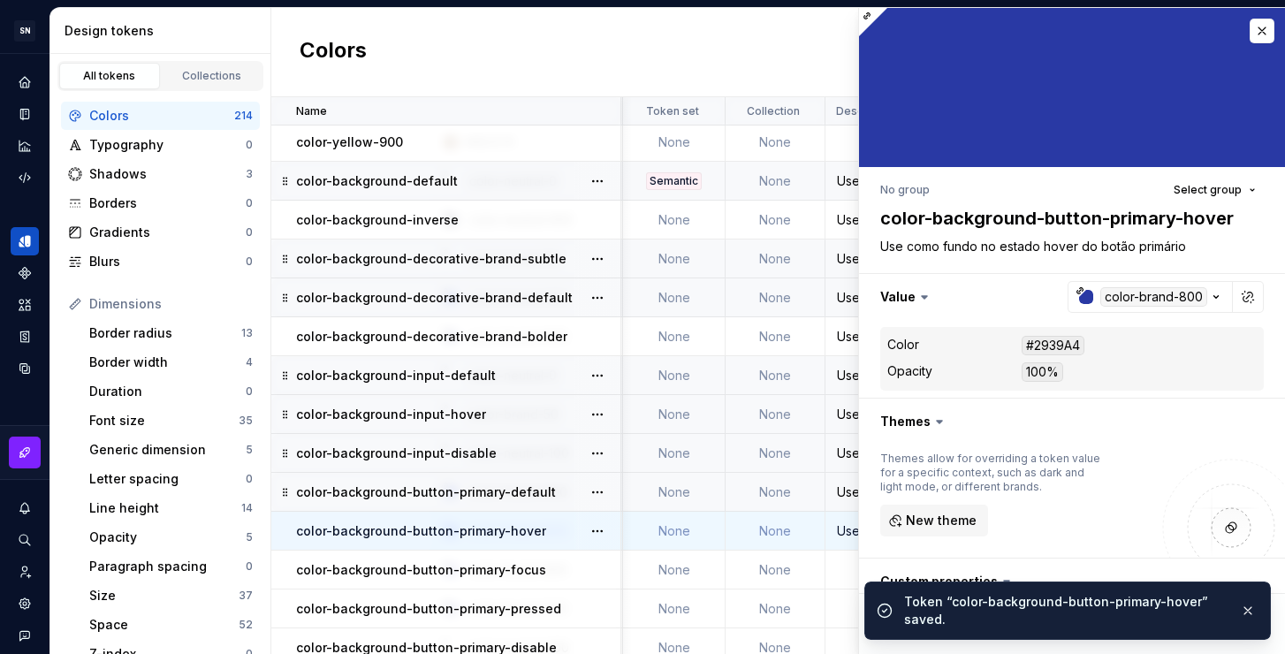
click at [844, 490] on div "Use como fundo em botão primário." at bounding box center [988, 493] width 322 height 18
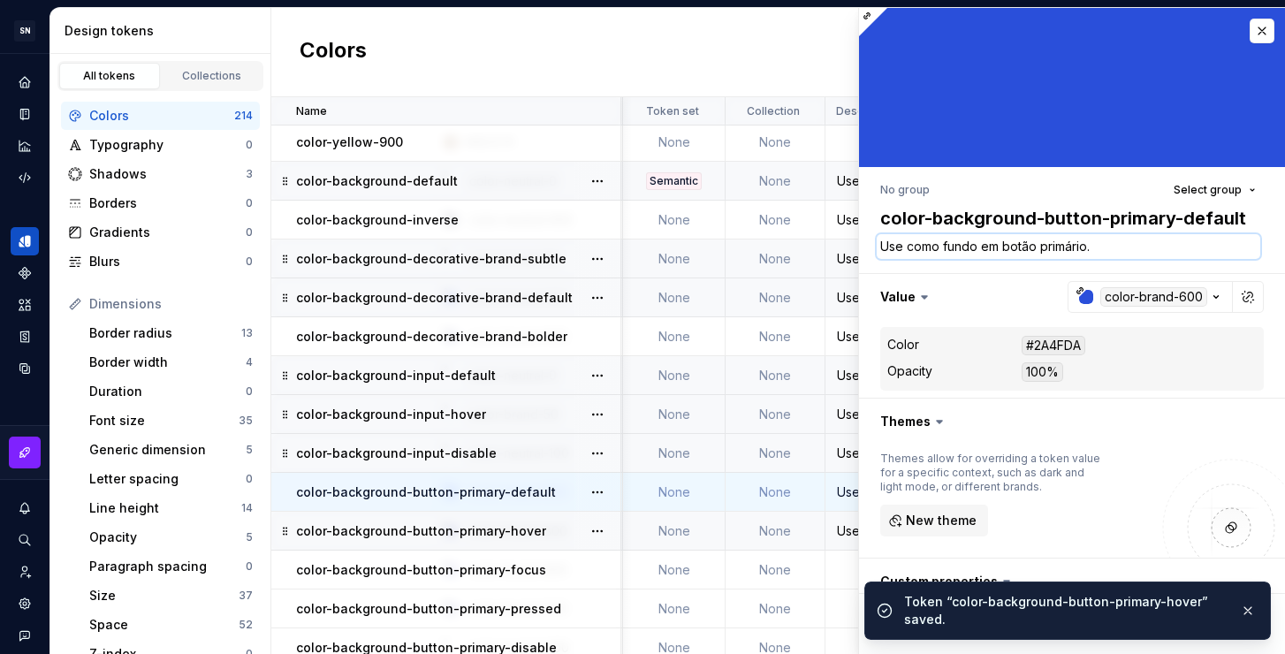
click at [1087, 241] on textarea "Use como fundo em botão primário." at bounding box center [1069, 246] width 384 height 25
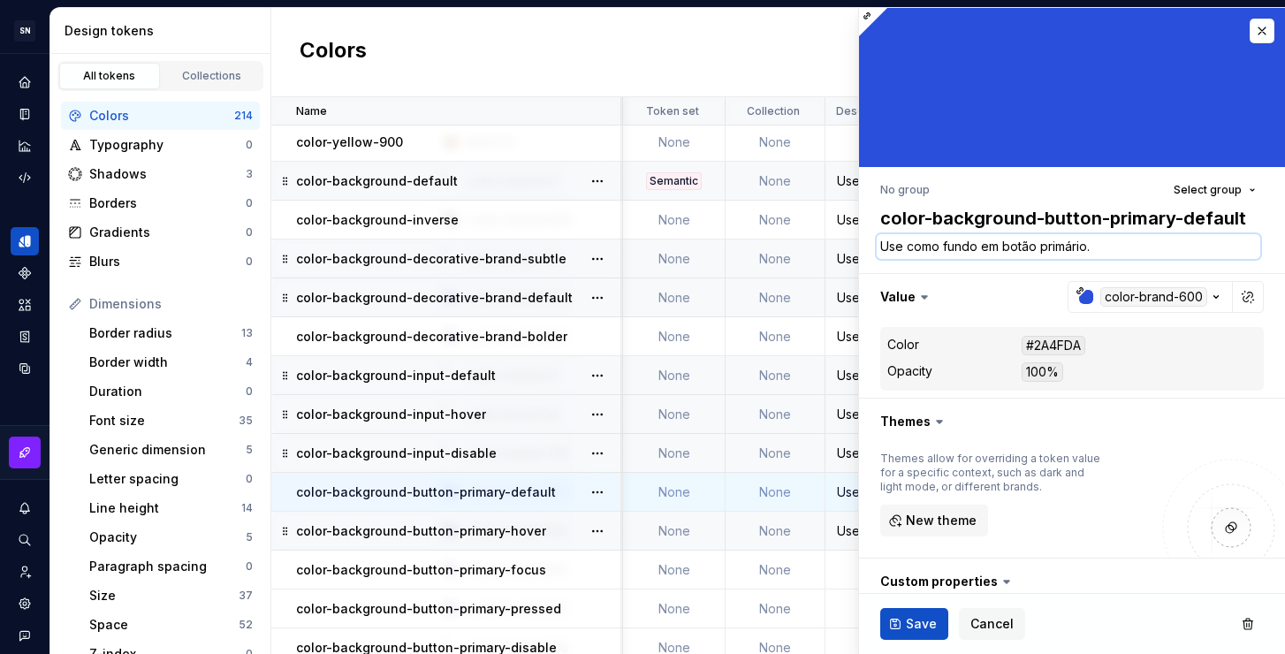
click at [995, 247] on textarea "Use como fundo em botão primário." at bounding box center [1069, 246] width 384 height 25
click at [916, 628] on span "Save" at bounding box center [921, 624] width 31 height 18
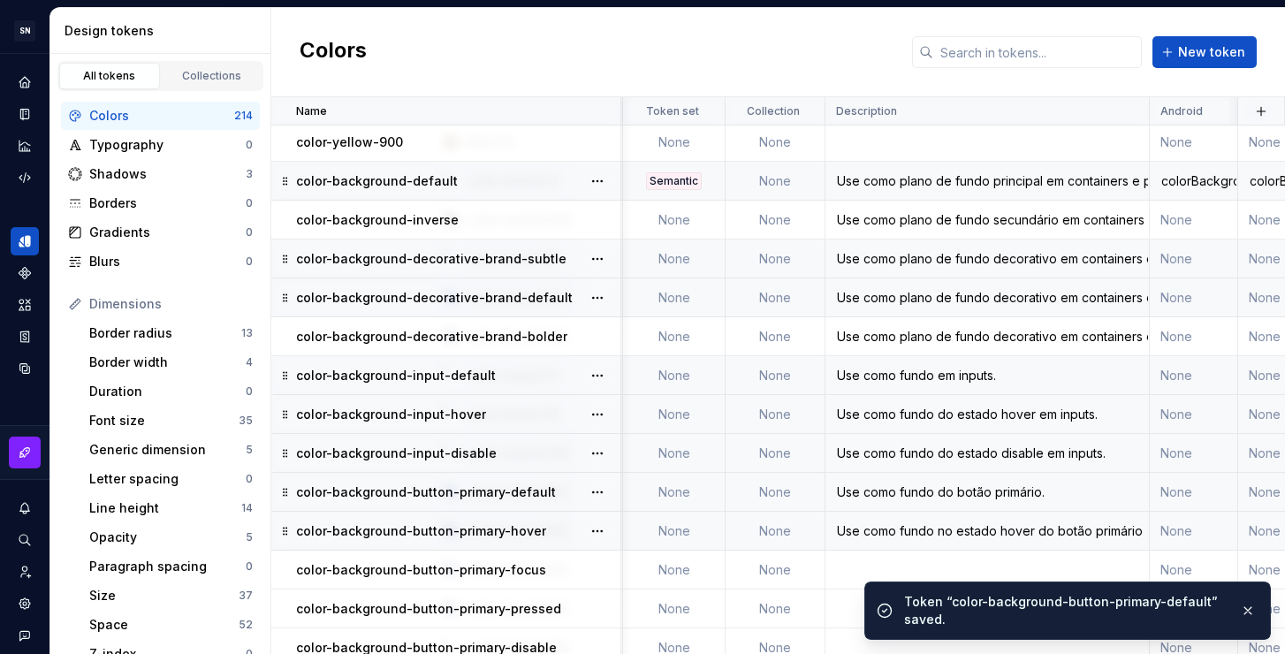
click at [851, 575] on ul "Token “color-background-button-primary-default” saved." at bounding box center [1067, 607] width 435 height 94
click at [840, 564] on td at bounding box center [988, 570] width 324 height 39
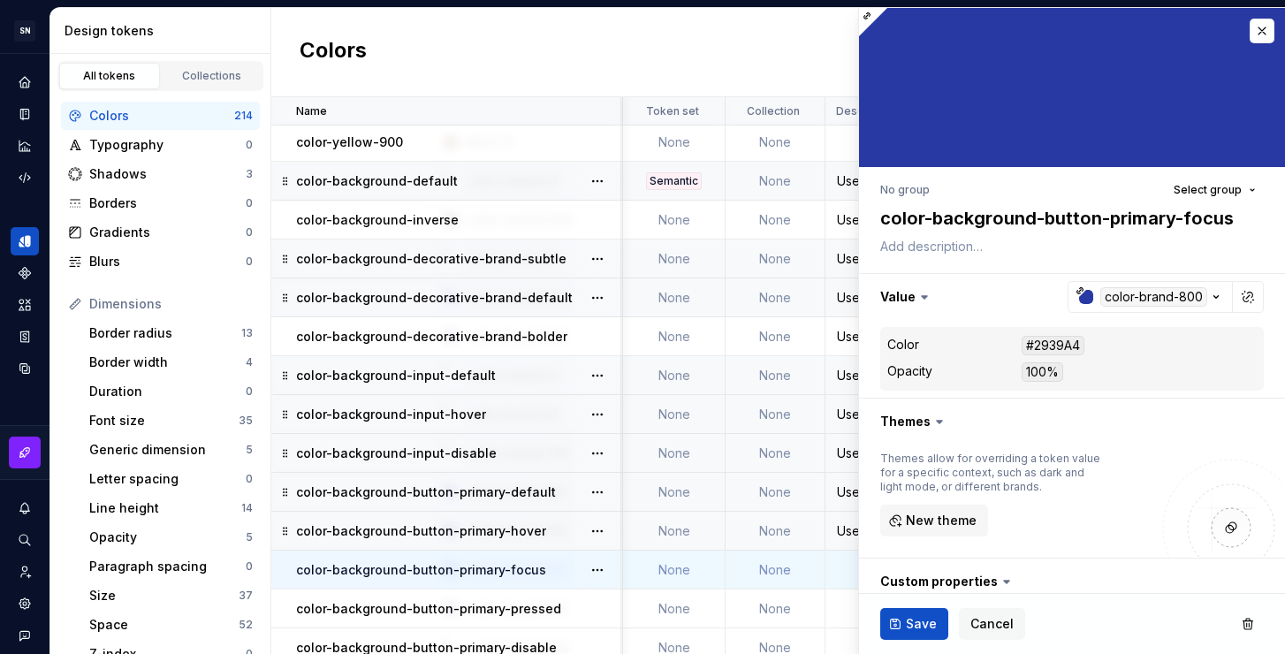
click at [844, 447] on div "Use como fundo do estado disable em inputs." at bounding box center [988, 454] width 322 height 18
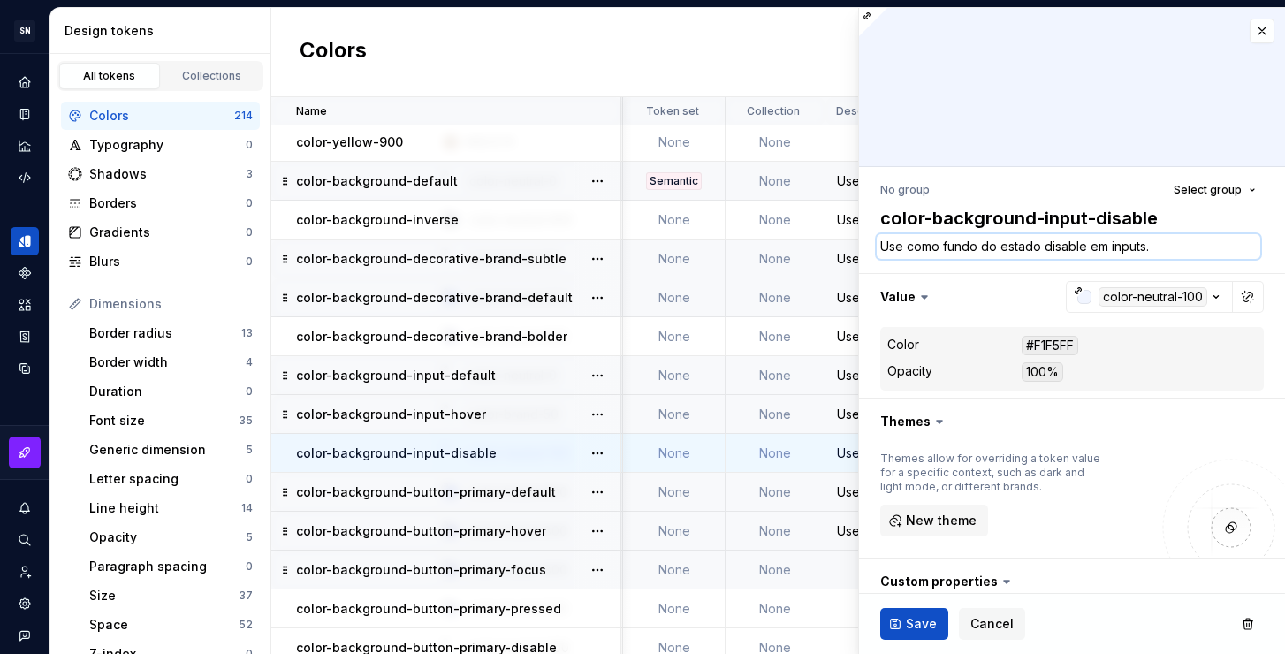
click at [1163, 247] on textarea "Use como fundo do estado disable em inputs." at bounding box center [1069, 246] width 384 height 25
click at [1102, 244] on textarea "Use como fundo do estado disable em inputs." at bounding box center [1069, 246] width 384 height 25
drag, startPoint x: 1162, startPoint y: 248, endPoint x: 806, endPoint y: 238, distance: 355.5
click at [806, 238] on body "SN Céu Design System S Design system data Design tokens All tokens Collections …" at bounding box center [642, 327] width 1285 height 654
click at [922, 621] on span "Save" at bounding box center [921, 624] width 31 height 18
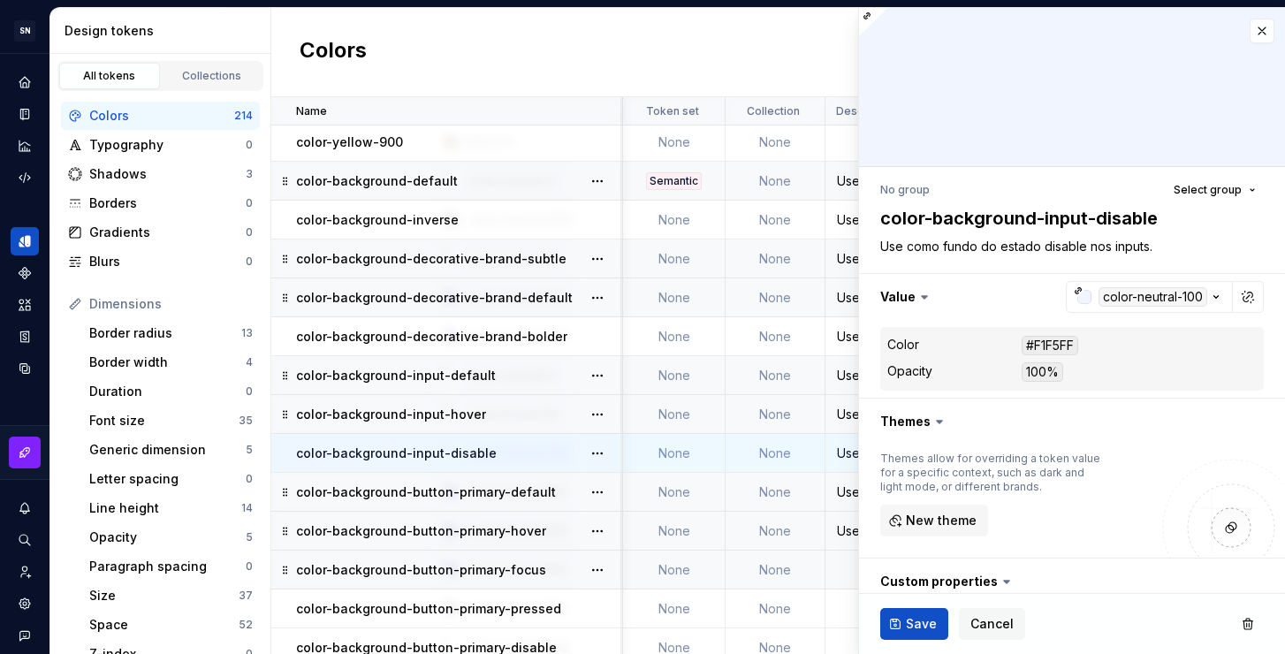
click at [841, 416] on div "Use como fundo do estado hover em inputs." at bounding box center [988, 415] width 322 height 18
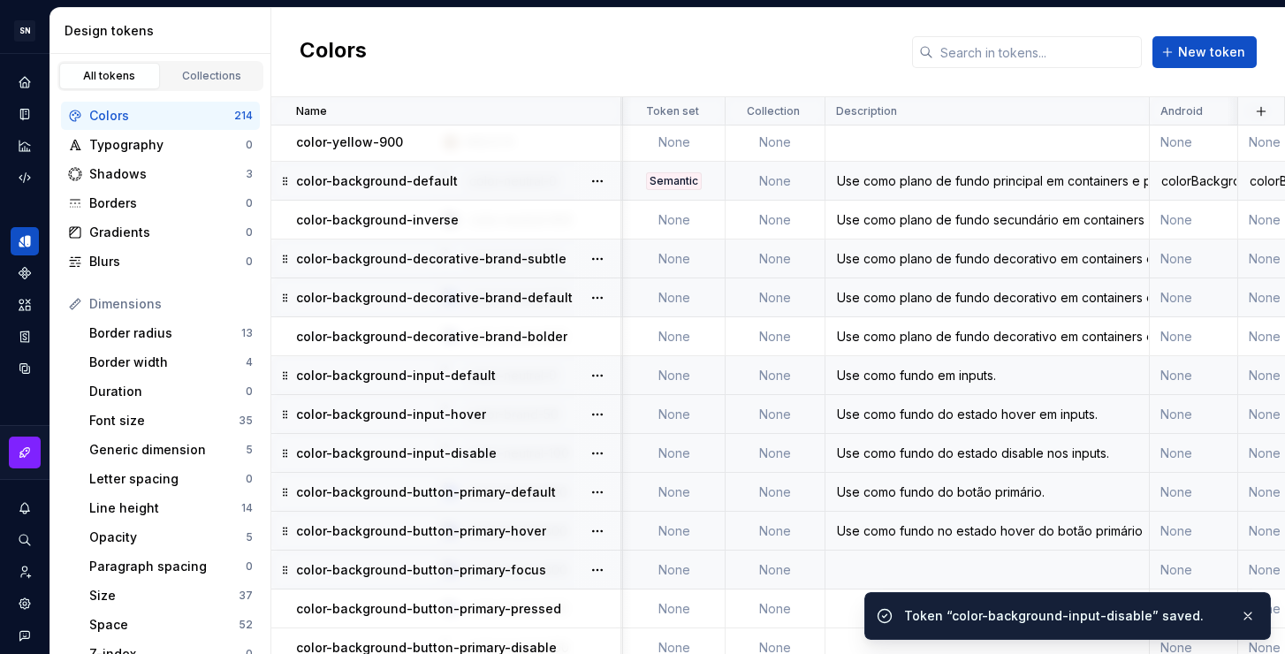
click at [876, 417] on div "Use como fundo do estado hover em inputs." at bounding box center [988, 415] width 322 height 18
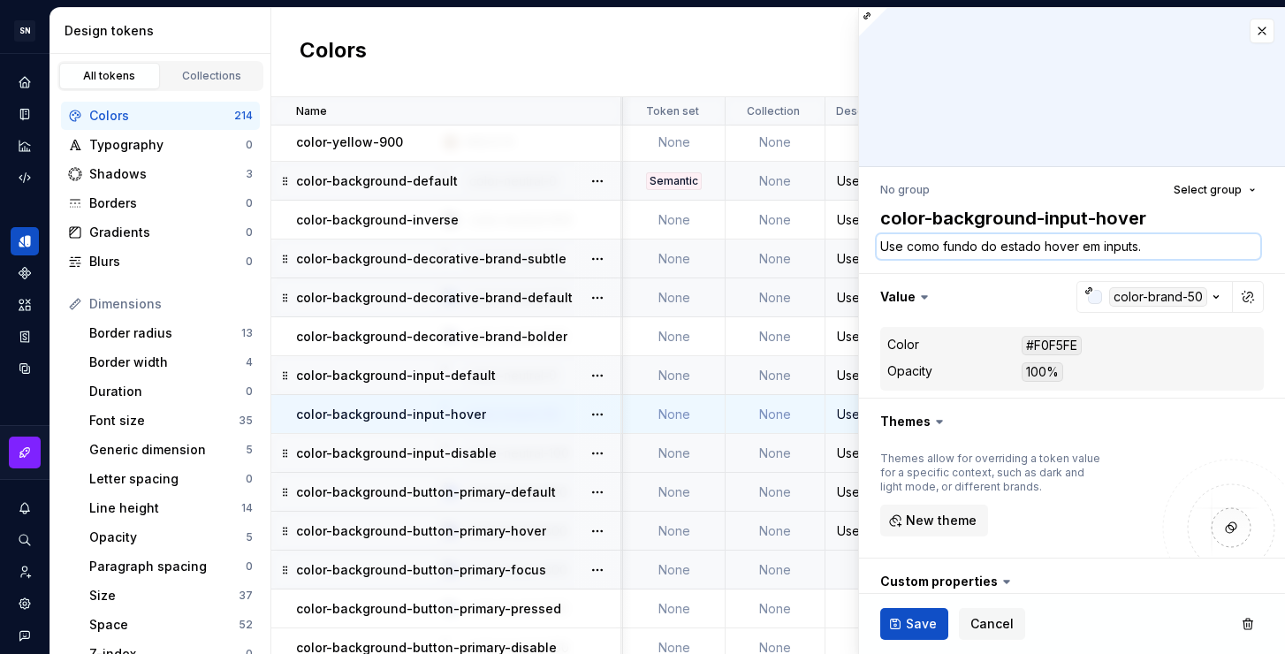
click at [1091, 245] on textarea "Use como fundo do estado hover em inputs." at bounding box center [1069, 246] width 384 height 25
click at [1094, 245] on textarea "Use como fundo do estado hover em inputs." at bounding box center [1069, 246] width 384 height 25
click at [919, 632] on span "Save" at bounding box center [921, 624] width 31 height 18
click at [843, 375] on div "Use como fundo em inputs." at bounding box center [988, 376] width 322 height 18
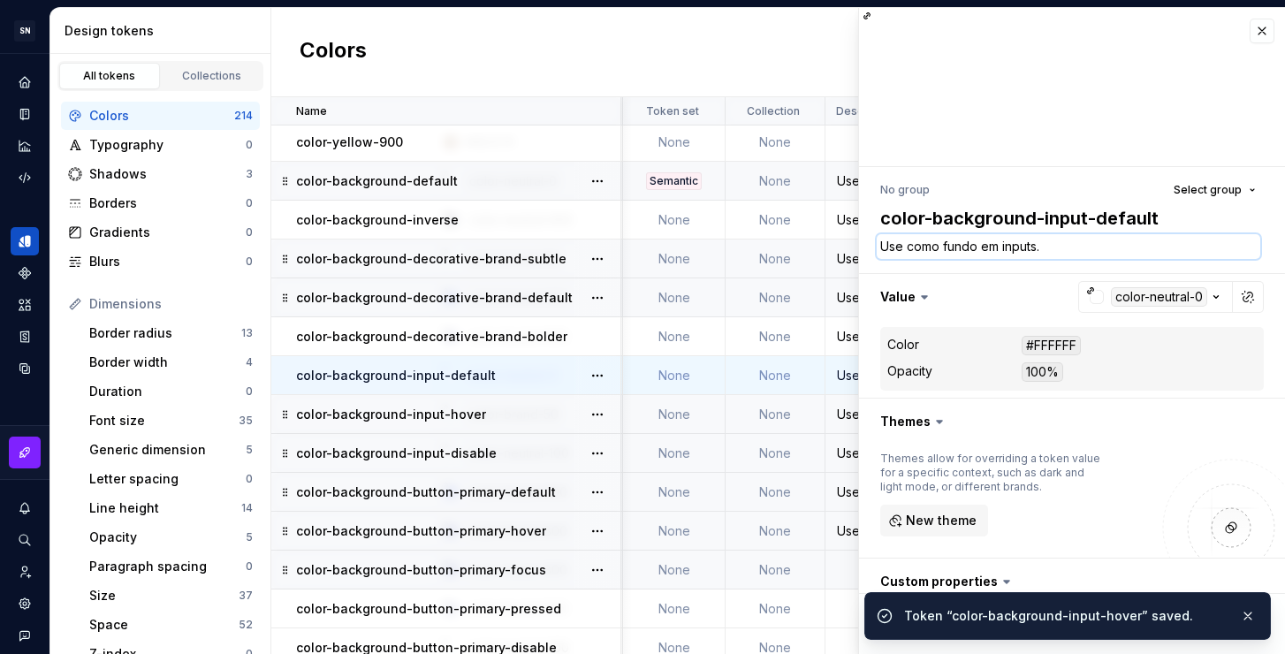
click at [1025, 246] on textarea "Use como fundo em inputs." at bounding box center [1069, 246] width 384 height 25
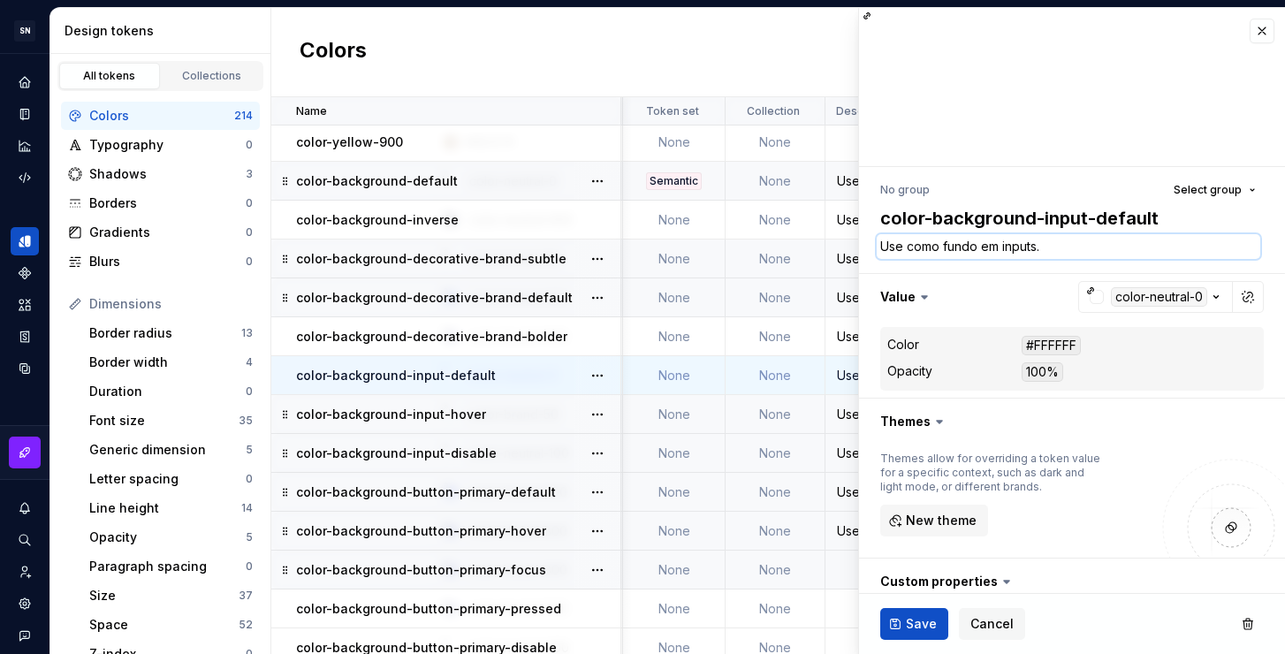
click at [996, 240] on textarea "Use como fundo em inputs." at bounding box center [1069, 246] width 384 height 25
click at [914, 627] on span "Save" at bounding box center [921, 624] width 31 height 18
click at [982, 248] on textarea "Use como fundo nos inputs." at bounding box center [1069, 246] width 384 height 25
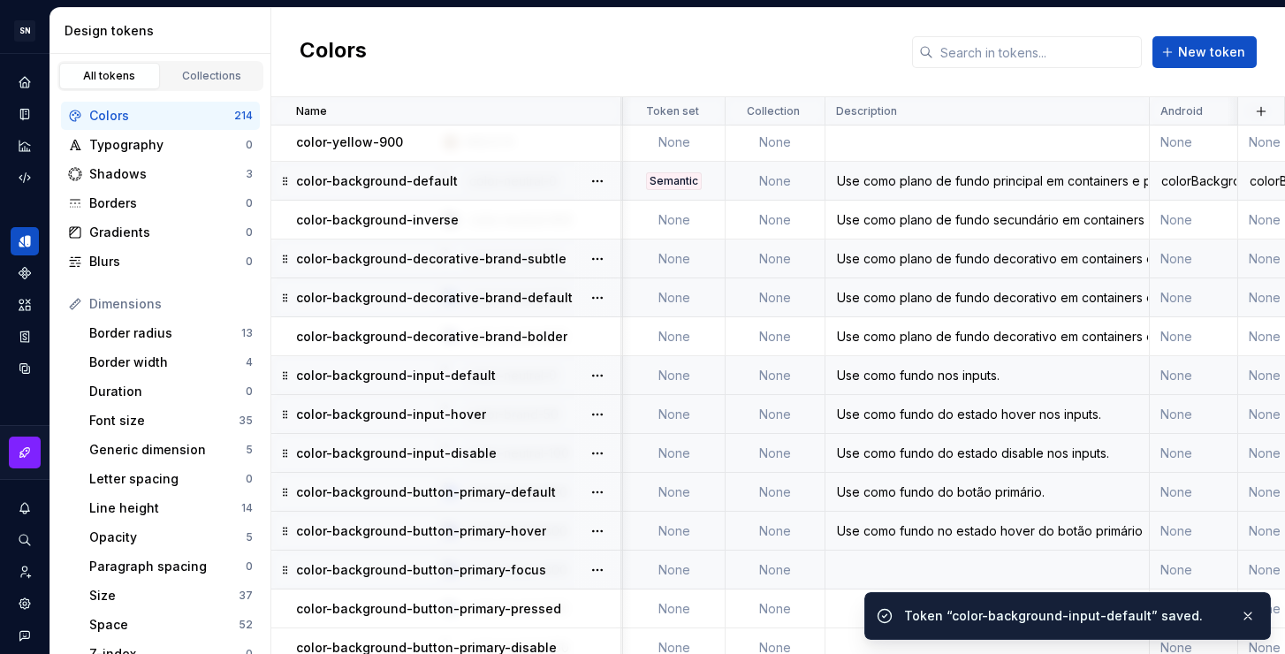
click at [979, 248] on td "Use como plano de fundo decorativo em containers e páginas, quando houver neces…" at bounding box center [988, 259] width 324 height 39
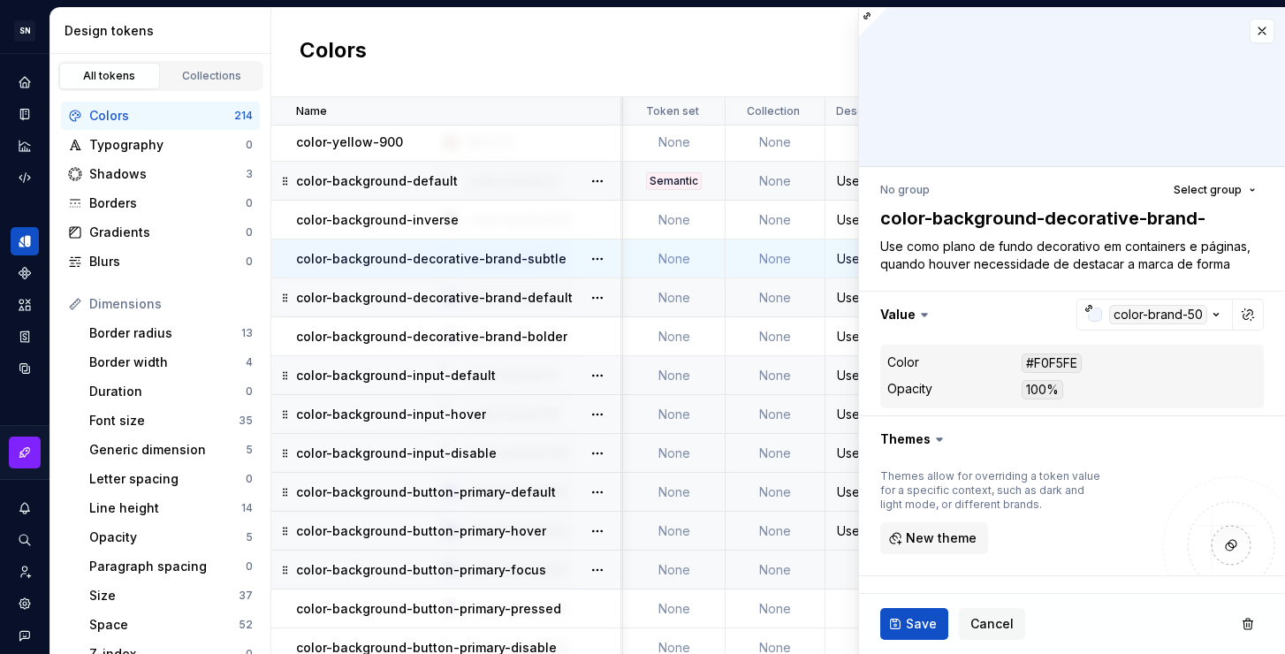
click at [841, 373] on div "Use como fundo nos inputs." at bounding box center [988, 376] width 322 height 18
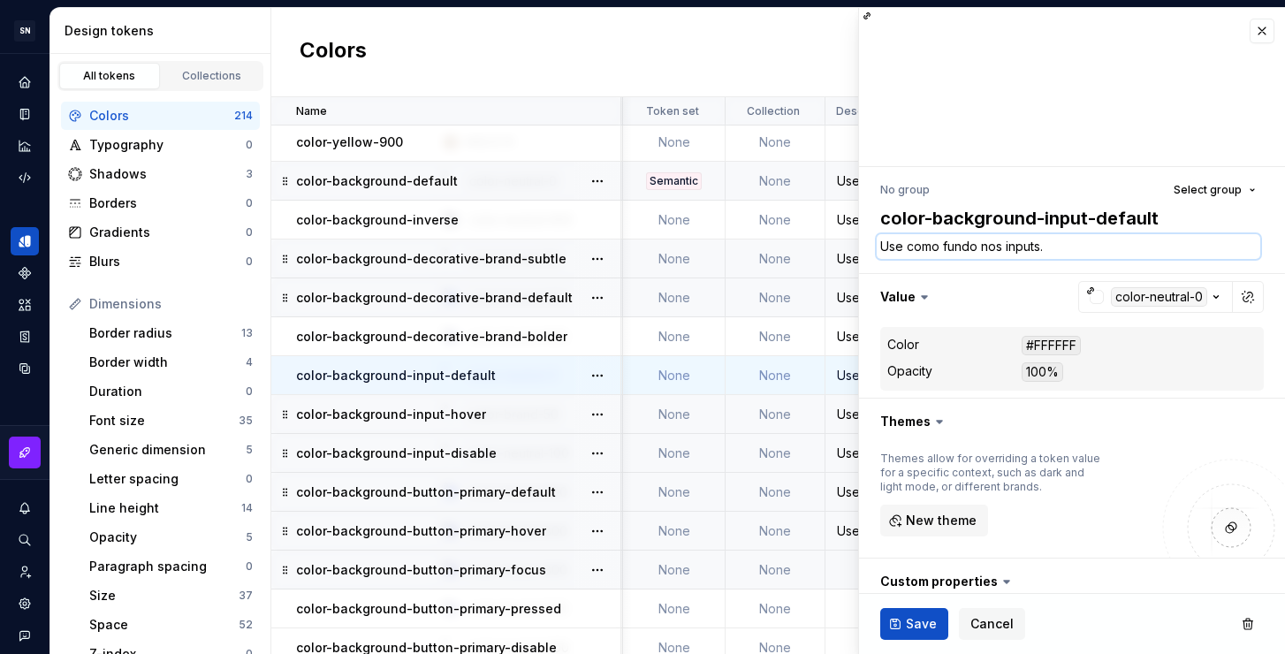
click at [978, 248] on textarea "Use como fundo nos inputs." at bounding box center [1069, 246] width 384 height 25
click at [982, 247] on textarea "Use como fundo nos inputs." at bounding box center [1069, 246] width 384 height 25
click at [1108, 248] on textarea "Use como fundo no estado padrão nos inputs." at bounding box center [1069, 246] width 384 height 25
drag, startPoint x: 1173, startPoint y: 250, endPoint x: 882, endPoint y: 245, distance: 290.9
click at [882, 245] on textarea "Use como fundo no estado padrão dos inputs." at bounding box center [1069, 246] width 384 height 25
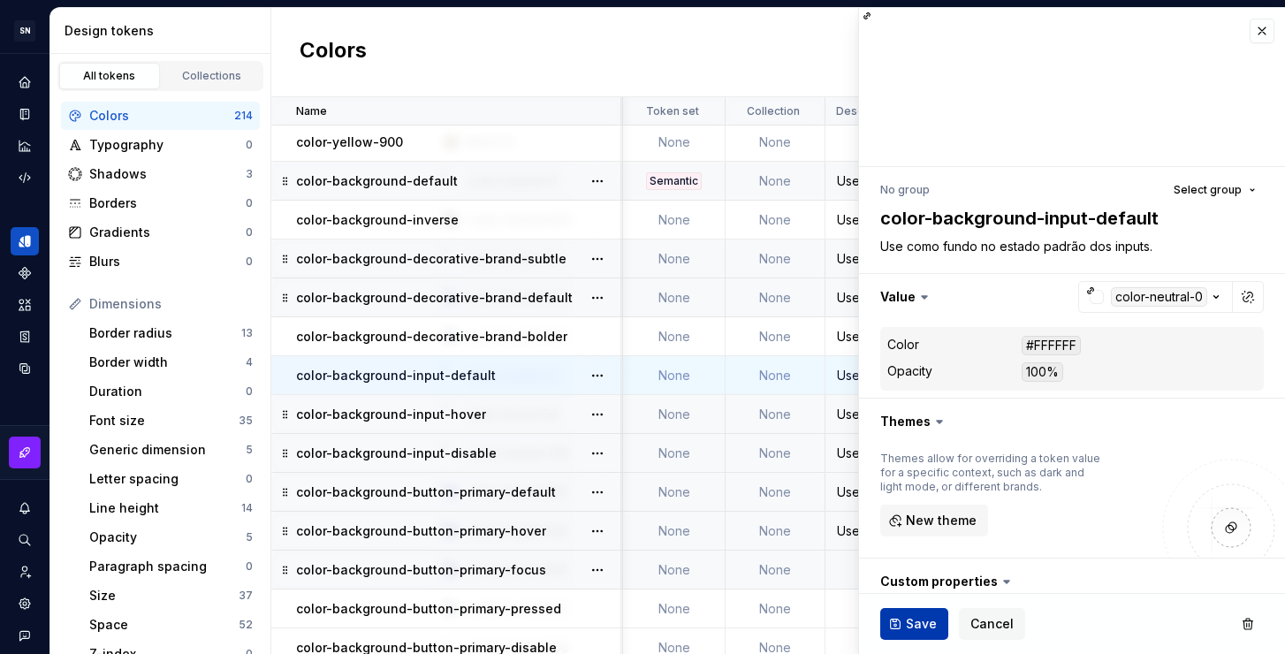
click at [911, 619] on span "Save" at bounding box center [921, 624] width 31 height 18
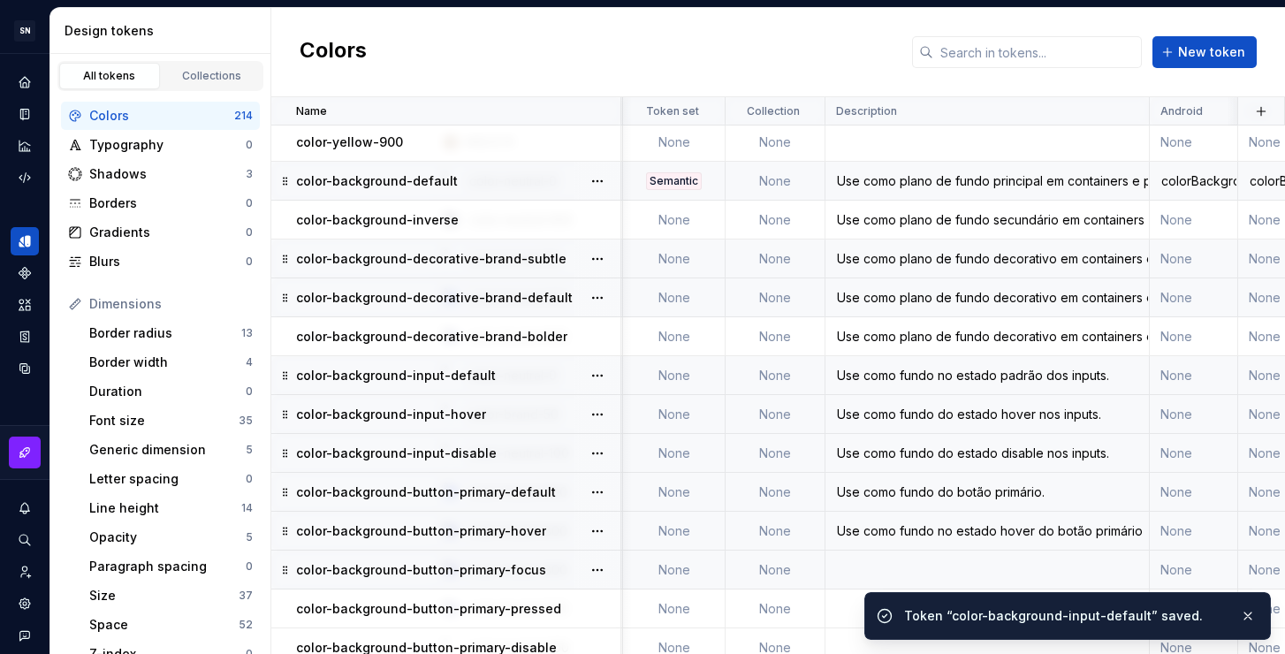
click at [881, 414] on div "Use como fundo do estado hover nos inputs." at bounding box center [988, 415] width 322 height 18
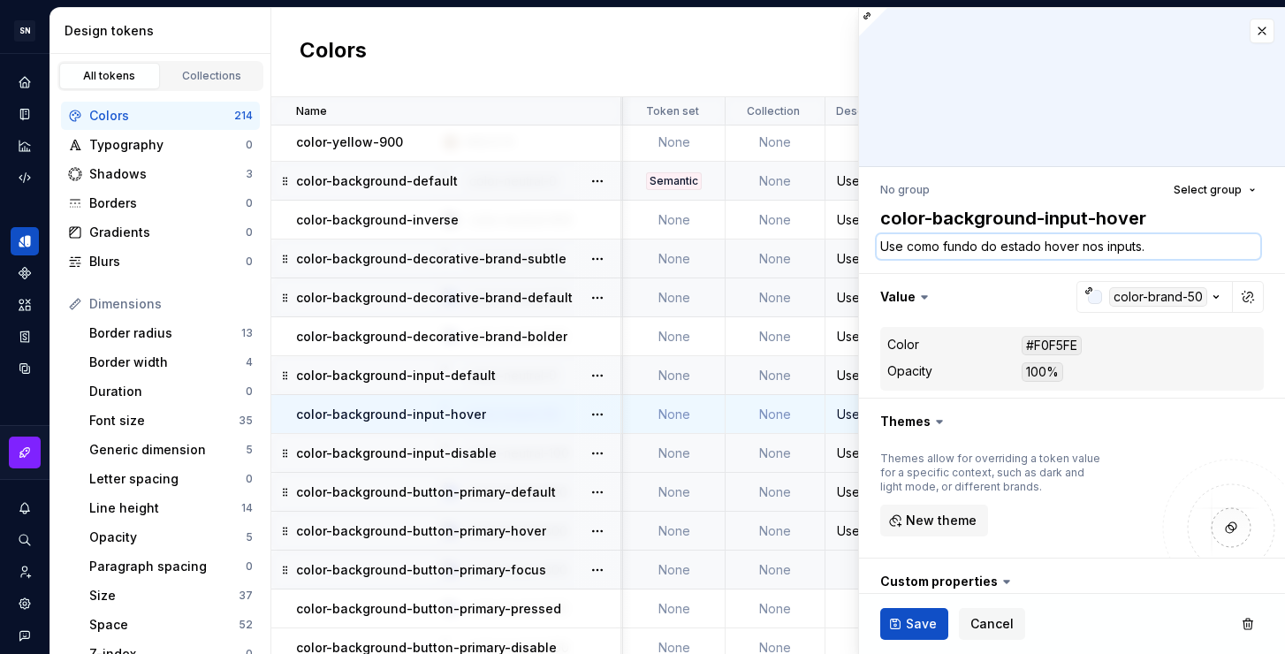
click at [1098, 243] on textarea "Use como fundo do estado hover nos inputs." at bounding box center [1069, 246] width 384 height 25
click at [1162, 247] on textarea "Use como fundo do estado hover nos inputs." at bounding box center [1069, 246] width 384 height 25
drag, startPoint x: 1175, startPoint y: 247, endPoint x: 848, endPoint y: 248, distance: 327.1
click at [848, 248] on body "SN Céu Design System S Design system data Design tokens All tokens Collections …" at bounding box center [642, 327] width 1285 height 654
paste textarea "no estado padrão d"
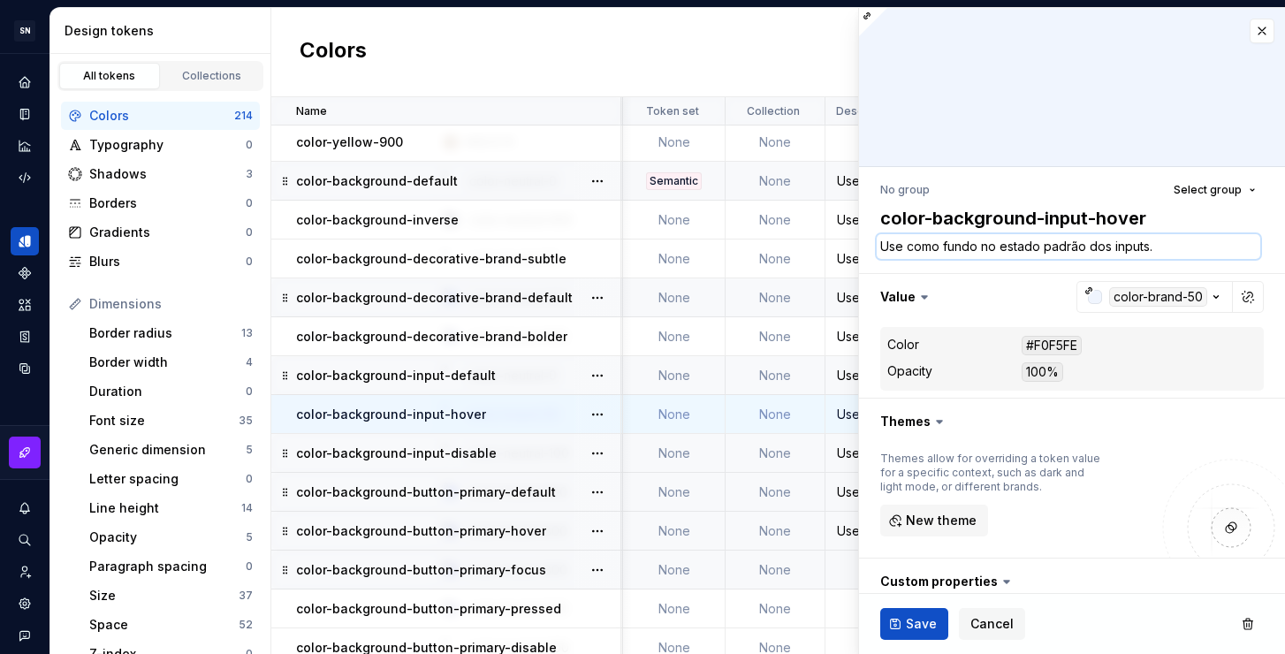
drag, startPoint x: 1083, startPoint y: 248, endPoint x: 1042, endPoint y: 248, distance: 40.7
click at [1042, 248] on textarea "Use como fundo no estado padrão dos inputs." at bounding box center [1069, 246] width 384 height 25
click at [918, 628] on span "Save" at bounding box center [921, 624] width 31 height 18
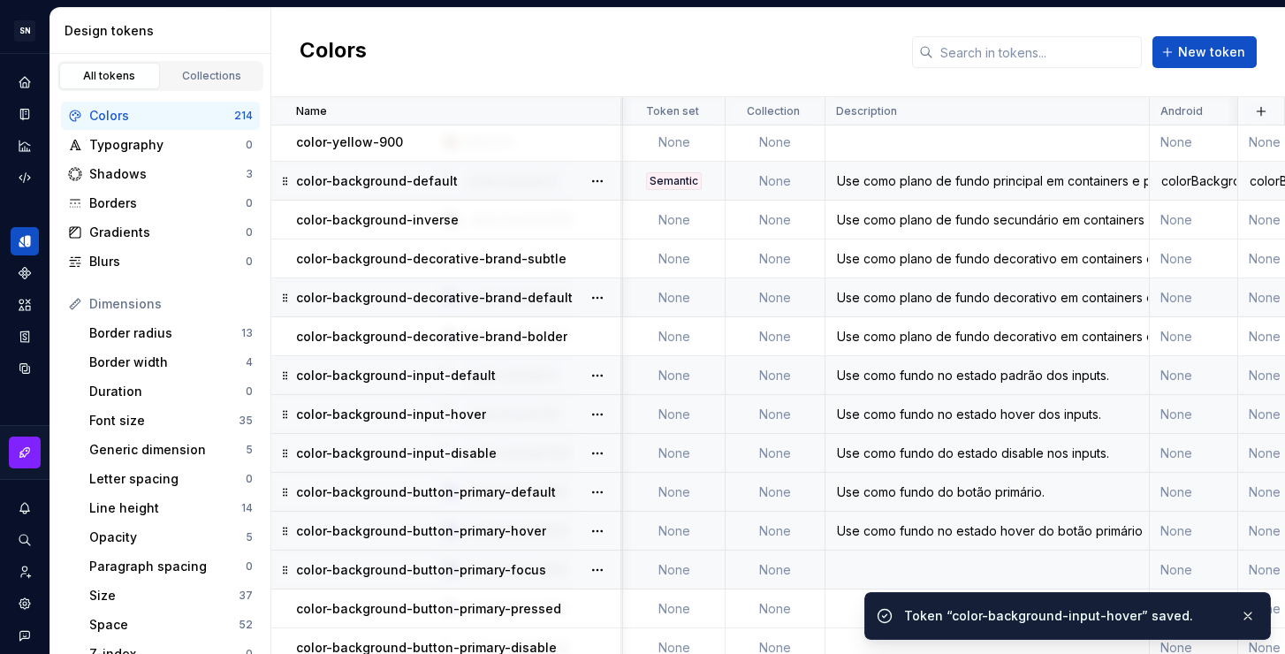
click at [843, 449] on div "Use como fundo do estado disable nos inputs." at bounding box center [988, 454] width 322 height 18
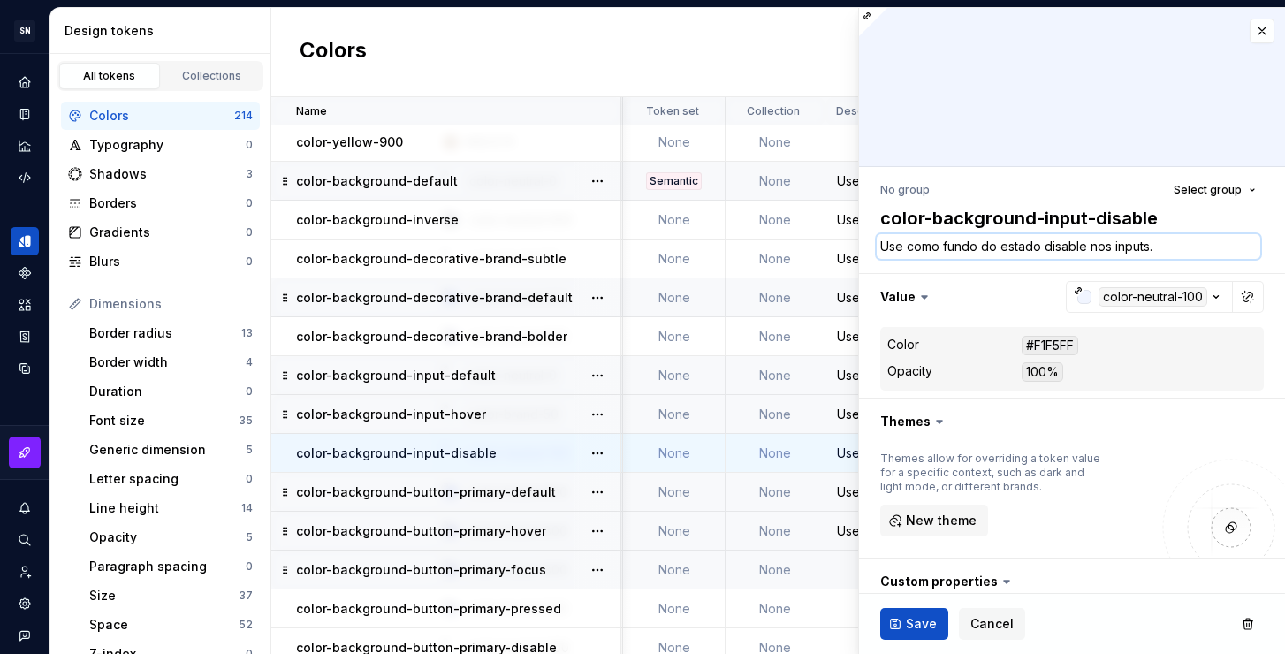
click at [1132, 237] on textarea "Use como fundo do estado disable nos inputs." at bounding box center [1069, 246] width 384 height 25
paste textarea "no estado padrão d"
click at [1079, 248] on textarea "Use como fundo no estado padrão dos inputs." at bounding box center [1069, 246] width 384 height 25
drag, startPoint x: 1083, startPoint y: 248, endPoint x: 1040, endPoint y: 244, distance: 42.7
click at [1040, 244] on textarea "Use como fundo no estado padrão dos inputs." at bounding box center [1069, 246] width 384 height 25
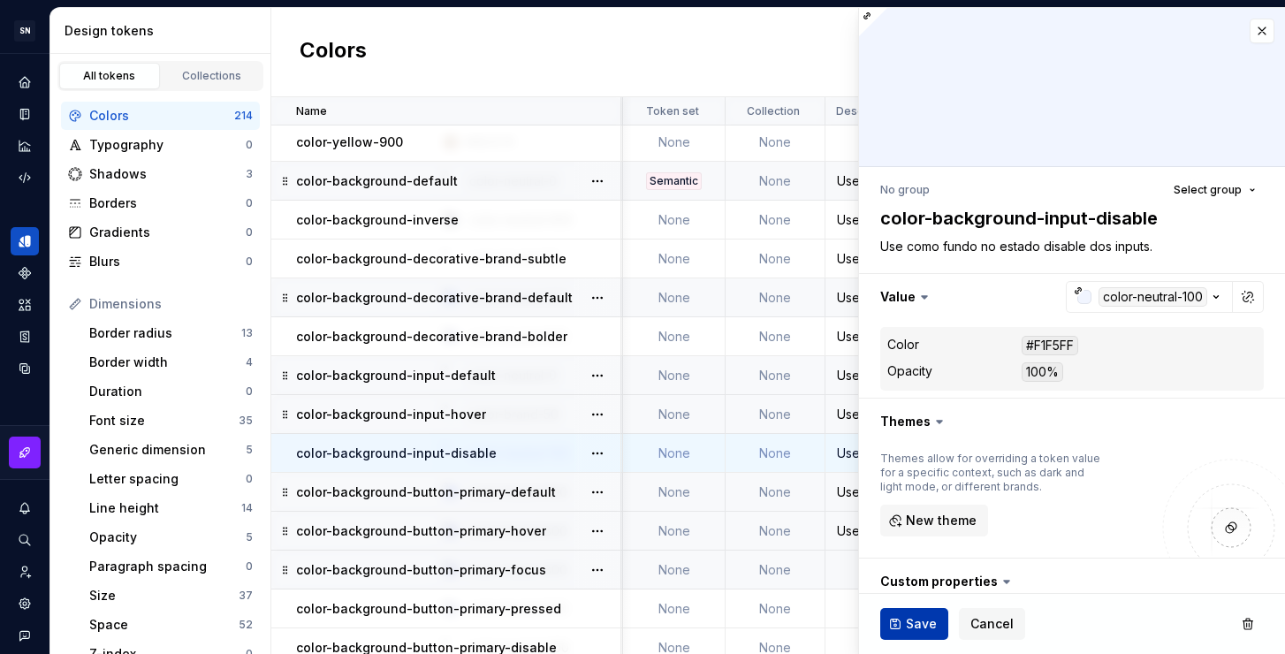
click at [915, 620] on span "Save" at bounding box center [921, 624] width 31 height 18
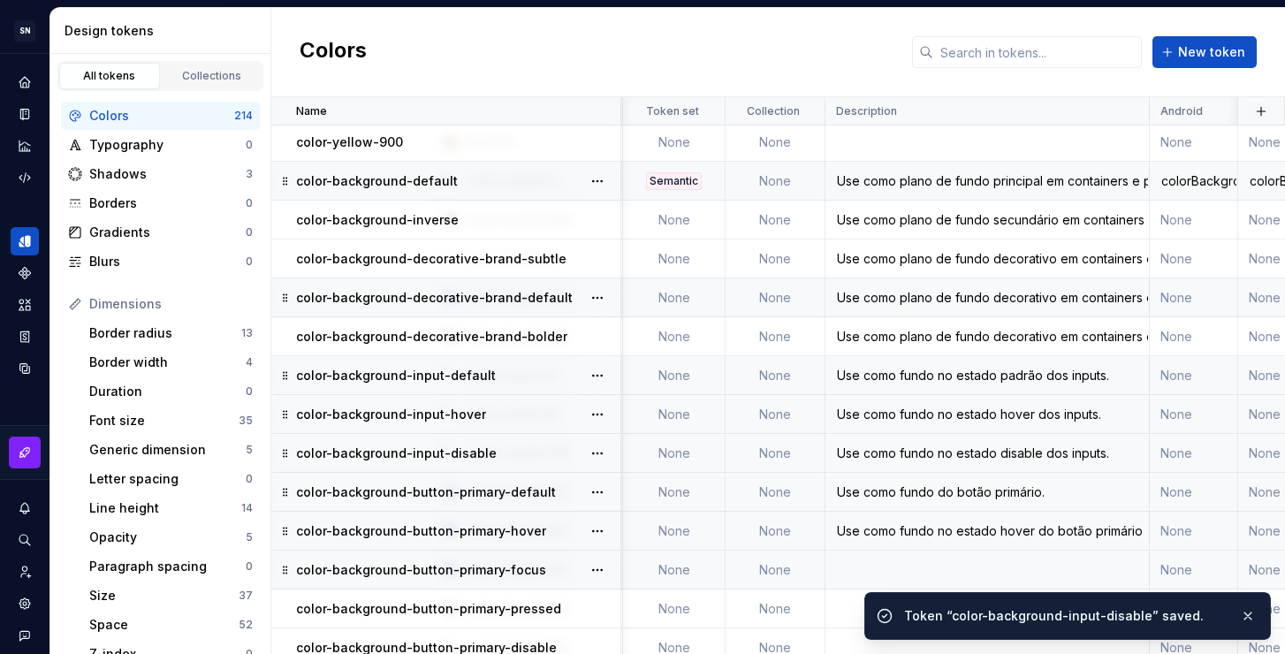
click at [845, 494] on div "Use como fundo do botão primário." at bounding box center [988, 493] width 322 height 18
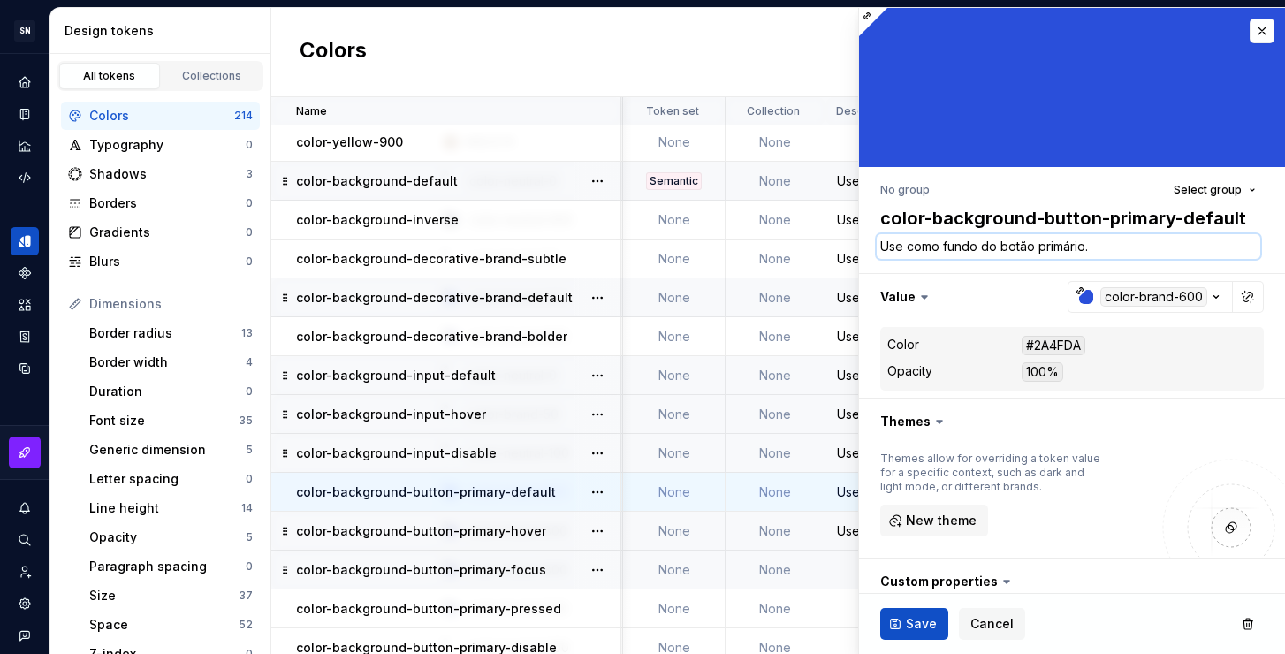
click at [975, 249] on textarea "Use como fundo do botão primário." at bounding box center [1069, 246] width 384 height 25
click at [978, 248] on textarea "Use como fundo do botão primário." at bounding box center [1069, 246] width 384 height 25
click at [840, 454] on div "Use como fundo no estado disable dos inputs." at bounding box center [988, 454] width 322 height 18
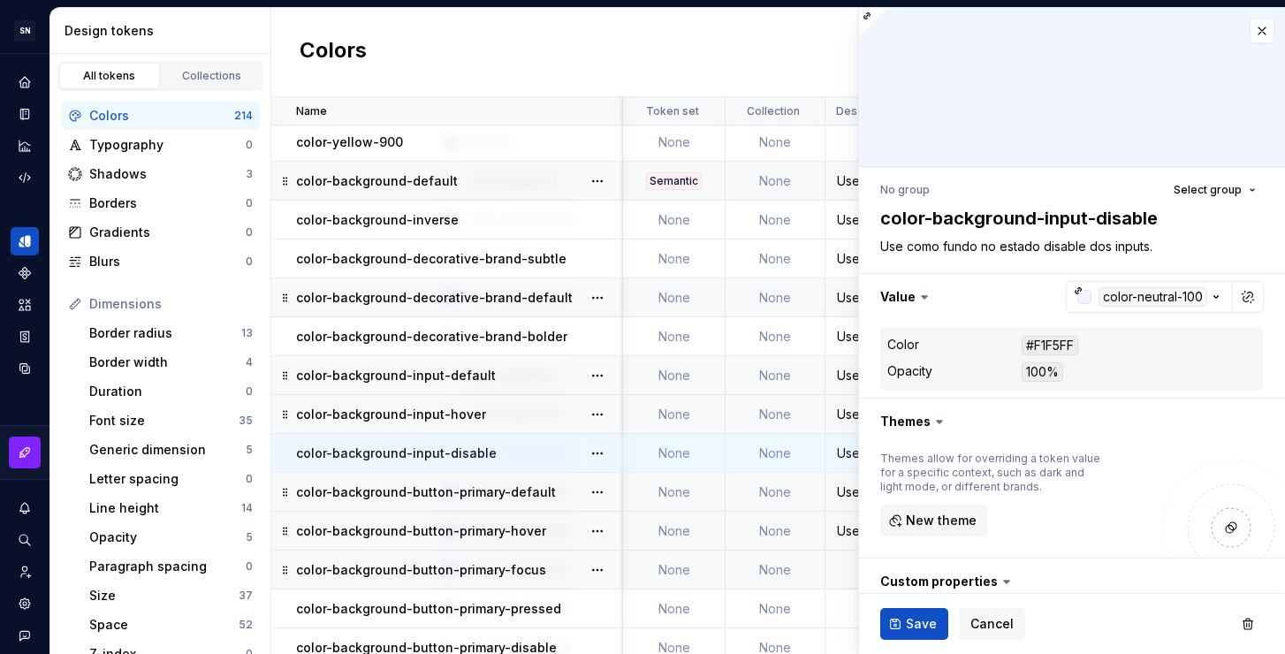
click at [835, 492] on div "Use como fundo do botão primário." at bounding box center [988, 493] width 322 height 18
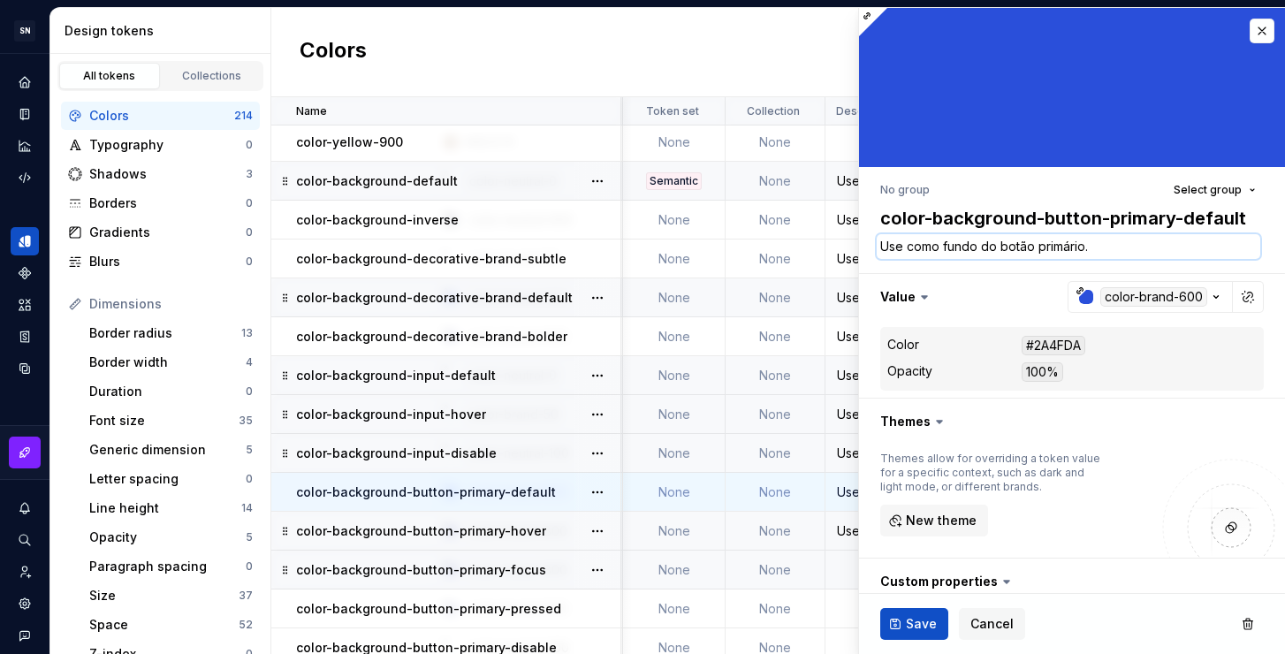
click at [979, 247] on textarea "Use como fundo do botão primário." at bounding box center [1069, 246] width 384 height 25
click at [984, 244] on textarea "Use como fundo do botão primário." at bounding box center [1069, 246] width 384 height 25
click at [1089, 248] on textarea "Use como fundo do botão primário." at bounding box center [1069, 246] width 384 height 25
click at [906, 619] on span "Save" at bounding box center [921, 624] width 31 height 18
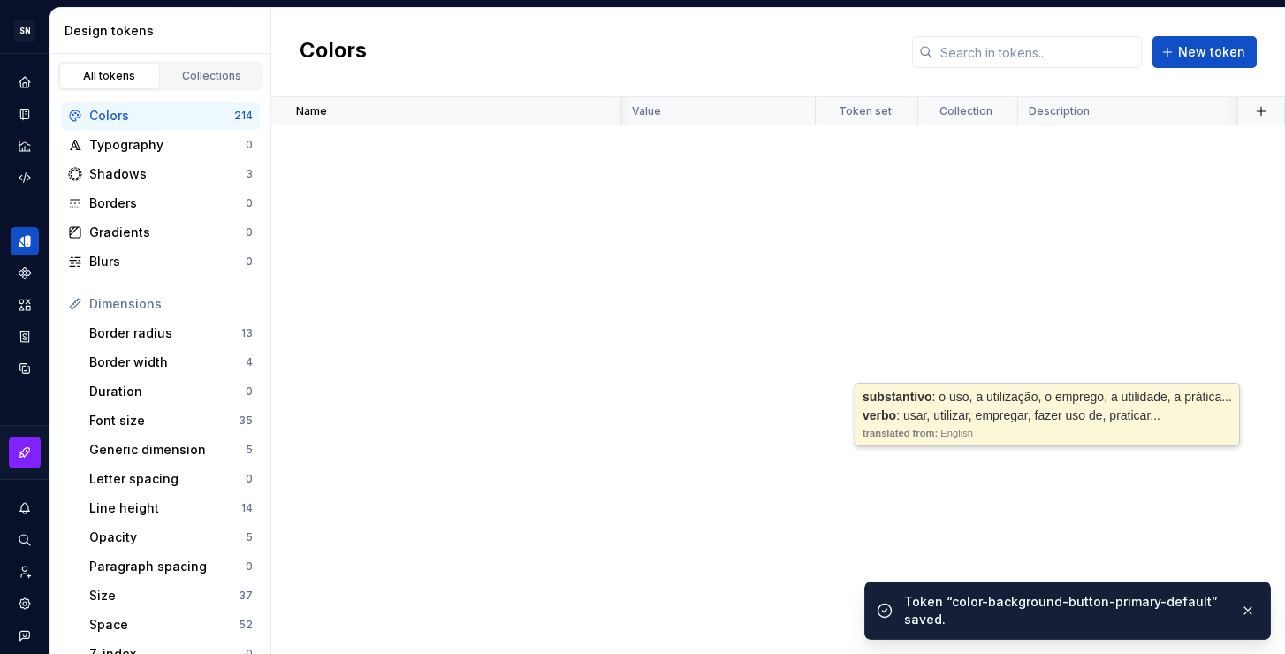
scroll to position [4631, 193]
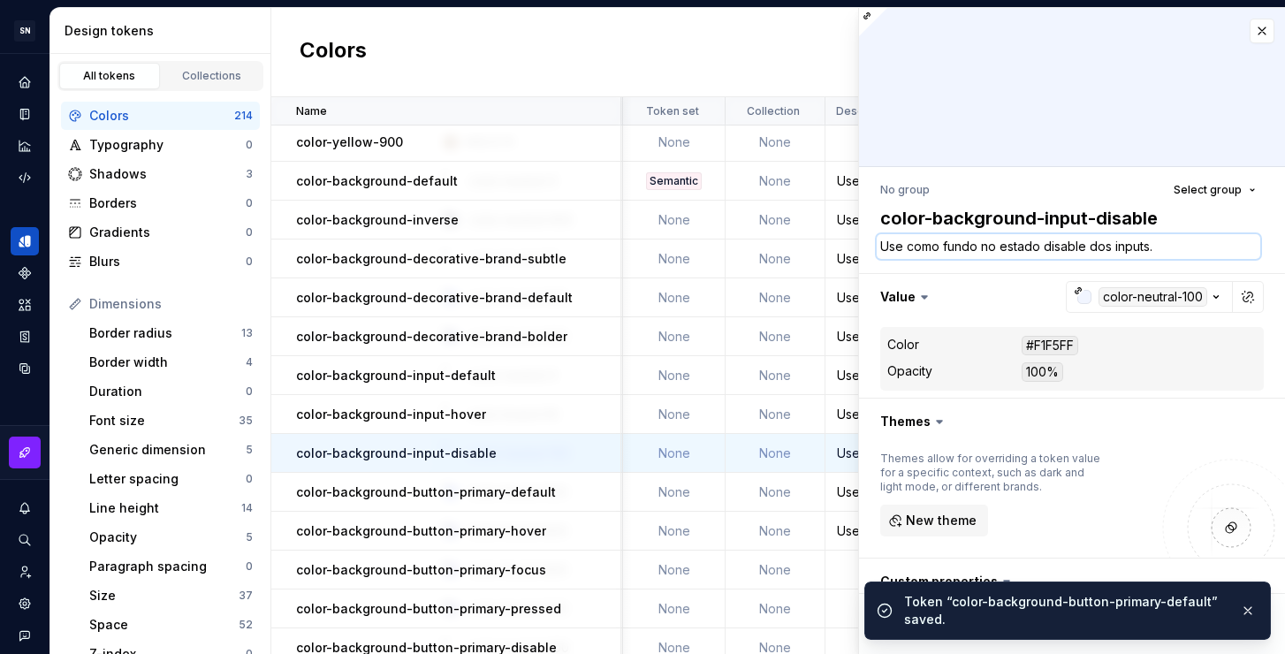
click at [1093, 245] on textarea "Use como fundo no estado disable dos inputs." at bounding box center [1069, 246] width 384 height 25
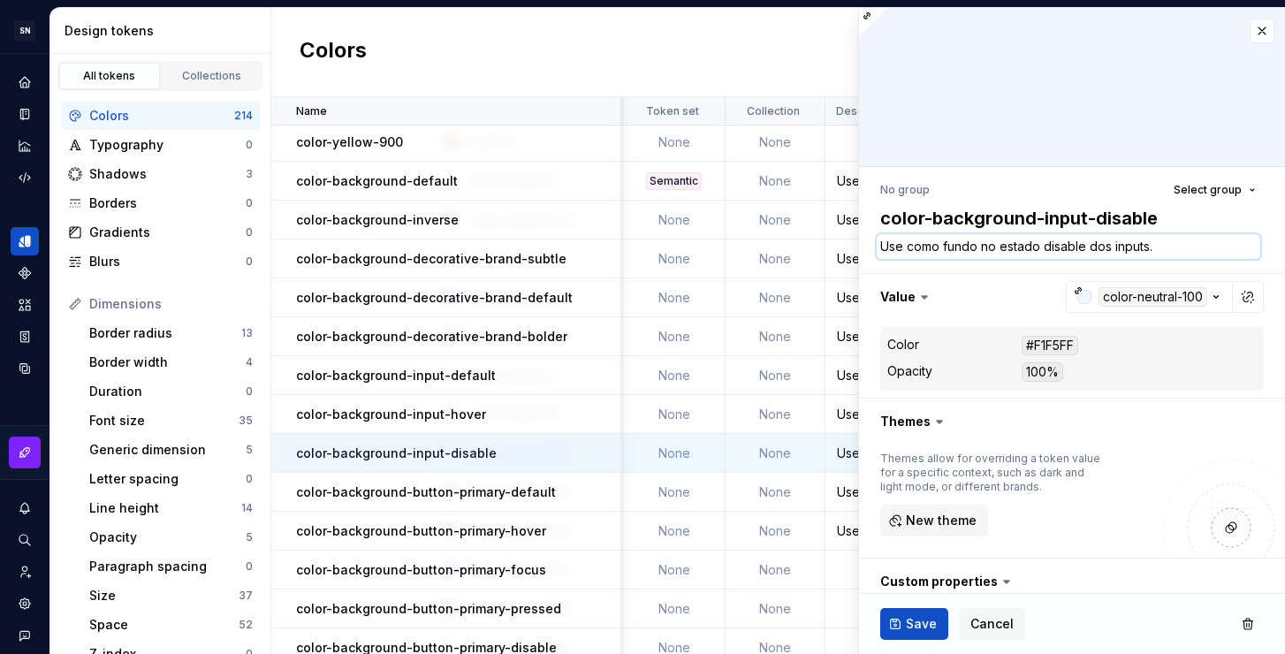
click at [1079, 247] on textarea "Use como fundo no estado disable dos inputs." at bounding box center [1069, 246] width 384 height 25
drag, startPoint x: 1083, startPoint y: 247, endPoint x: 981, endPoint y: 245, distance: 101.7
click at [981, 245] on textarea "Use como fundo no estado disable dos inputs." at bounding box center [1069, 246] width 384 height 25
type textarea "*"
type textarea "Use como fundo dos inputs."
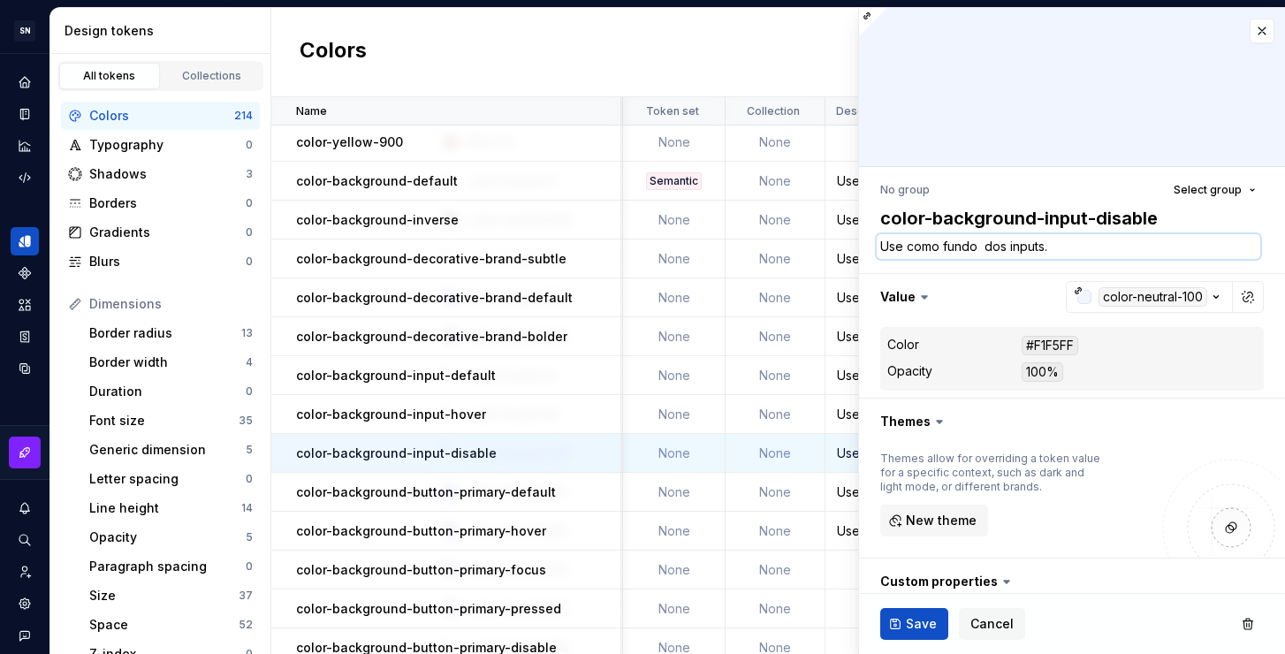
type textarea "*"
type textarea "Use como fundo dos inputs."
click at [1048, 245] on textarea "Use como fundo dos inputs." at bounding box center [1069, 246] width 384 height 25
type textarea "*"
type textarea "Use como fundo dos inputs"
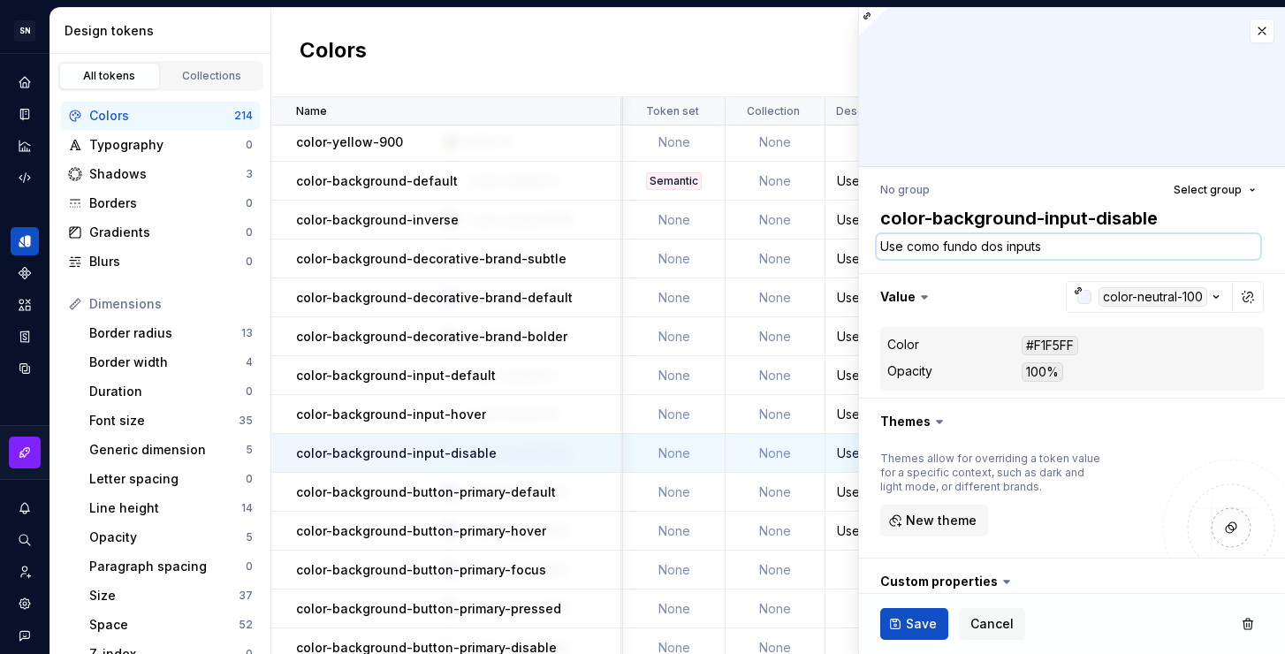
type textarea "*"
type textarea "Use como fundo dos inputs"
paste textarea "no estado disable"
type textarea "*"
type textarea "Use como fundo dos inputs no estado disable"
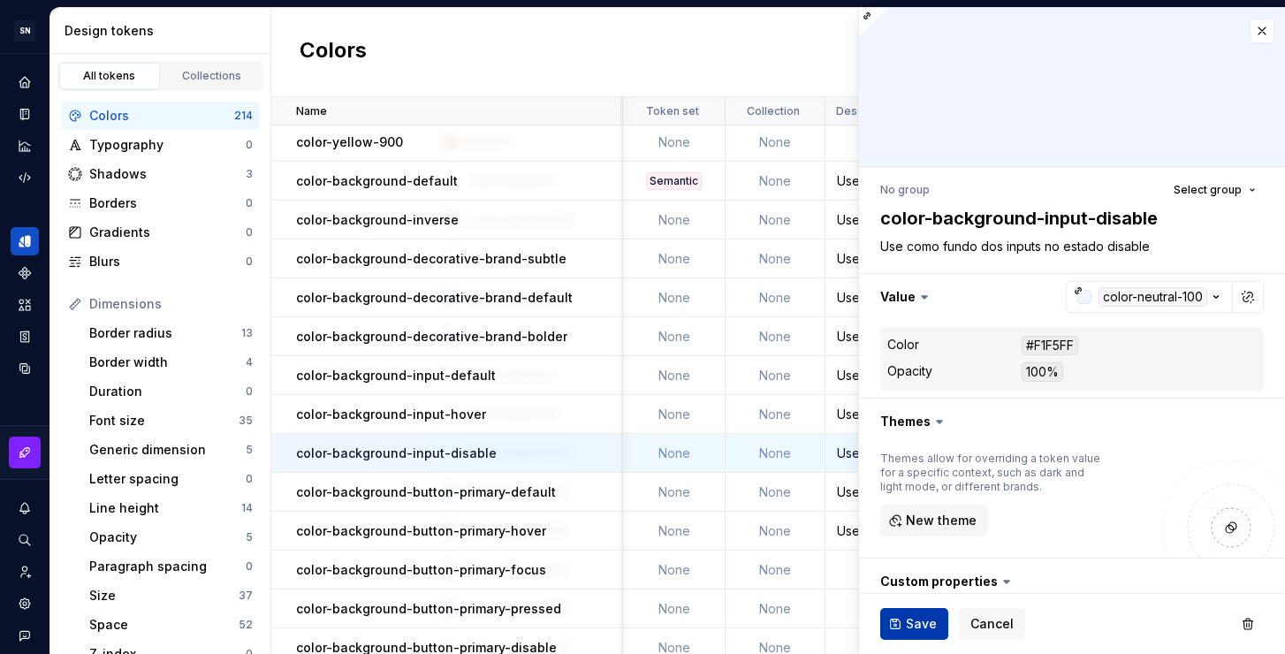
click at [918, 623] on span "Save" at bounding box center [921, 624] width 31 height 18
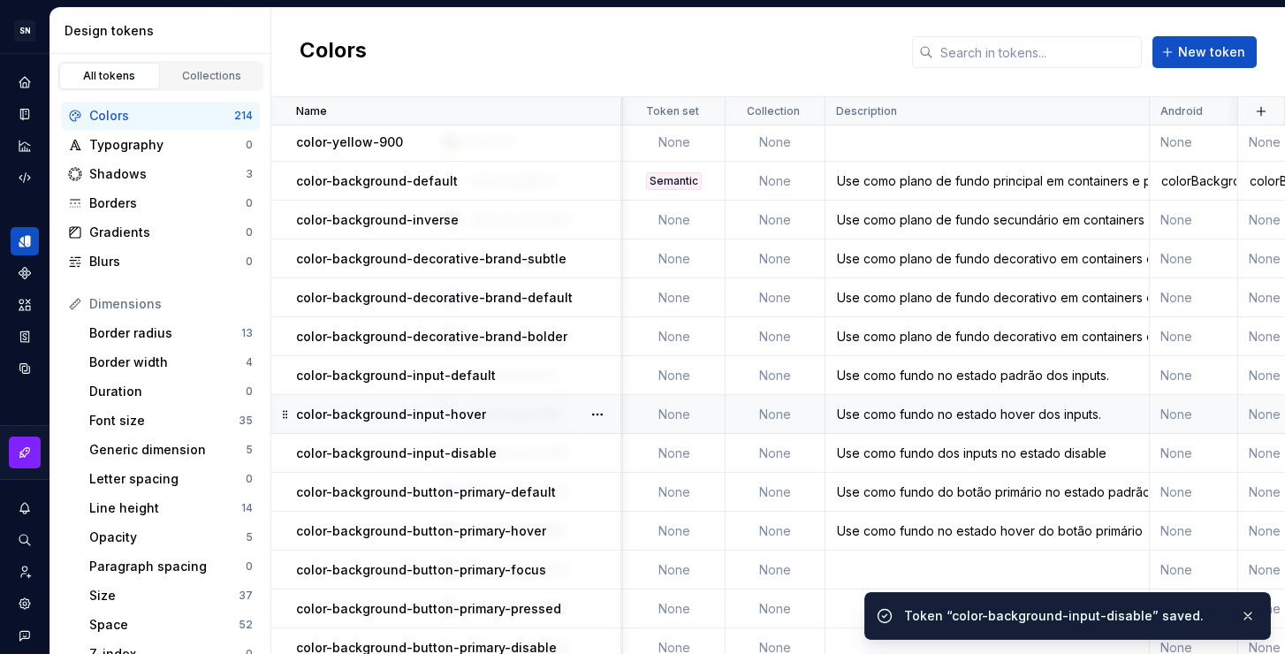
click at [869, 409] on div "Use como fundo no estado hover dos inputs." at bounding box center [988, 415] width 322 height 18
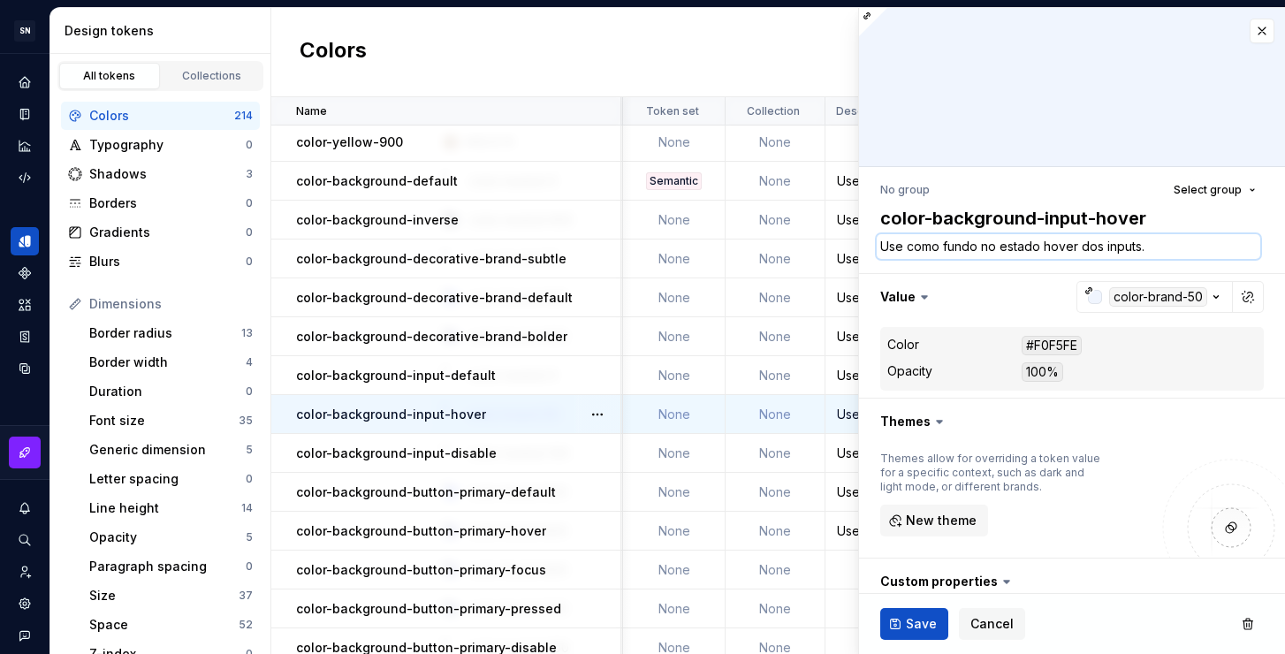
click at [1030, 250] on textarea "Use como fundo no estado hover dos inputs." at bounding box center [1069, 246] width 384 height 25
click at [1065, 246] on textarea "Use como fundo no estado hover dos inputs." at bounding box center [1069, 246] width 384 height 25
drag, startPoint x: 1074, startPoint y: 247, endPoint x: 982, endPoint y: 248, distance: 92.0
click at [982, 248] on textarea "Use como fundo no estado hover dos inputs." at bounding box center [1069, 246] width 384 height 25
type textarea "*"
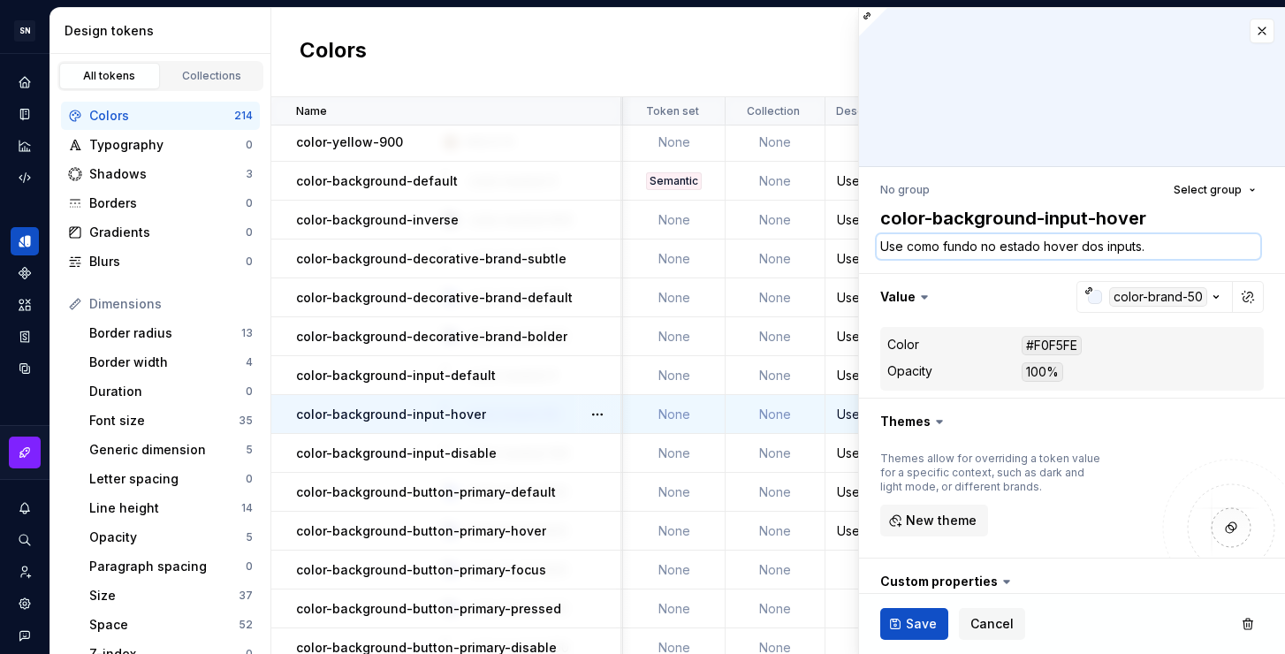
type textarea "Use como fundo dos inputs."
type textarea "*"
type textarea "Use como fundo dos inputs."
click at [1054, 258] on textarea "Use como fundo dos inputs." at bounding box center [1069, 246] width 384 height 25
type textarea "*"
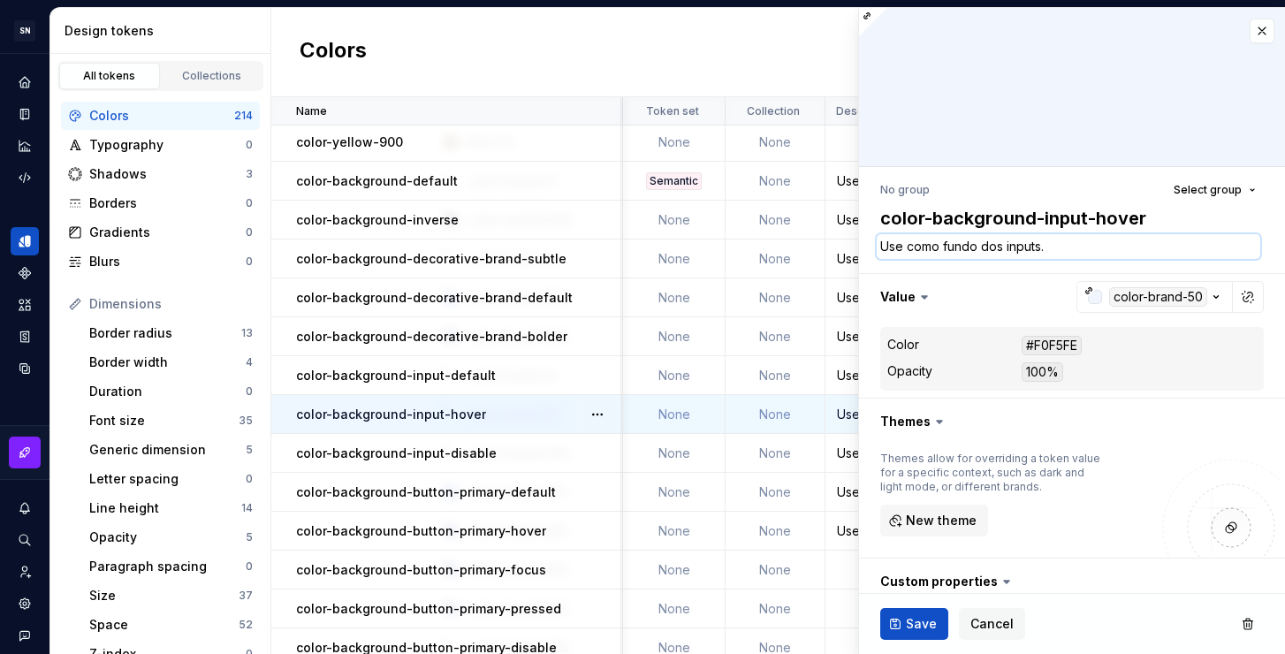
type textarea "Use como fundo dos inputs"
type textarea "*"
type textarea "Use como fundo dos inputs"
paste textarea "no estado hover"
type textarea "*"
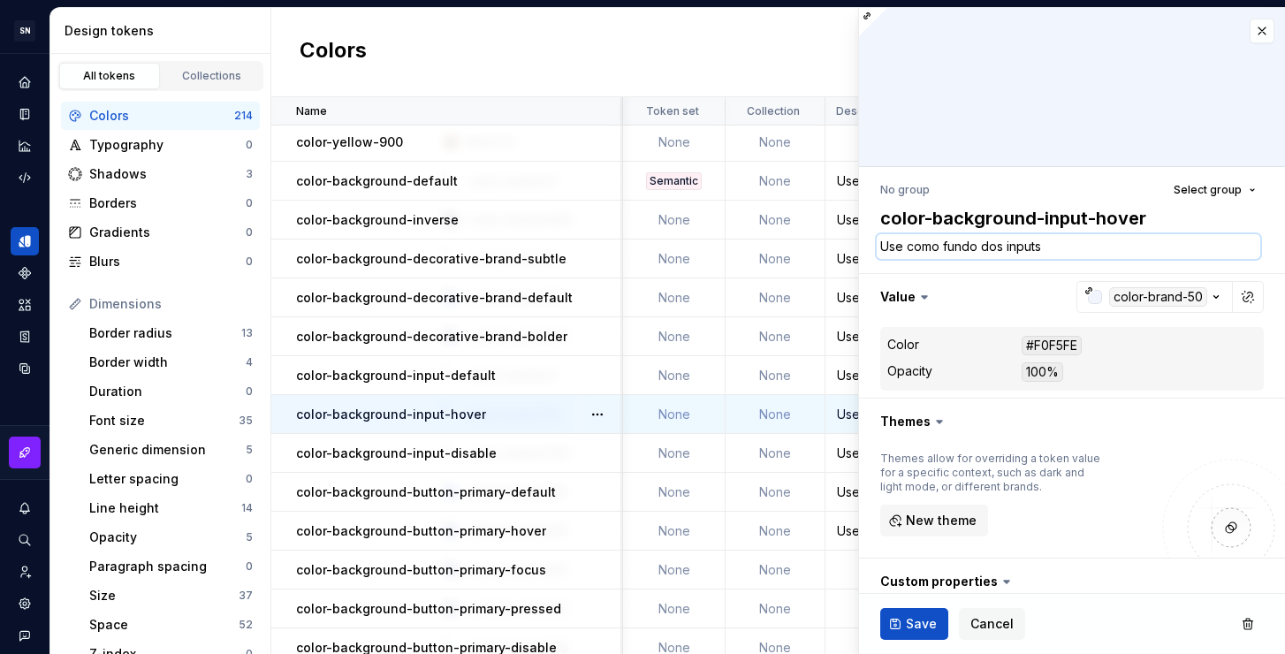
type textarea "Use como fundo dos inputs no estado hover"
type textarea "*"
type textarea "Use como fundo dos inputs no estado hover"
click at [927, 621] on span "Save" at bounding box center [921, 624] width 31 height 18
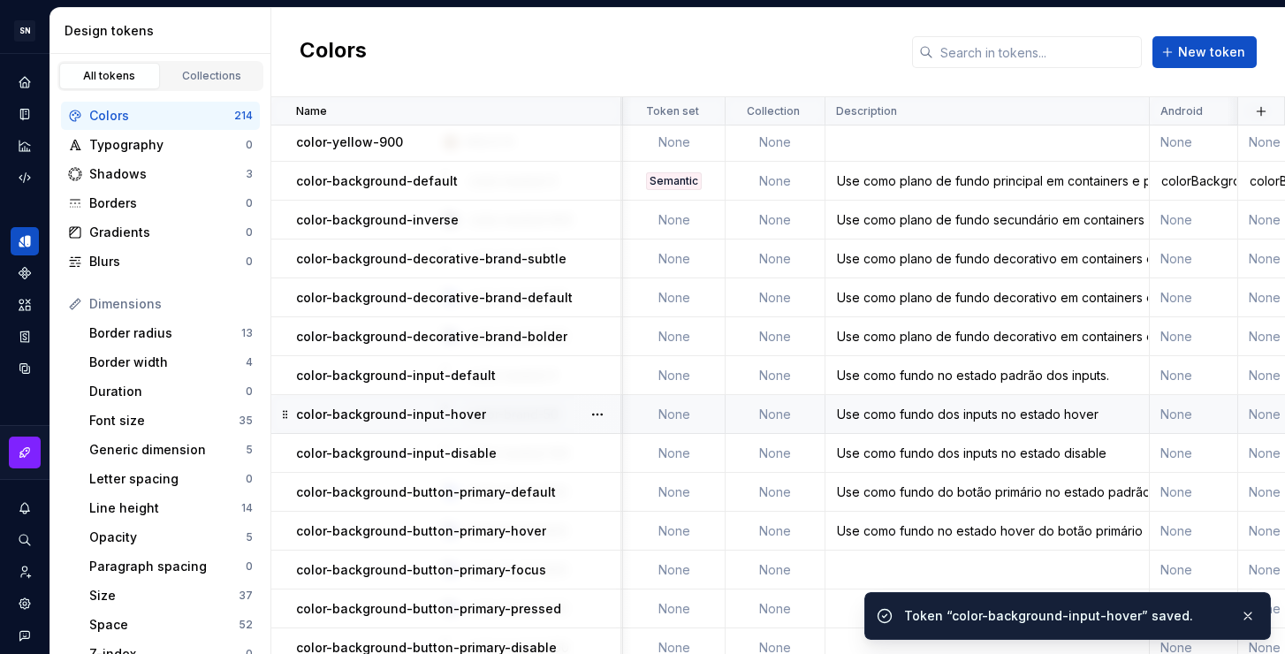
click at [840, 378] on div "Use como fundo no estado padrão dos inputs." at bounding box center [988, 376] width 322 height 18
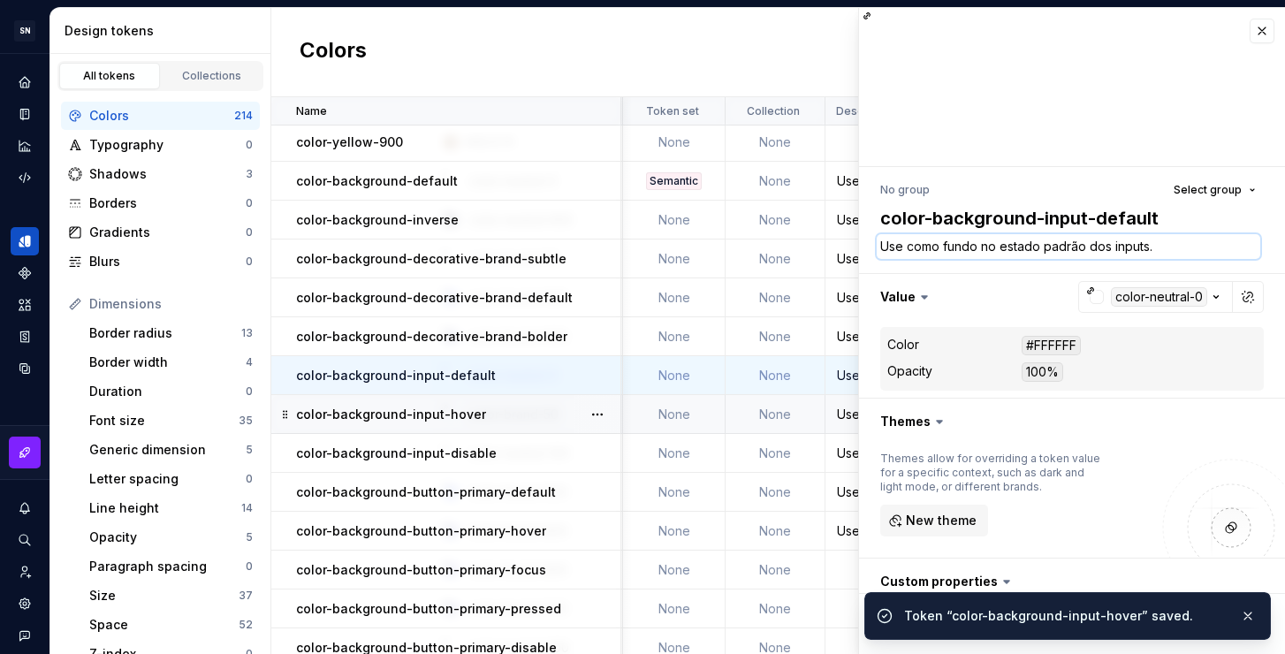
click at [1070, 245] on textarea "Use como fundo no estado padrão dos inputs." at bounding box center [1069, 246] width 384 height 25
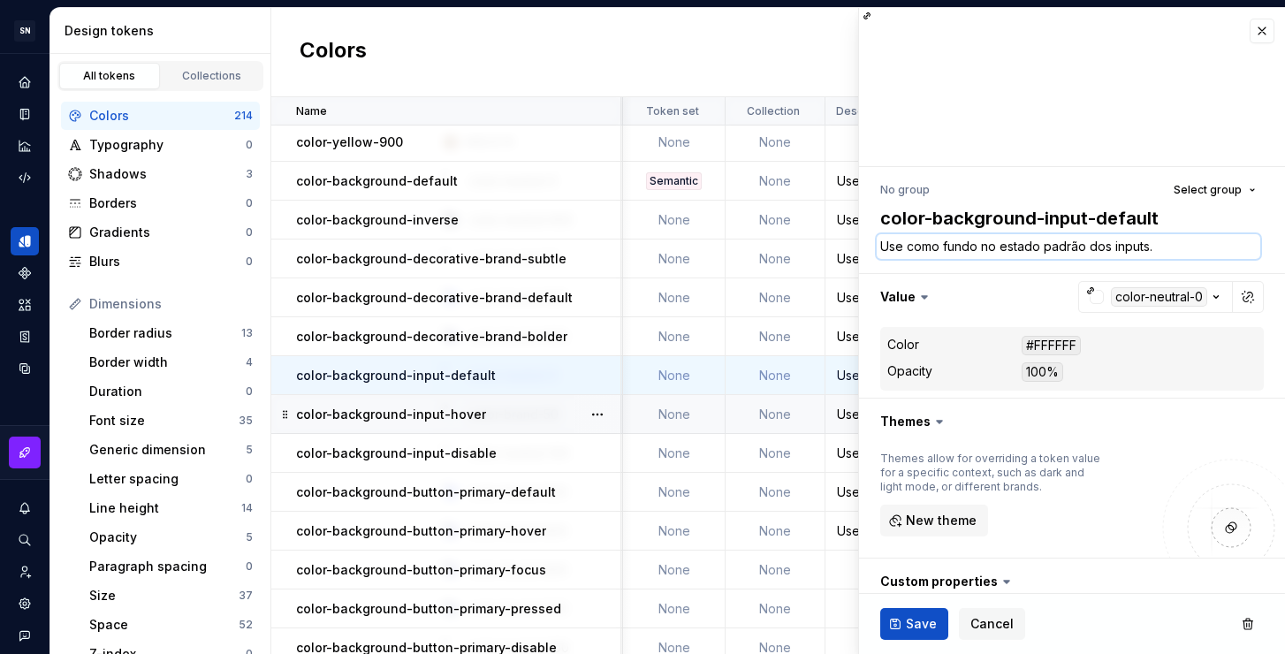
click at [1000, 246] on textarea "Use como fundo no estado padrão dos inputs." at bounding box center [1069, 246] width 384 height 25
drag, startPoint x: 982, startPoint y: 246, endPoint x: 1081, endPoint y: 247, distance: 99.0
click at [1081, 247] on textarea "Use como fundo no estado padrão dos inputs." at bounding box center [1069, 246] width 384 height 25
type textarea "*"
type textarea "Use como fundo dos inputs."
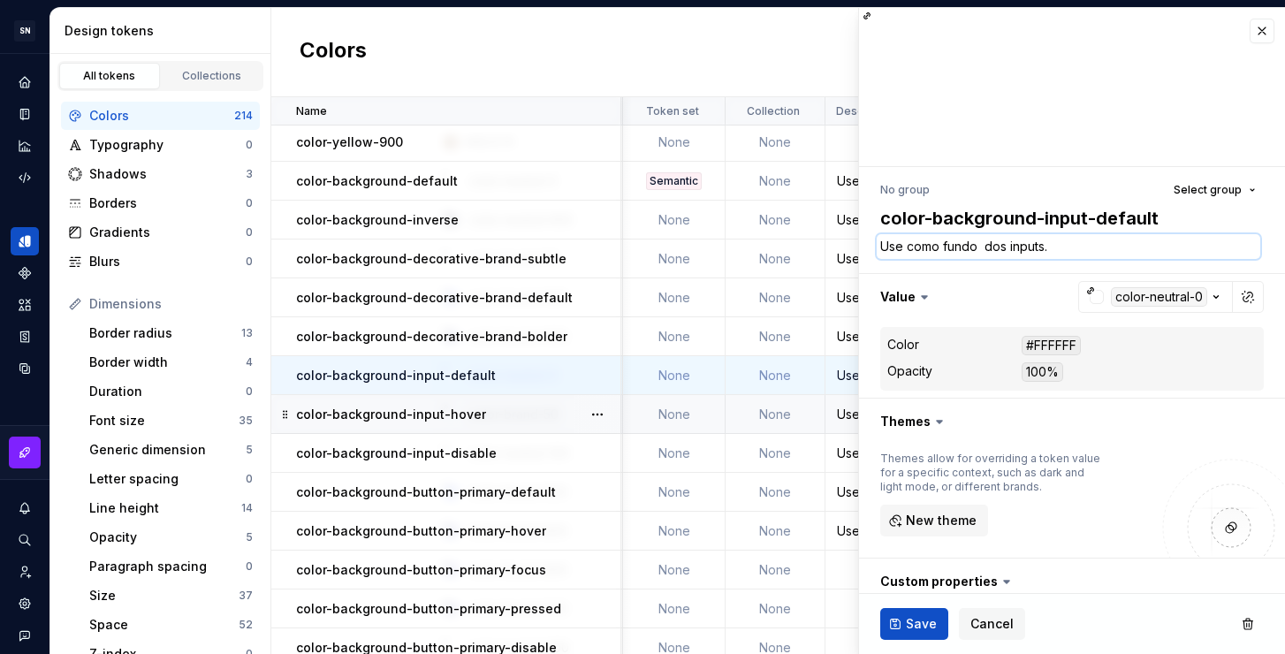
type textarea "*"
type textarea "Use como fundo dos inputs."
click at [1081, 247] on textarea "Use como fundo dos inputs." at bounding box center [1069, 246] width 384 height 25
type textarea "*"
type textarea "Use como fundo dos inputs"
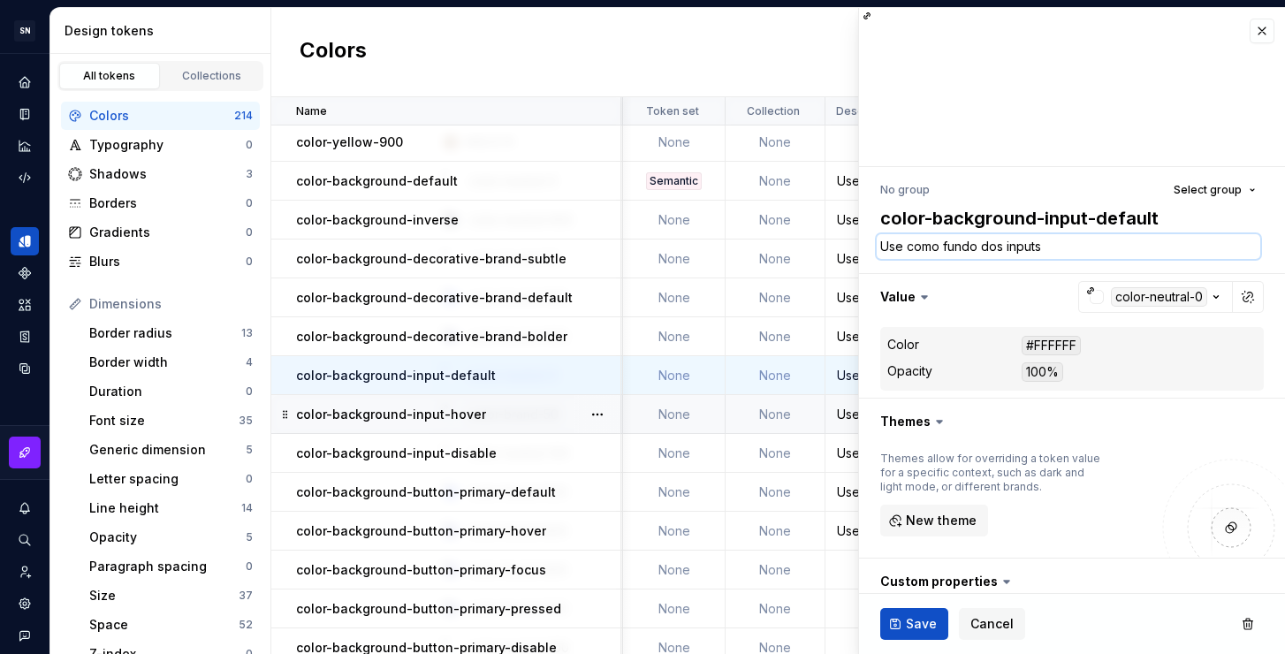
type textarea "*"
type textarea "Use como fundo dos inputs"
paste textarea "no estado padrão"
type textarea "*"
type textarea "Use como fundo dos inputs no estado padrão"
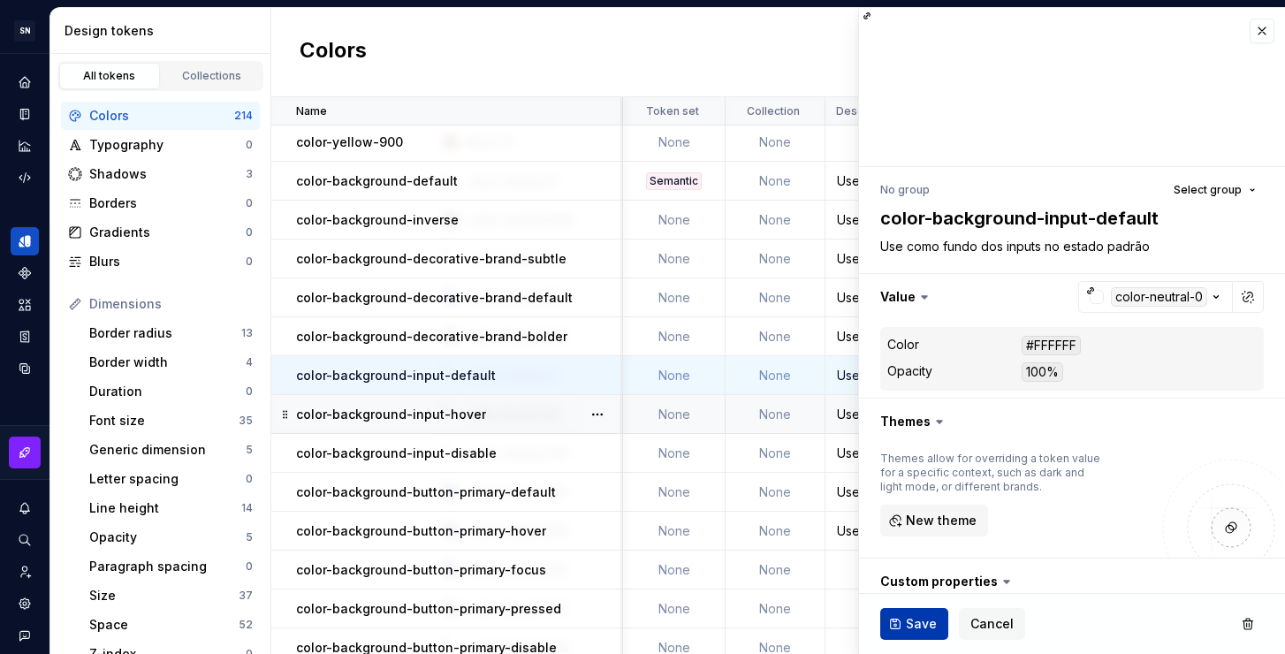
click at [920, 621] on span "Save" at bounding box center [921, 624] width 31 height 18
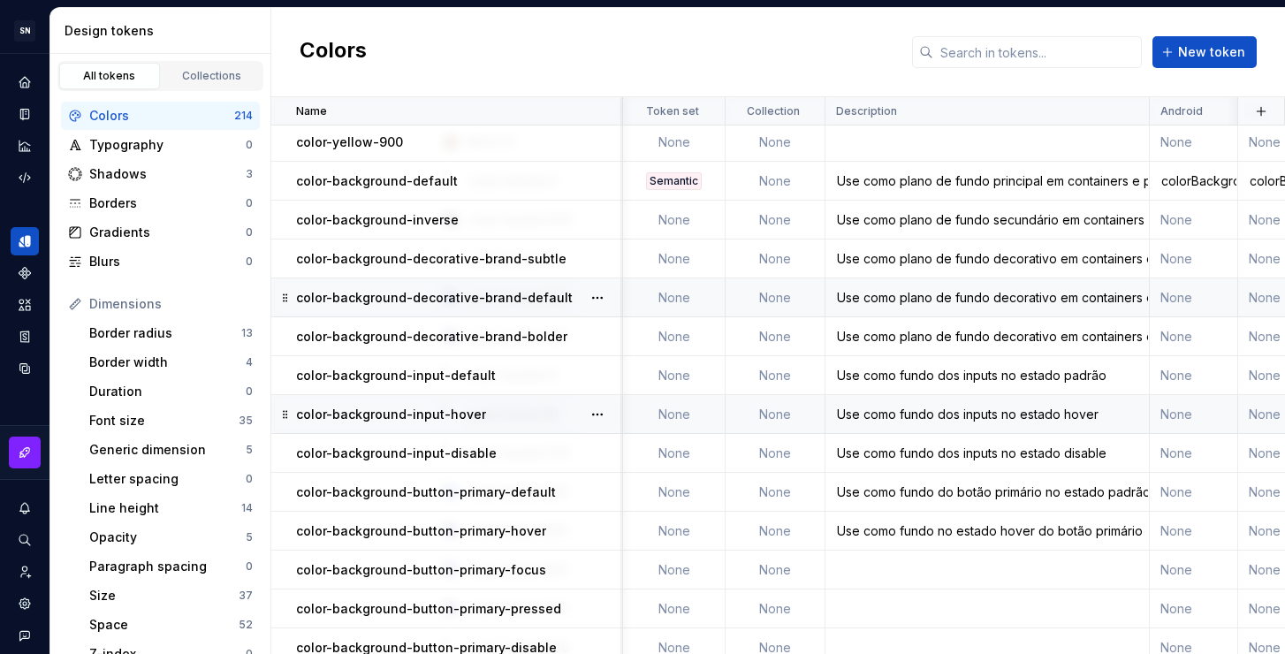
click at [981, 286] on td "Use como plano de fundo decorativo em containers e páginas, quando houver neces…" at bounding box center [988, 297] width 324 height 39
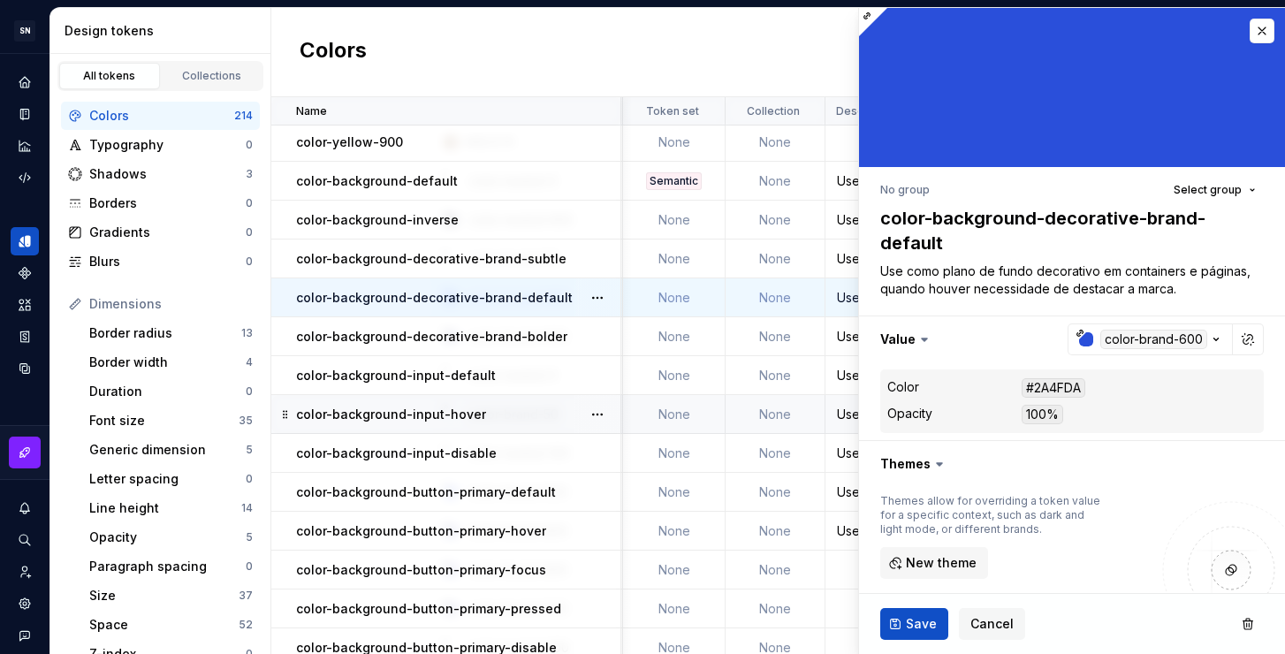
type textarea "*"
